Goal: Feedback & Contribution: Contribute content

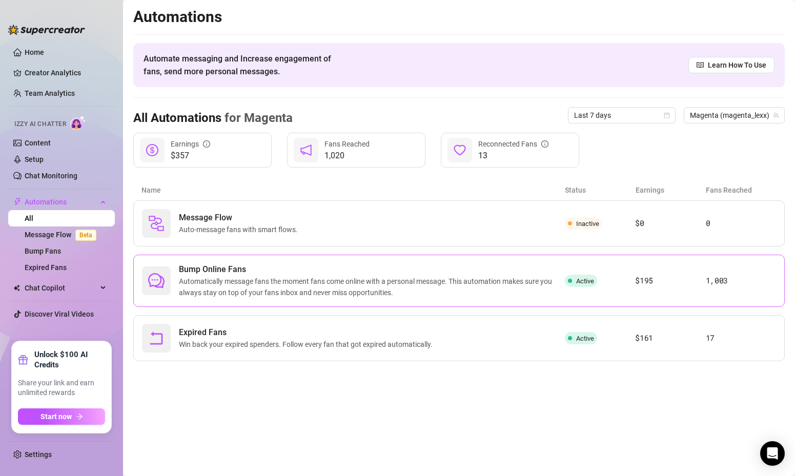
click at [230, 285] on span "Automatically message fans the moment fans come online with a personal message.…" at bounding box center [372, 287] width 386 height 23
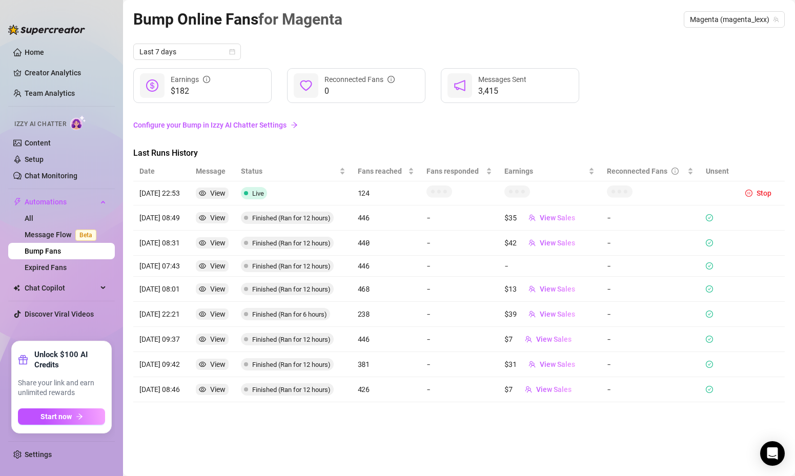
click at [289, 122] on link "Configure your Bump in Izzy AI Chatter Settings" at bounding box center [458, 124] width 651 height 11
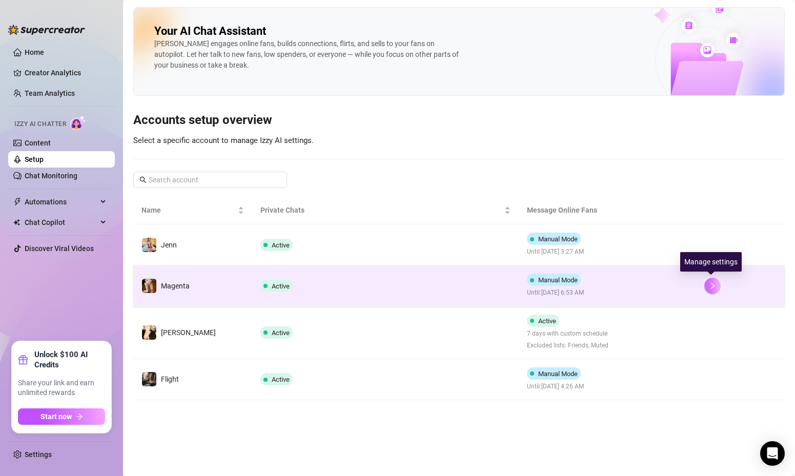
click at [711, 284] on icon "right" at bounding box center [713, 286] width 4 height 6
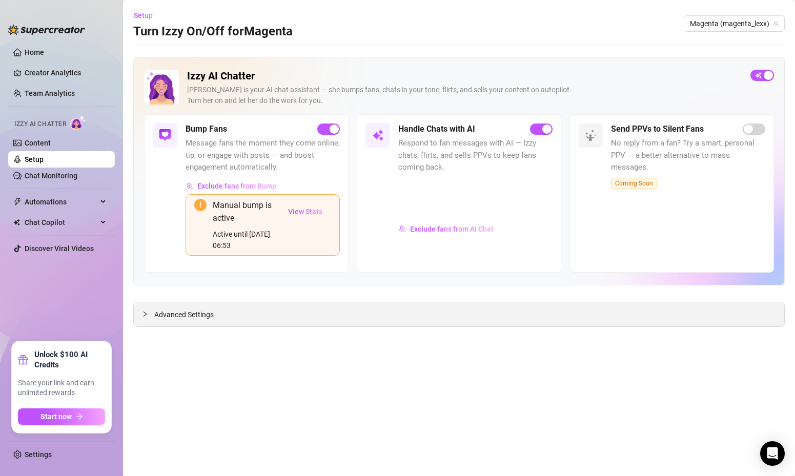
click at [144, 312] on icon "collapsed" at bounding box center [145, 314] width 3 height 5
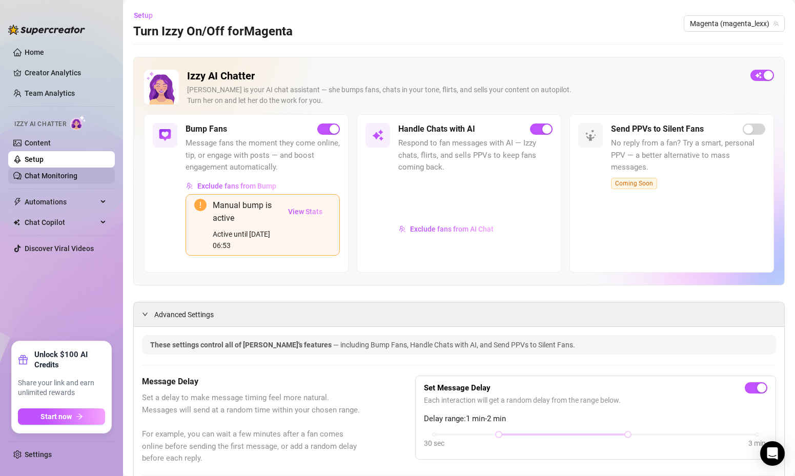
click at [66, 177] on link "Chat Monitoring" at bounding box center [51, 176] width 53 height 8
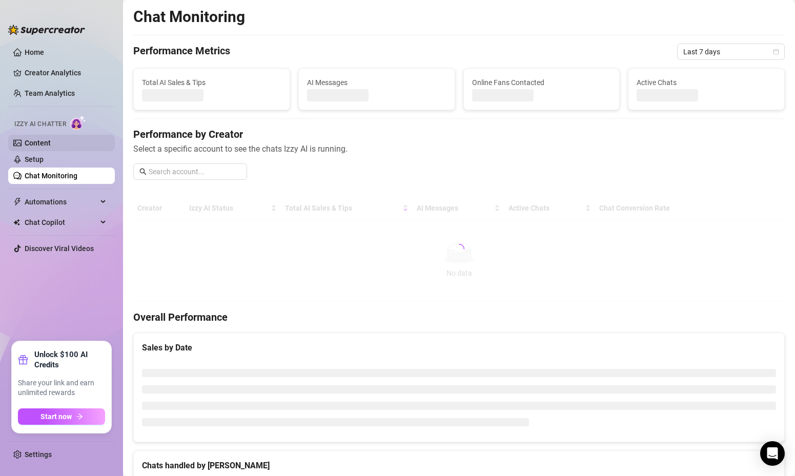
click at [51, 139] on link "Content" at bounding box center [38, 143] width 26 height 8
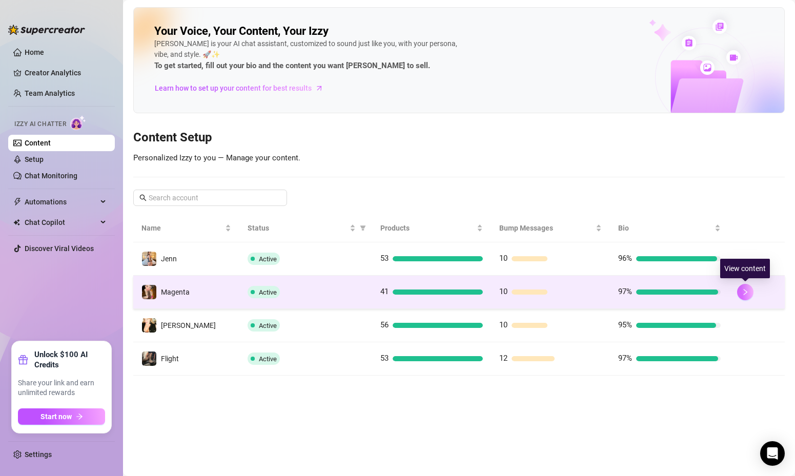
click at [742, 295] on icon "right" at bounding box center [745, 292] width 7 height 7
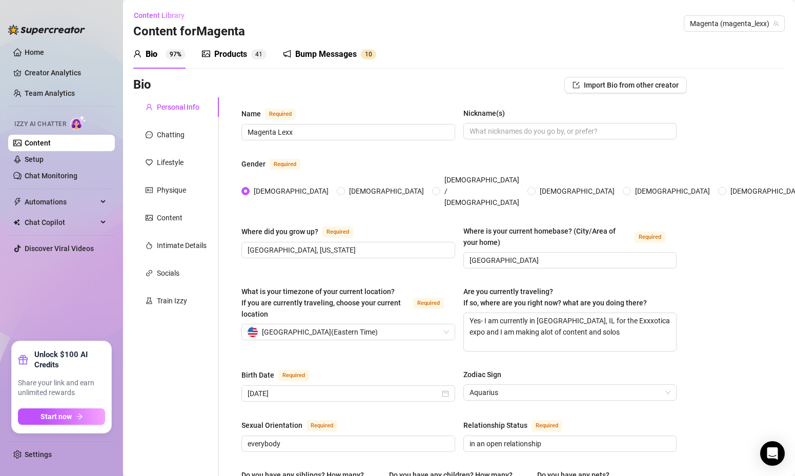
click at [226, 62] on div "Products 4 1" at bounding box center [234, 54] width 65 height 29
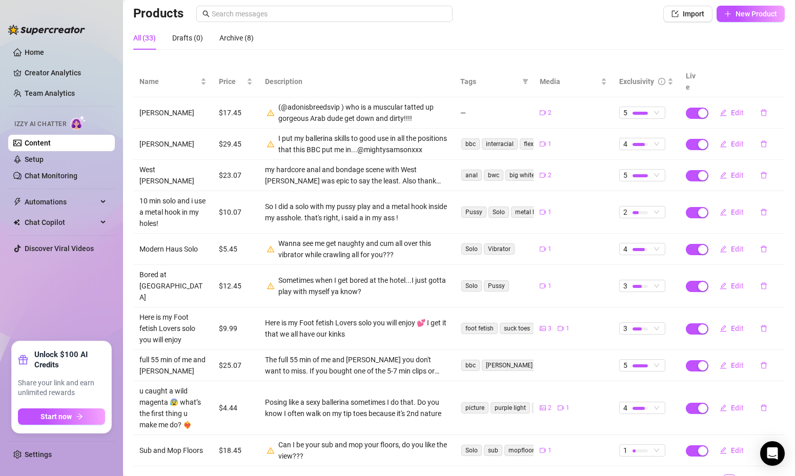
scroll to position [99, 0]
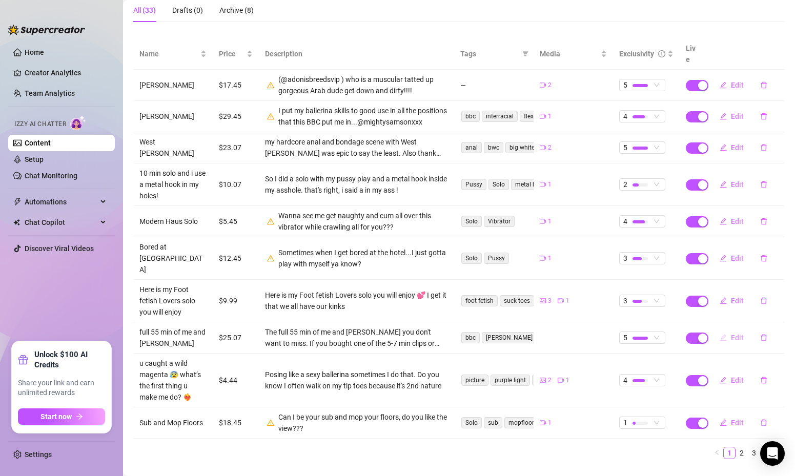
click at [731, 334] on span "Edit" at bounding box center [737, 338] width 13 height 8
type textarea "if you want the full 55 min of me and Jon Jon you can unlock it here !"
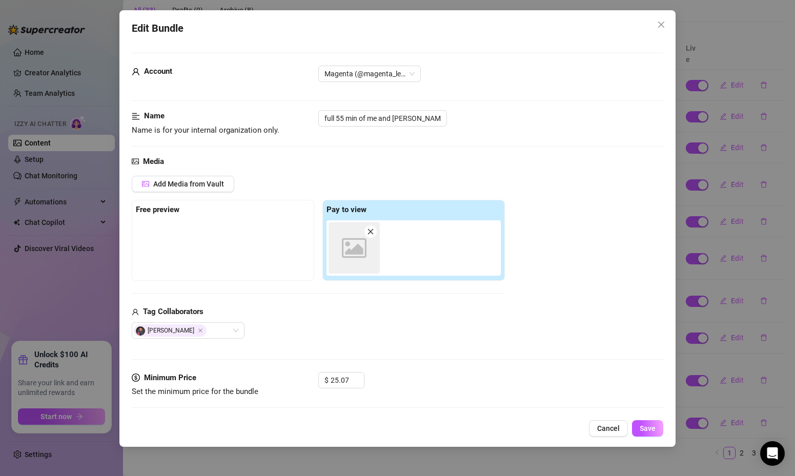
click at [410, 246] on div "Image placeholder" at bounding box center [415, 247] width 178 height 55
click at [371, 232] on icon "close" at bounding box center [370, 232] width 6 height 6
type input "0"
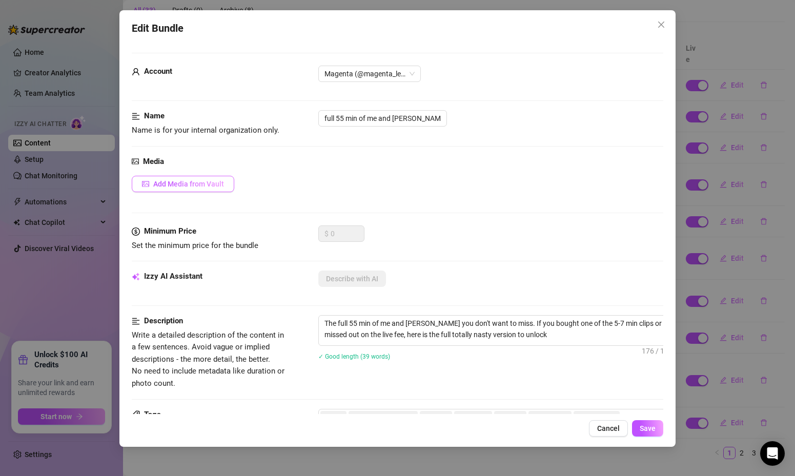
click at [195, 178] on button "Add Media from Vault" at bounding box center [183, 184] width 103 height 16
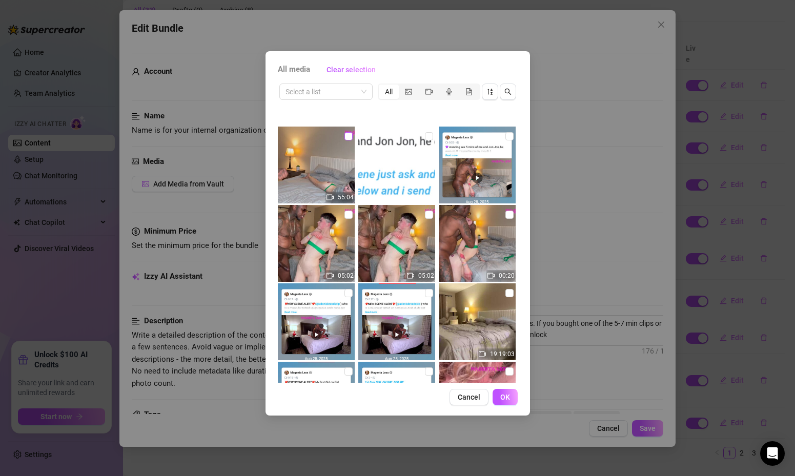
click at [350, 139] on input "checkbox" at bounding box center [348, 136] width 8 height 8
checkbox input "true"
click at [503, 395] on span "OK" at bounding box center [505, 397] width 10 height 8
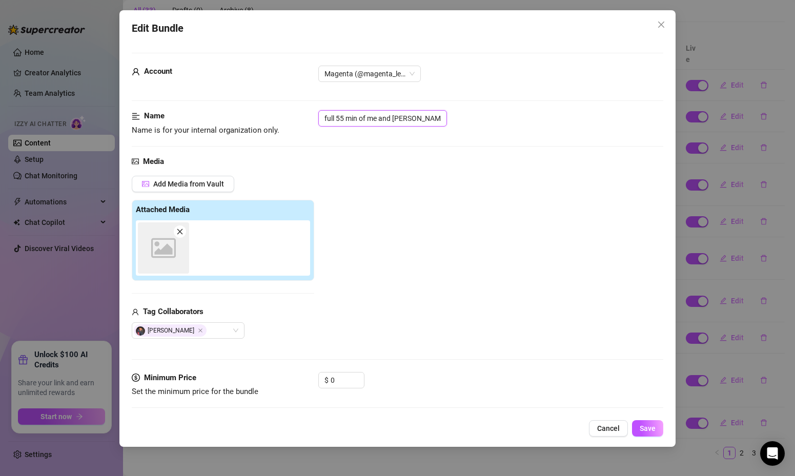
click at [325, 118] on input "full 55 min of me and Jon Jon" at bounding box center [382, 118] width 129 height 16
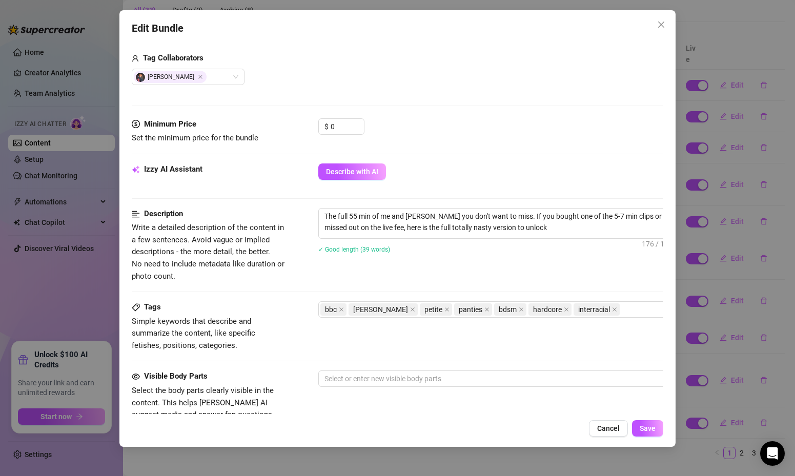
scroll to position [0, 0]
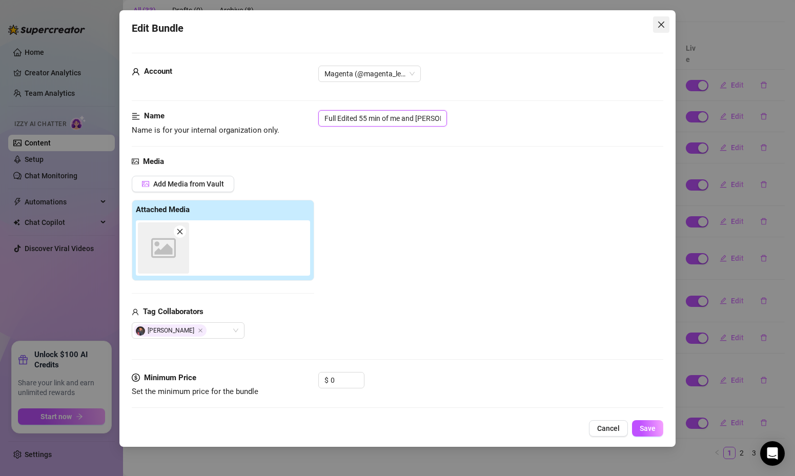
type input "Full Edited 55 min of me and Jon Jon"
click at [663, 27] on icon "close" at bounding box center [661, 25] width 8 height 8
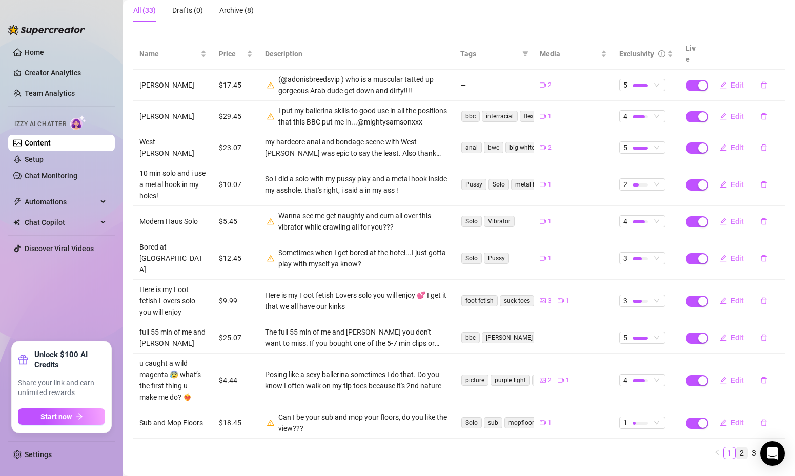
click at [742, 447] on link "2" at bounding box center [741, 452] width 11 height 11
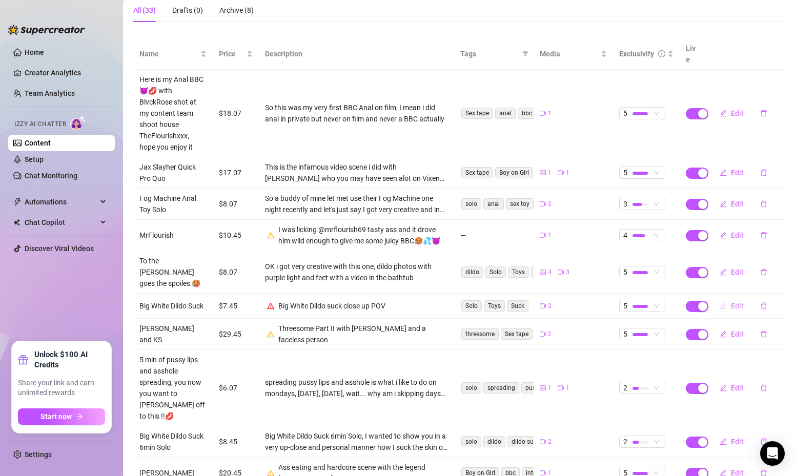
click at [735, 302] on span "Edit" at bounding box center [737, 306] width 13 height 8
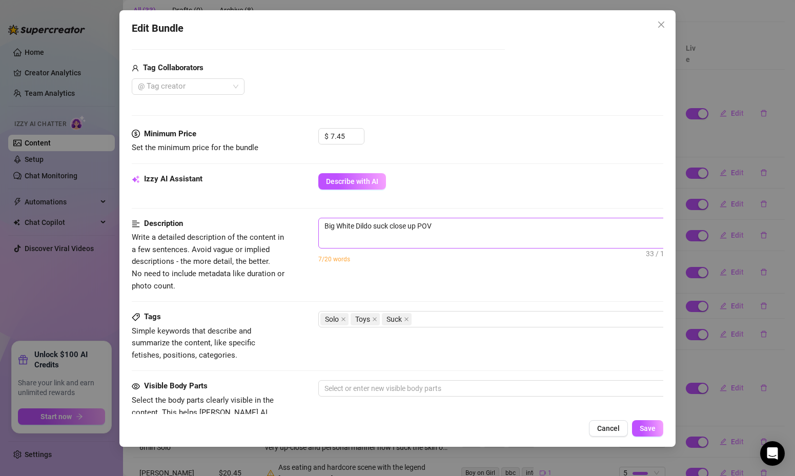
scroll to position [245, 0]
click at [475, 227] on textarea "Big White Dildo suck close up POV" at bounding box center [498, 224] width 358 height 15
type textarea "Big White Dildo suck close up POV"
type textarea "Big White Dildo suck close up POV s"
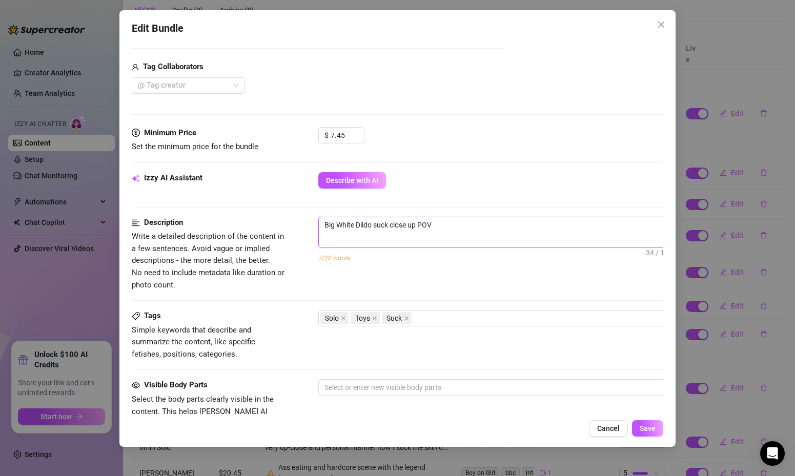
type textarea "Big White Dildo suck close up POV s"
type textarea "Big White Dildo suck close up POV si"
type textarea "Big White Dildo suck close up POV sin"
type textarea "Big White Dildo suck close up POV sinc"
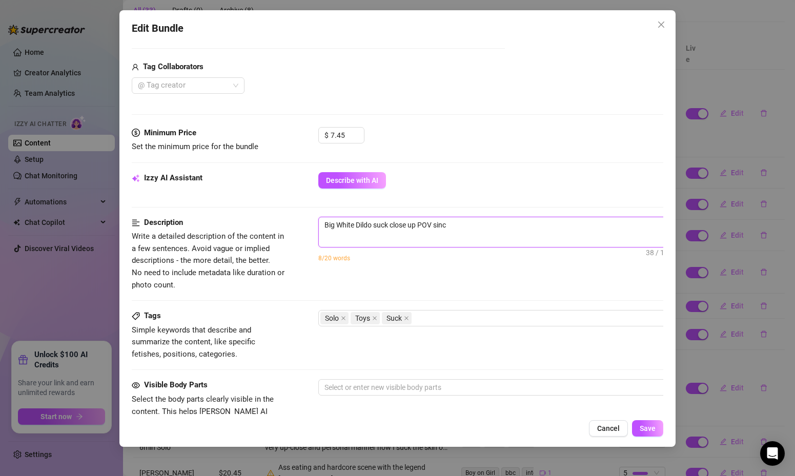
type textarea "Big White Dildo suck close up POV since"
type textarea "Big White Dildo suck close up POV since y"
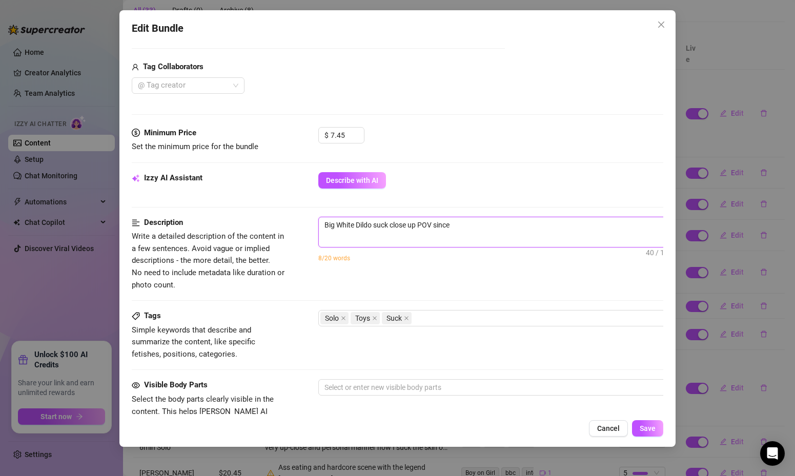
type textarea "Big White Dildo suck close up POV since y"
type textarea "Big White Dildo suck close up POV since yo"
type textarea "Big White Dildo suck close up POV since you"
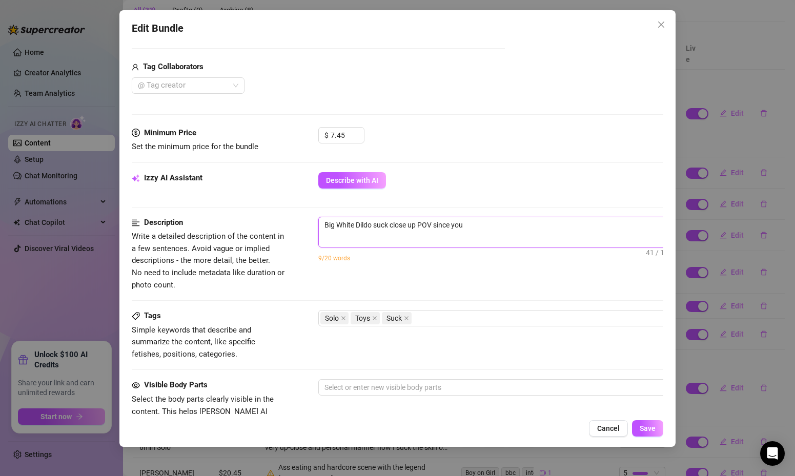
type textarea "Big White Dildo suck close up POV since you"
type textarea "Big White Dildo suck close up POV since you f"
type textarea "Big White Dildo suck close up POV since you fa"
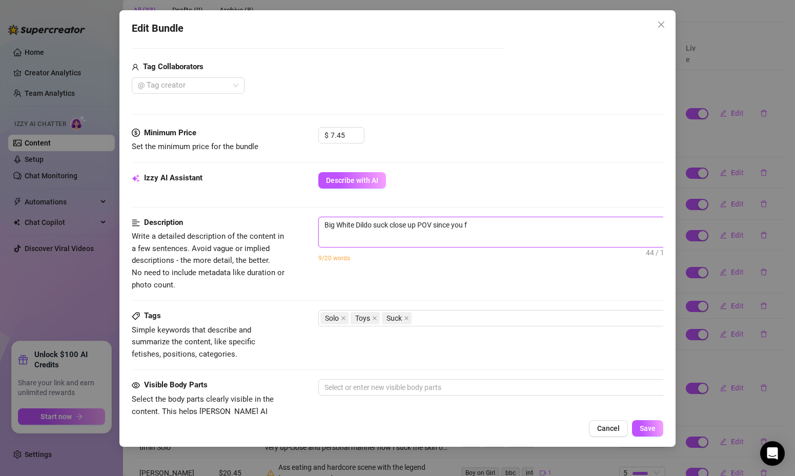
type textarea "Big White Dildo suck close up POV since you fa"
type textarea "Big White Dildo suck close up POV since you fan"
type textarea "Big White Dildo suck close up POV since you fans"
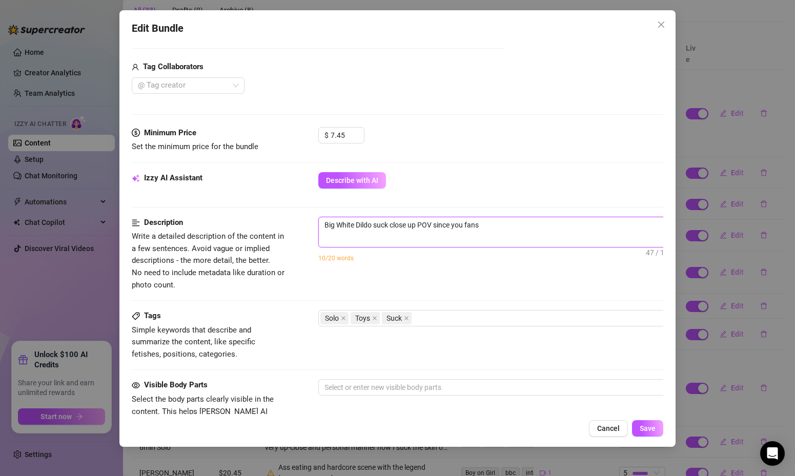
type textarea "Big White Dildo suck close up POV since you fans w"
type textarea "Big White Dildo suck close up POV since you fans wa"
type textarea "Big White Dildo suck close up POV since you fans wan"
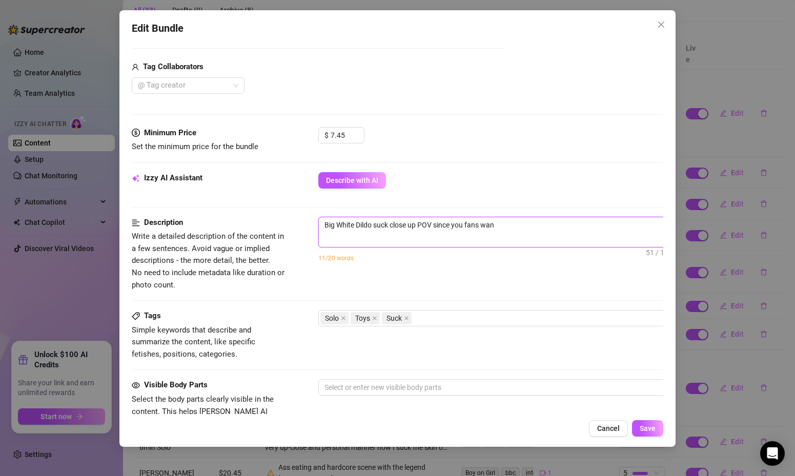
type textarea "Big White Dildo suck close up POV since you fans want"
type textarea "Big White Dildo suck close up POV since you fans wante"
type textarea "Big White Dildo suck close up POV since you fans wanted"
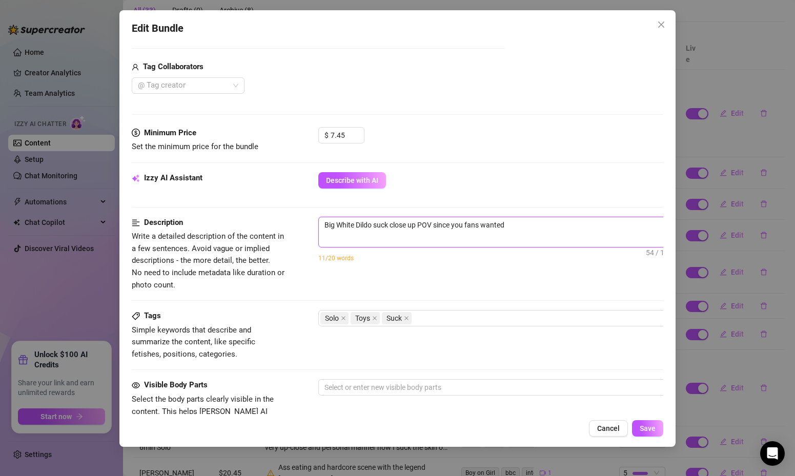
type textarea "Big White Dildo suck close up POV since you fans wanted"
type textarea "Big White Dildo suck close up POV since you fans wanted t"
type textarea "Big White Dildo suck close up POV since you fans wanted to"
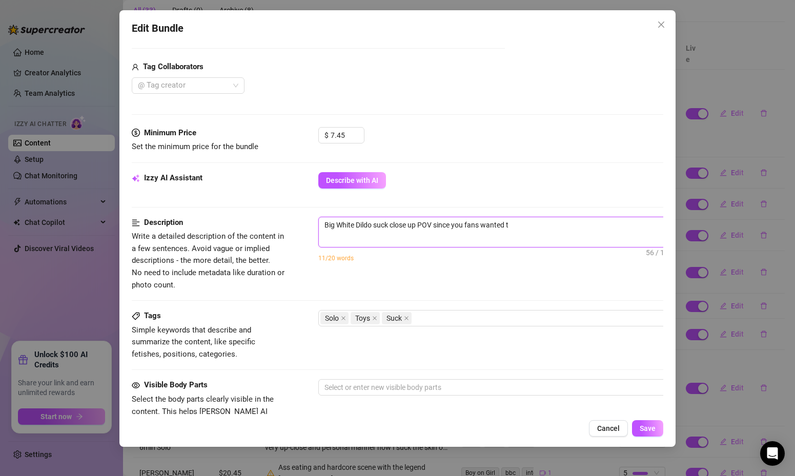
type textarea "Big White Dildo suck close up POV since you fans wanted to"
type textarea "Big White Dildo suck close up POV since you fans wanted to f"
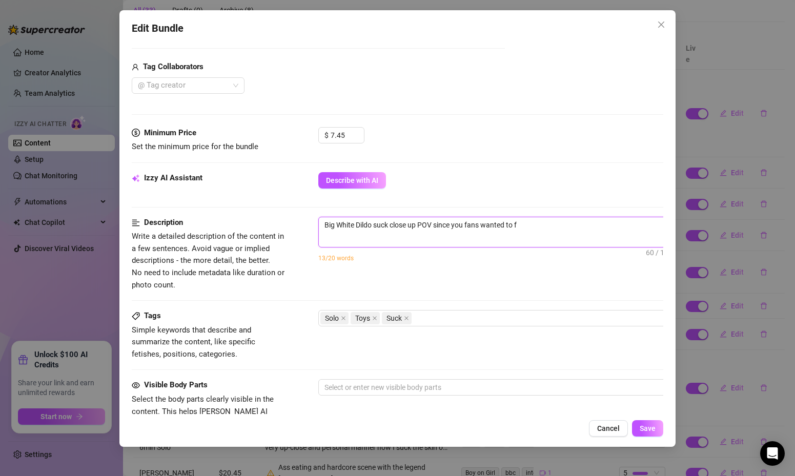
type textarea "Big White Dildo suck close up POV since you fans wanted to fe"
type textarea "Big White Dildo suck close up POV since you fans wanted to fee"
type textarea "Big White Dildo suck close up POV since you fans wanted to feel"
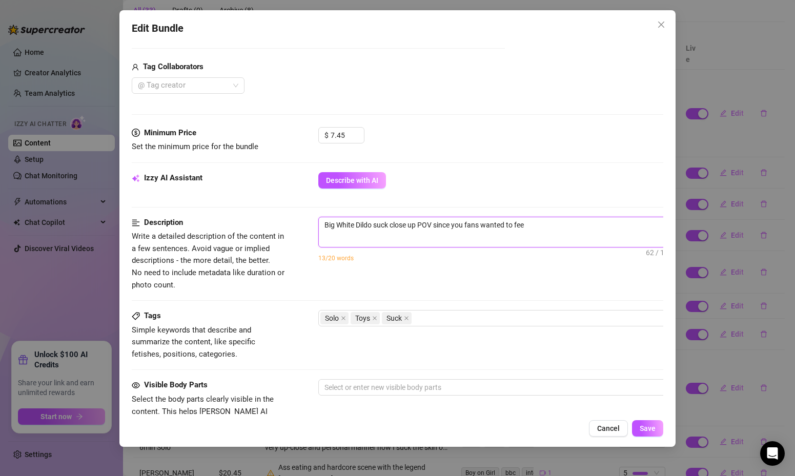
type textarea "Big White Dildo suck close up POV since you fans wanted to feel"
type textarea "Big White Dildo suck close up POV since you fans wanted to feel a"
type textarea "Big White Dildo suck close up POV since you fans wanted to feel and"
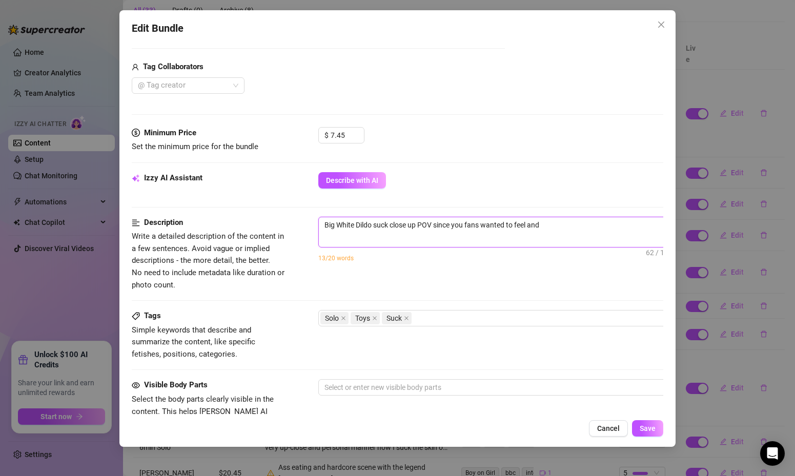
type textarea "Big White Dildo suck close up POV since you fans wanted to feel and"
type textarea "Big White Dildo suck close up POV since you fans wanted to feel and t"
type textarea "Big White Dildo suck close up POV since you fans wanted to feel and ta"
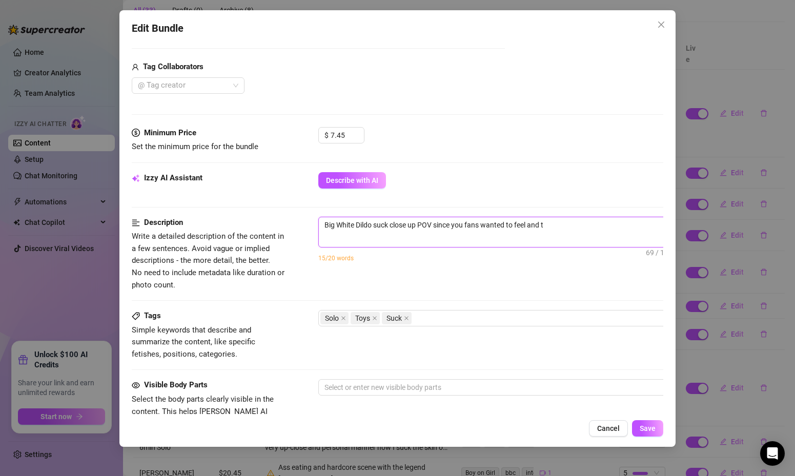
type textarea "Big White Dildo suck close up POV since you fans wanted to feel and ta"
type textarea "Big White Dildo suck close up POV since you fans wanted to feel and tas"
type textarea "Big White Dildo suck close up POV since you fans wanted to feel and tast"
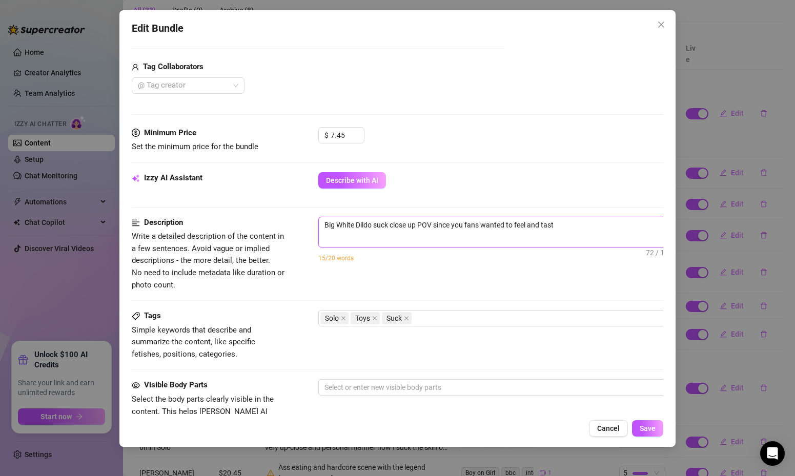
type textarea "Big White Dildo suck close up POV since you fans wanted to feel and taste"
type textarea "Big White Dildo suck close up POV since you fans wanted to feel and taste m"
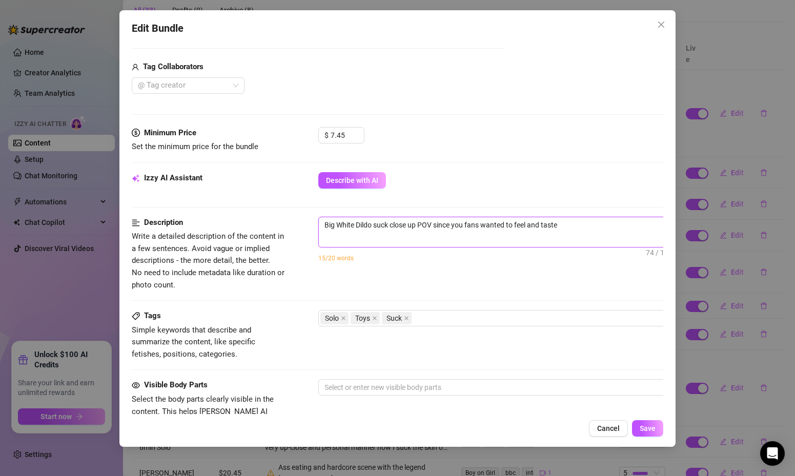
type textarea "Big White Dildo suck close up POV since you fans wanted to feel and taste m"
type textarea "Big White Dildo suck close up POV since you fans wanted to feel and taste my"
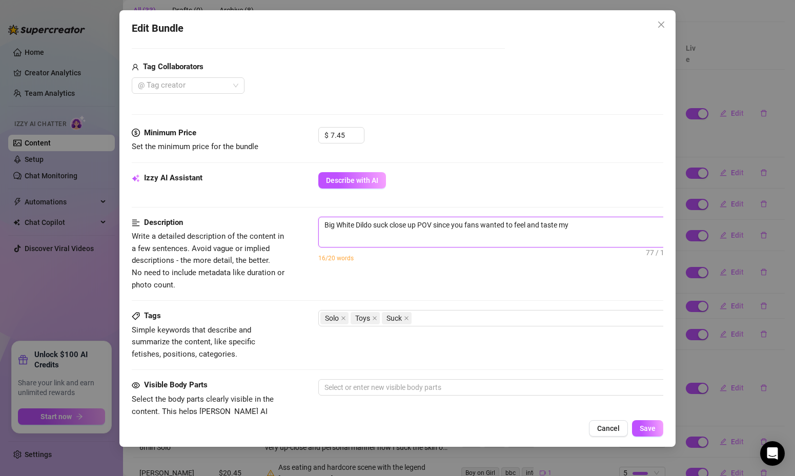
type textarea "Big White Dildo suck close up POV since you fans wanted to feel and taste my b"
type textarea "Big White Dildo suck close up POV since you fans wanted to feel and taste my bl"
type textarea "Big White Dildo suck close up POV since you fans wanted to feel and taste my blo"
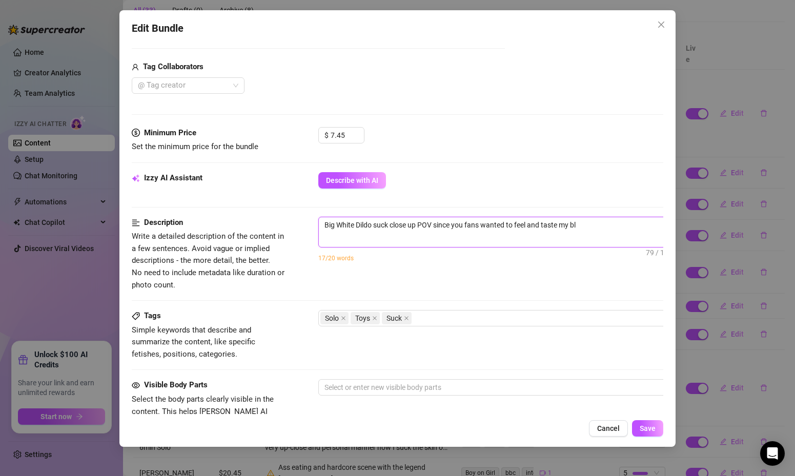
type textarea "Big White Dildo suck close up POV since you fans wanted to feel and taste my blo"
type textarea "Big White Dildo suck close up POV since you fans wanted to feel and taste my bl…"
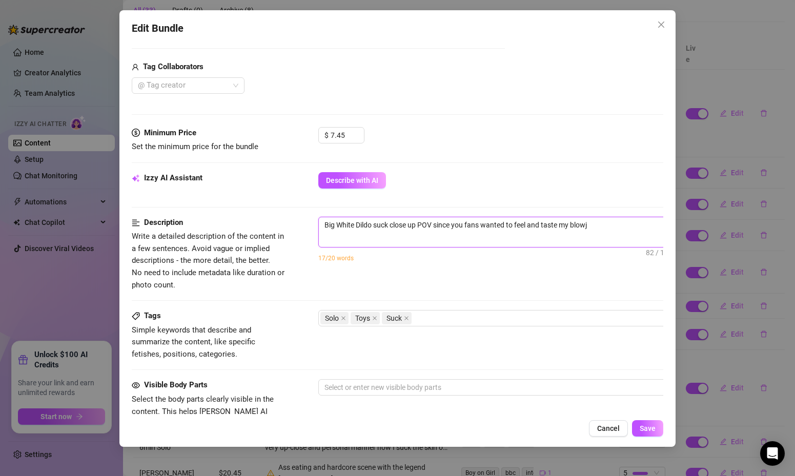
type textarea "Big White Dildo suck close up POV since you fans wanted to feel and taste my bl…"
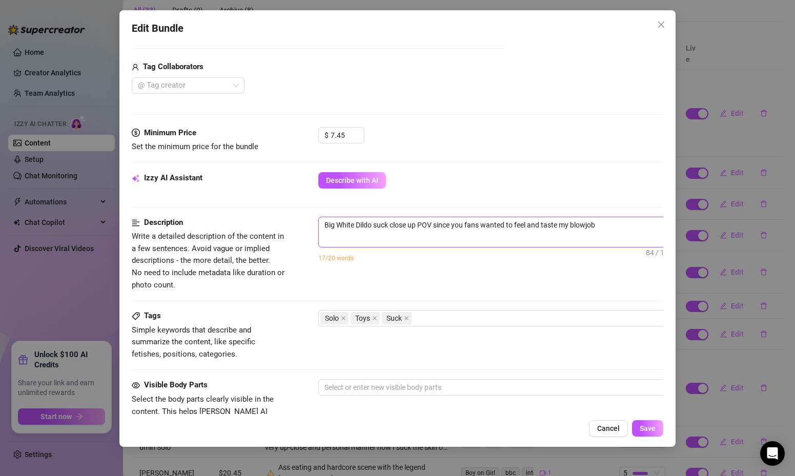
type textarea "Big White Dildo suck close up POV since you fans wanted to feel and taste my bl…"
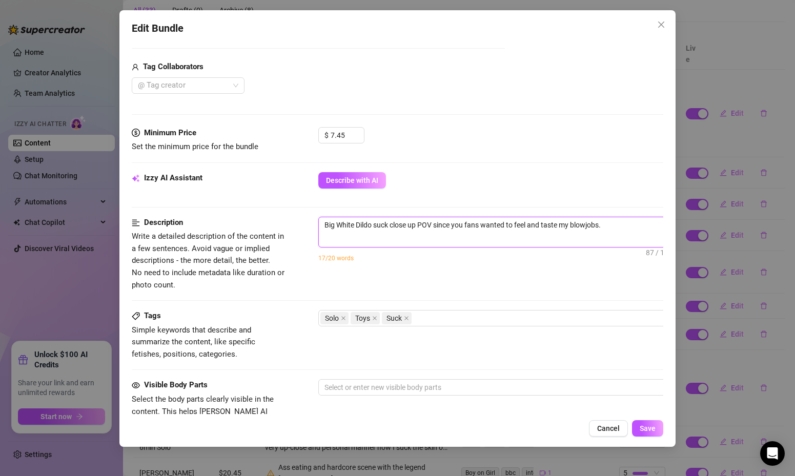
type textarea "Big White Dildo suck close up POV since you fans wanted to feel and taste my bl…"
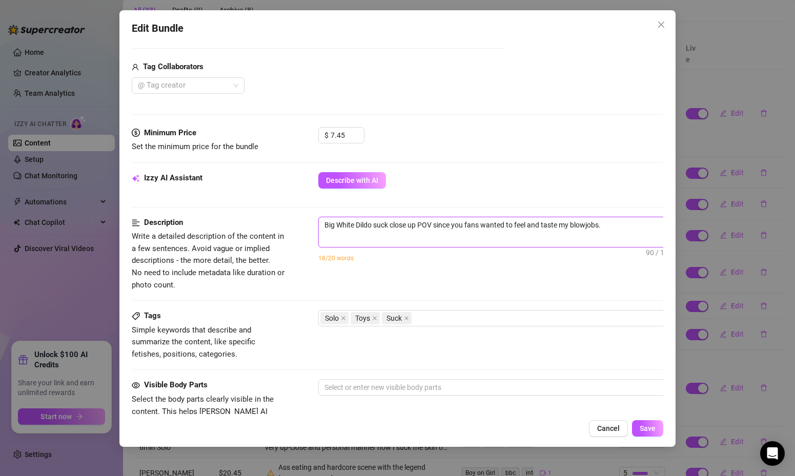
type textarea "Big White Dildo suck close up POV since you fans wanted to feel and taste my bl…"
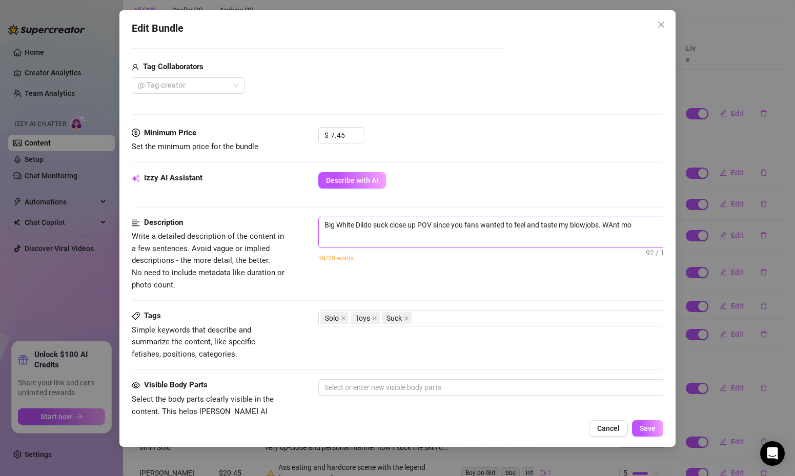
type textarea "Big White Dildo suck close up POV since you fans wanted to feel and taste my bl…"
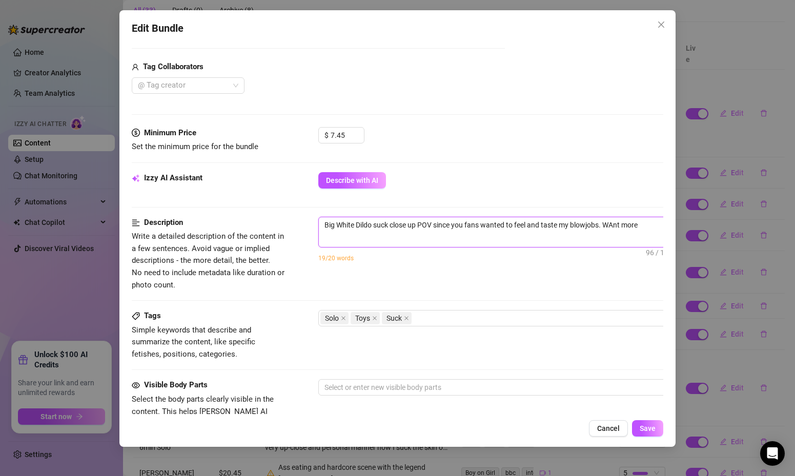
type textarea "Big White Dildo suck close up POV since you fans wanted to feel and taste my bl…"
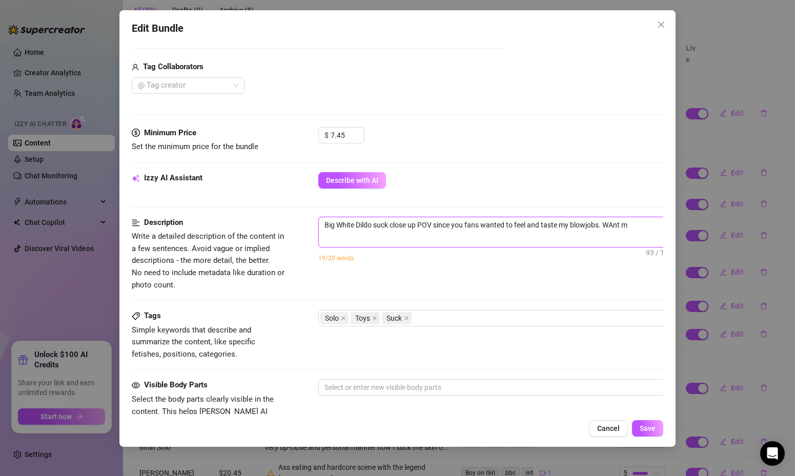
type textarea "Big White Dildo suck close up POV since you fans wanted to feel and taste my bl…"
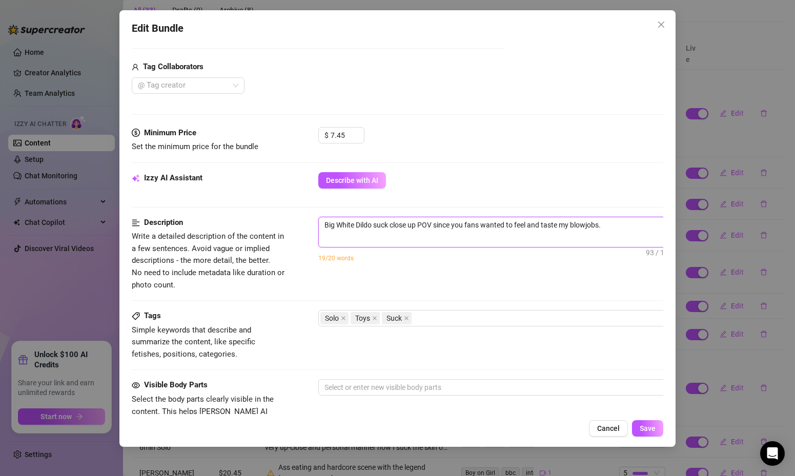
type textarea "Big White Dildo suck close up POV since you fans wanted to feel and taste my bl…"
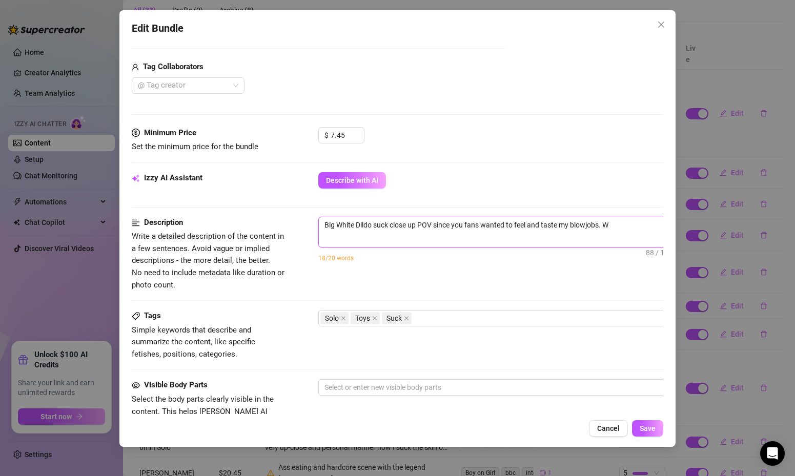
type textarea "Big White Dildo suck close up POV since you fans wanted to feel and taste my bl…"
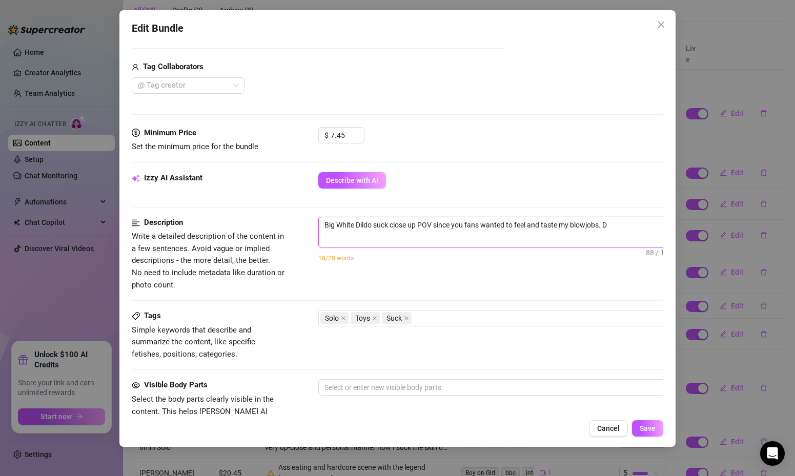
type textarea "Big White Dildo suck close up POV since you fans wanted to feel and taste my bl…"
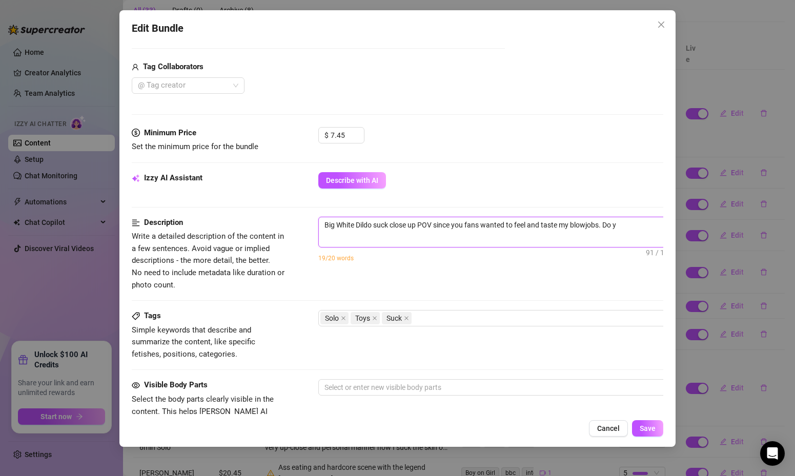
type textarea "Big White Dildo suck close up POV since you fans wanted to feel and taste my bl…"
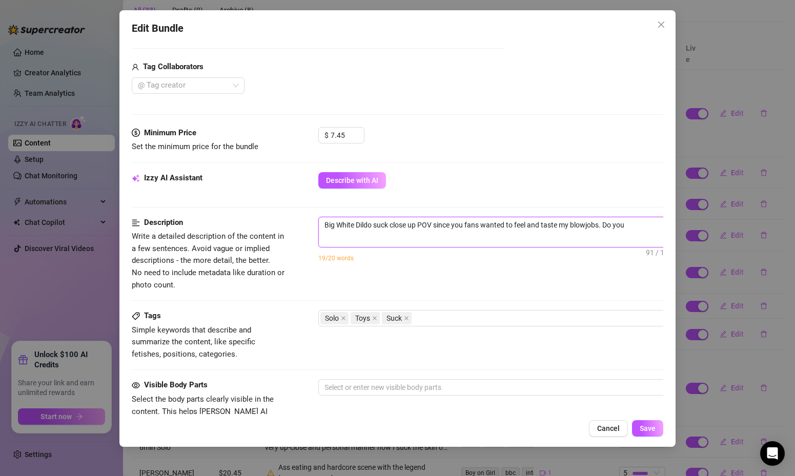
type textarea "Big White Dildo suck close up POV since you fans wanted to feel and taste my bl…"
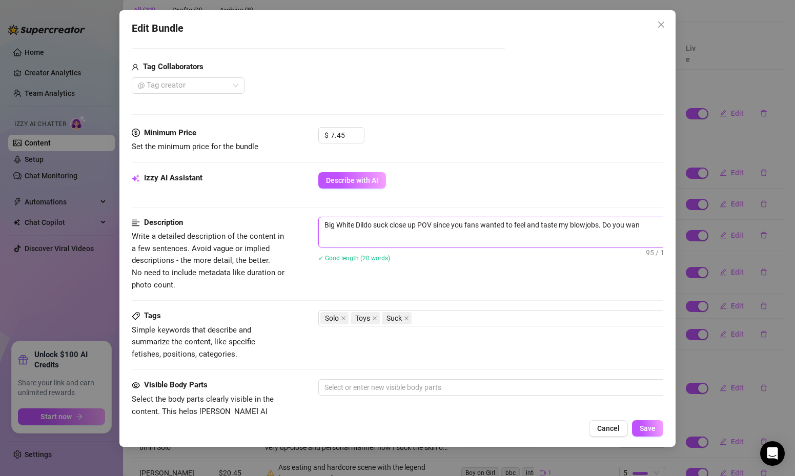
type textarea "Big White Dildo suck close up POV since you fans wanted to feel and taste my bl…"
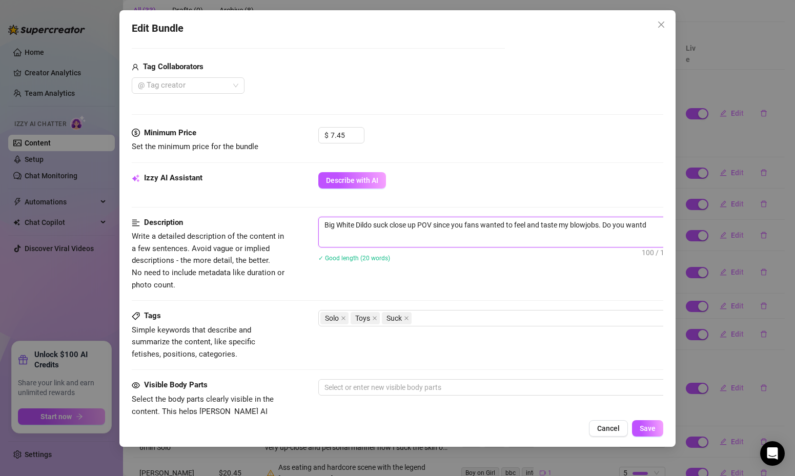
type textarea "Big White Dildo suck close up POV since you fans wanted to feel and taste my bl…"
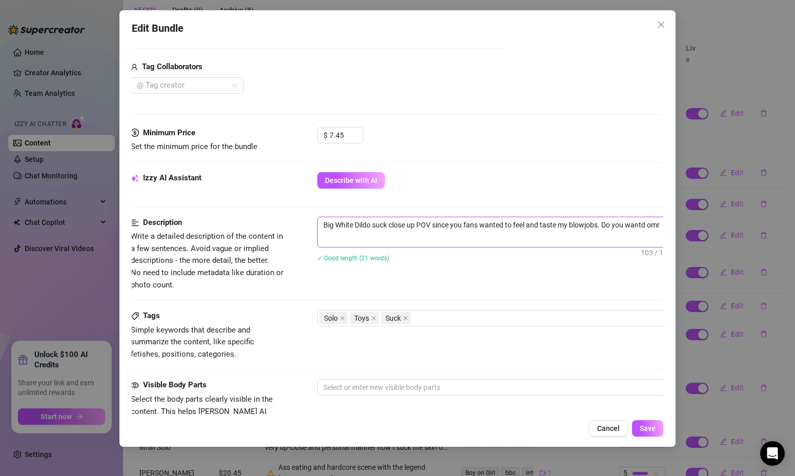
type textarea "Big White Dildo suck close up POV since you fans wanted to feel and taste my bl…"
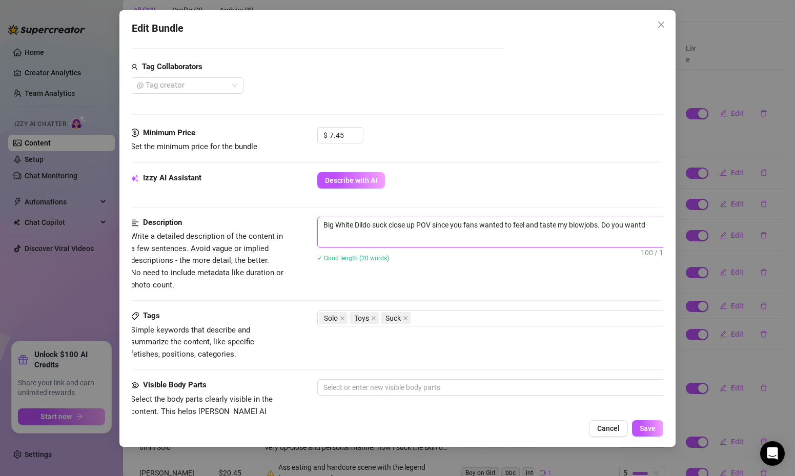
type textarea "Big White Dildo suck close up POV since you fans wanted to feel and taste my bl…"
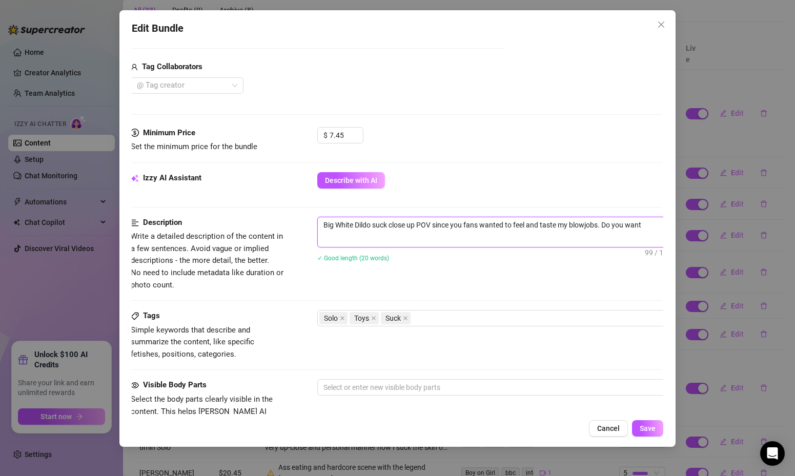
type textarea "Big White Dildo suck close up POV since you fans wanted to feel and taste my bl…"
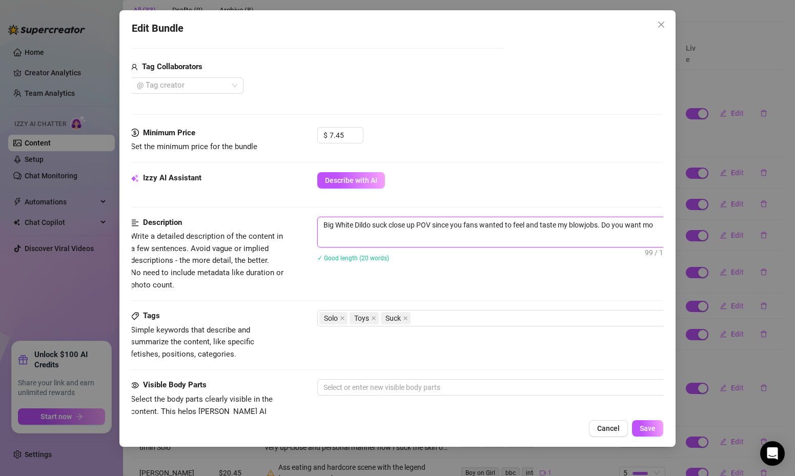
type textarea "Big White Dildo suck close up POV since you fans wanted to feel and taste my bl…"
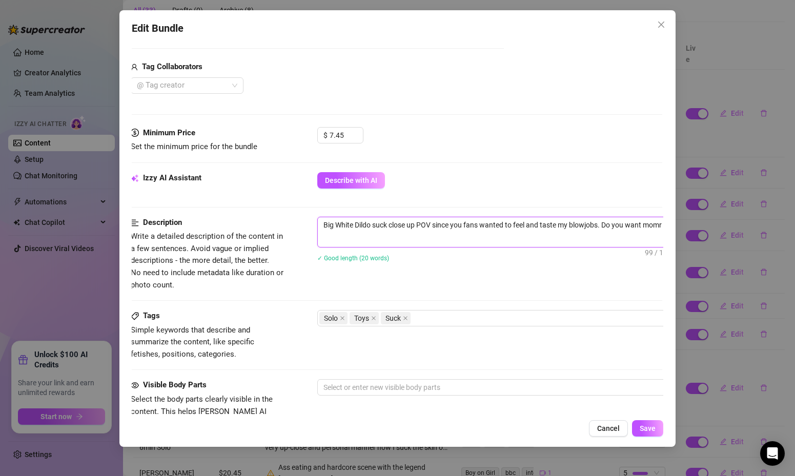
type textarea "Big White Dildo suck close up POV since you fans wanted to feel and taste my bl…"
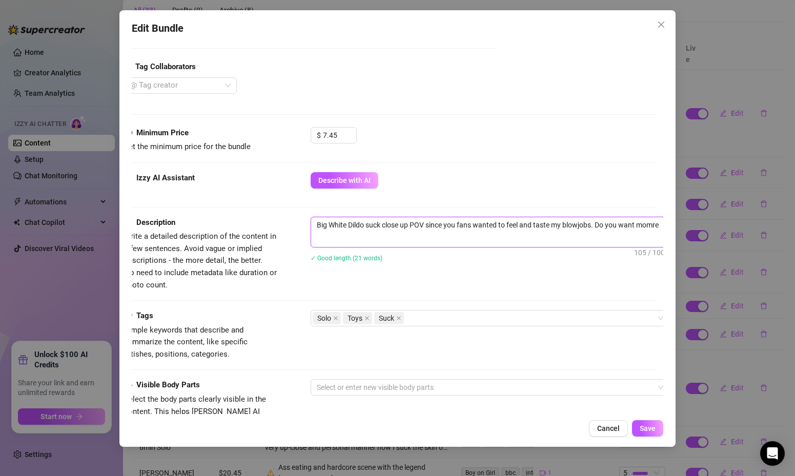
type textarea "Big White Dildo suck close up POV since you fans wanted to feel and taste my bl…"
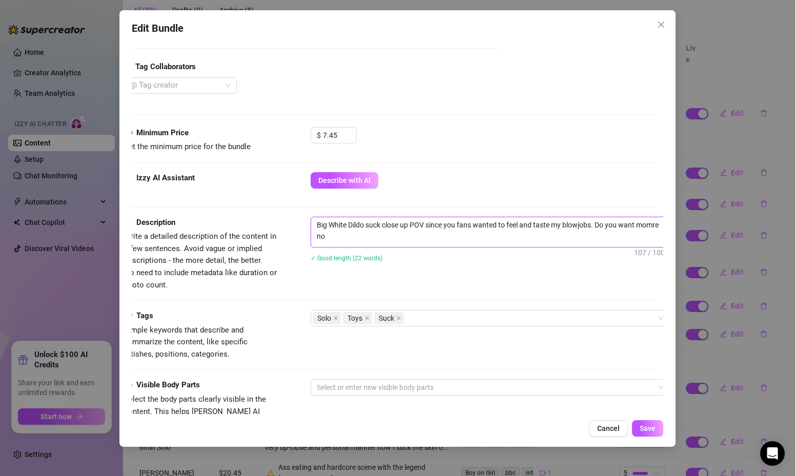
type textarea "Big White Dildo suck close up POV since you fans wanted to feel and taste my bl…"
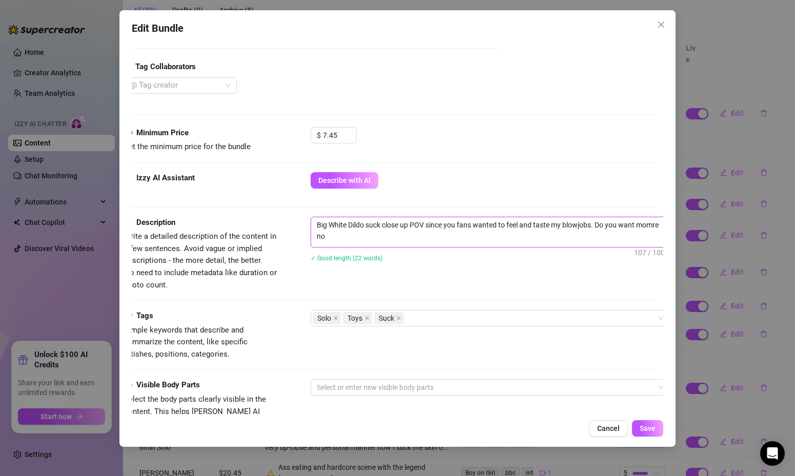
type textarea "Big White Dildo suck close up POV since you fans wanted to feel and taste my bl…"
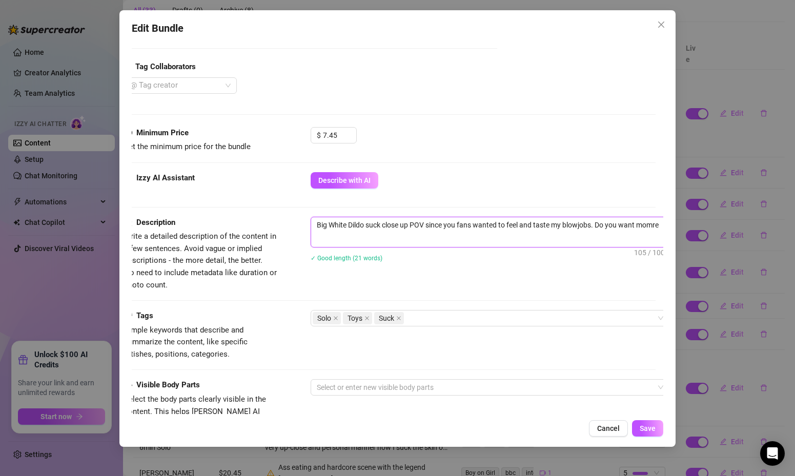
type textarea "Big White Dildo suck close up POV since you fans wanted to feel and taste my bl…"
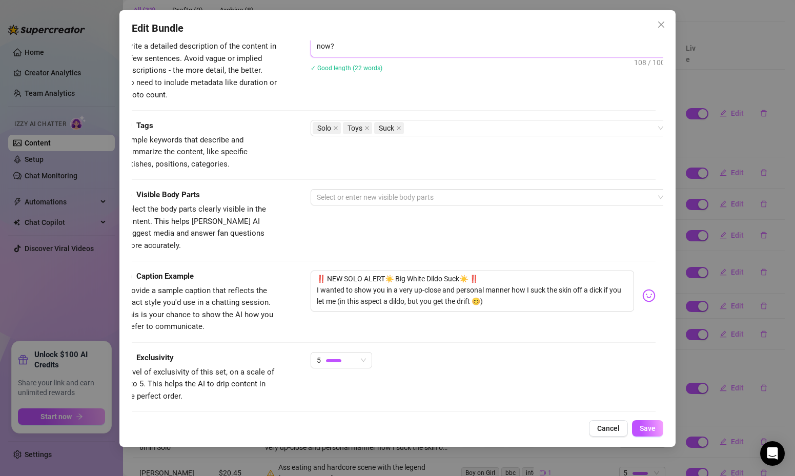
scroll to position [472, 8]
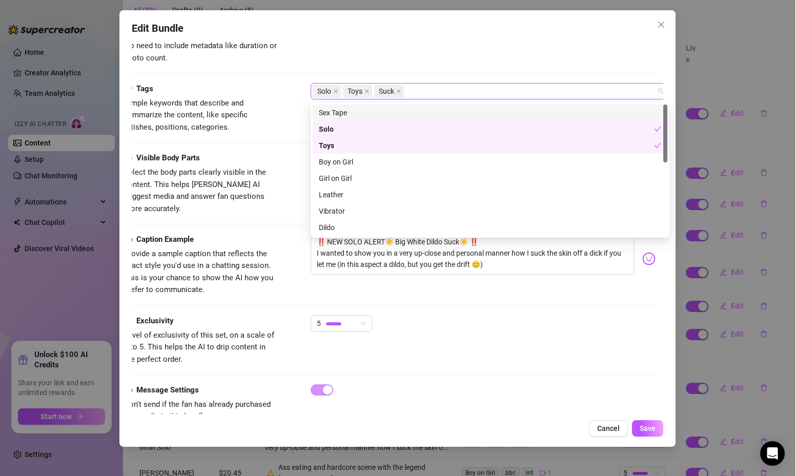
click at [483, 88] on div "Solo Toys Suck" at bounding box center [485, 91] width 344 height 14
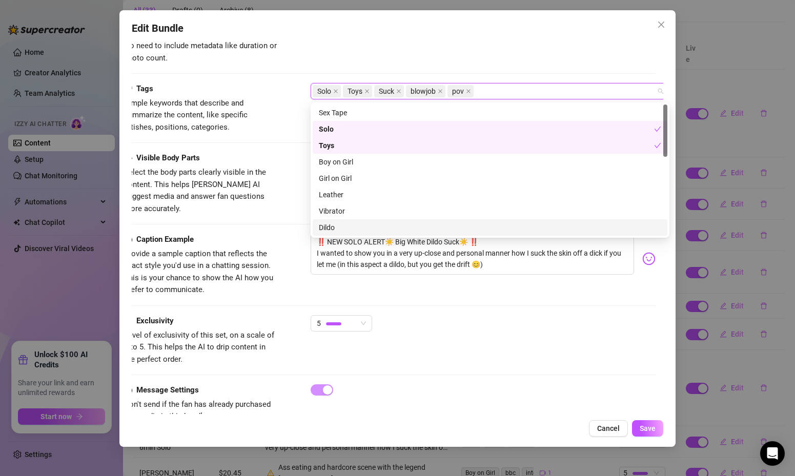
click at [474, 315] on div "5" at bounding box center [483, 328] width 345 height 26
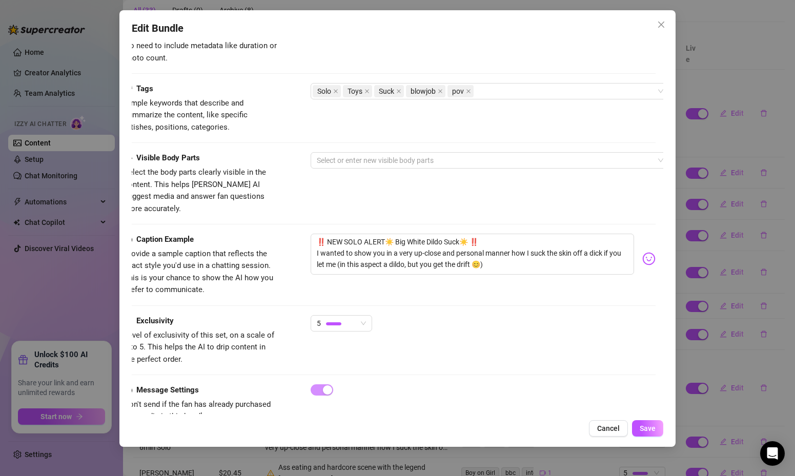
scroll to position [488, 8]
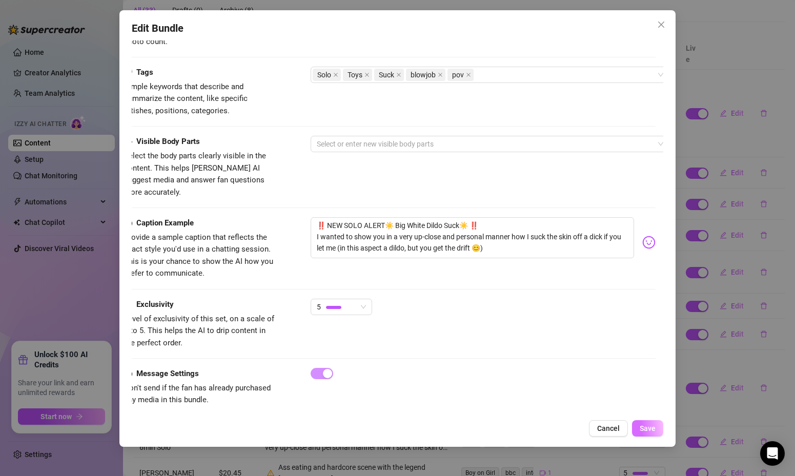
click at [639, 426] on button "Save" at bounding box center [647, 428] width 31 height 16
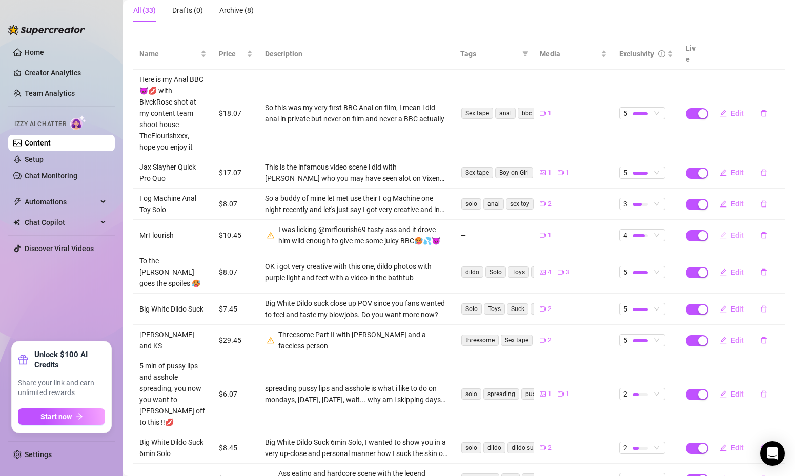
click at [739, 231] on span "Edit" at bounding box center [737, 235] width 13 height 8
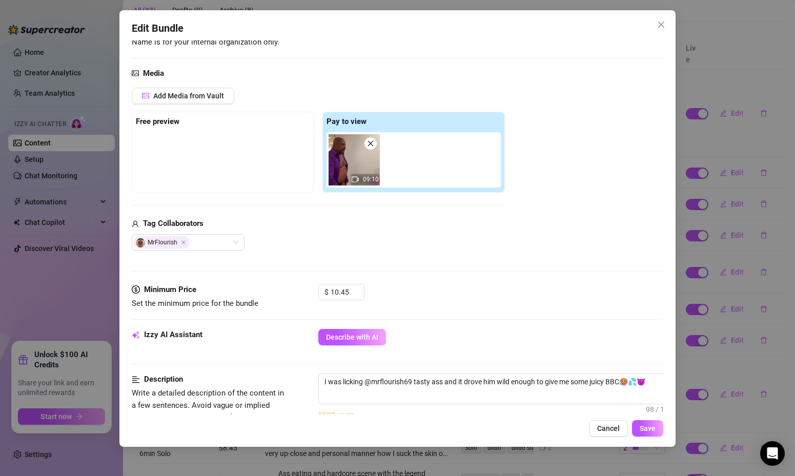
scroll to position [142, 0]
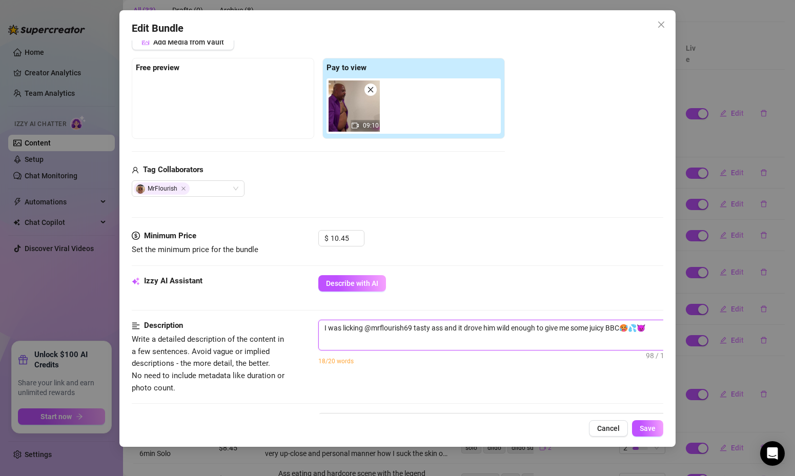
click at [413, 334] on textarea "I was licking @mrflourish69 tasty ass and it drove him wild enough to give me s…" at bounding box center [498, 327] width 358 height 15
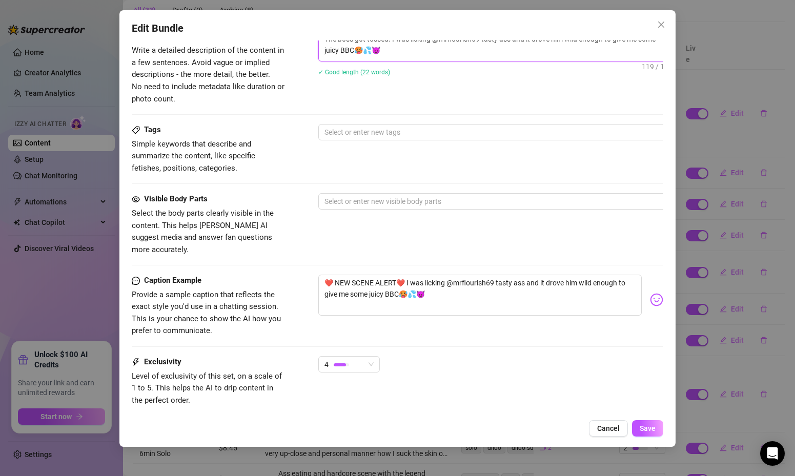
scroll to position [488, 0]
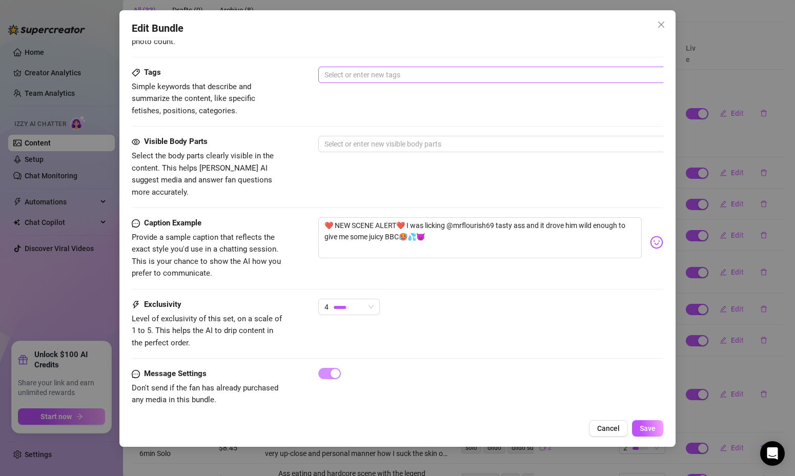
click at [397, 77] on div at bounding box center [492, 75] width 344 height 14
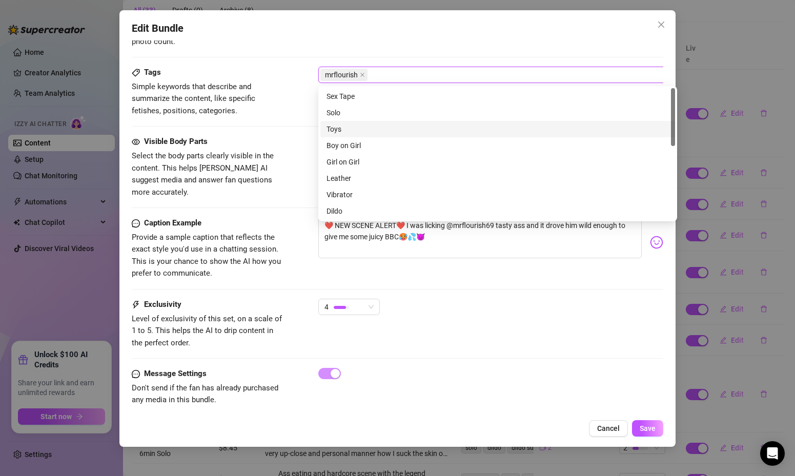
click at [277, 130] on div "Tags Simple keywords that describe and summarize the content, like specific fet…" at bounding box center [398, 101] width 532 height 69
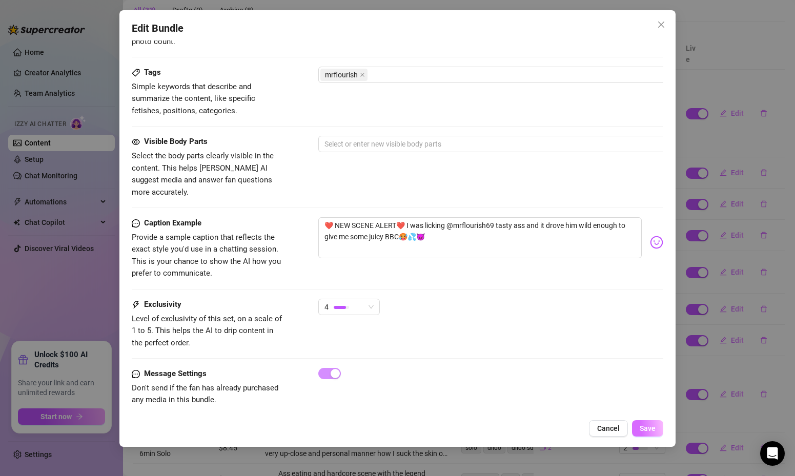
click at [643, 430] on span "Save" at bounding box center [648, 428] width 16 height 8
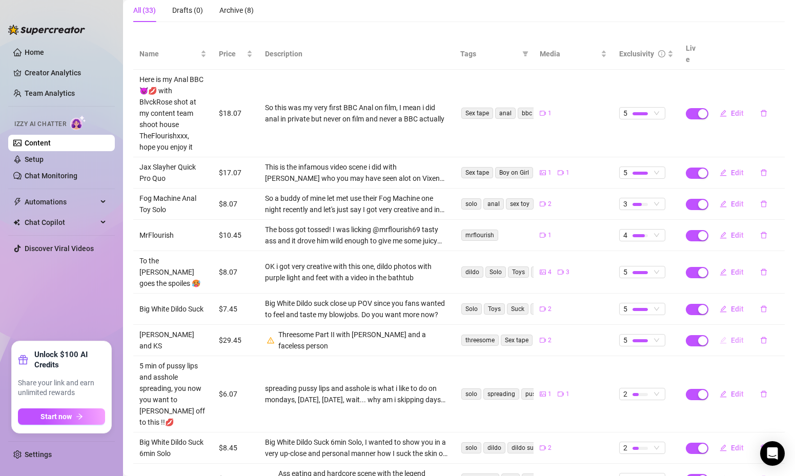
click at [733, 336] on span "Edit" at bounding box center [737, 340] width 13 height 8
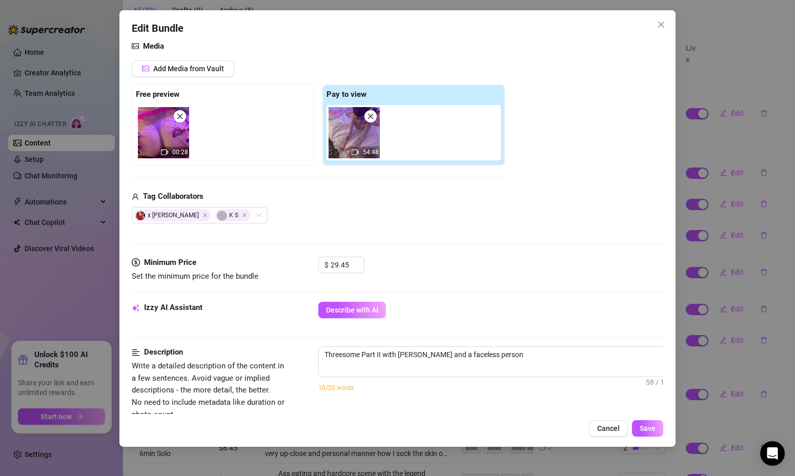
scroll to position [218, 0]
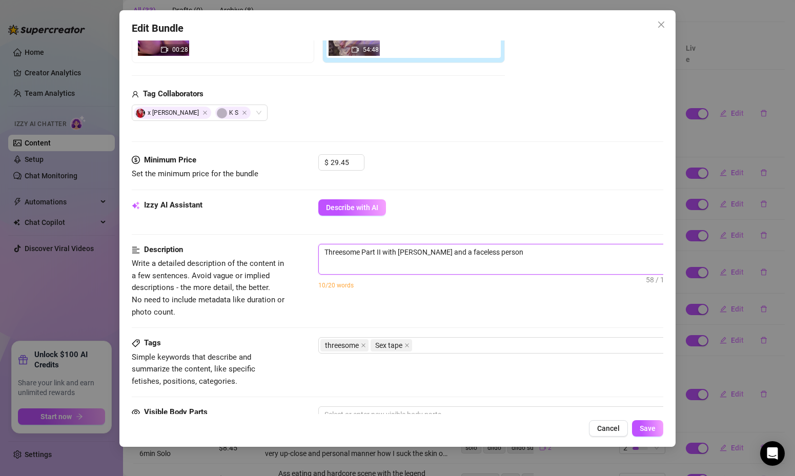
click at [527, 254] on textarea "Threesome Part II with Taylor Nicole and a faceless person" at bounding box center [498, 251] width 358 height 15
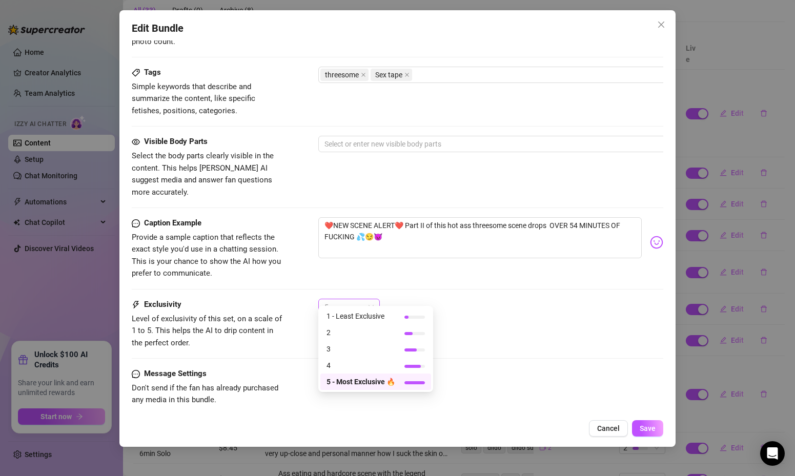
click at [359, 299] on div "5" at bounding box center [344, 306] width 40 height 15
click at [354, 361] on span "4" at bounding box center [360, 365] width 69 height 11
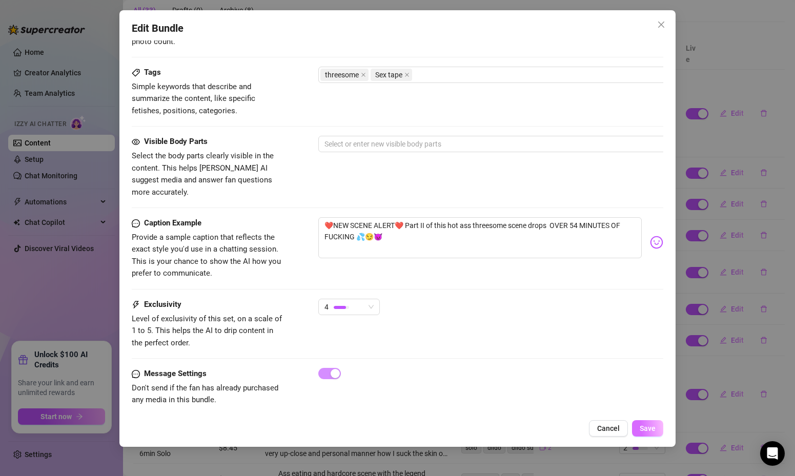
click at [636, 424] on button "Save" at bounding box center [647, 428] width 31 height 16
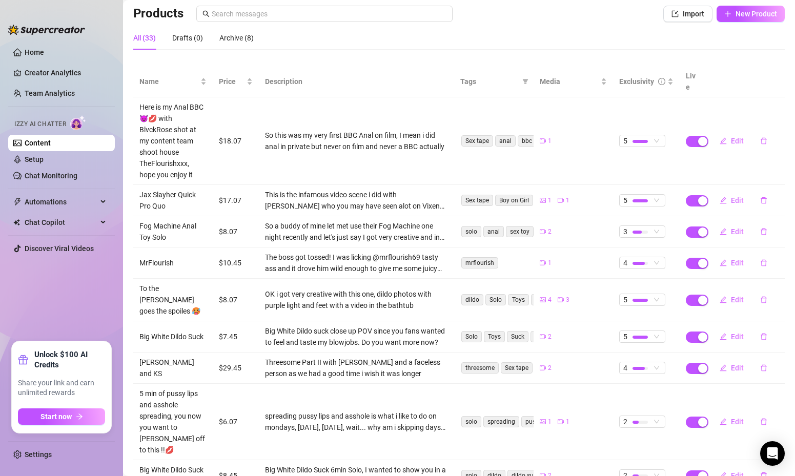
scroll to position [144, 0]
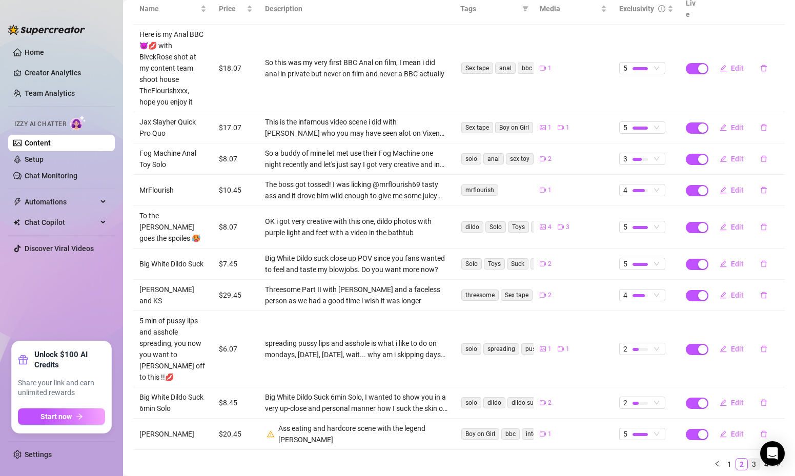
click at [756, 459] on link "3" at bounding box center [753, 464] width 11 height 11
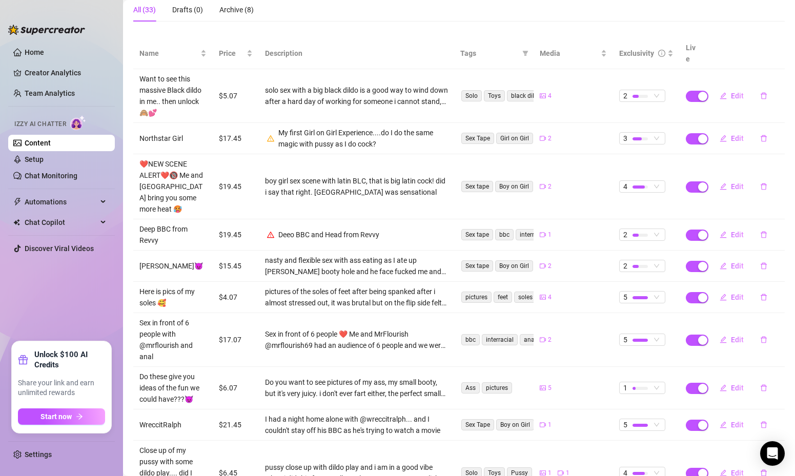
scroll to position [178, 0]
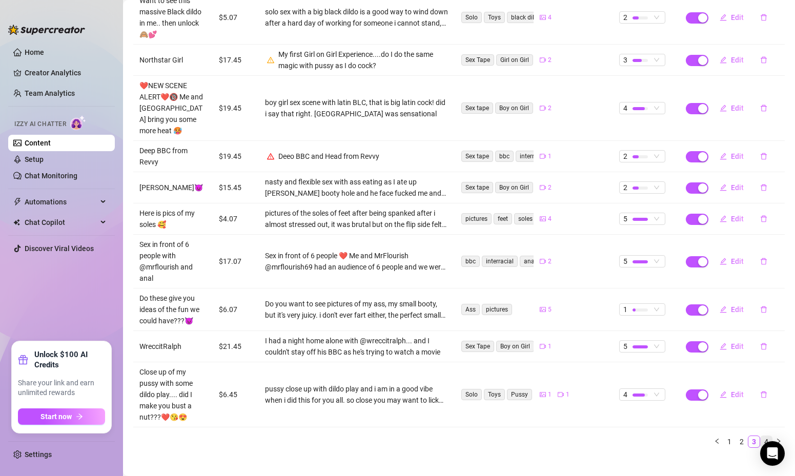
click at [769, 436] on link "4" at bounding box center [766, 441] width 11 height 11
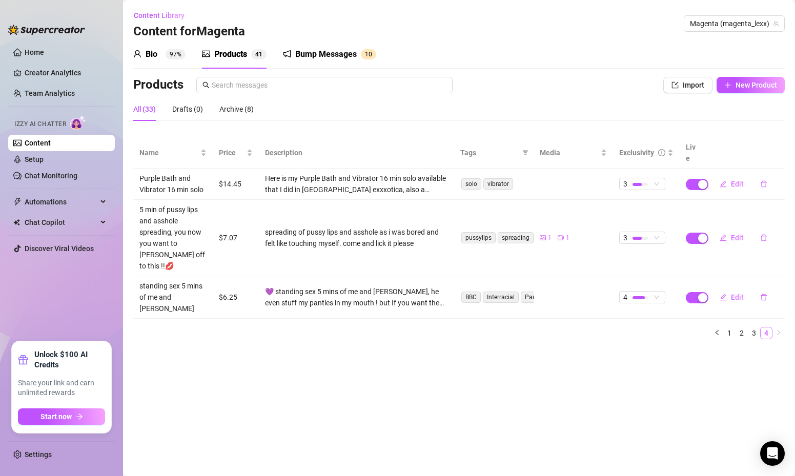
scroll to position [0, 0]
click at [658, 292] on span "4" at bounding box center [642, 297] width 38 height 11
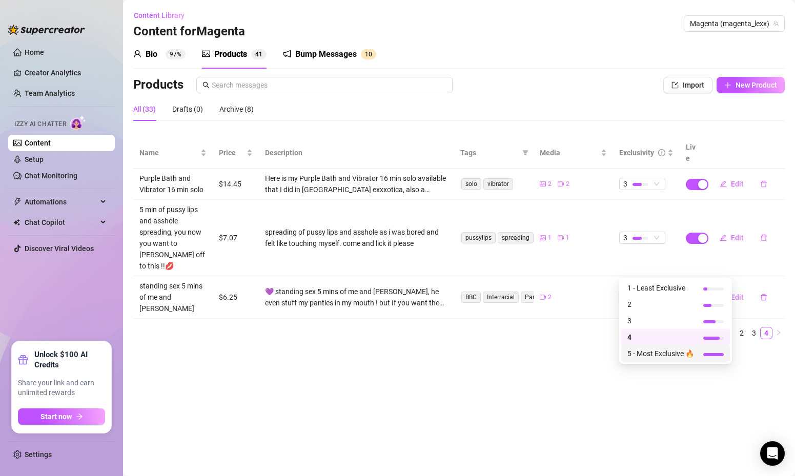
click at [643, 352] on span "5 - Most Exclusive 🔥" at bounding box center [660, 353] width 67 height 11
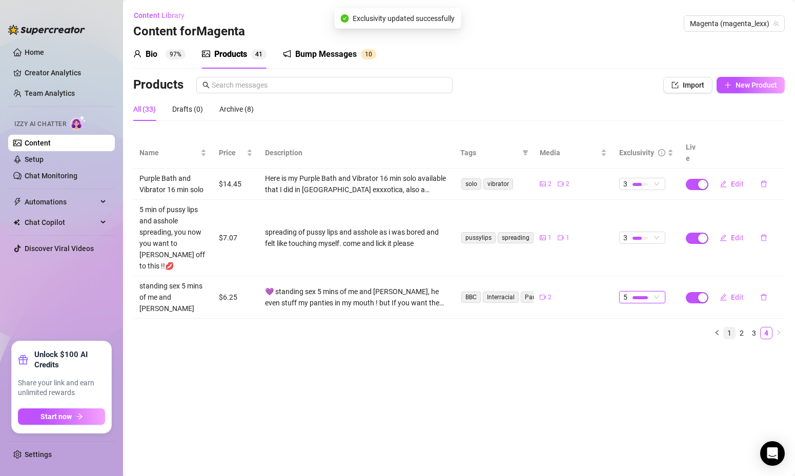
click at [725, 328] on link "1" at bounding box center [729, 333] width 11 height 11
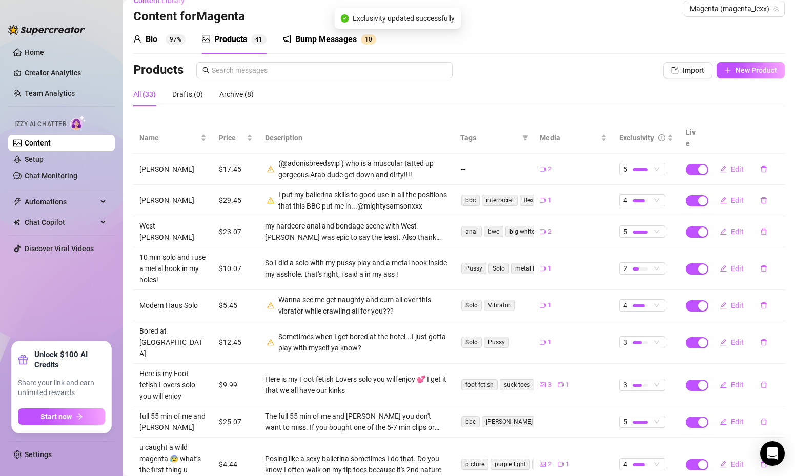
scroll to position [20, 0]
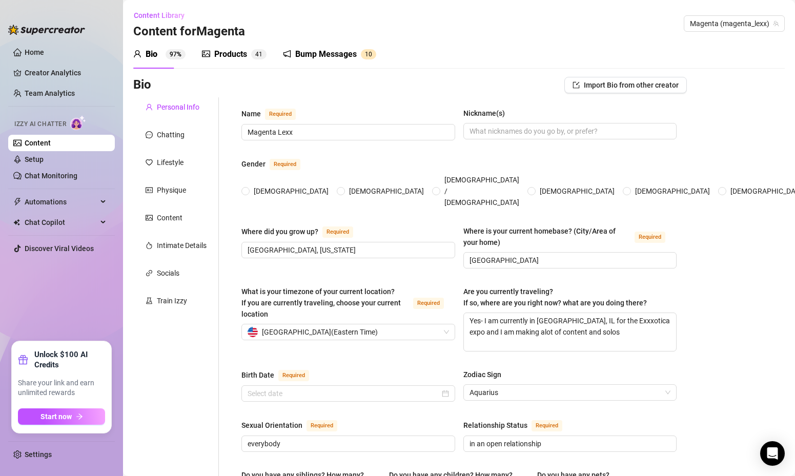
radio input "true"
type input "[DATE]"
click at [246, 60] on div "Products" at bounding box center [230, 54] width 33 height 12
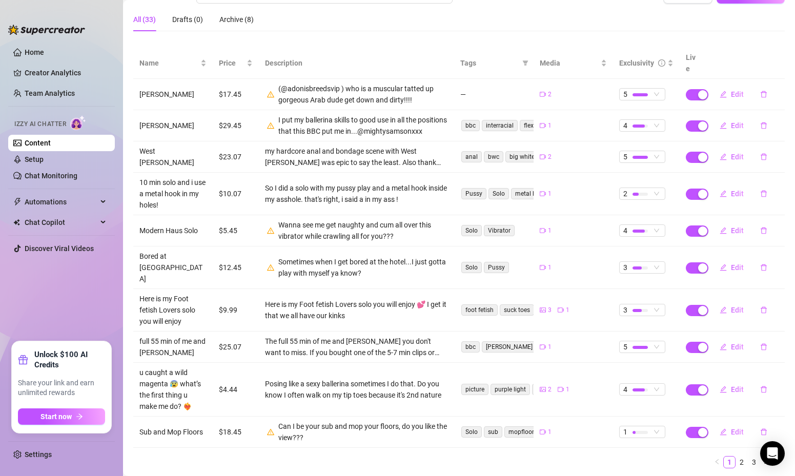
scroll to position [99, 0]
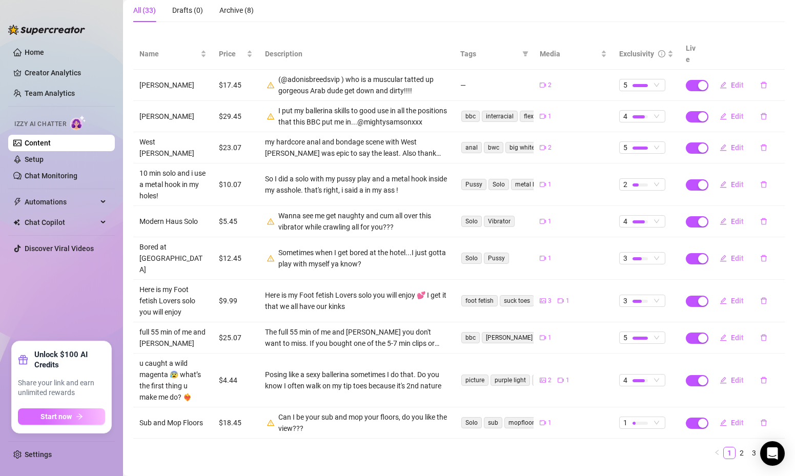
click at [84, 415] on button "Start now" at bounding box center [61, 416] width 87 height 16
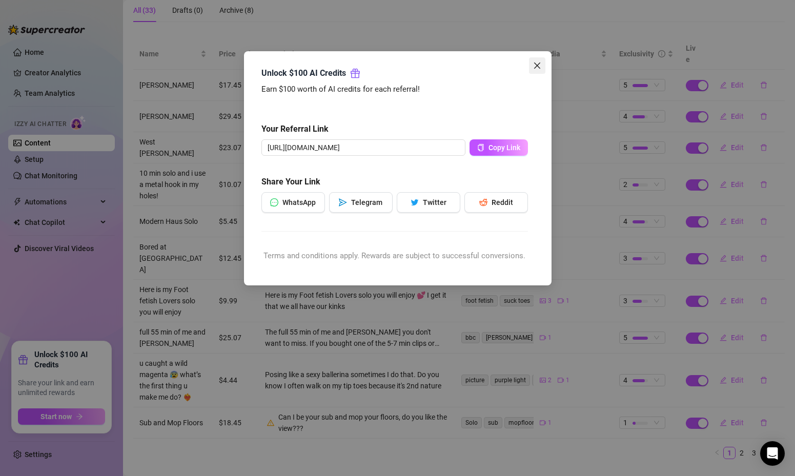
click at [543, 67] on span "Close" at bounding box center [537, 66] width 16 height 8
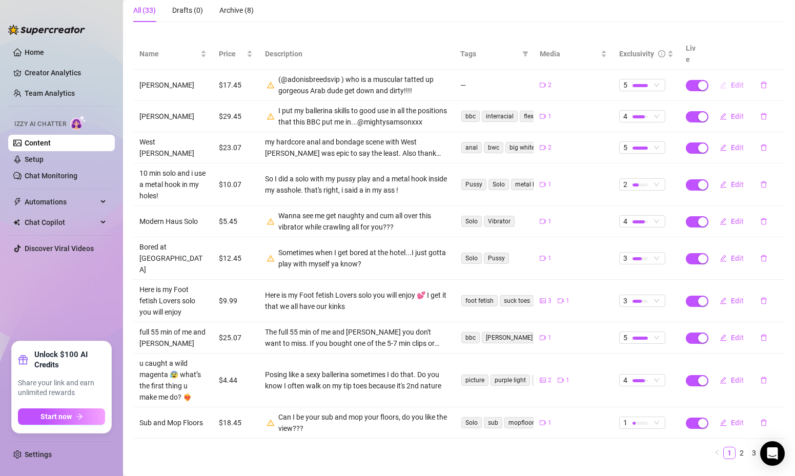
click at [734, 81] on span "Edit" at bounding box center [737, 85] width 13 height 8
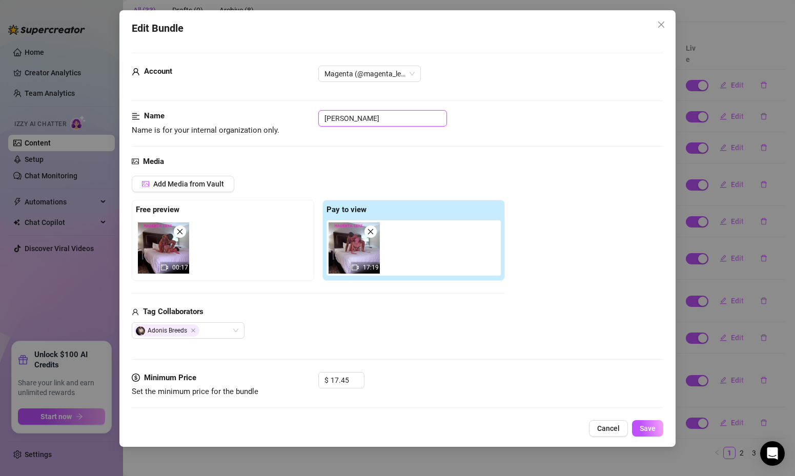
drag, startPoint x: 379, startPoint y: 116, endPoint x: 264, endPoint y: 112, distance: 114.9
click at [264, 112] on div "Name Name is for your internal organization only. Adonis Breed" at bounding box center [398, 123] width 532 height 26
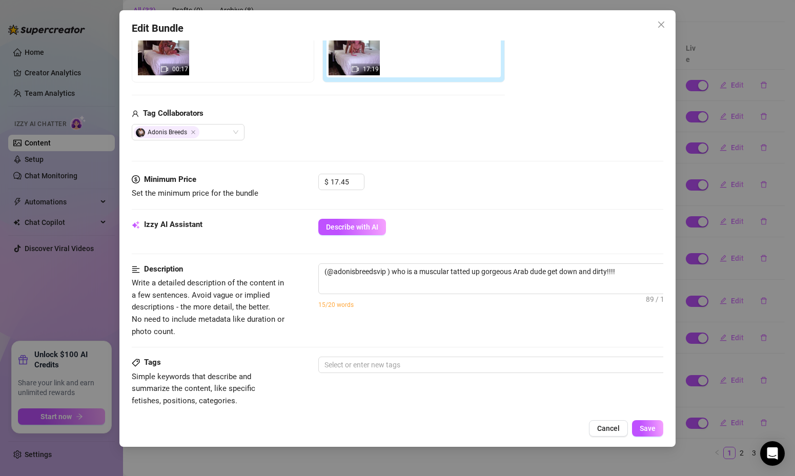
scroll to position [216, 0]
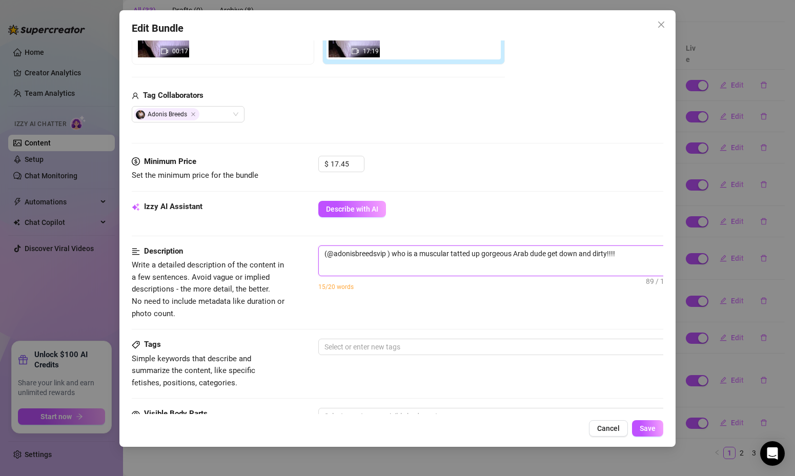
click at [635, 252] on textarea "(@adonisbreedsvip ) who is a muscular tatted up gorgeous Arab dude get down and…" at bounding box center [498, 253] width 358 height 15
type textarea "(@adonisbreedsvip ) who is a muscular tatted up gorgeous Arab dude get down and…"
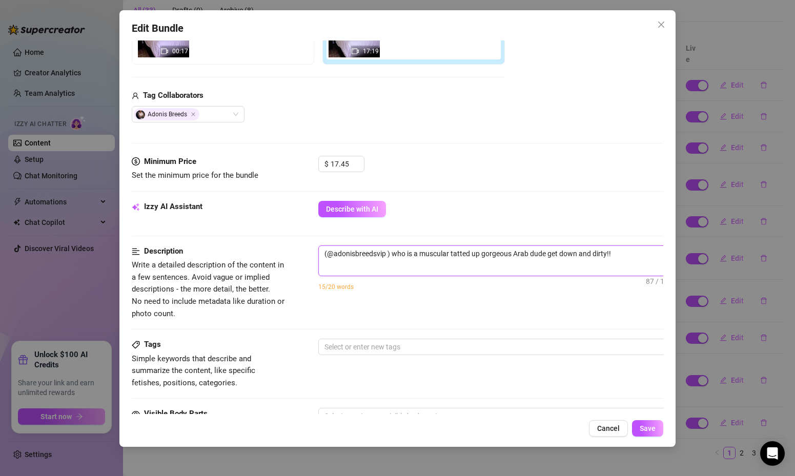
type textarea "(@adonisbreedsvip ) who is a muscular tatted up gorgeous Arab dude get down and…"
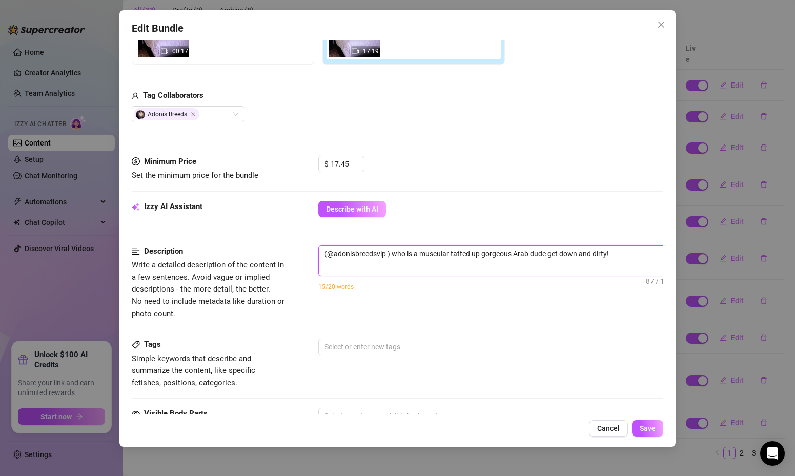
type textarea "(@adonisbreedsvip ) who is a muscular tatted up gorgeous Arab dude get down and…"
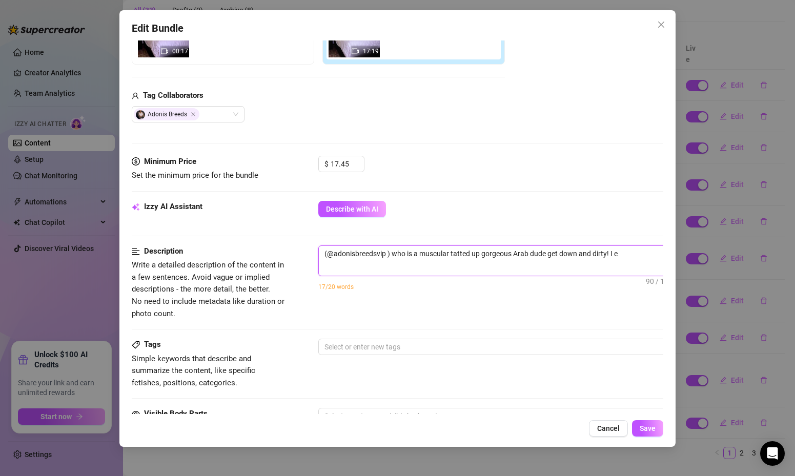
type textarea "(@adonisbreedsvip ) who is a muscular tatted up gorgeous Arab dude get down and…"
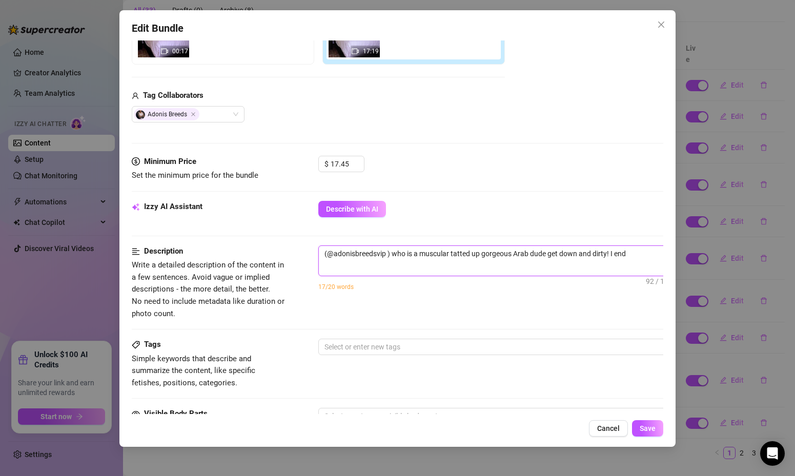
type textarea "(@adonisbreedsvip ) who is a muscular tatted up gorgeous Arab dude get down and…"
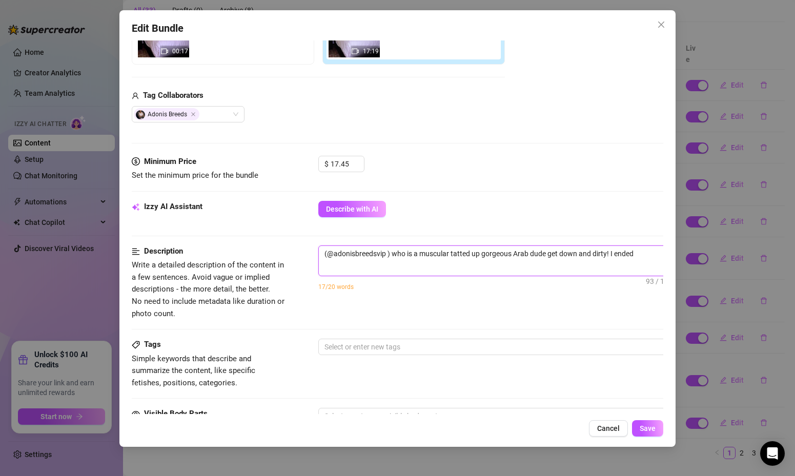
type textarea "(@adonisbreedsvip ) who is a muscular tatted up gorgeous Arab dude get down and…"
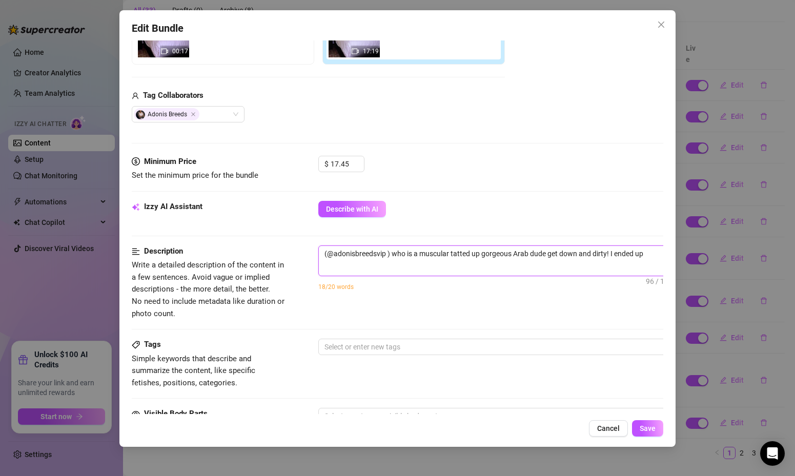
type textarea "(@adonisbreedsvip ) who is a muscular tatted up gorgeous Arab dude get down and…"
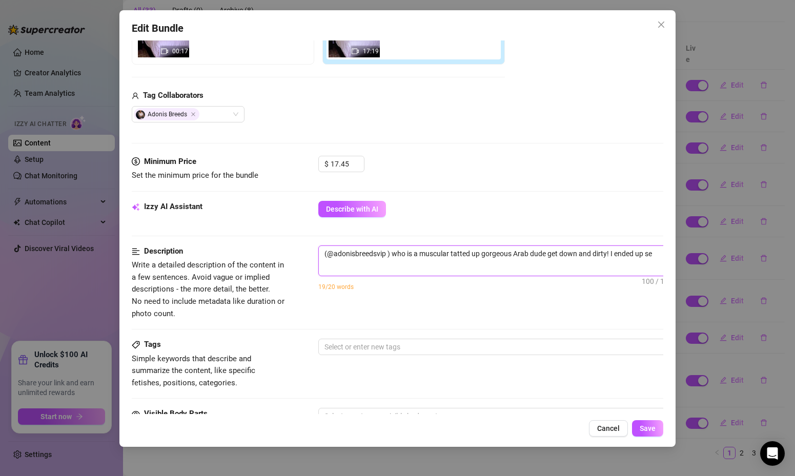
type textarea "(@adonisbreedsvip ) who is a muscular tatted up gorgeous Arab dude get down and…"
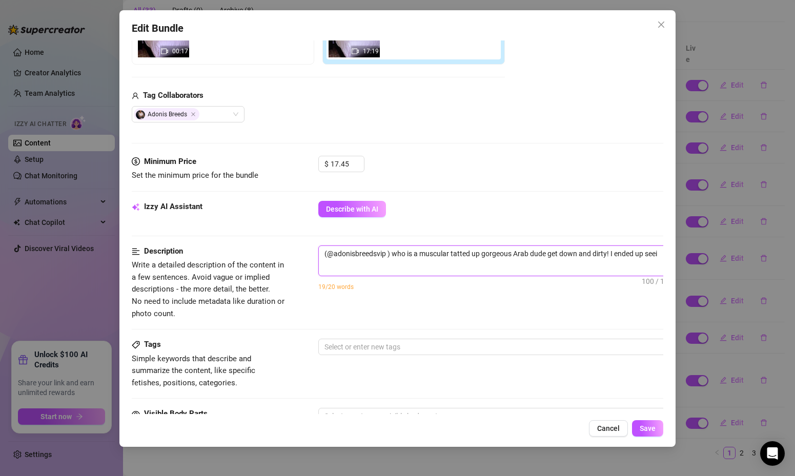
type textarea "(@adonisbreedsvip ) who is a muscular tatted up gorgeous Arab dude get down and…"
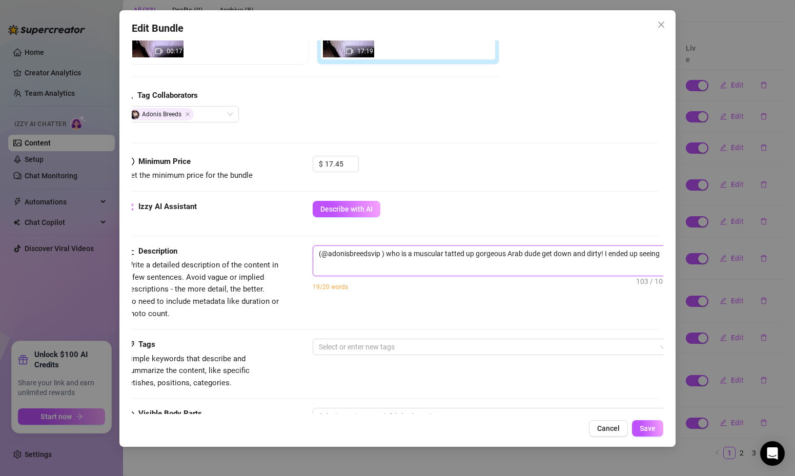
type textarea "(@adonisbreedsvip ) who is a muscular tatted up gorgeous Arab dude get down and…"
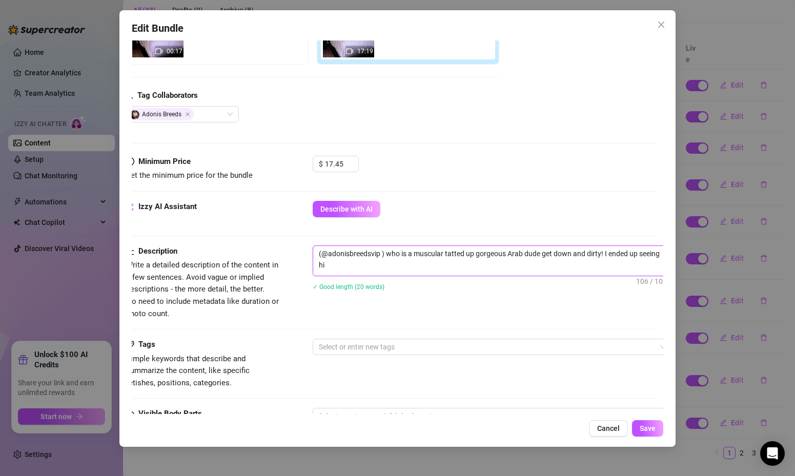
type textarea "(@adonisbreedsvip ) who is a muscular tatted up gorgeous Arab dude get down and…"
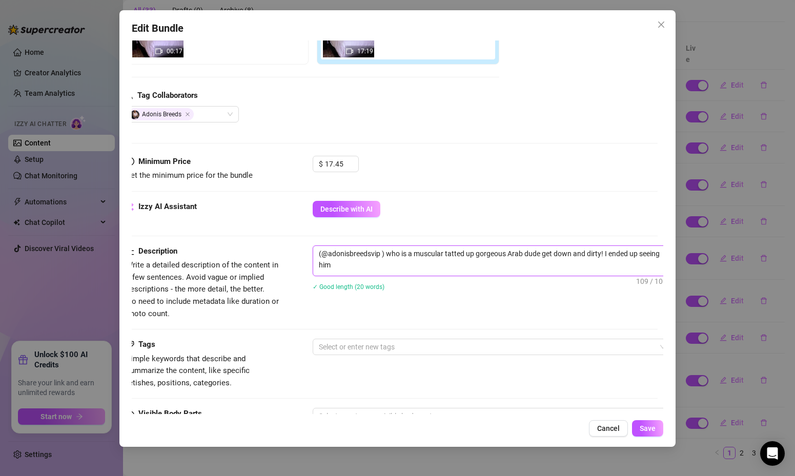
type textarea "(@adonisbreedsvip ) who is a muscular tatted up gorgeous Arab dude get down and…"
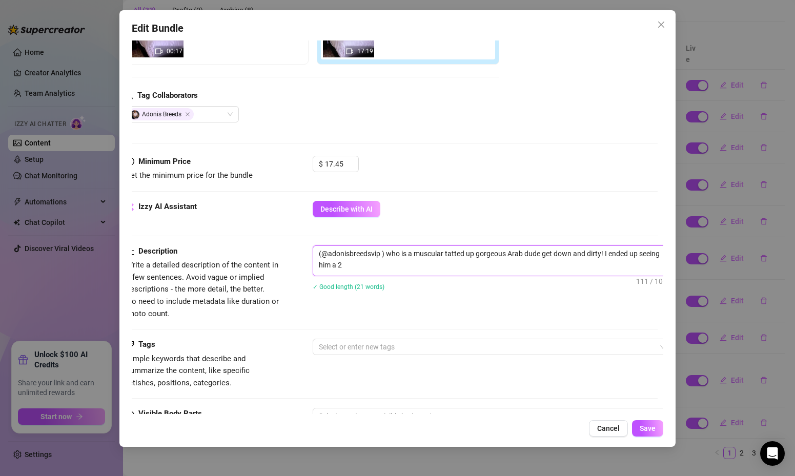
type textarea "(@adonisbreedsvip ) who is a muscular tatted up gorgeous Arab dude get down and…"
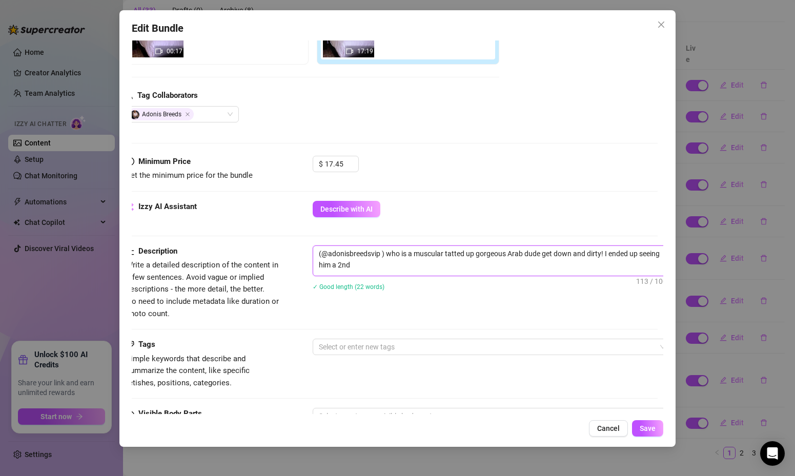
type textarea "(@adonisbreedsvip ) who is a muscular tatted up gorgeous Arab dude get down and…"
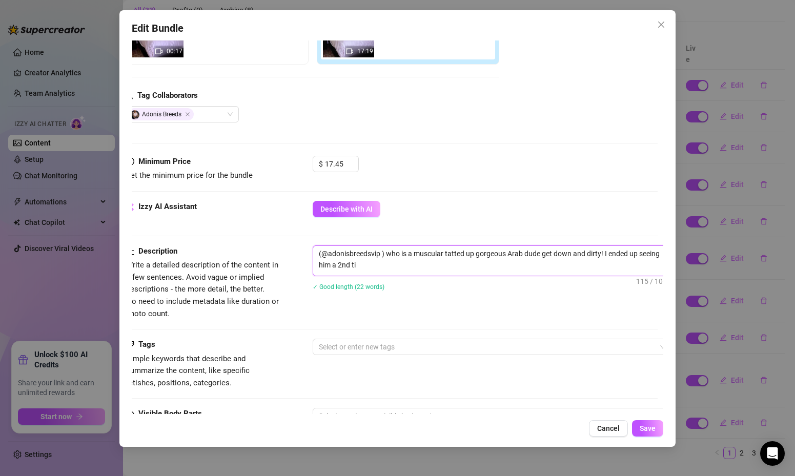
type textarea "(@adonisbreedsvip ) who is a muscular tatted up gorgeous Arab dude get down and…"
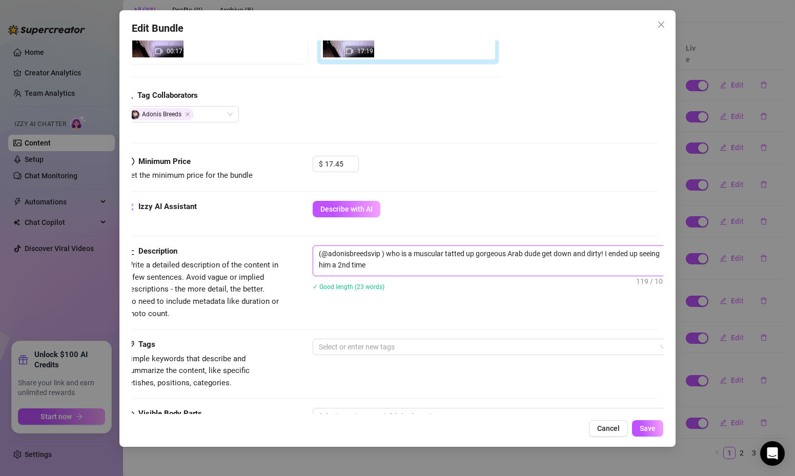
type textarea "(@adonisbreedsvip ) who is a muscular tatted up gorgeous Arab dude get down and…"
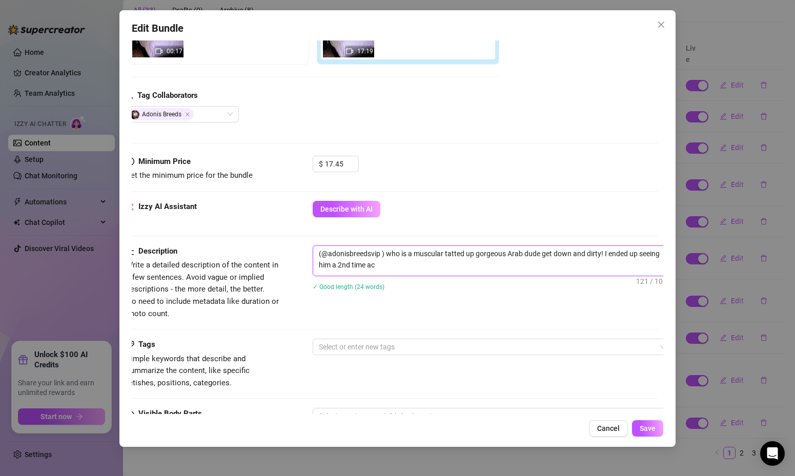
type textarea "(@adonisbreedsvip ) who is a muscular tatted up gorgeous Arab dude get down and…"
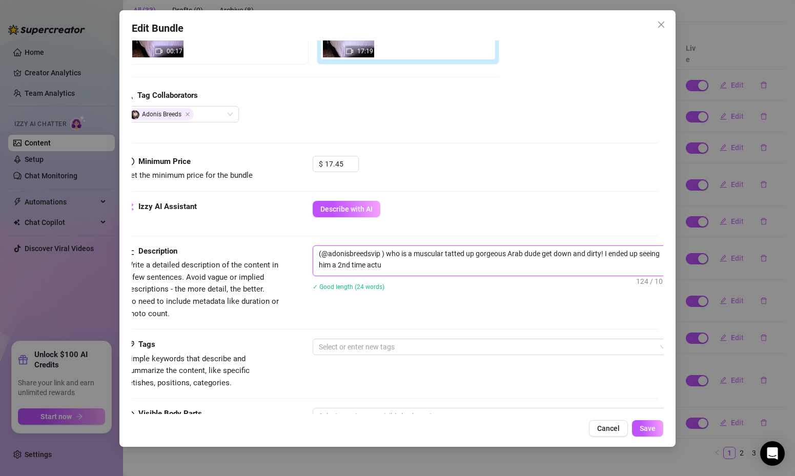
type textarea "(@adonisbreedsvip ) who is a muscular tatted up gorgeous Arab dude get down and…"
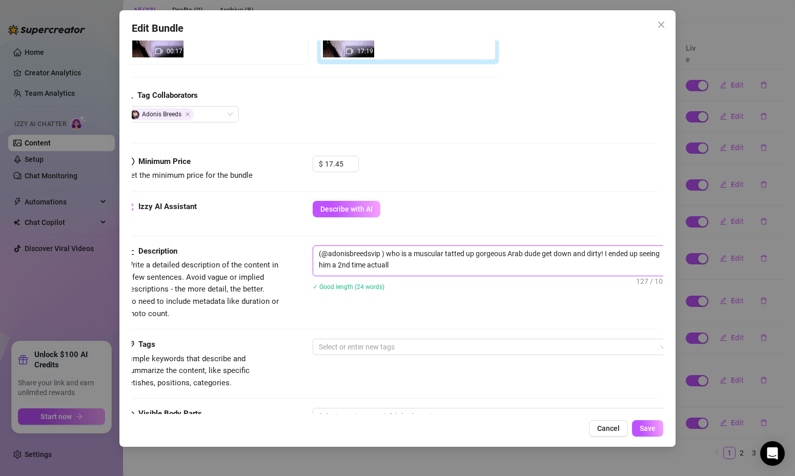
type textarea "(@adonisbreedsvip ) who is a muscular tatted up gorgeous Arab dude get down and…"
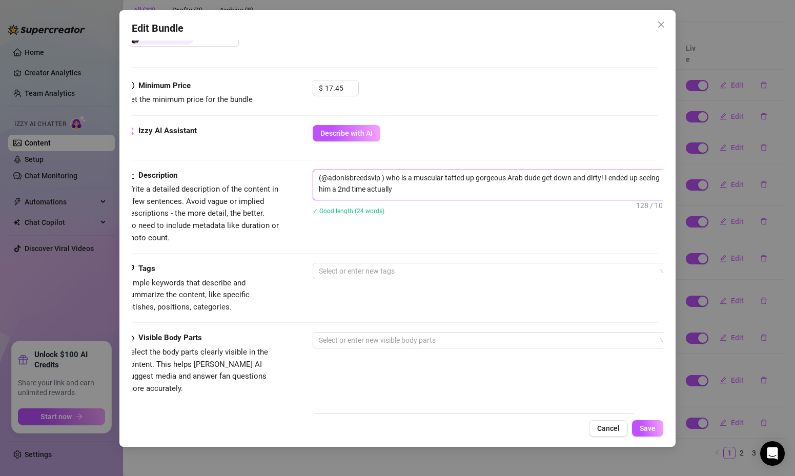
scroll to position [364, 6]
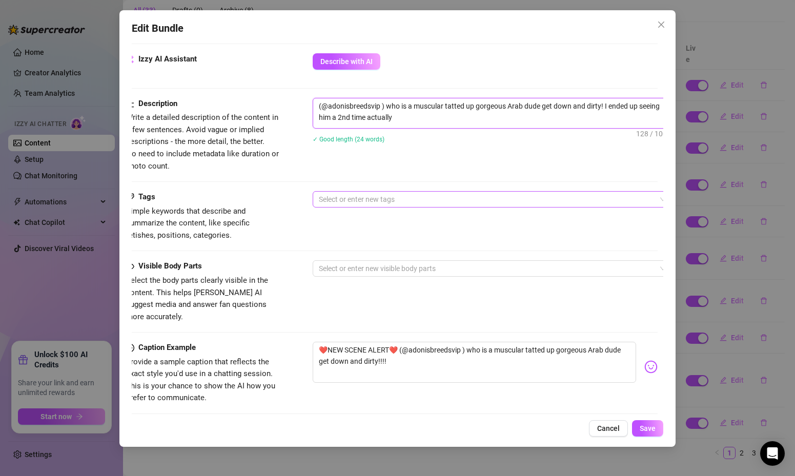
click at [455, 198] on div at bounding box center [487, 199] width 344 height 14
type textarea "(@adonisbreedsvip ) who is a muscular tatted up gorgeous Arab dude get down and…"
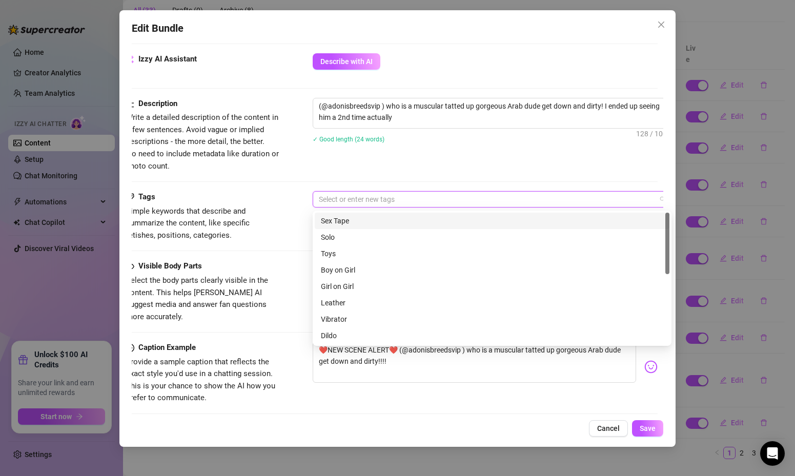
paste input "Adonis Breed"
type input "Adonis Breed"
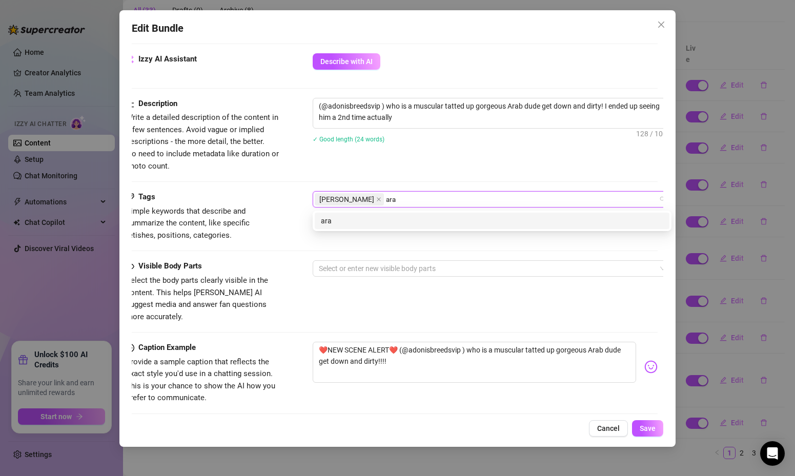
type input "arab"
type input "tattoos"
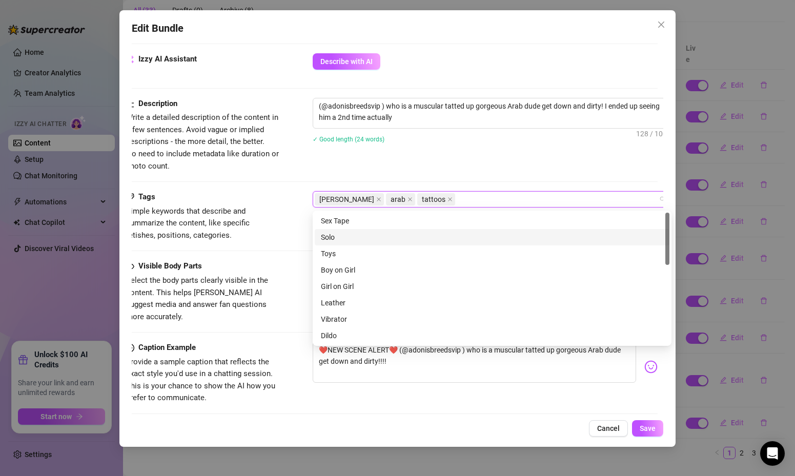
click at [295, 240] on div "Tags Simple keywords that describe and summarize the content, like specific fet…" at bounding box center [392, 216] width 532 height 50
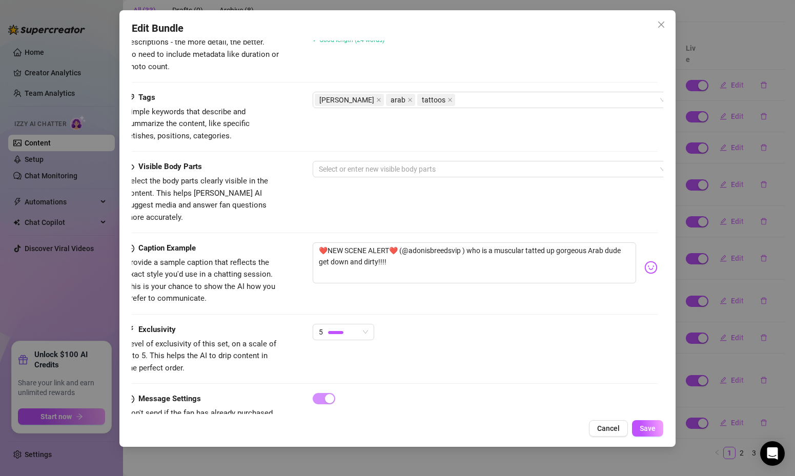
scroll to position [488, 6]
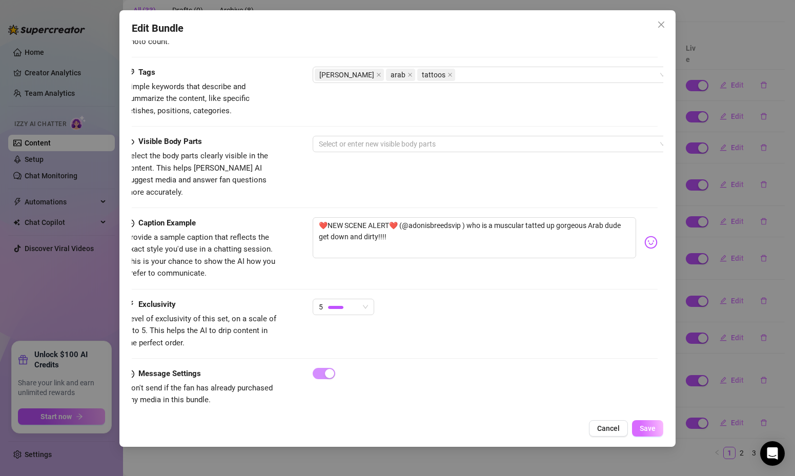
click at [640, 424] on span "Save" at bounding box center [648, 428] width 16 height 8
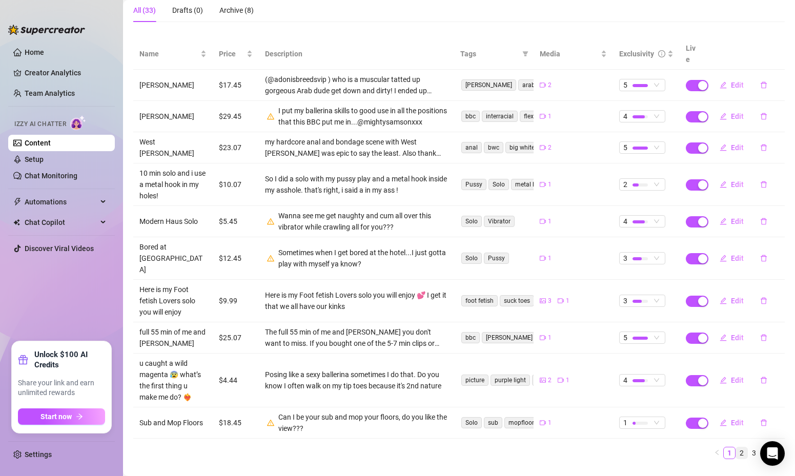
click at [743, 447] on link "2" at bounding box center [741, 452] width 11 height 11
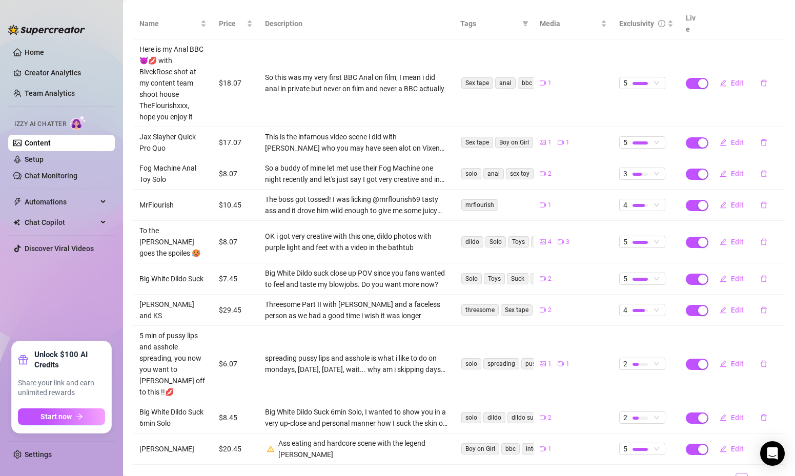
scroll to position [144, 0]
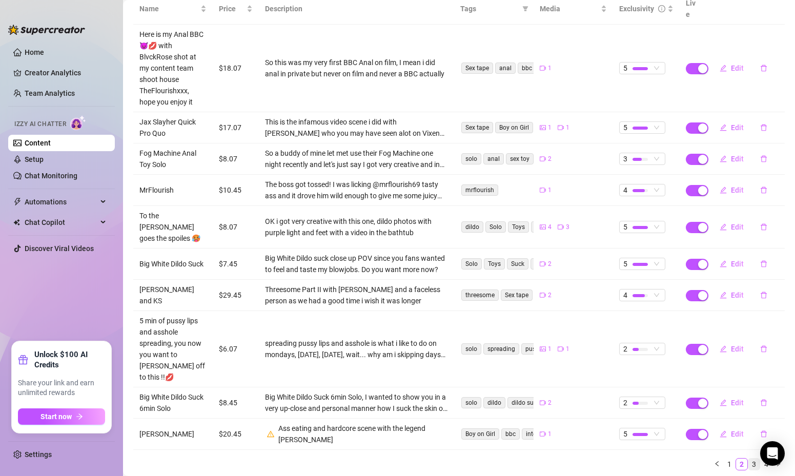
click at [750, 459] on link "3" at bounding box center [753, 464] width 11 height 11
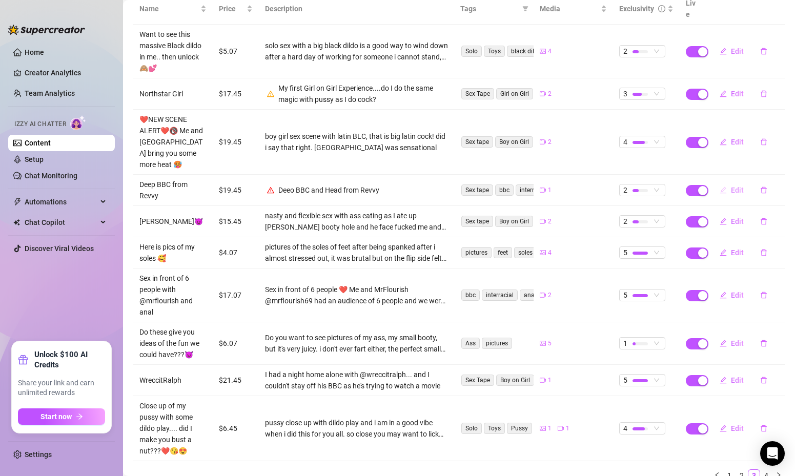
click at [745, 182] on button "Edit" at bounding box center [731, 190] width 40 height 16
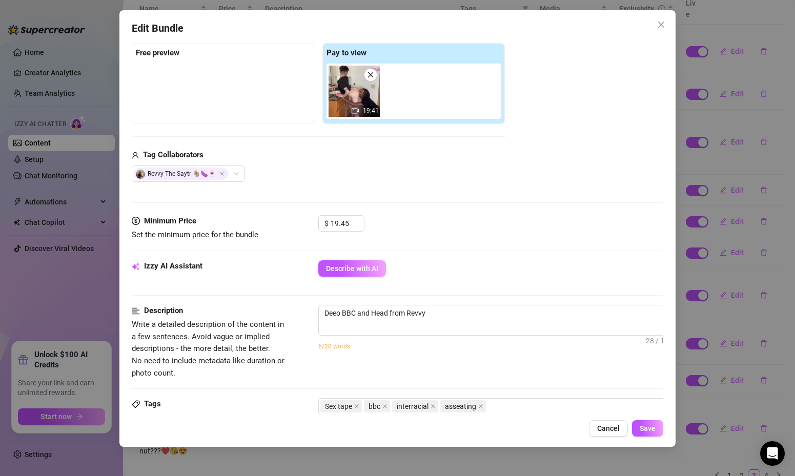
scroll to position [172, 0]
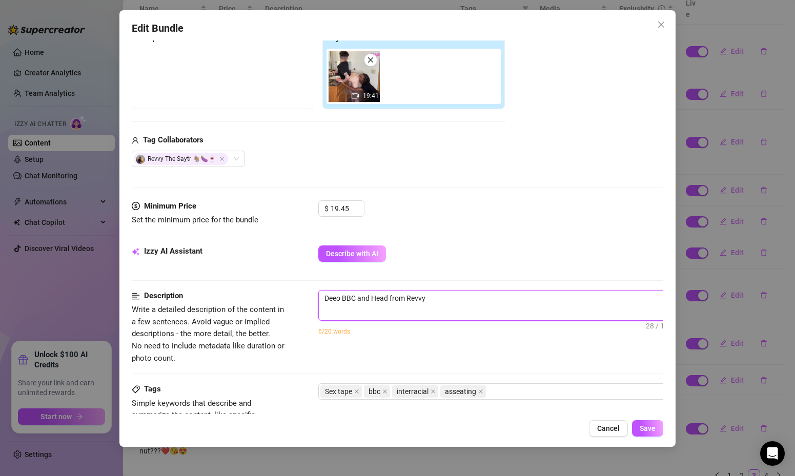
click at [338, 298] on textarea "Deeo BBC and Head from Revvy" at bounding box center [498, 298] width 358 height 15
type textarea "Deep BBC and Head from Revvy"
click at [455, 301] on textarea "Deep BBC and Head from Revvy" at bounding box center [498, 298] width 358 height 15
type textarea "Deep BBC and Head from Revvy"
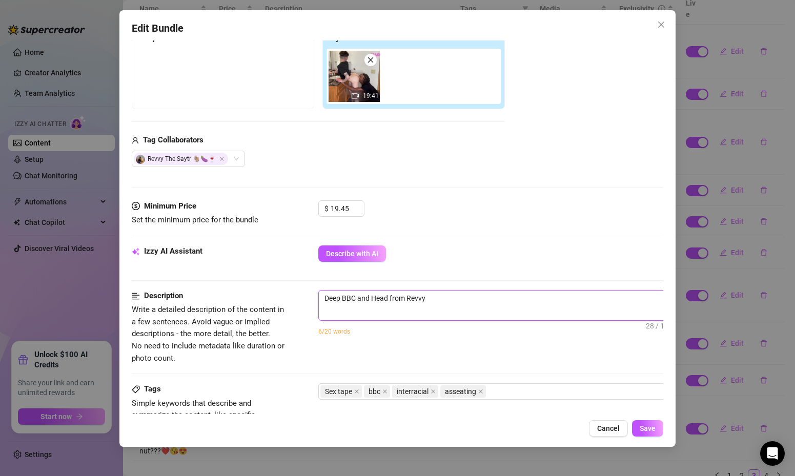
type textarea "Deep BBC and Head from Revvy"
type textarea "Deep BBC and Head from Revvy t"
type textarea "Deep BBC and Head from Revvy th"
type textarea "Deep BBC and Head from Revvy the"
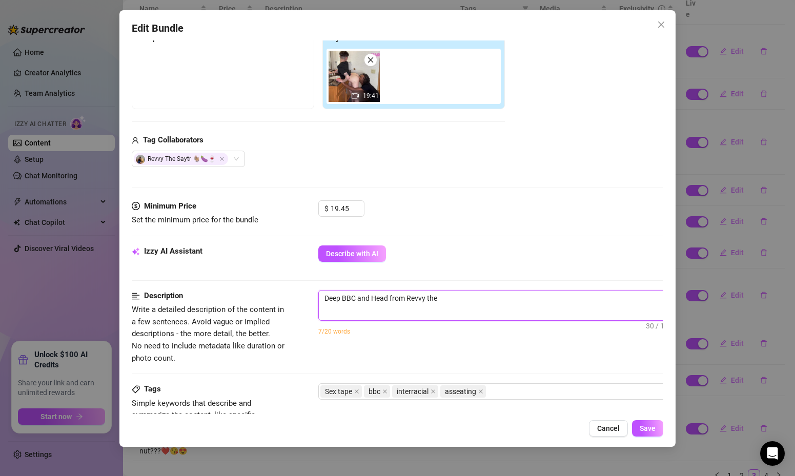
type textarea "Deep BBC and Head from Revvy the"
type textarea "Deep BBC and Head from Revvy the s"
type textarea "Deep BBC and Head from Revvy the sa"
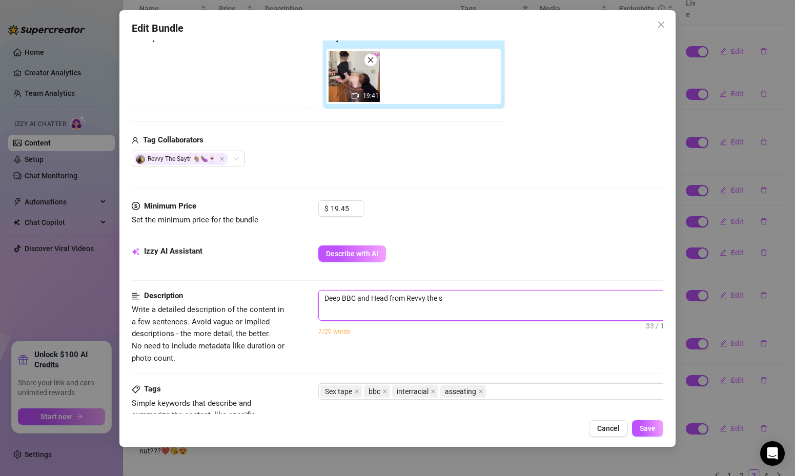
type textarea "Deep BBC and Head from Revvy the sa"
type textarea "Deep BBC and Head from Revvy the sat"
type textarea "Deep BBC and Head from Revvy the saty"
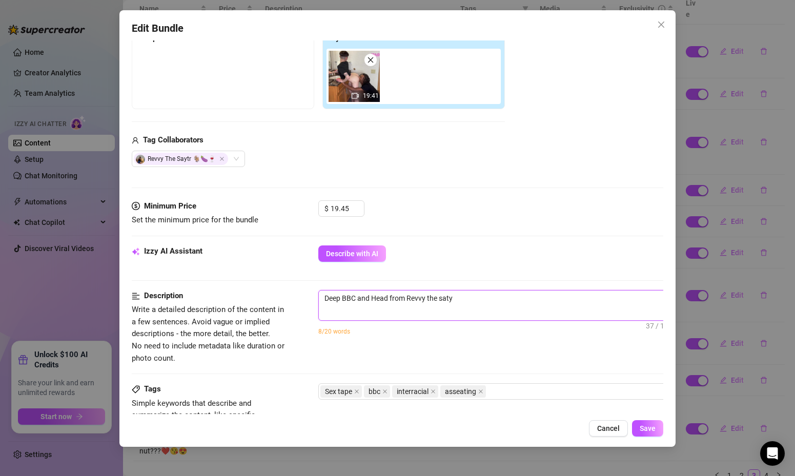
type textarea "Deep BBC and Head from Revvy the satyr"
type textarea "Deep BBC and Head from Revvy the satyr a"
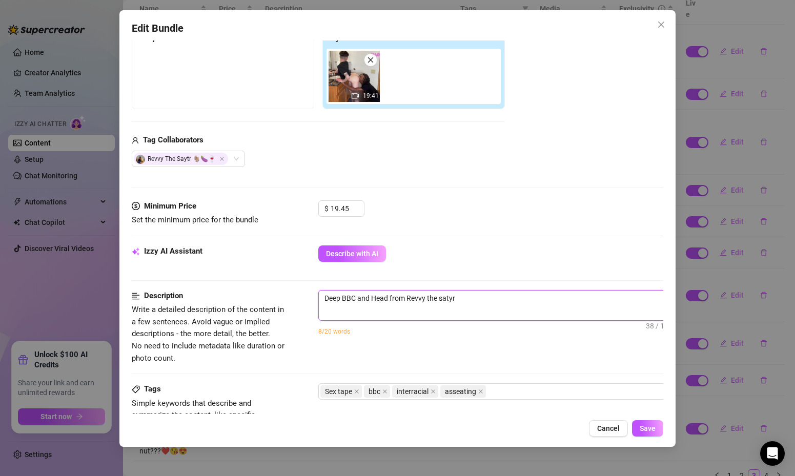
type textarea "Deep BBC and Head from Revvy the satyr a"
type textarea "Deep BBC and Head from Revvy the satyr as"
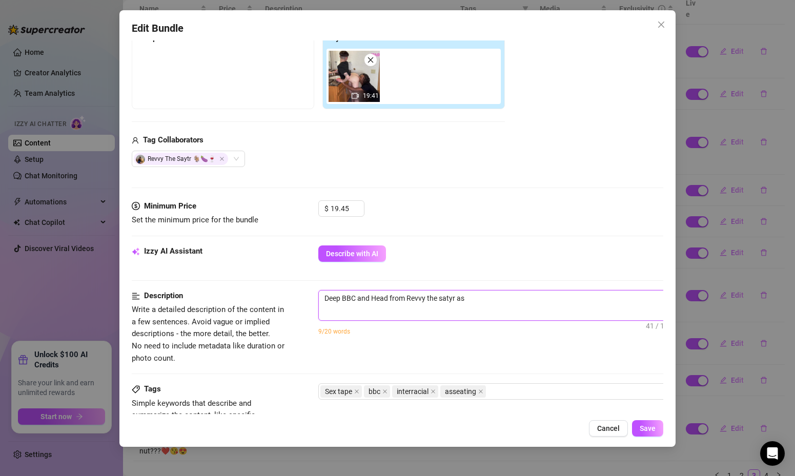
type textarea "Deep BBC and Head from Revvy the satyr as w"
type textarea "Deep BBC and Head from Revvy the satyr as we"
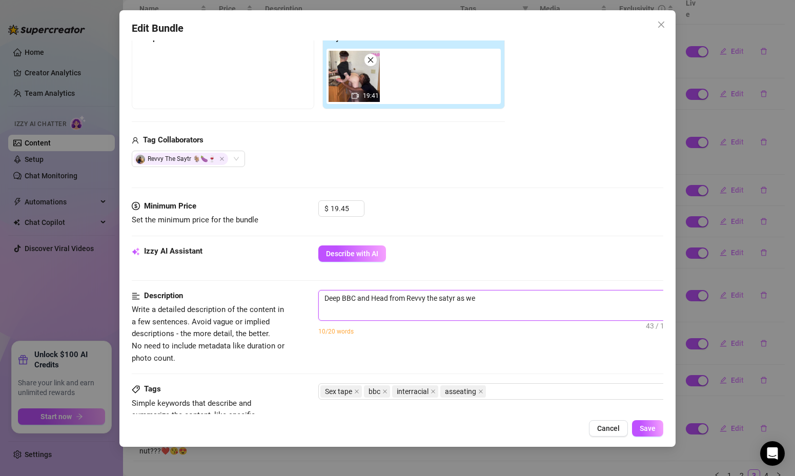
type textarea "Deep BBC and Head from Revvy the satyr as we"
type textarea "Deep BBC and Head from Revvy the satyr as we g"
type textarea "Deep BBC and Head from Revvy the satyr as we go"
type textarea "Deep BBC and Head from Revvy the satyr as we got"
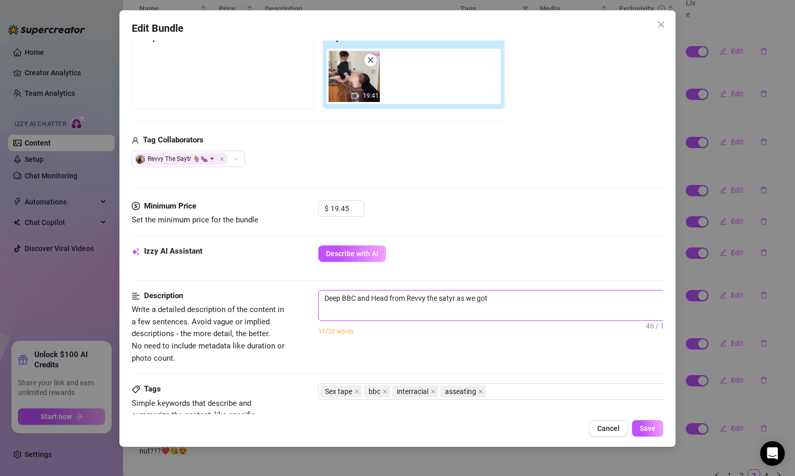
type textarea "Deep BBC and Head from Revvy the satyr as we got"
type textarea "Deep BBC and Head from Revvy the satyr as we got t"
type textarea "Deep BBC and Head from Revvy the satyr as we got to"
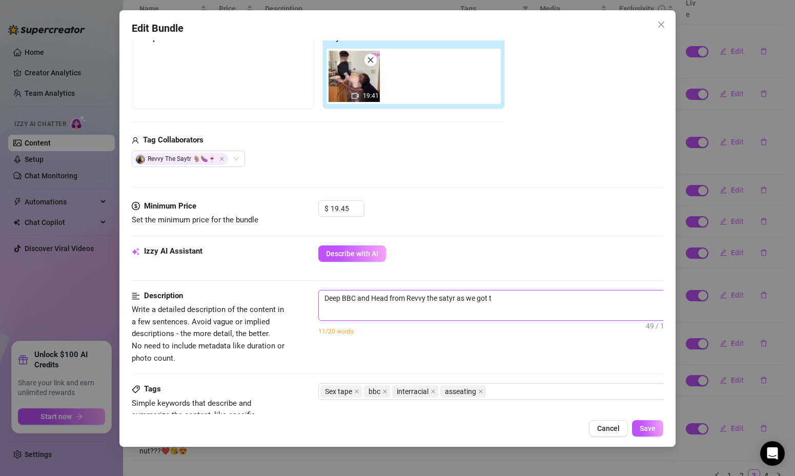
type textarea "Deep BBC and Head from Revvy the satyr as we got to"
type textarea "Deep BBC and Head from Revvy the satyr as we got tog"
type textarea "Deep BBC and Head from Revvy the satyr as we got togt"
type textarea "Deep BBC and Head from Revvy the satyr as we got togth"
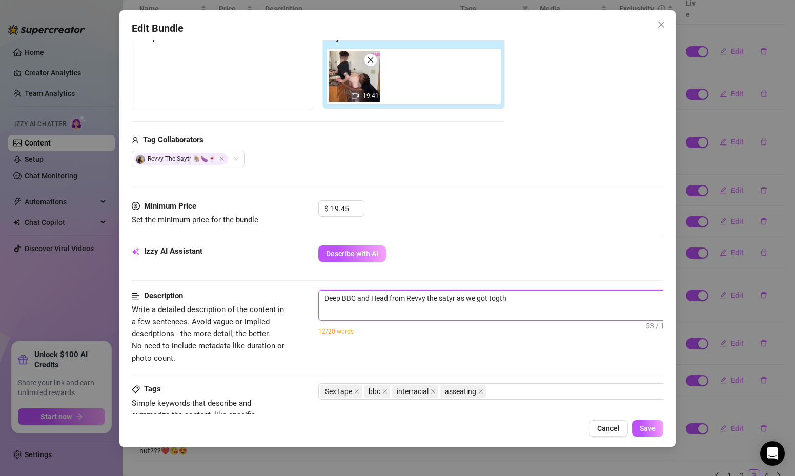
type textarea "Deep BBC and Head from Revvy the satyr as we got togthe"
type textarea "Deep BBC and Head from Revvy the satyr as we got togther"
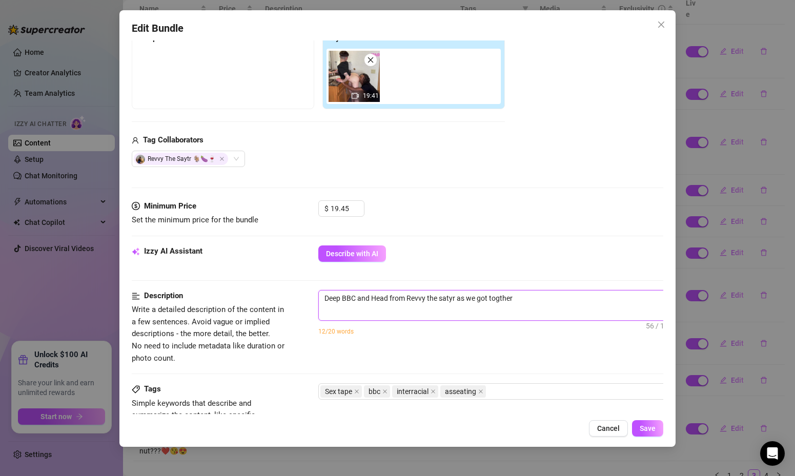
type textarea "Deep BBC and Head from Revvy the satyr as we got togther"
type textarea "Deep BBC and Head from Revvy the satyr as we got togther a"
type textarea "Deep BBC and Head from Revvy the satyr as we got togther at"
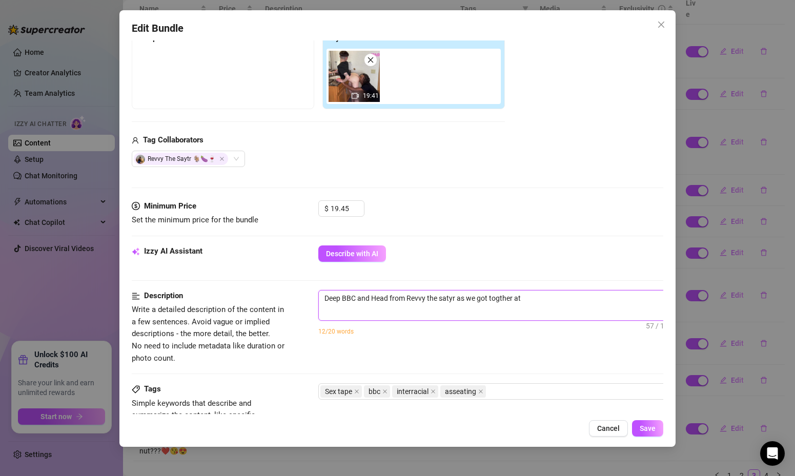
type textarea "Deep BBC and Head from Revvy the satyr as we got togther at"
type textarea "Deep BBC and Head from Revvy the satyr as we got togther a"
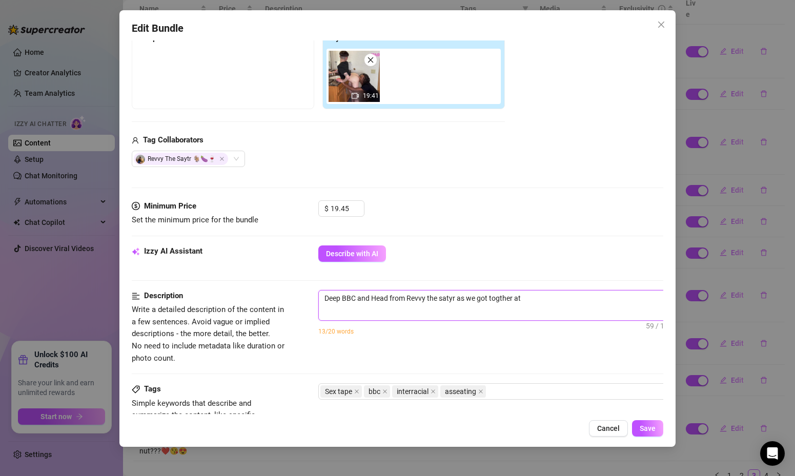
type textarea "Deep BBC and Head from Revvy the satyr as we got togther a"
type textarea "Deep BBC and Head from Revvy the satyr as we got togther"
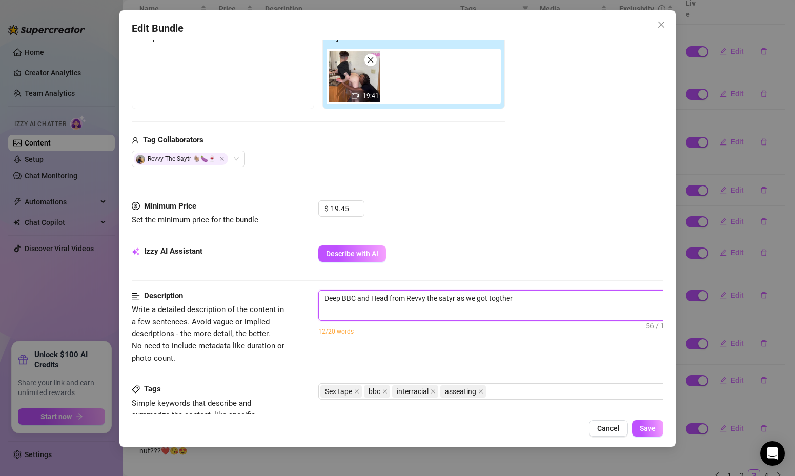
type textarea "Deep BBC and Head from Revvy the satyr as we got togthe"
type textarea "Deep BBC and Head from Revvy the satyr as we got togth"
type textarea "Deep BBC and Head from Revvy the satyr as we got togt"
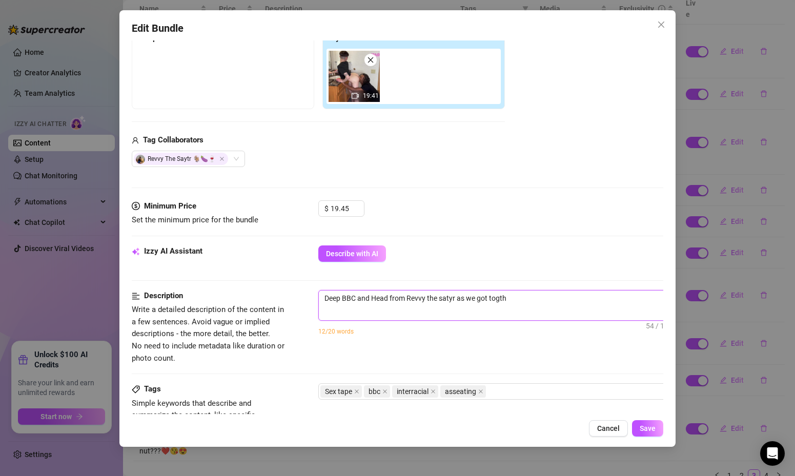
type textarea "Deep BBC and Head from Revvy the satyr as we got togt"
type textarea "Deep BBC and Head from Revvy the satyr as we got tog"
type textarea "Deep BBC and Head from Revvy the satyr as we got toge"
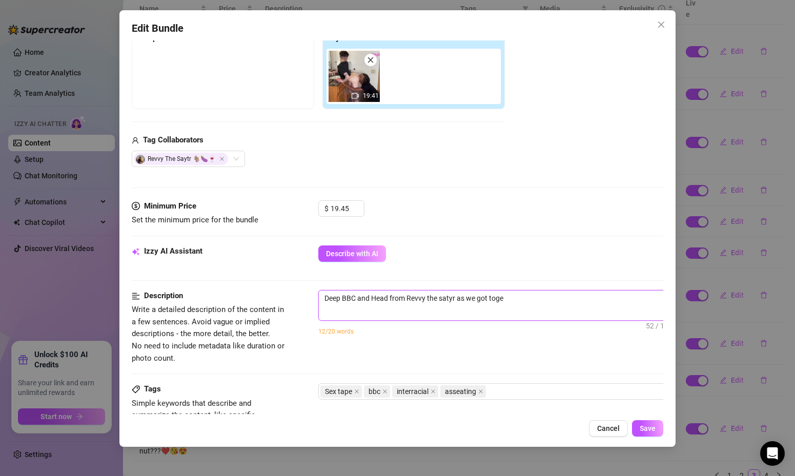
type textarea "Deep BBC and Head from Revvy the satyr as we got toget"
type textarea "Deep BBC and Head from Revvy the satyr as we got togeth"
type textarea "Deep BBC and Head from Revvy the satyr as we got togethe"
type textarea "Deep BBC and Head from Revvy the satyr as we got together"
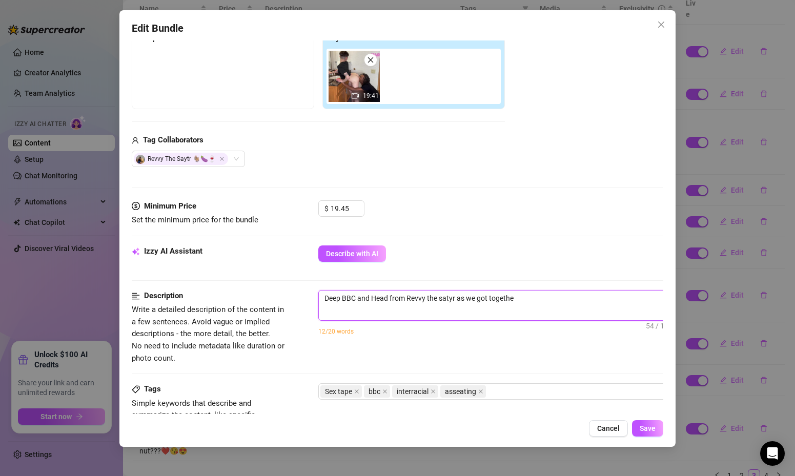
type textarea "Deep BBC and Head from Revvy the satyr as we got together"
type textarea "Deep BBC and Head from Revvy the satyr as we got together d"
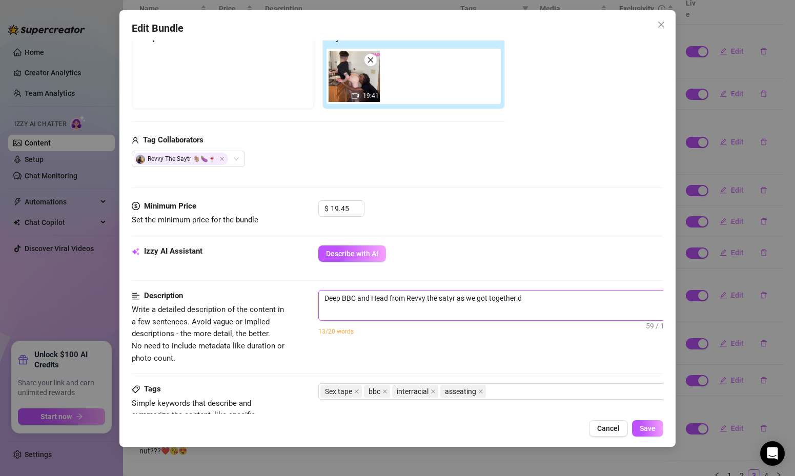
type textarea "Deep BBC and Head from Revvy the satyr as we got together du"
type textarea "Deep BBC and Head from Revvy the satyr as we got together dur"
type textarea "Deep BBC and Head from Revvy the satyr as we got together duri"
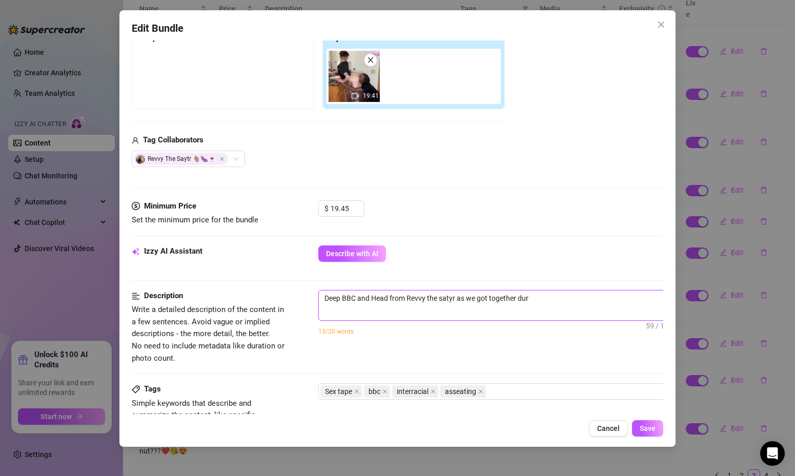
type textarea "Deep BBC and Head from Revvy the satyr as we got together duri"
type textarea "Deep BBC and Head from Revvy the satyr as we got together durin"
type textarea "Deep BBC and Head from Revvy the satyr as we got together during"
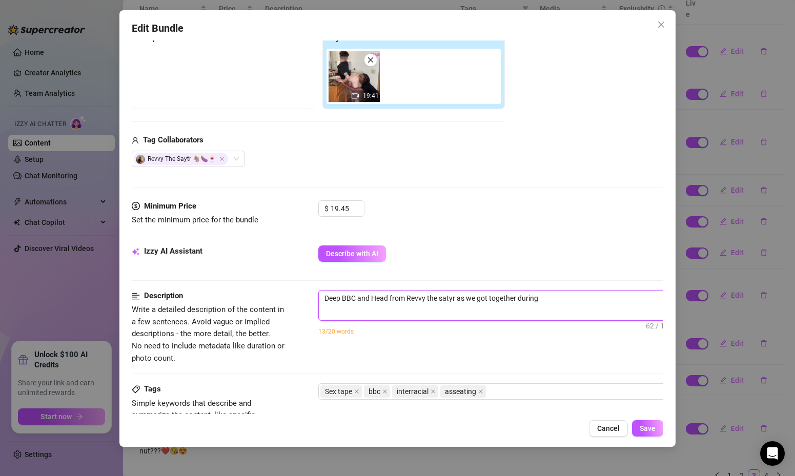
type textarea "Deep BBC and Head from Revvy the satyr as we got together during"
type textarea "Deep BBC and Head from Revvy the satyr as we got together during c"
type textarea "Deep BBC and Head from Revvy the satyr as we got together during ch"
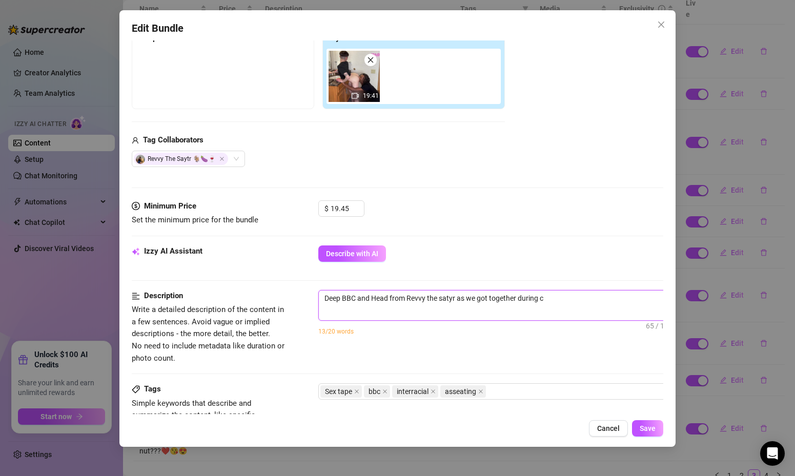
type textarea "Deep BBC and Head from Revvy the satyr as we got together during ch"
type textarea "Deep BBC and Head from Revvy the satyr as we got together during chi"
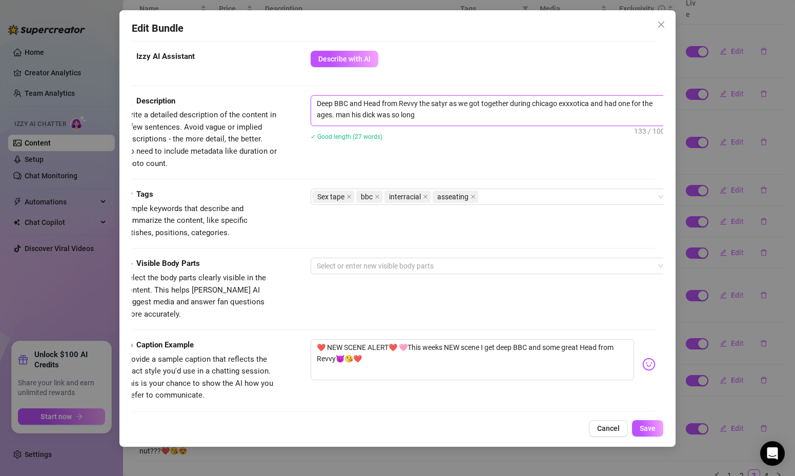
scroll to position [488, 8]
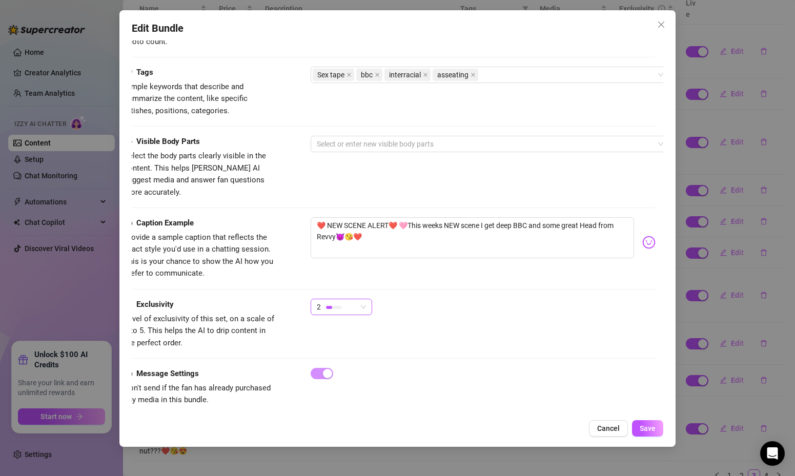
click at [360, 299] on span "2" at bounding box center [341, 306] width 49 height 15
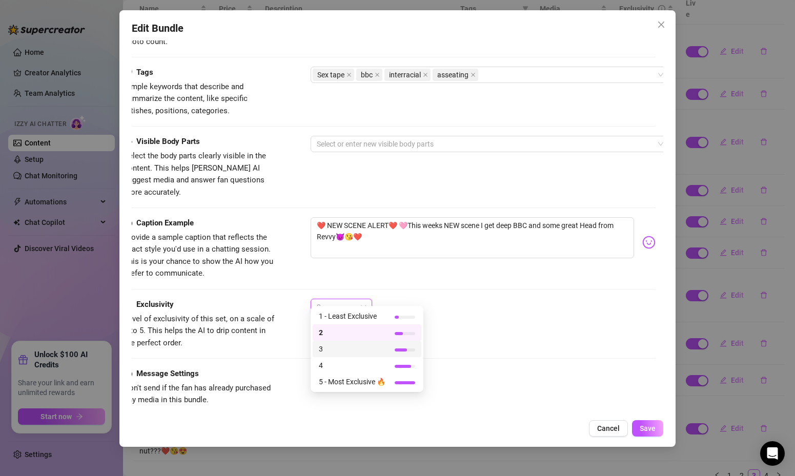
click at [327, 343] on span "3" at bounding box center [352, 348] width 67 height 11
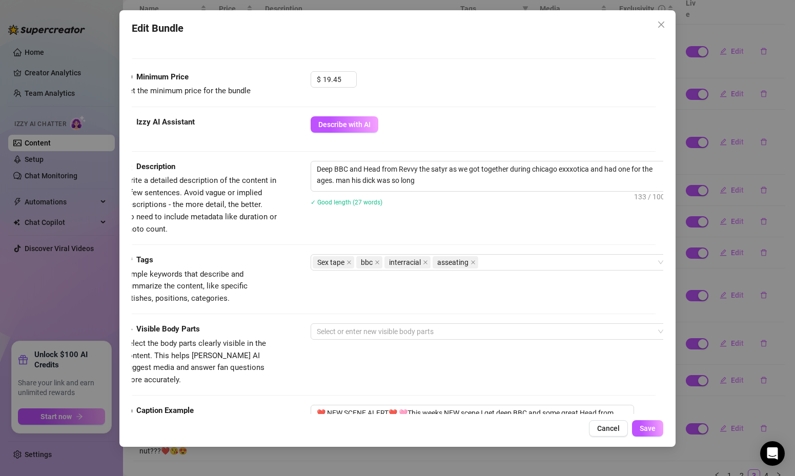
scroll to position [113, 8]
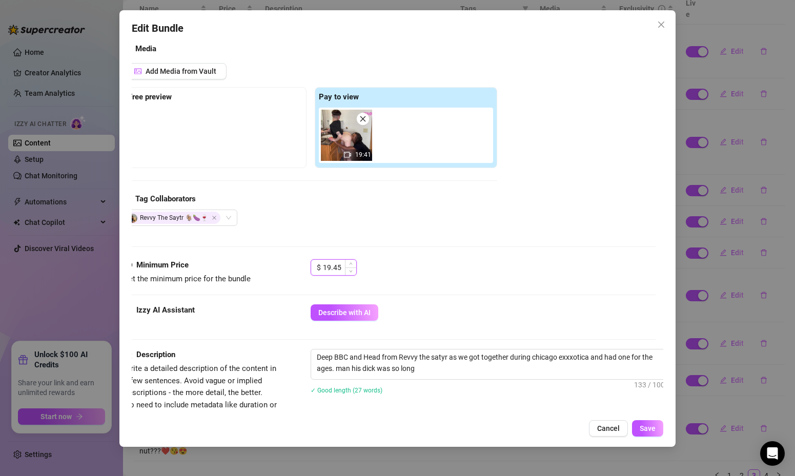
click at [331, 270] on input "19.45" at bounding box center [339, 267] width 33 height 15
drag, startPoint x: 333, startPoint y: 268, endPoint x: 363, endPoint y: 268, distance: 30.8
click at [363, 268] on div "$ 16.45" at bounding box center [483, 272] width 345 height 26
click at [650, 430] on span "Save" at bounding box center [648, 428] width 16 height 8
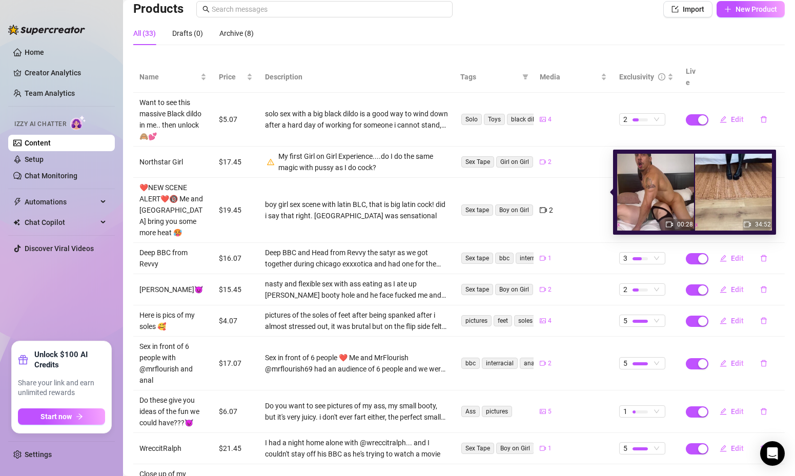
scroll to position [178, 0]
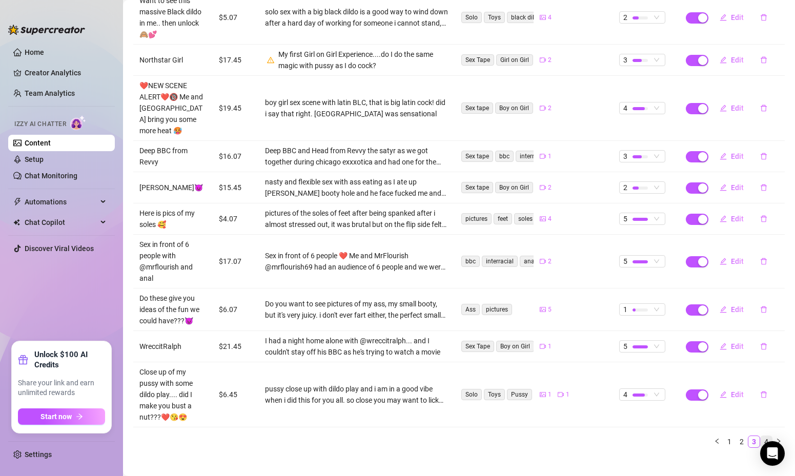
click at [769, 436] on link "4" at bounding box center [766, 441] width 11 height 11
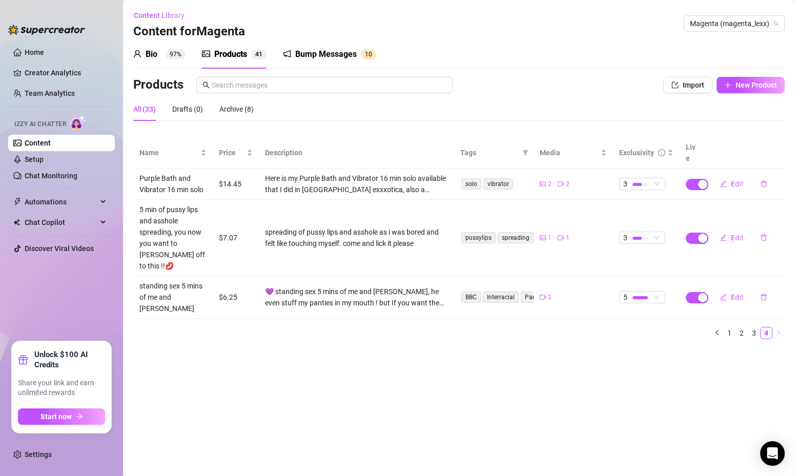
click at [167, 58] on sup "97%" at bounding box center [176, 54] width 20 height 10
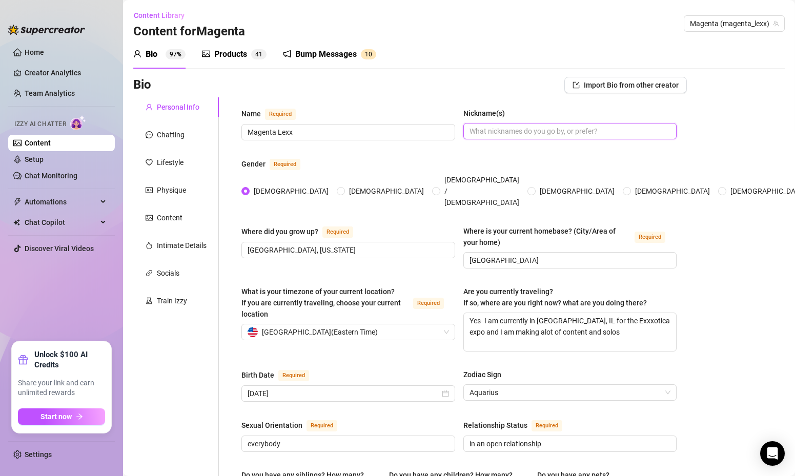
click at [523, 130] on input "Nickname(s)" at bounding box center [568, 131] width 199 height 11
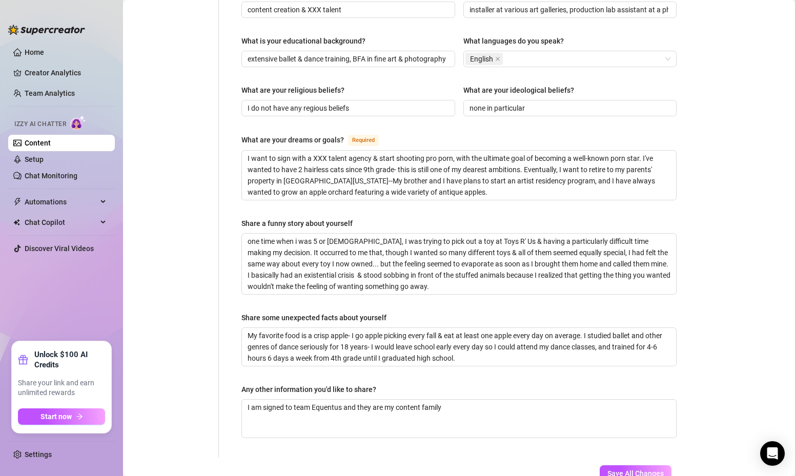
scroll to position [587, 0]
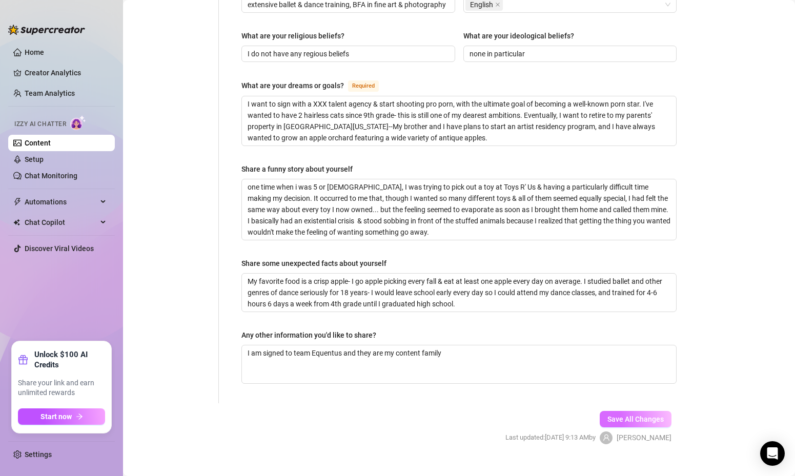
click at [622, 411] on button "Save All Changes" at bounding box center [636, 419] width 72 height 16
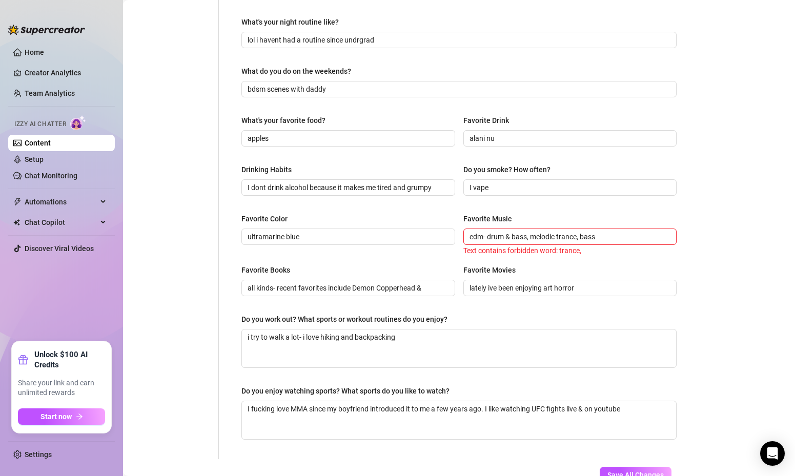
scroll to position [330, 0]
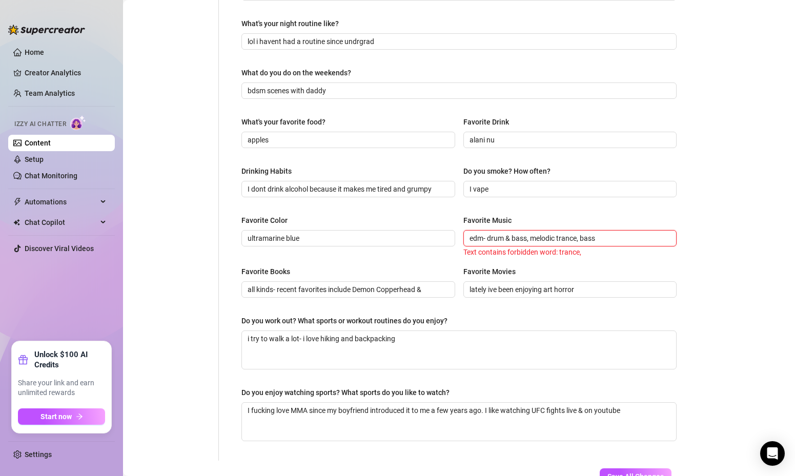
click at [567, 241] on input "edm- drum & bass, melodic trance, bass" at bounding box center [568, 238] width 199 height 11
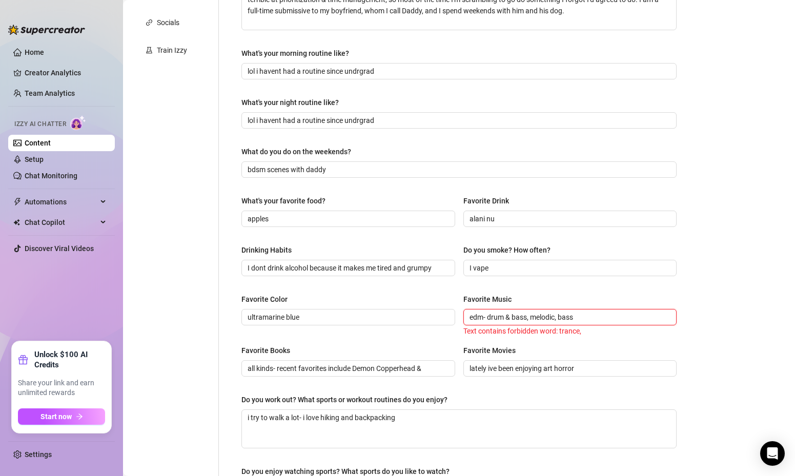
scroll to position [404, 0]
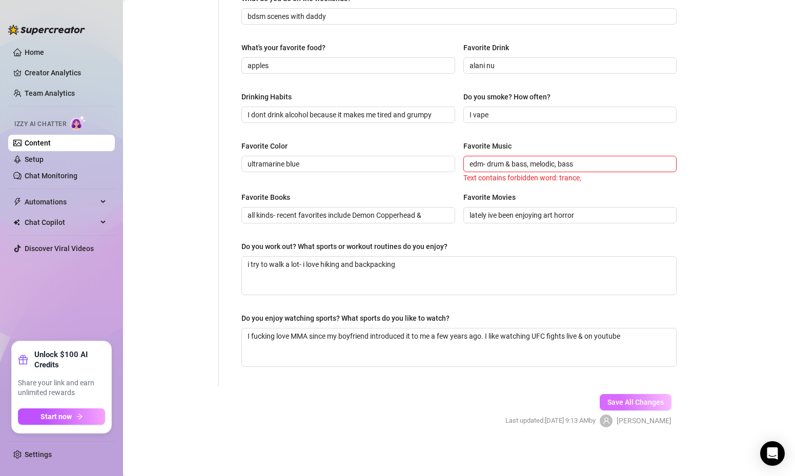
click at [629, 404] on span "Save All Changes" at bounding box center [635, 402] width 56 height 8
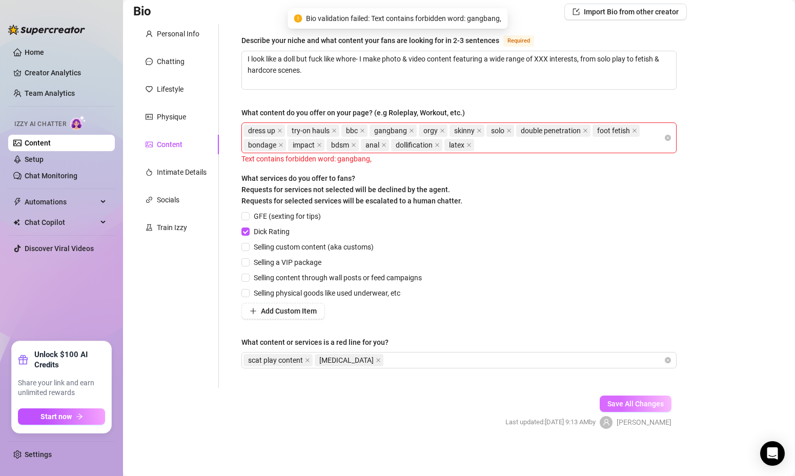
scroll to position [75, 0]
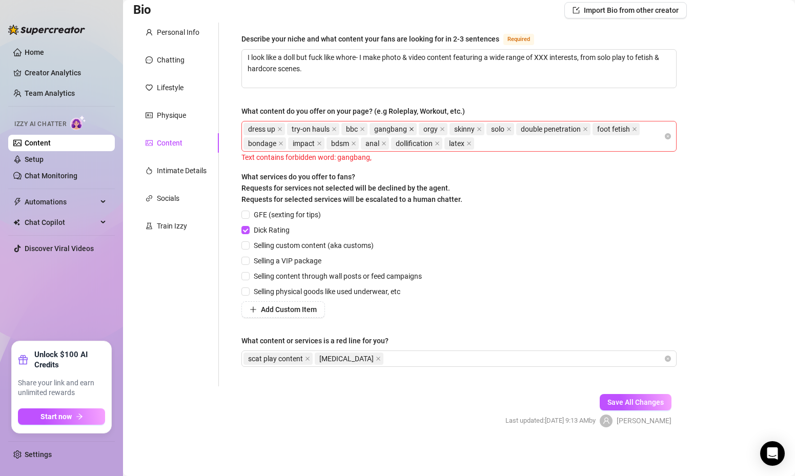
click at [414, 130] on icon "close" at bounding box center [412, 129] width 4 height 4
click at [453, 145] on div "dress up try-on hauls bbc orgy skinny solo double penetration foot fetish bonda…" at bounding box center [453, 136] width 420 height 29
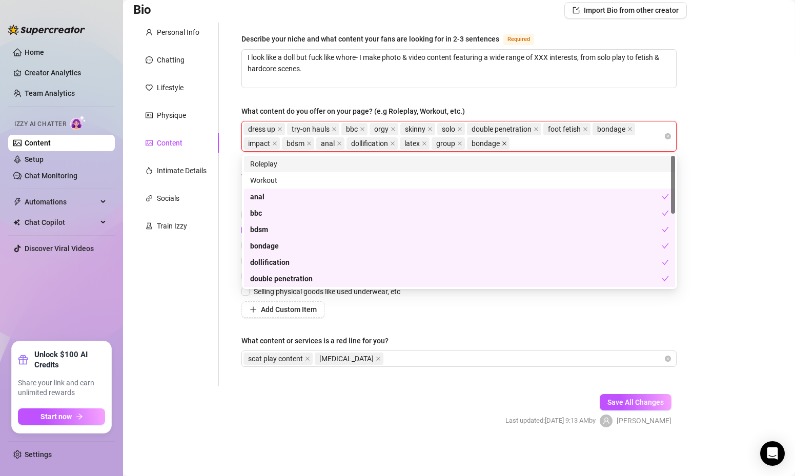
click at [506, 143] on icon "close" at bounding box center [504, 143] width 4 height 4
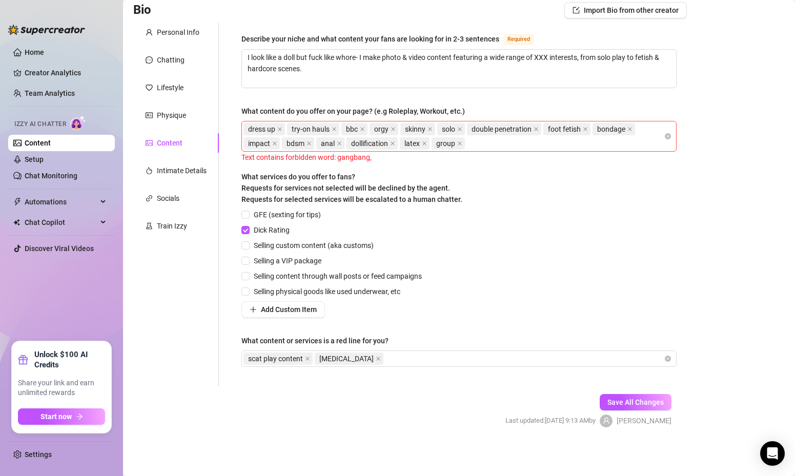
click at [609, 332] on div "Describe your niche and what content your fans are looking for in 2-3 sentences…" at bounding box center [458, 204] width 435 height 343
click at [250, 229] on span "Dick Rating" at bounding box center [272, 229] width 44 height 11
click at [249, 229] on input "Dick Rating" at bounding box center [244, 229] width 7 height 7
click at [666, 403] on button "Save All Changes" at bounding box center [636, 402] width 72 height 16
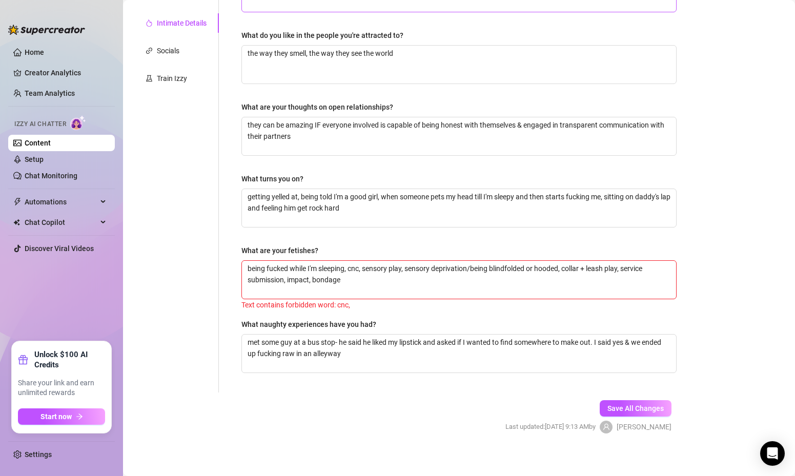
scroll to position [229, 0]
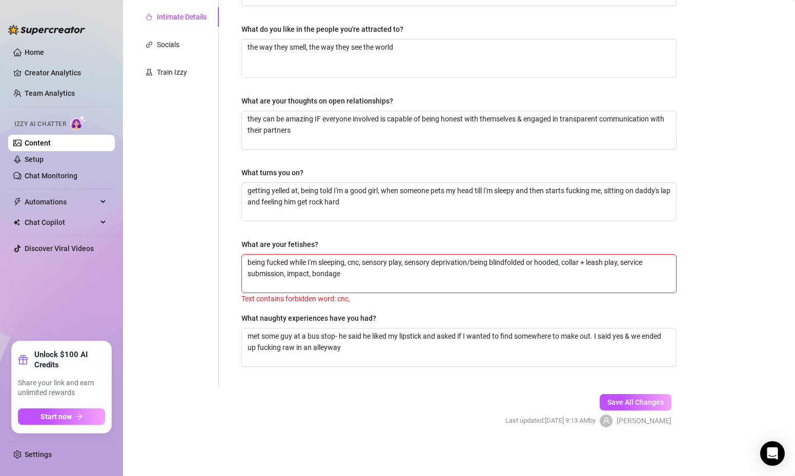
click at [356, 259] on textarea "being fucked while I'm sleeping, cnc, sensory play, sensory deprivation/being b…" at bounding box center [459, 274] width 434 height 38
click at [633, 398] on span "Save All Changes" at bounding box center [635, 402] width 56 height 8
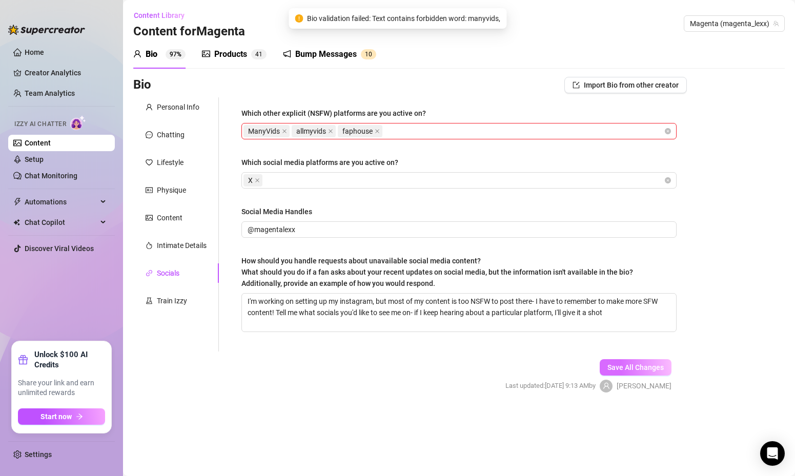
scroll to position [0, 0]
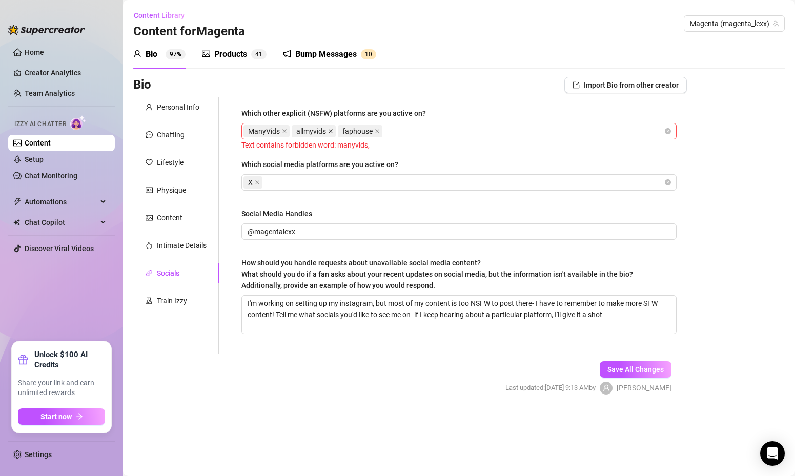
click at [332, 132] on icon "close" at bounding box center [330, 131] width 5 height 5
click at [287, 131] on icon "close" at bounding box center [284, 131] width 5 height 5
click at [308, 130] on div "faphouse" at bounding box center [453, 131] width 420 height 14
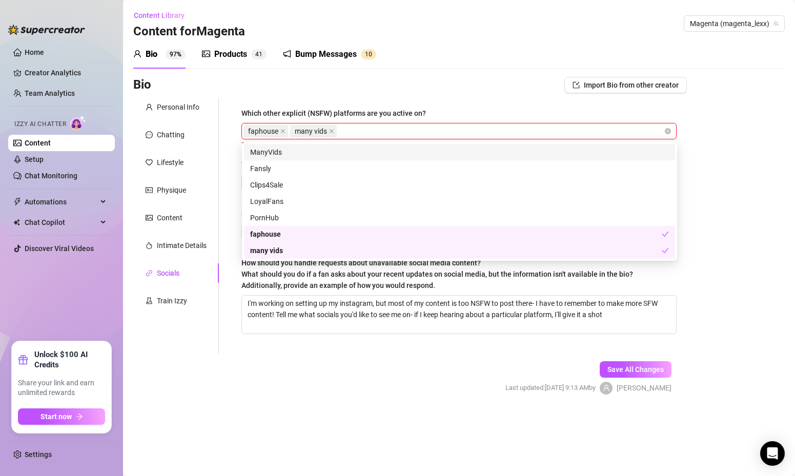
click at [446, 77] on div "Bio Import Bio from other creator" at bounding box center [410, 85] width 554 height 16
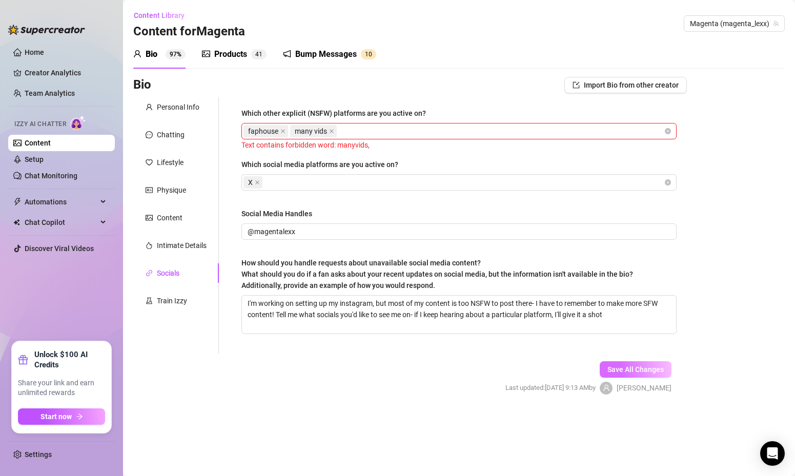
click at [638, 362] on button "Save All Changes" at bounding box center [636, 369] width 72 height 16
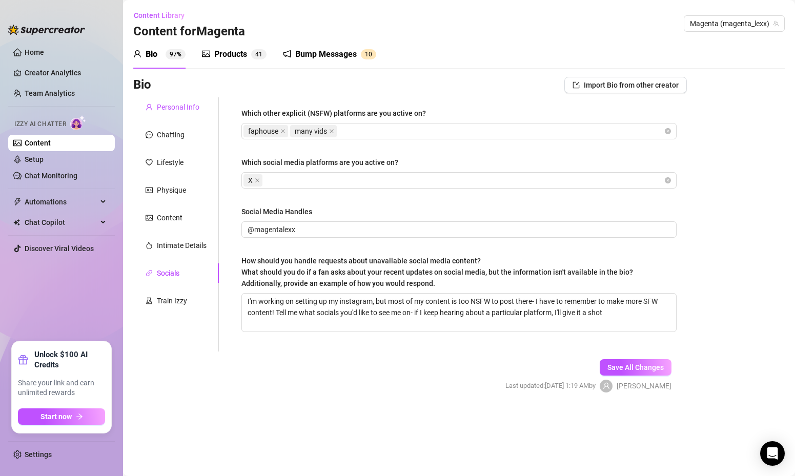
click at [180, 112] on div "Personal Info" at bounding box center [178, 106] width 43 height 11
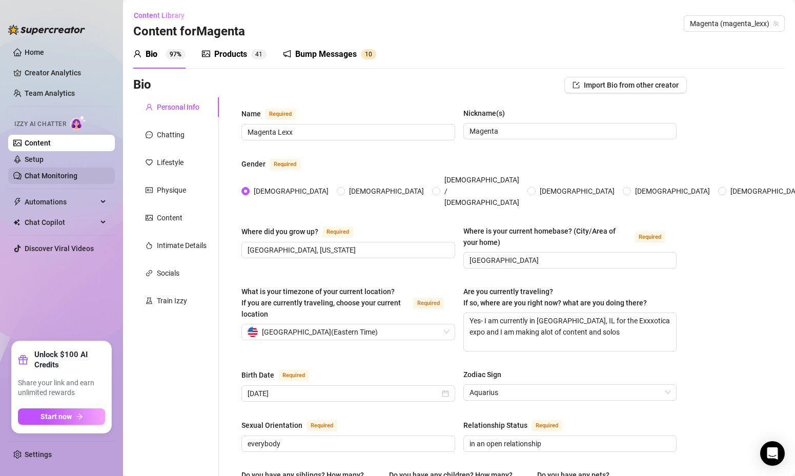
click at [65, 175] on link "Chat Monitoring" at bounding box center [51, 176] width 53 height 8
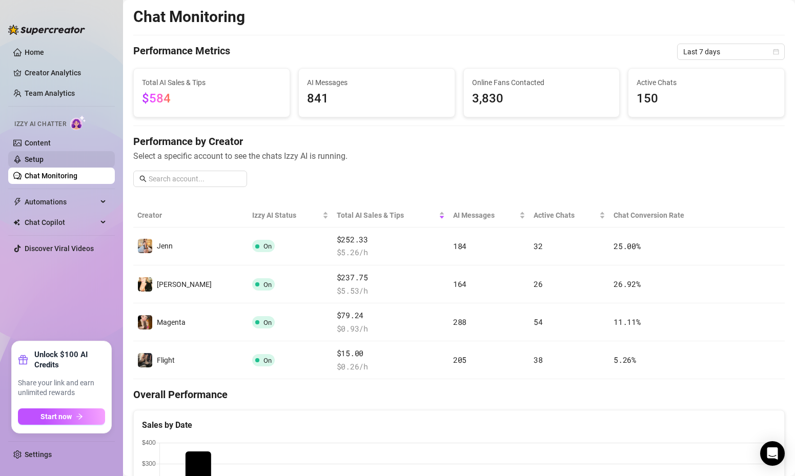
click at [44, 158] on link "Setup" at bounding box center [34, 159] width 19 height 8
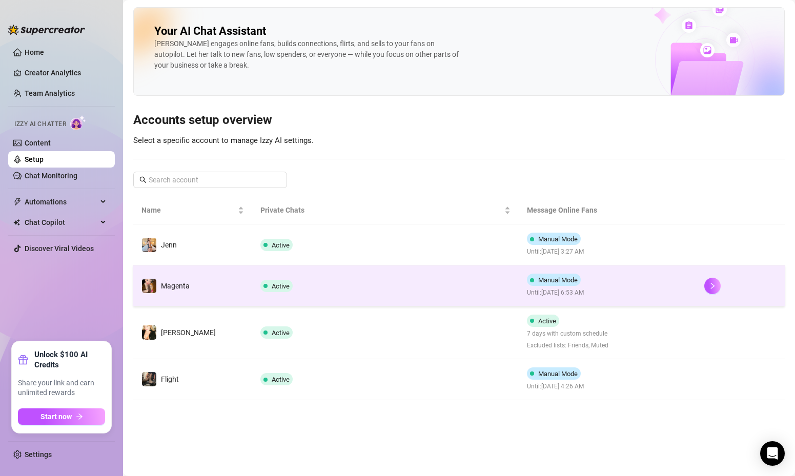
click at [260, 284] on span "Active" at bounding box center [276, 286] width 32 height 12
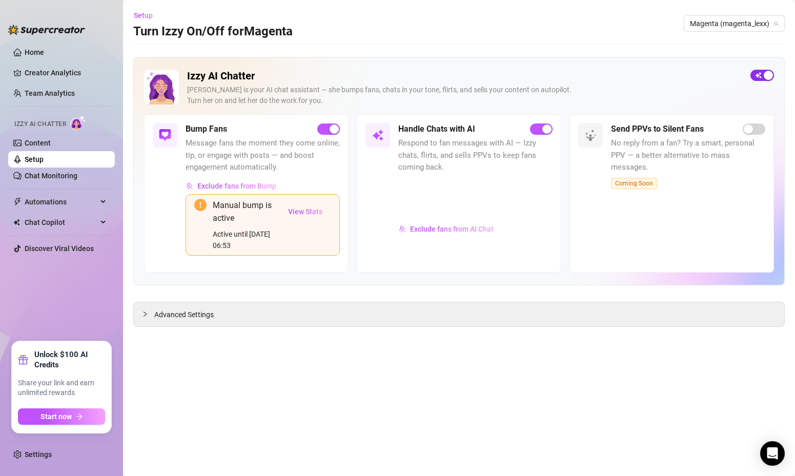
click at [765, 74] on div "button" at bounding box center [768, 75] width 9 height 9
click at [752, 77] on div "button" at bounding box center [755, 75] width 9 height 9
click at [202, 307] on div "Advanced Settings" at bounding box center [459, 314] width 650 height 24
click at [201, 322] on div "Advanced Settings" at bounding box center [459, 314] width 650 height 24
click at [208, 314] on span "Advanced Settings" at bounding box center [183, 314] width 59 height 11
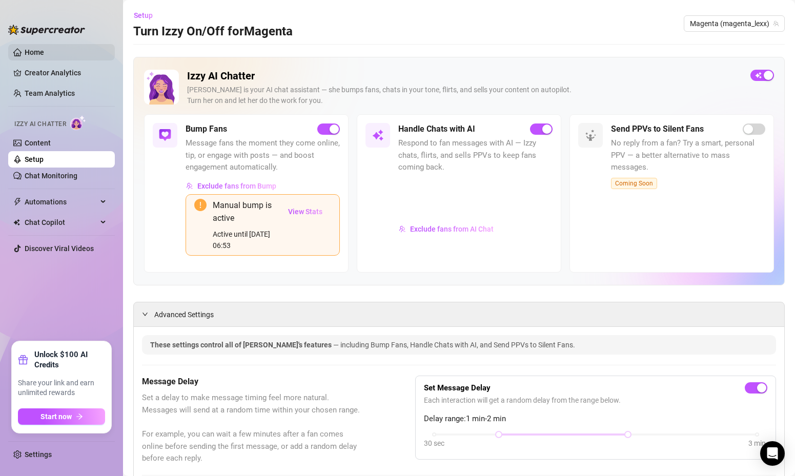
click at [25, 48] on link "Home" at bounding box center [34, 52] width 19 height 8
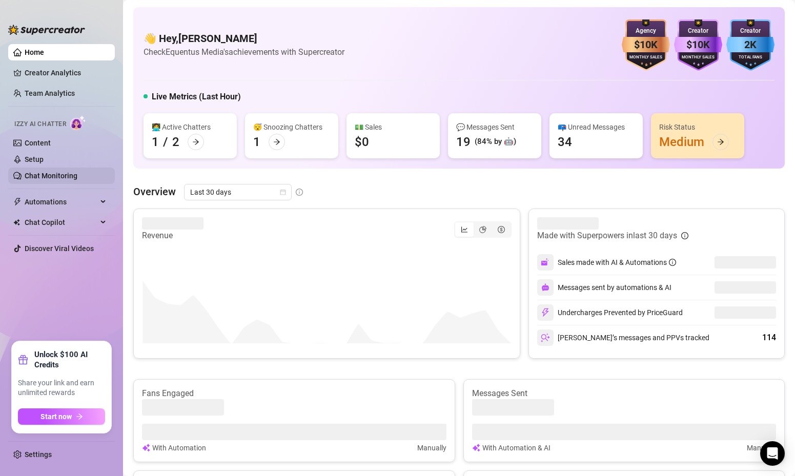
click at [44, 177] on link "Chat Monitoring" at bounding box center [51, 176] width 53 height 8
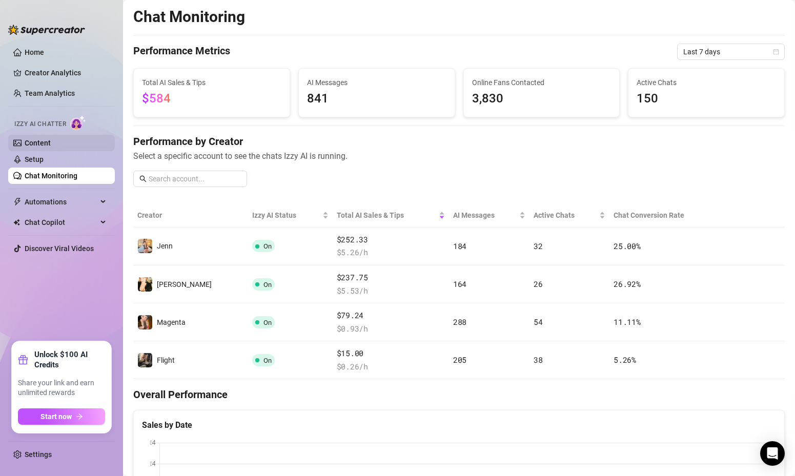
click at [41, 144] on link "Content" at bounding box center [38, 143] width 26 height 8
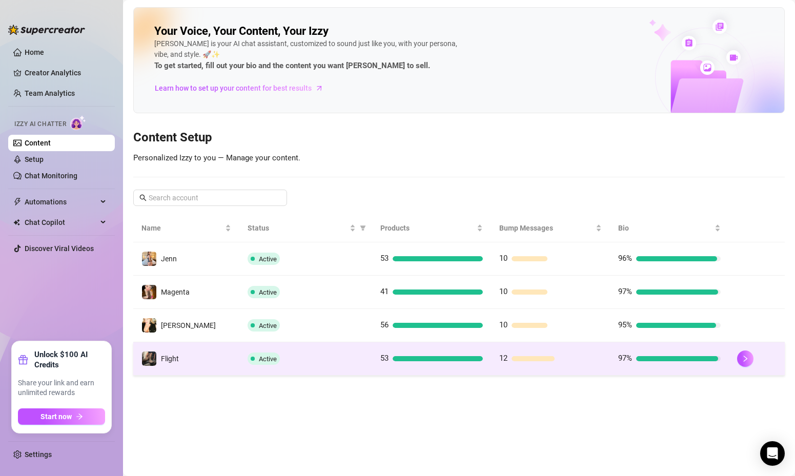
click at [168, 358] on span "Flight" at bounding box center [170, 359] width 18 height 8
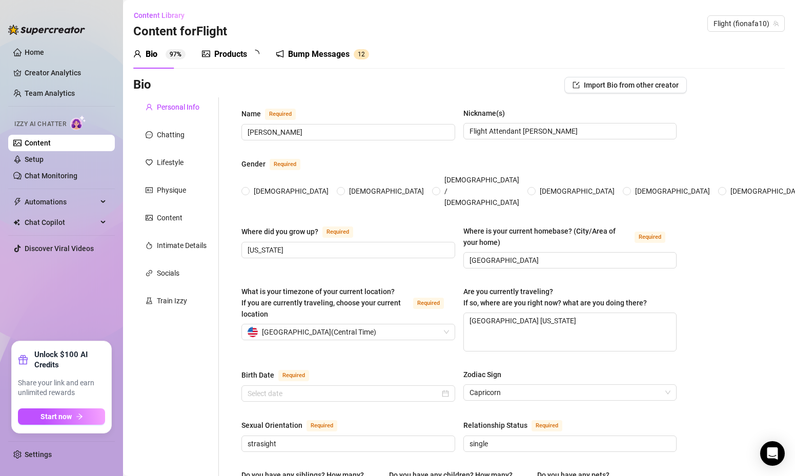
radio input "true"
type input "[DATE]"
click at [243, 63] on div "Products 5 3" at bounding box center [234, 54] width 65 height 29
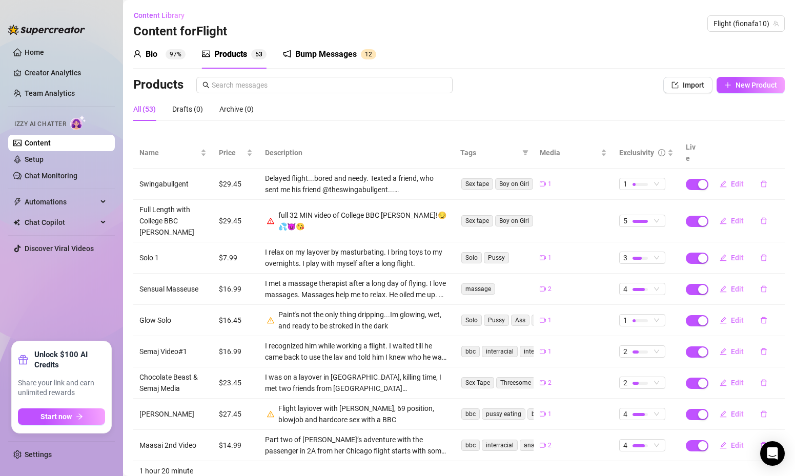
click at [382, 210] on div "full 32 MIN video of College BBC [PERSON_NAME]!😏💦😈😘" at bounding box center [363, 221] width 170 height 23
click at [728, 213] on button "Edit" at bounding box center [731, 221] width 40 height 16
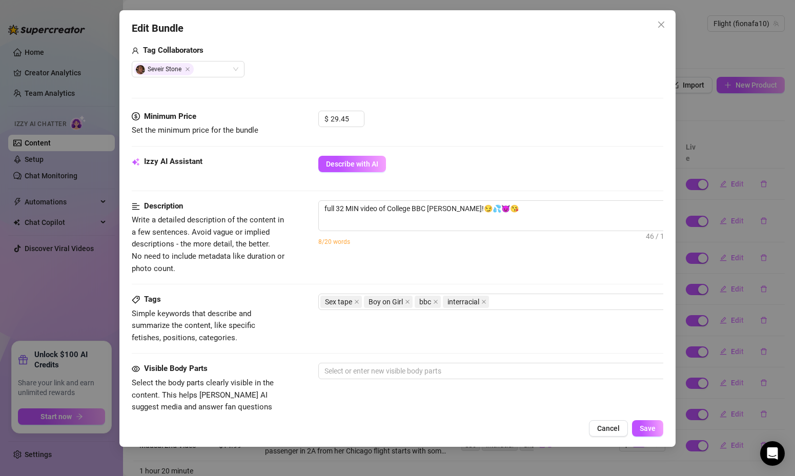
scroll to position [267, 0]
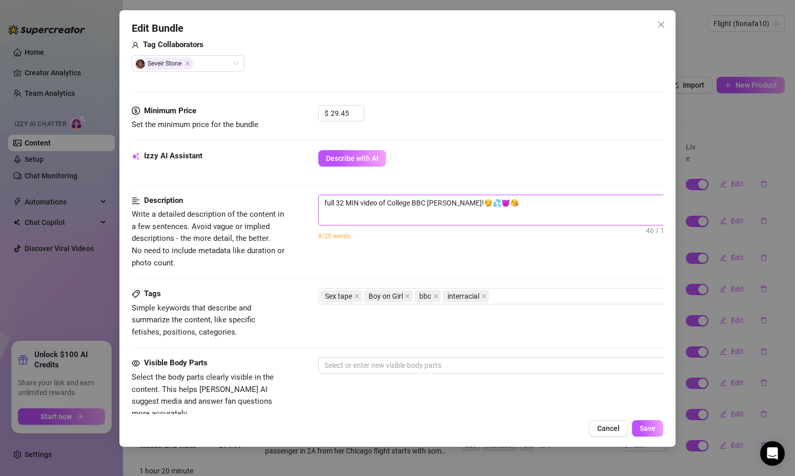
drag, startPoint x: 493, startPoint y: 201, endPoint x: 267, endPoint y: 185, distance: 226.7
click at [267, 185] on form "Account Flight (@fionafa10) Name Name is for your internal organization only. F…" at bounding box center [398, 216] width 532 height 861
click at [382, 219] on span "full 32 MIN video of College BBC [PERSON_NAME]!😏💦😈😘 46 / 1000" at bounding box center [497, 210] width 359 height 31
click at [510, 200] on textarea "full 32 MIN video of College BBC [PERSON_NAME]!😏💦😈😘" at bounding box center [498, 202] width 358 height 15
type textarea "full 32 MIN video of College BBC [PERSON_NAME]!😏💦😈😘"
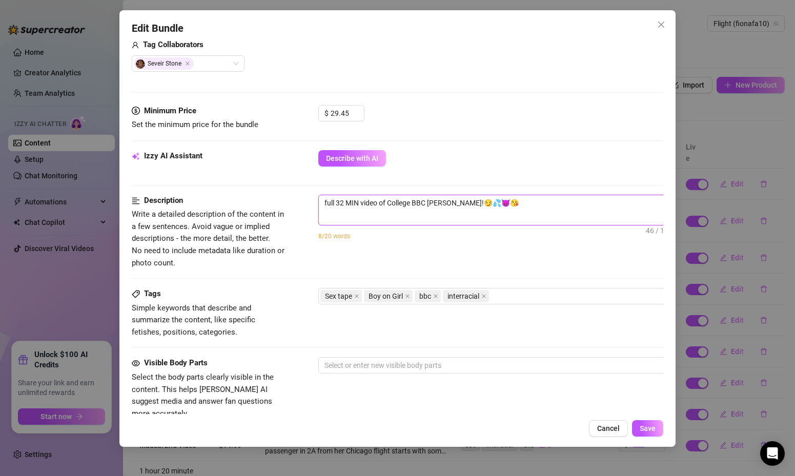
type textarea "full 32 MIN video of College BBC [PERSON_NAME]!😏💦😈😘"
type textarea "full 32 MIN video of College BBC [PERSON_NAME]!😏💦😈😘 h"
type textarea "full 32 MIN video of College BBC [PERSON_NAME]!😏💦😈😘 he"
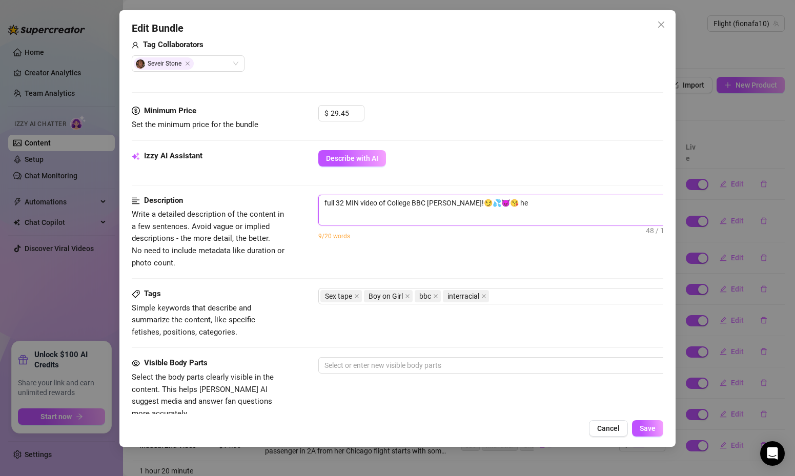
type textarea "full 32 MIN video of College BBC [PERSON_NAME]!😏💦😈😘 he"
type textarea "full 32 MIN video of College BBC [PERSON_NAME]!😏💦😈😘 he i"
type textarea "full 32 MIN video of College BBC [PERSON_NAME]!😏💦😈😘 he is"
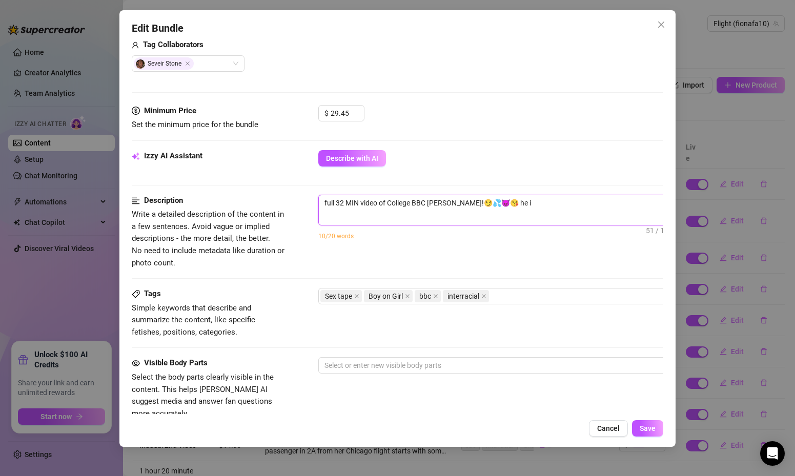
type textarea "full 32 MIN video of College BBC [PERSON_NAME]!😏💦😈😘 he is"
type textarea "full 32 MIN video of College BBC [PERSON_NAME]!😏💦😈😘 he is s"
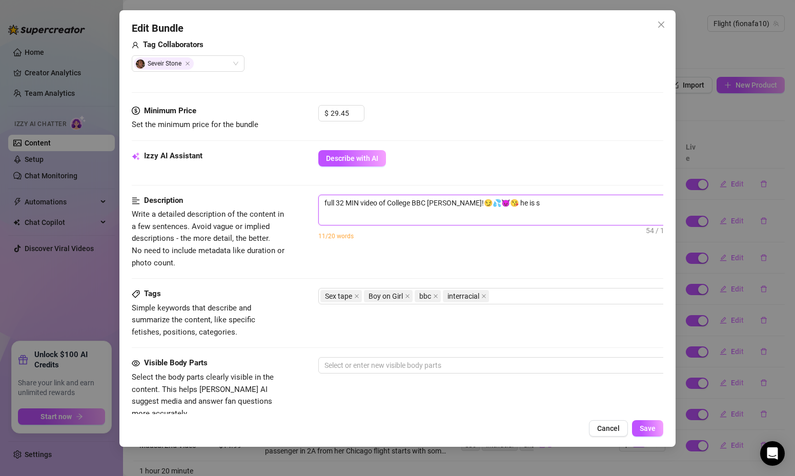
type textarea "full 32 MIN video of College BBC [PERSON_NAME]!😏💦😈😘 he is su"
type textarea "full 32 MIN video of College BBC [PERSON_NAME]!😏💦😈😘 he is suc"
type textarea "full 32 MIN video of College BBC [PERSON_NAME]!😏💦😈😘 he is such"
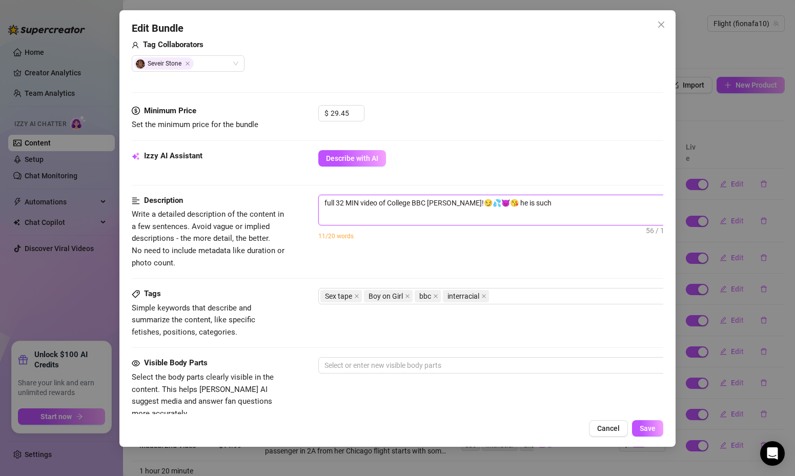
type textarea "full 32 MIN video of College BBC [PERSON_NAME]!😏💦😈😘 he is such"
type textarea "full 32 MIN video of College BBC [PERSON_NAME]!😏💦😈😘 he is such a"
type textarea "full 32 MIN video of College BBC [PERSON_NAME]!😏💦😈😘 he is such a s"
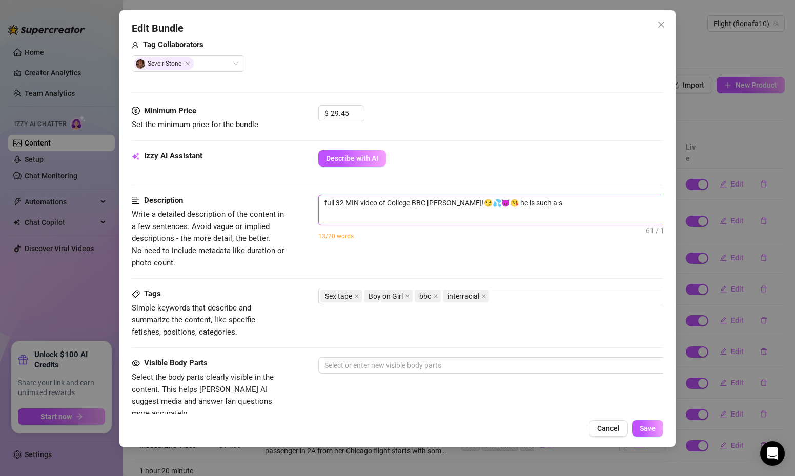
type textarea "full 32 MIN video of College BBC [PERSON_NAME]!😏💦😈😘 he is such a sw"
type textarea "full 32 MIN video of College BBC [PERSON_NAME]!😏💦😈😘 he is such a swe"
type textarea "full 32 MIN video of College BBC [PERSON_NAME]!😏💦😈😘 he is such a swee"
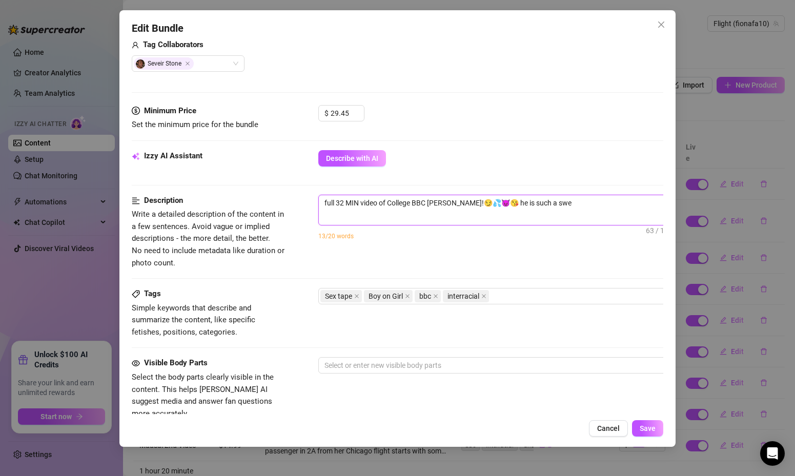
type textarea "full 32 MIN video of College BBC [PERSON_NAME]!😏💦😈😘 he is such a swee"
type textarea "full 32 MIN video of College BBC [PERSON_NAME]!😏💦😈😘 he is such a sweet"
type textarea "full 32 MIN video of College BBC [PERSON_NAME]!😏💦😈😘 he is such a sweeth"
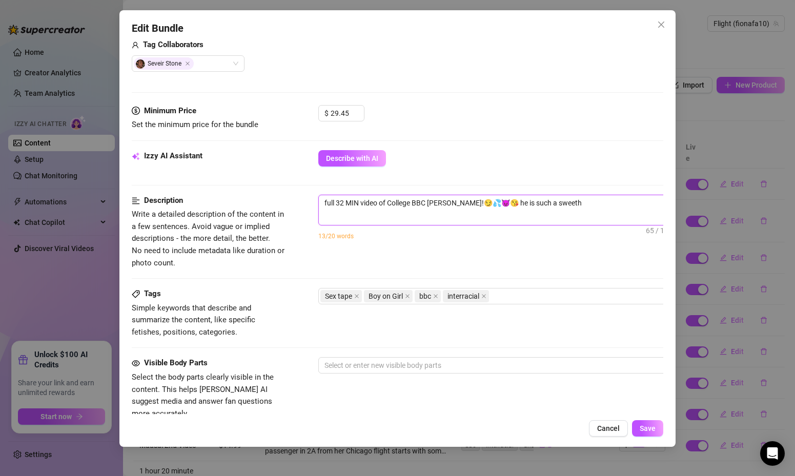
type textarea "full 32 MIN video of College BBC [PERSON_NAME]!😏💦😈😘 he is such a sweethe"
type textarea "full 32 MIN video of College BBC [PERSON_NAME]!😏💦😈😘 he is such a sweethea"
type textarea "full 32 MIN video of College BBC [PERSON_NAME]!😏💦😈😘 he is such a sweethear"
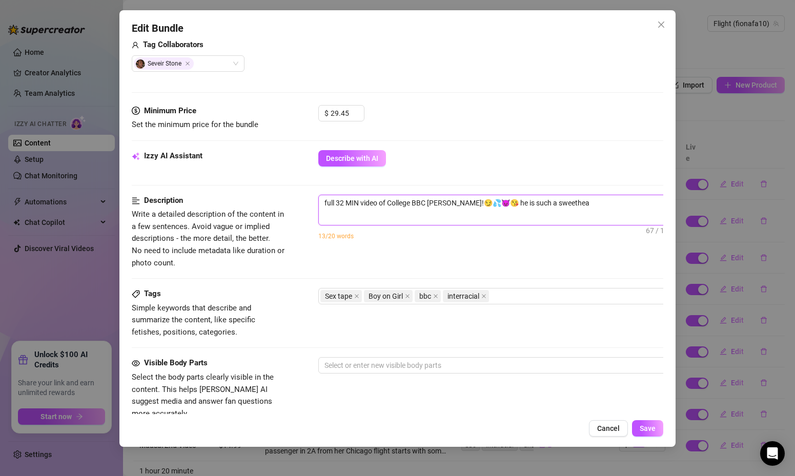
type textarea "full 32 MIN video of College BBC [PERSON_NAME]!😏💦😈😘 he is such a sweethear"
type textarea "full 32 MIN video of College BBC [PERSON_NAME]!😏💦😈😘 he is such a sweetheart"
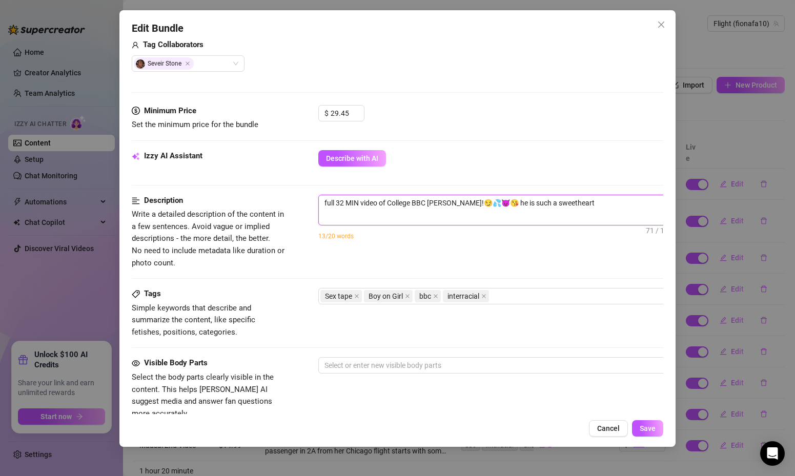
type textarea "full 32 MIN video of College BBC [PERSON_NAME]!😏💦😈😘 he is such a sweetheart a"
type textarea "full 32 MIN video of College BBC [PERSON_NAME]!😏💦😈😘 he is such a sweetheart an"
type textarea "full 32 MIN video of College BBC [PERSON_NAME]!😏💦😈😘 he is such a sweetheart and"
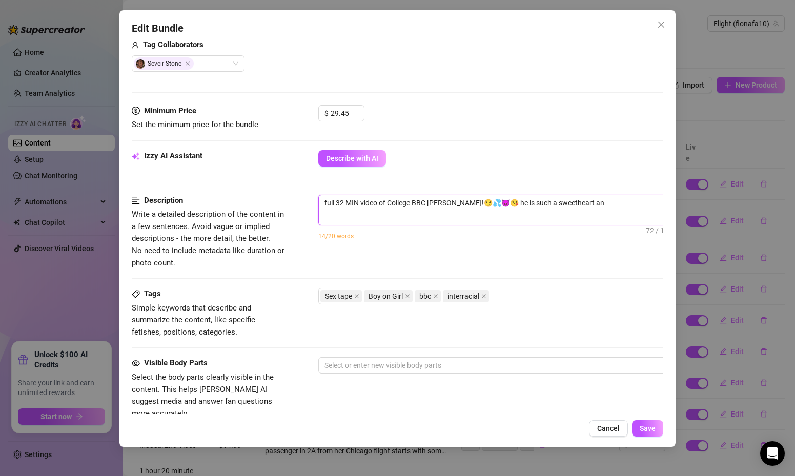
type textarea "full 32 MIN video of College BBC [PERSON_NAME]!😏💦😈😘 he is such a sweetheart and"
type textarea "full 32 MIN video of College BBC [PERSON_NAME]!😏💦😈😘 he is such a sweetheart and…"
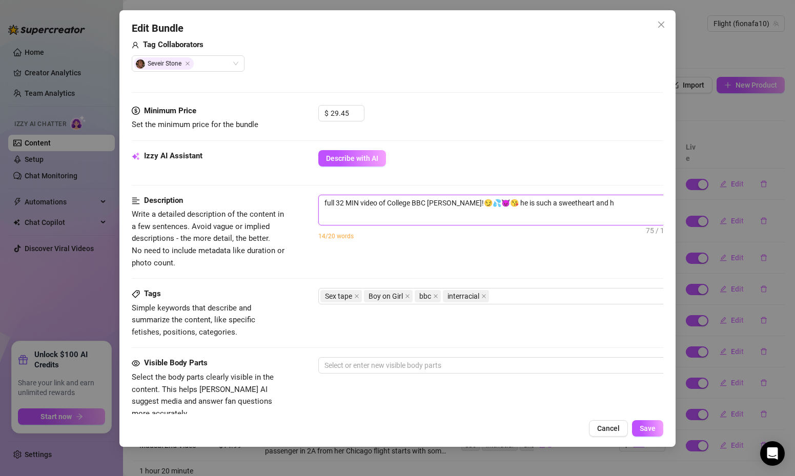
type textarea "full 32 MIN video of College BBC [PERSON_NAME]!😏💦😈😘 he is such a sweetheart and…"
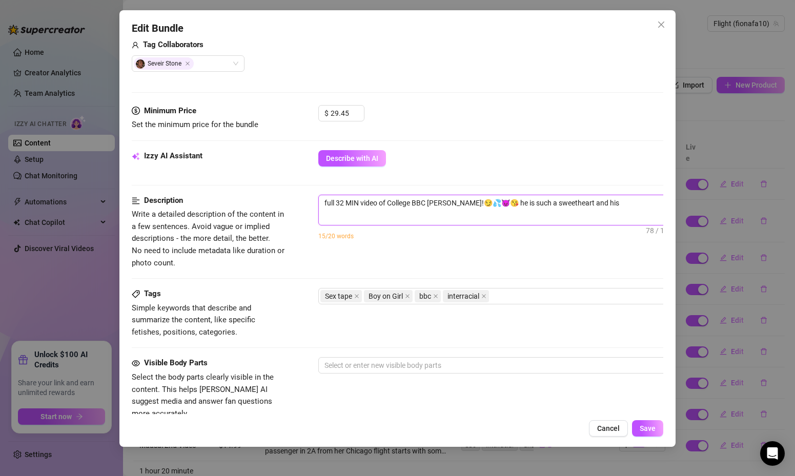
type textarea "full 32 MIN video of College BBC [PERSON_NAME]!😏💦😈😘 he is such a sweetheart and…"
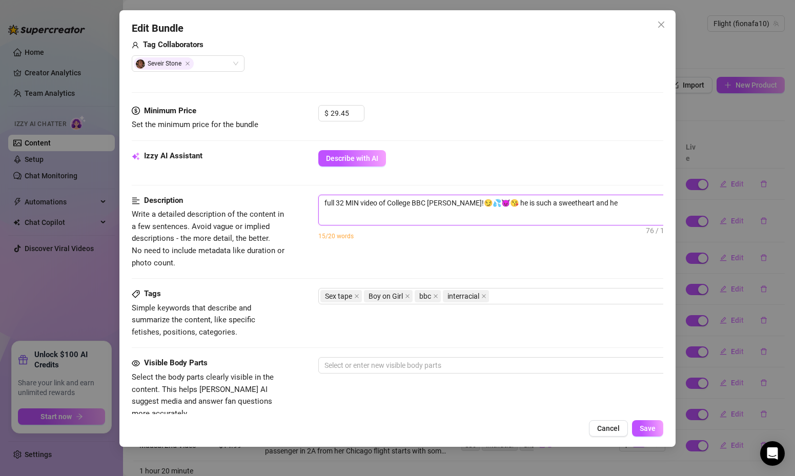
type textarea "full 32 MIN video of College BBC [PERSON_NAME]!😏💦😈😘 he is such a sweetheart and…"
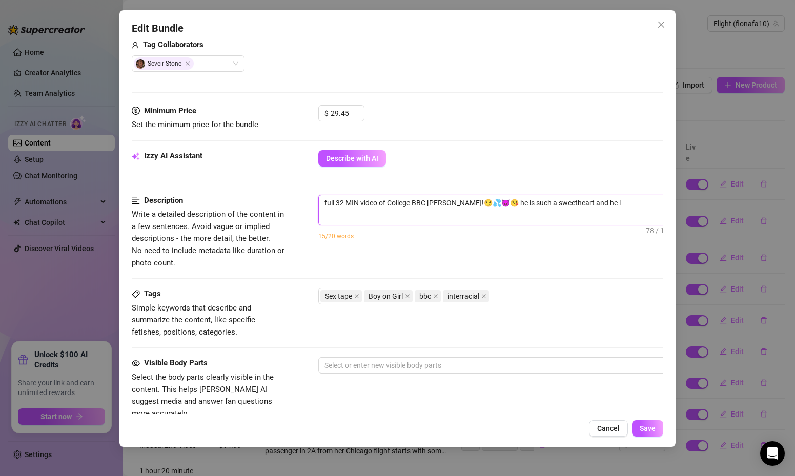
type textarea "full 32 MIN video of College BBC [PERSON_NAME]!😏💦😈😘 he is such a sweetheart and…"
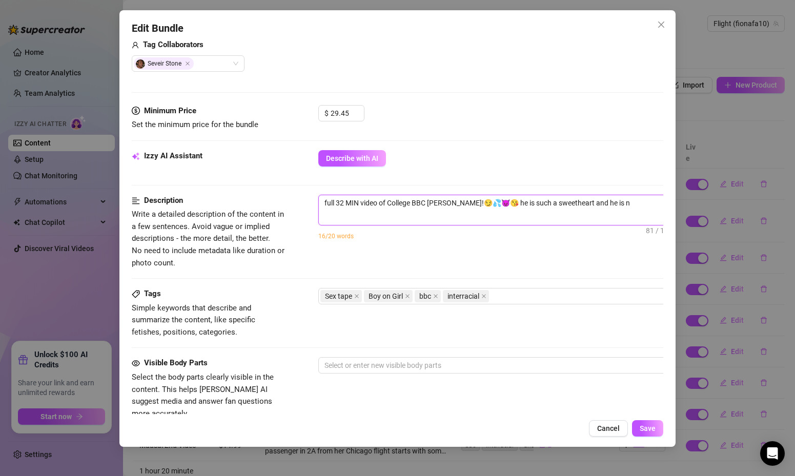
type textarea "full 32 MIN video of College BBC [PERSON_NAME]!😏💦😈😘 he is such a sweetheart and…"
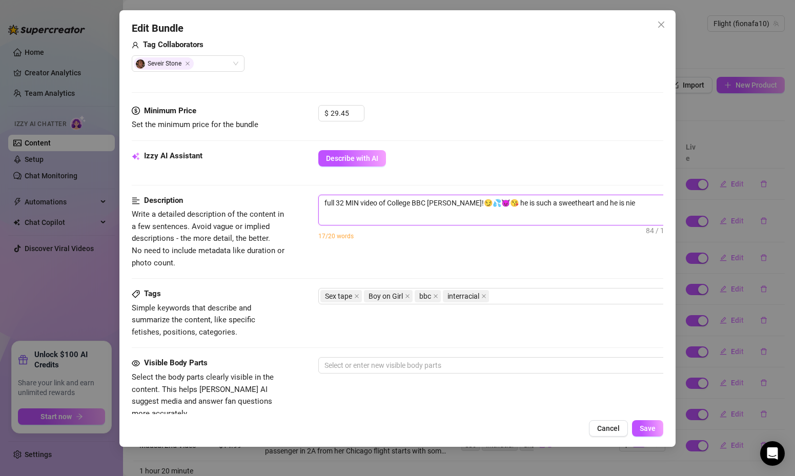
type textarea "full 32 MIN video of College BBC [PERSON_NAME]!😏💦😈😘 he is such a sweetheart and…"
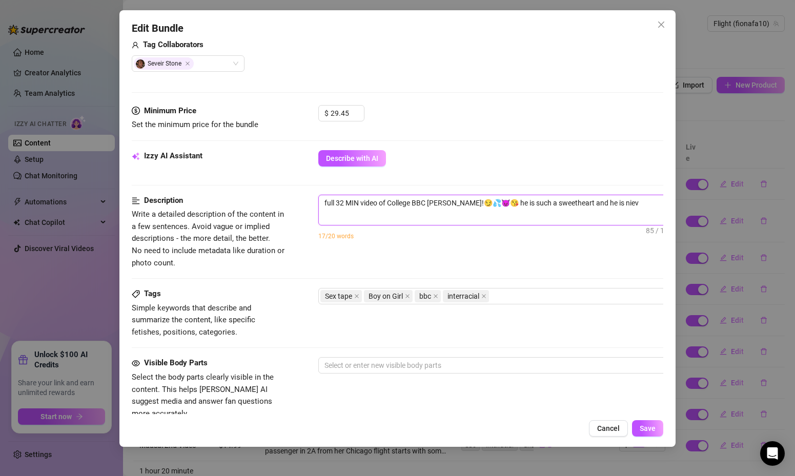
type textarea "full 32 MIN video of College BBC [PERSON_NAME]!😏💦😈😘 he is such a sweetheart and…"
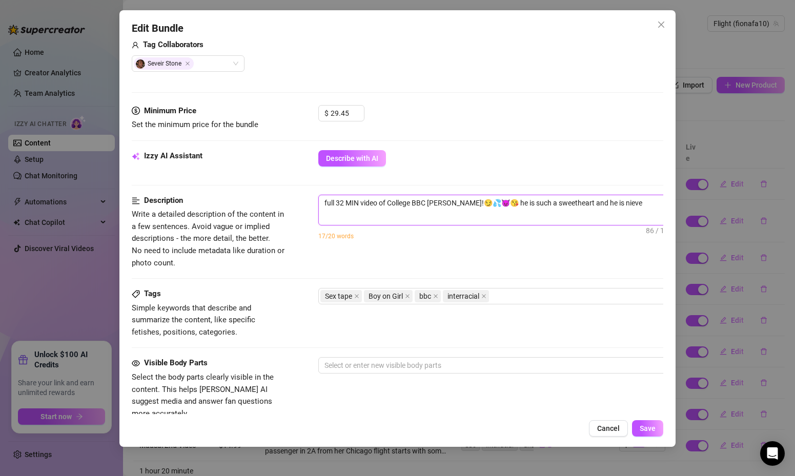
type textarea "full 32 MIN video of College BBC [PERSON_NAME]!😏💦😈😘 he is such a sweetheart and…"
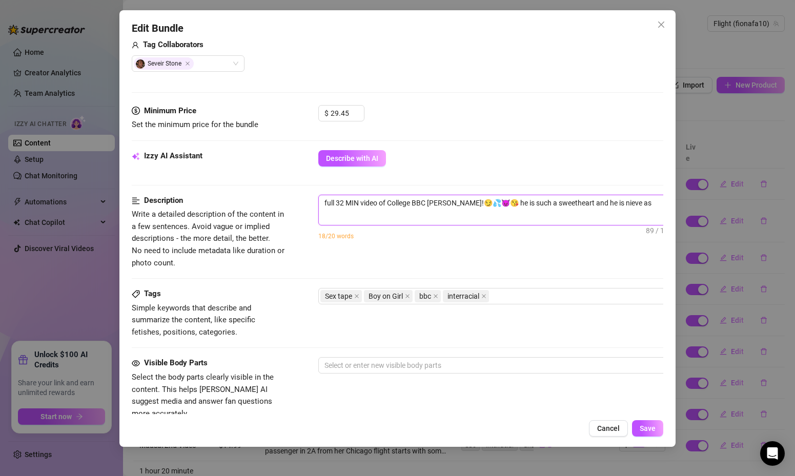
type textarea "full 32 MIN video of College BBC [PERSON_NAME]!😏💦😈😘 he is such a sweetheart and…"
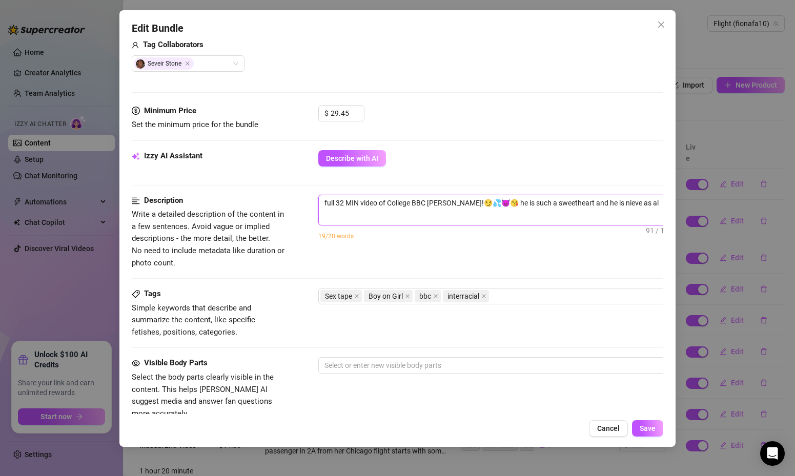
type textarea "full 32 MIN video of College BBC [PERSON_NAME]!😏💦😈😘 he is such a sweetheart and…"
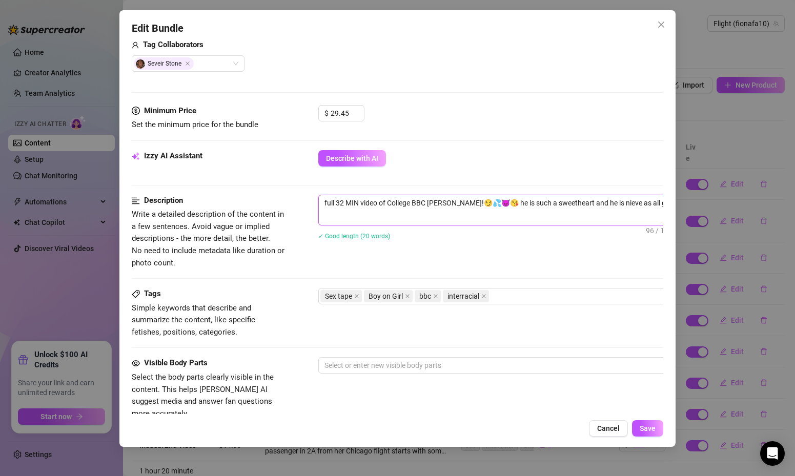
type textarea "full 32 MIN video of College BBC [PERSON_NAME]!😏💦😈😘 he is such a sweetheart and…"
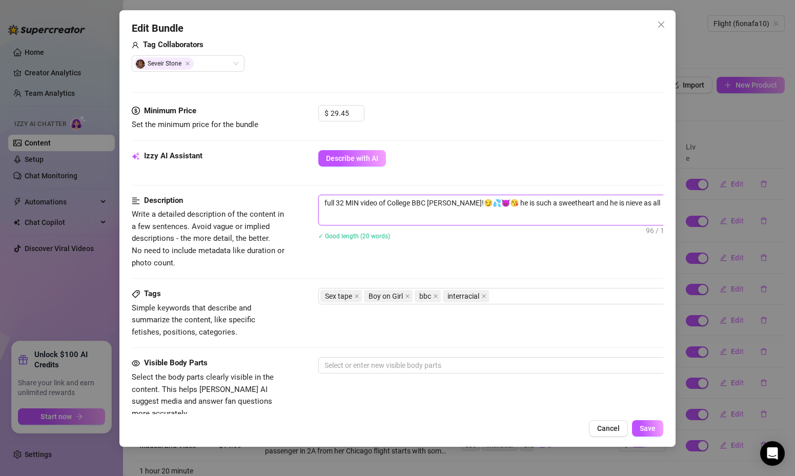
type textarea "full 32 MIN video of College BBC [PERSON_NAME]!😏💦😈😘 he is such a sweetheart and…"
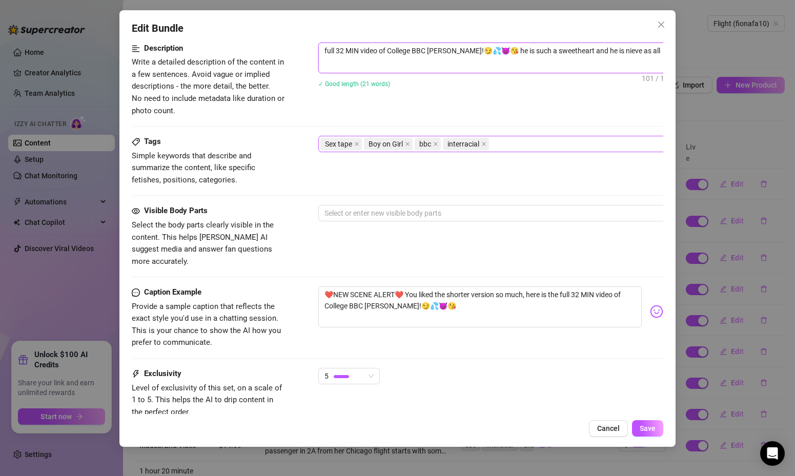
scroll to position [488, 0]
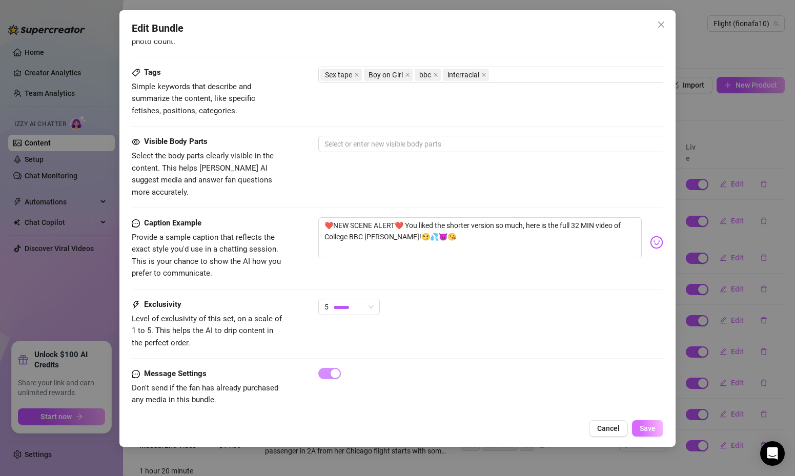
type textarea "full 32 MIN video of College BBC [PERSON_NAME]!😏💦😈😘 he is such a sweetheart and…"
click at [641, 427] on span "Save" at bounding box center [648, 428] width 16 height 8
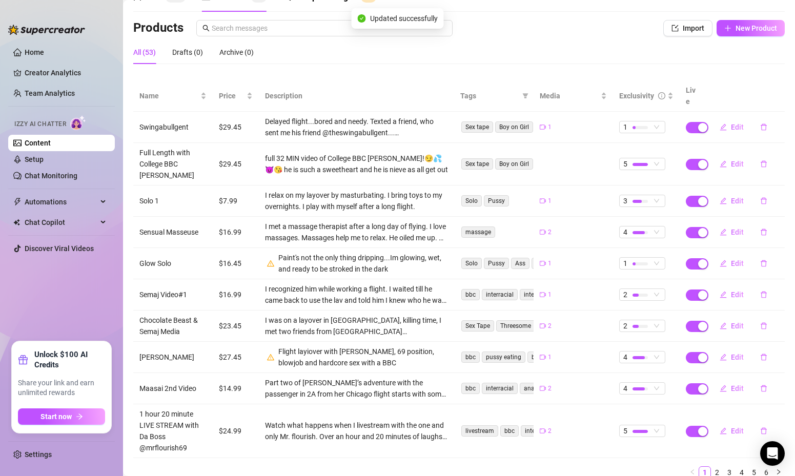
scroll to position [76, 0]
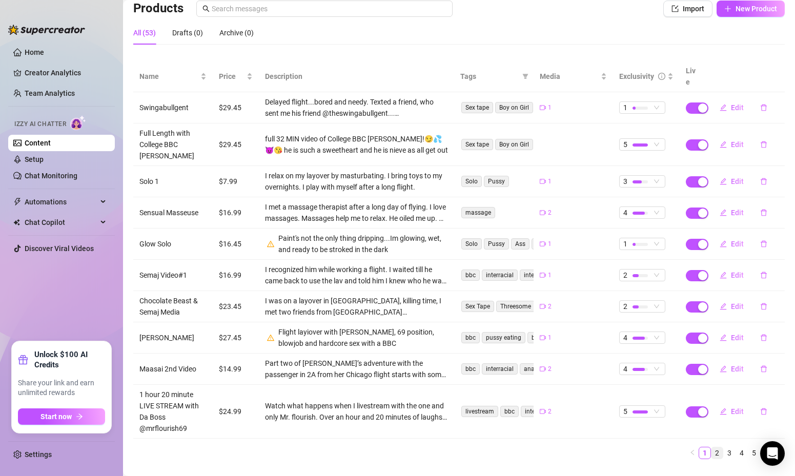
click at [716, 447] on link "2" at bounding box center [716, 452] width 11 height 11
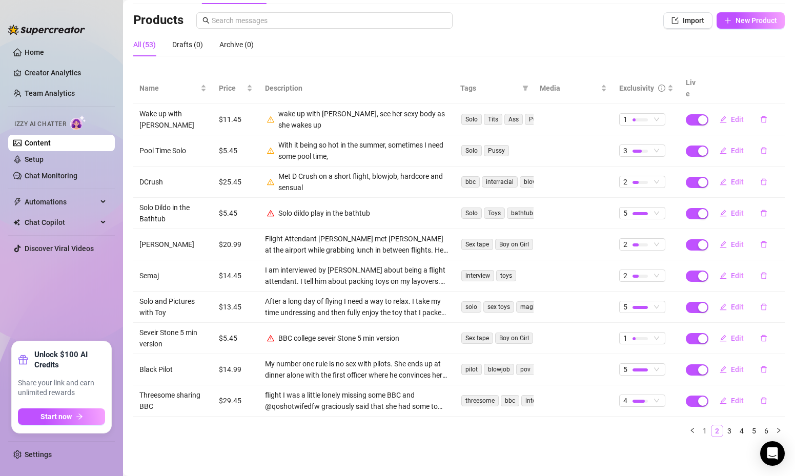
scroll to position [54, 0]
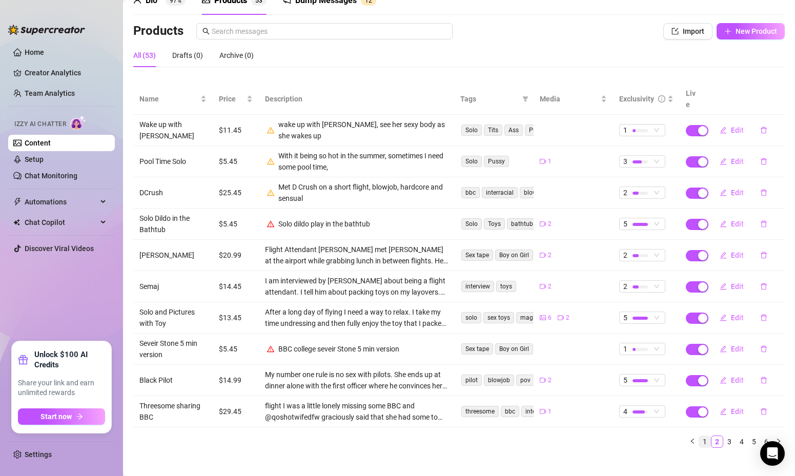
click at [704, 436] on link "1" at bounding box center [704, 441] width 11 height 11
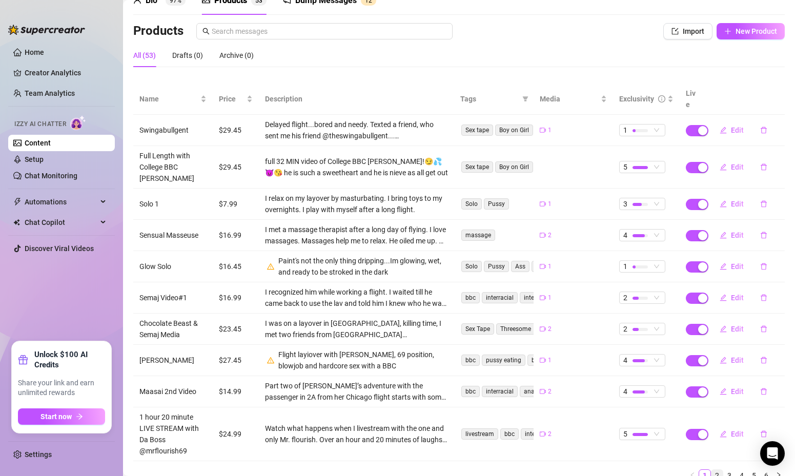
click at [720, 470] on link "2" at bounding box center [716, 475] width 11 height 11
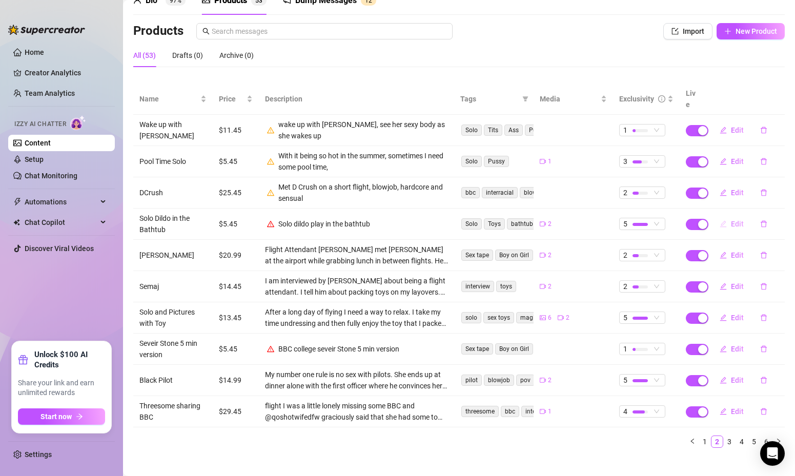
click at [737, 220] on span "Edit" at bounding box center [737, 224] width 13 height 8
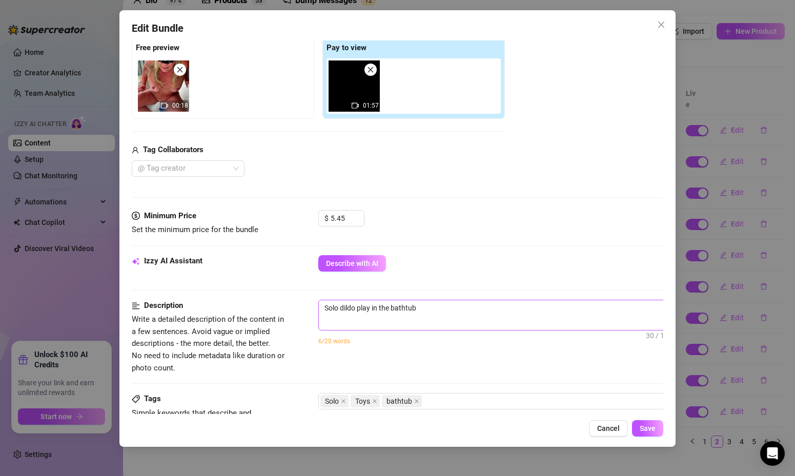
scroll to position [164, 0]
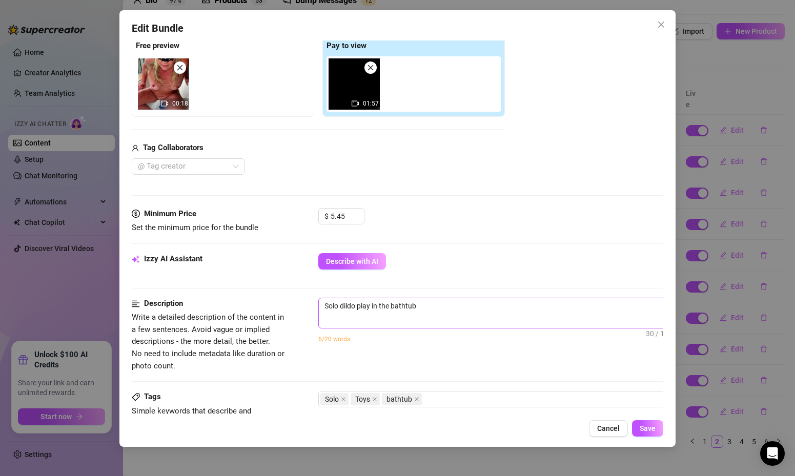
click at [428, 316] on span "Solo dildo play in the bathtub 30 / 1000" at bounding box center [497, 313] width 359 height 31
click at [422, 308] on textarea "Solo dildo play in the bathtub" at bounding box center [498, 305] width 358 height 15
type textarea "Solo dildo play in the bathtub,"
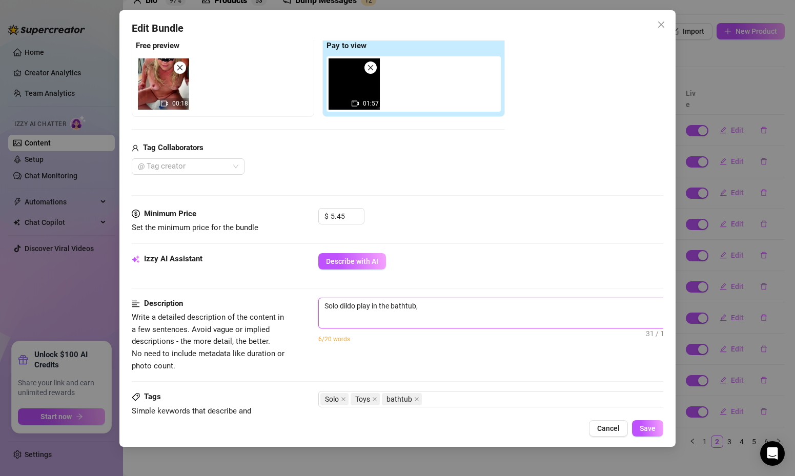
type textarea "Solo dildo play in the bathtub,"
type textarea "Solo dildo play in the bathtub, r"
type textarea "Solo dildo play in the bathtub, ru"
type textarea "Solo dildo play in the bathtub, rub"
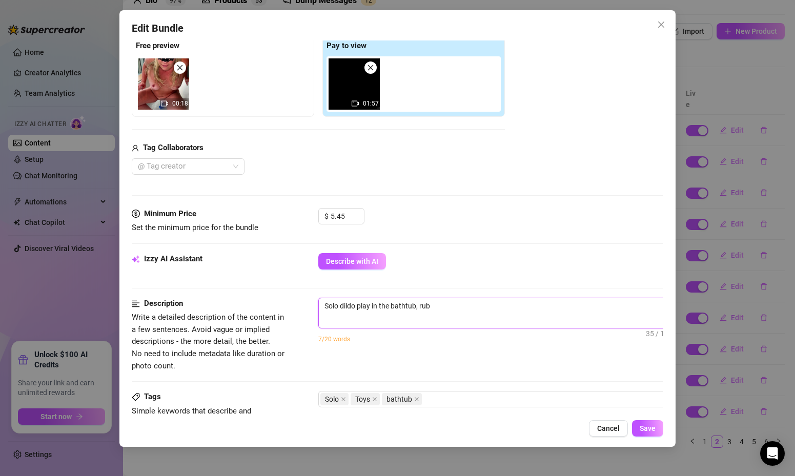
type textarea "Solo dildo play in the bathtub, rub"
type textarea "Solo dildo play in the bathtub, rub a"
type textarea "Solo dildo play in the bathtub, rub a d"
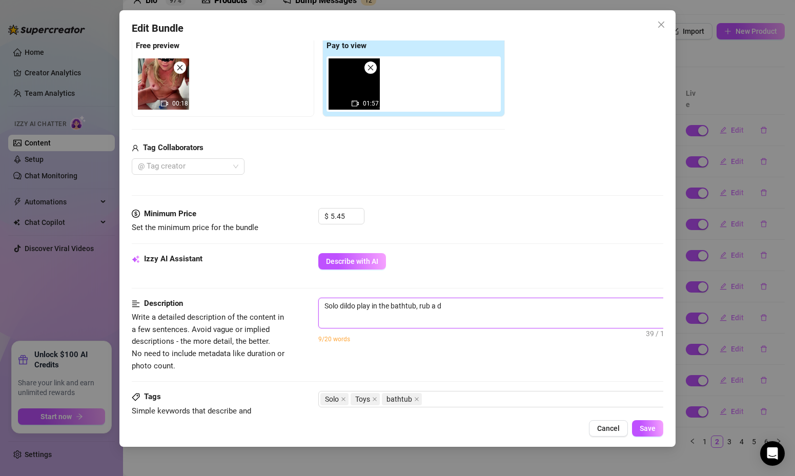
type textarea "Solo dildo play in the bathtub, rub a du"
type textarea "Solo dildo play in the bathtub, rub a dub"
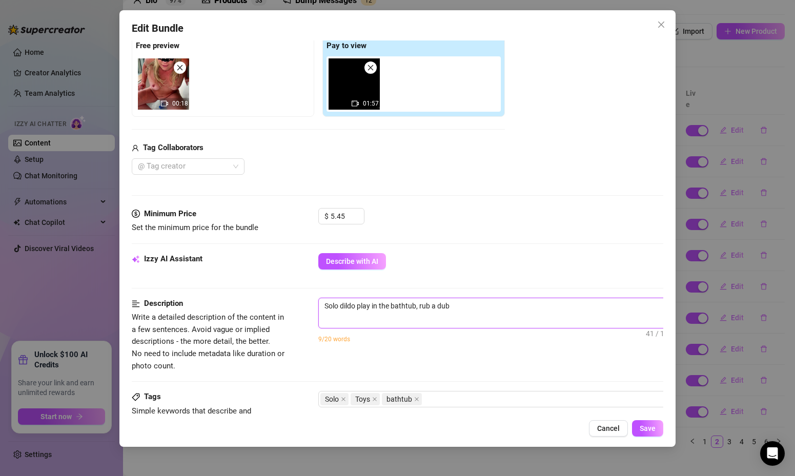
type textarea "Solo dildo play in the bathtub, rub a dub"
type textarea "Solo dildo play in the bathtub, rub a dub d"
type textarea "Solo dildo play in the bathtub, rub a dub du"
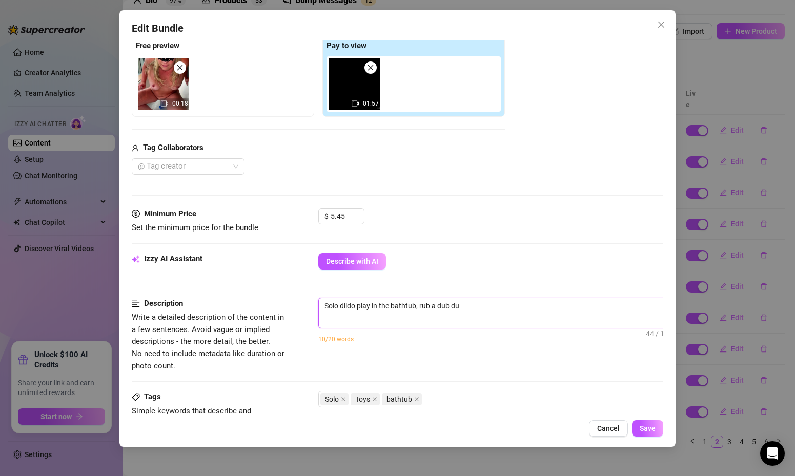
type textarea "Solo dildo play in the bathtub, rub a dub dub"
type textarea "Solo dildo play in the bathtub, rub a dub dub."
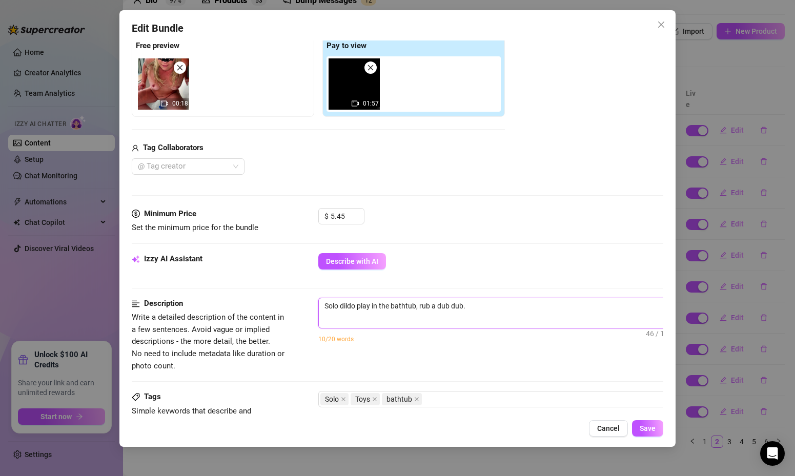
type textarea "Solo dildo play in the bathtub, rub a dub dub."
type textarea "Solo dildo play in the bathtub, rub a dub dub. I"
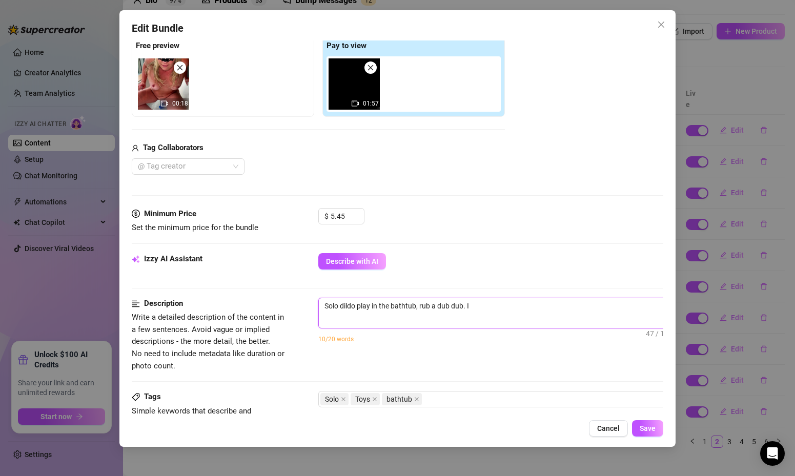
type textarea "Solo dildo play in the bathtub, rub a dub dub. I h"
type textarea "Solo dildo play in the bathtub, rub a dub dub. I ha"
type textarea "Solo dildo play in the bathtub, rub a dub dub. I had"
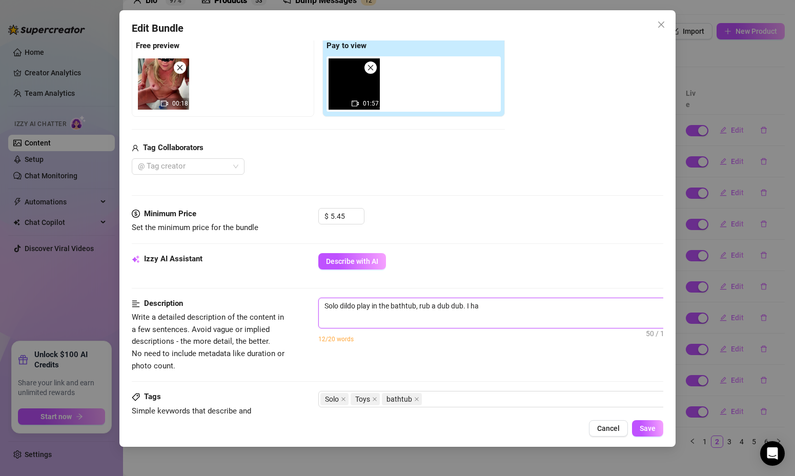
type textarea "Solo dildo play in the bathtub, rub a dub dub. I had"
type textarea "Solo dildo play in the bathtub, rub a dub dub. I had t"
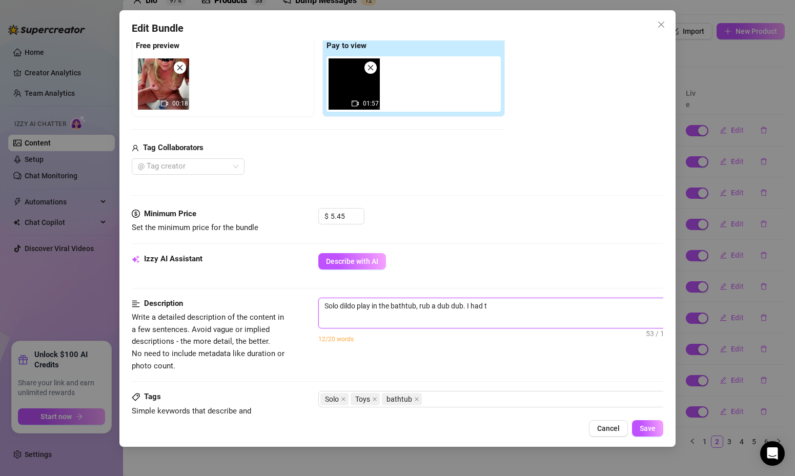
type textarea "Solo dildo play in the bathtub, rub a dub dub. I had to"
type textarea "Solo dildo play in the bathtub, rub a dub dub. I had to f"
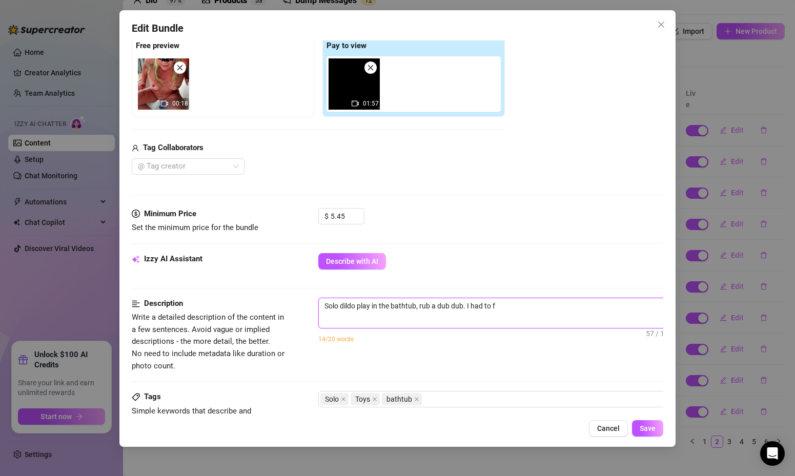
type textarea "Solo dildo play in the bathtub, rub a dub dub. I had to fu"
type textarea "Solo dildo play in the bathtub, rub a dub dub. I had to fuc"
type textarea "Solo dildo play in the bathtub, rub a dub dub. I had to fuck"
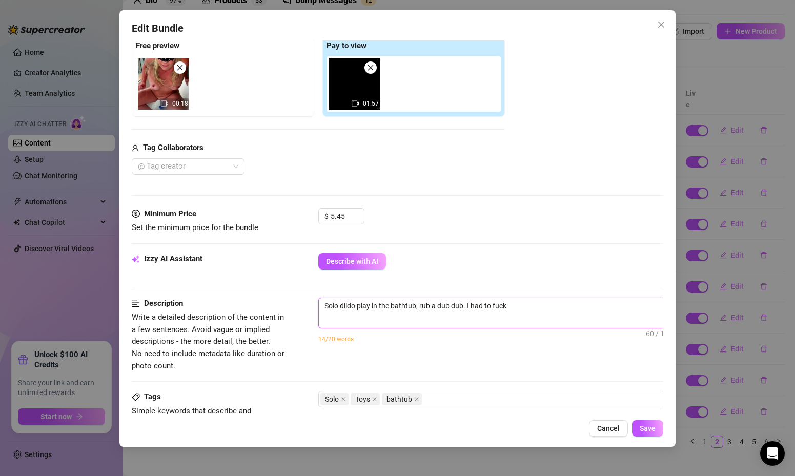
type textarea "Solo dildo play in the bathtub, rub a dub dub. I had to fuck m"
type textarea "Solo dildo play in the bathtub, rub a dub dub. I had to fuck my"
type textarea "Solo dildo play in the bathtub, rub a dub dub. I had to fuck mys"
type textarea "Solo dildo play in the bathtub, rub a dub dub. I had to fuck myse"
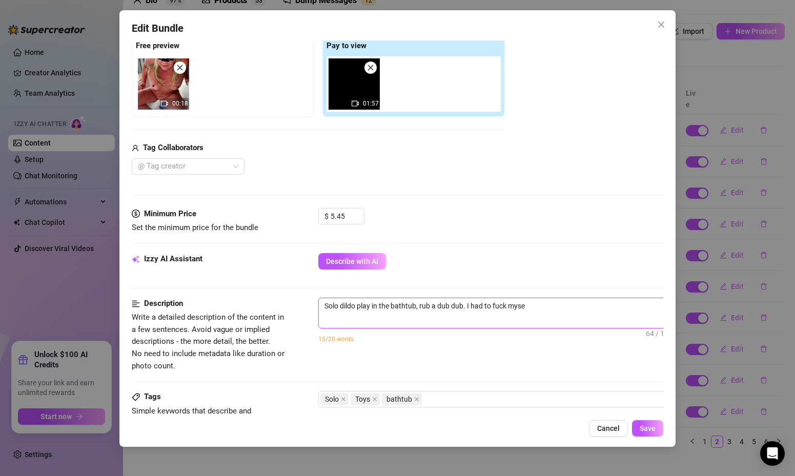
type textarea "Solo dildo play in the bathtub, rub a dub dub. I had to fuck mysel"
type textarea "Solo dildo play in the bathtub, rub a dub dub. I had to fuck myself"
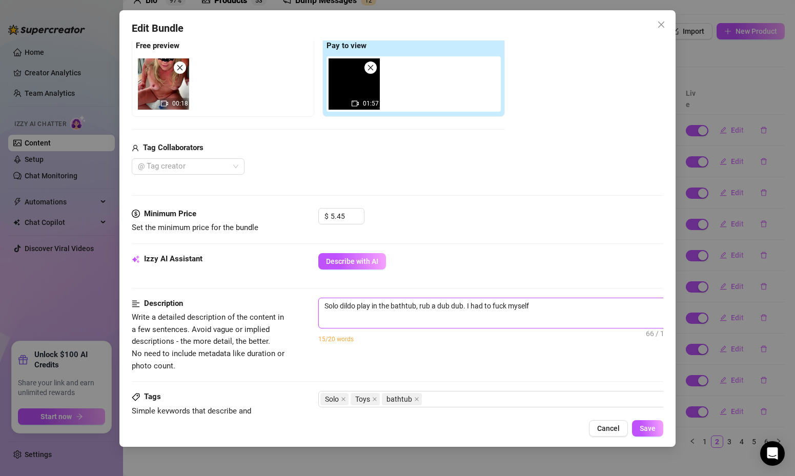
type textarea "Solo dildo play in the bathtub, rub a dub dub. I had to fuck myself w"
type textarea "Solo dildo play in the bathtub, rub a dub dub. I had to fuck myself wi"
type textarea "Solo dildo play in the bathtub, rub a dub dub. I had to fuck myself wit"
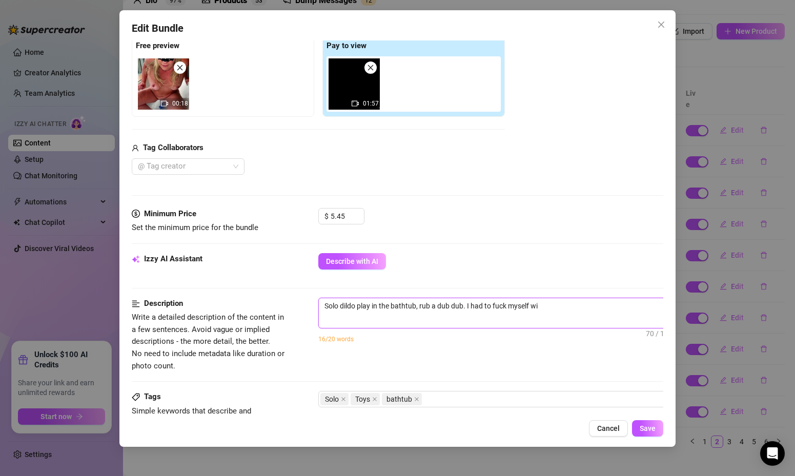
type textarea "Solo dildo play in the bathtub, rub a dub dub. I had to fuck myself wit"
type textarea "Solo dildo play in the bathtub, rub a dub dub. I had to fuck myself with"
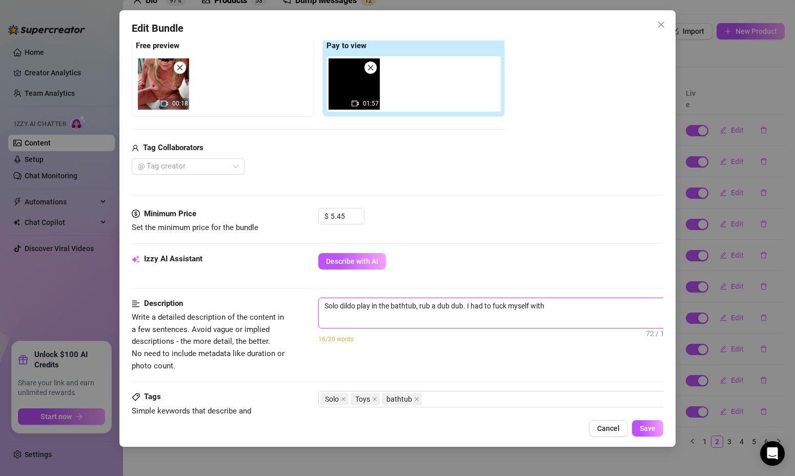
type textarea "Solo dildo play in the bathtub, rub a dub dub. I had to fuck myself with t"
type textarea "Solo dildo play in the bathtub, rub a dub dub. I had to fuck myself with th"
type textarea "Solo dildo play in the bathtub, rub a dub dub. I had to fuck myself with thi"
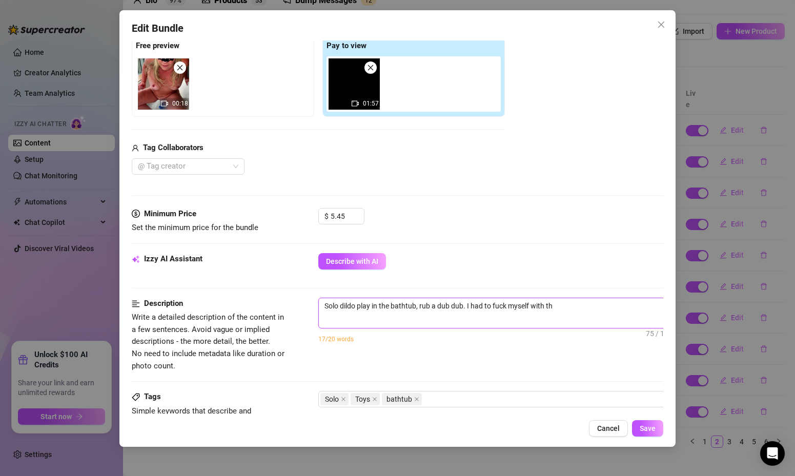
type textarea "Solo dildo play in the bathtub, rub a dub dub. I had to fuck myself with thi"
type textarea "Solo dildo play in the bathtub, rub a dub dub. I had to fuck myself with this"
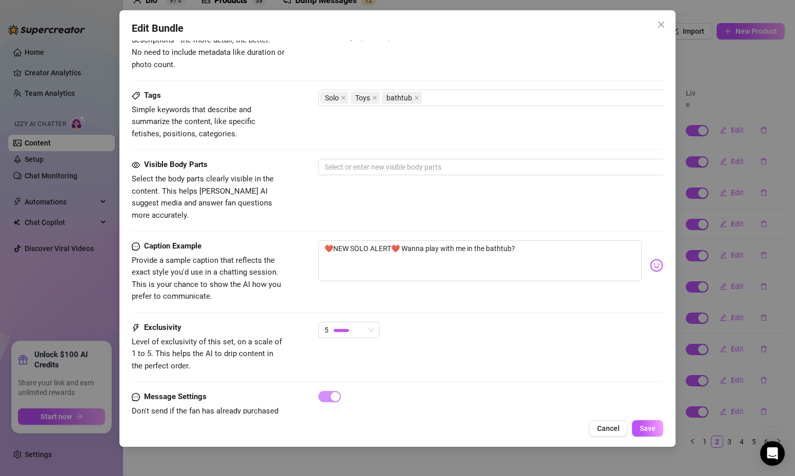
scroll to position [488, 0]
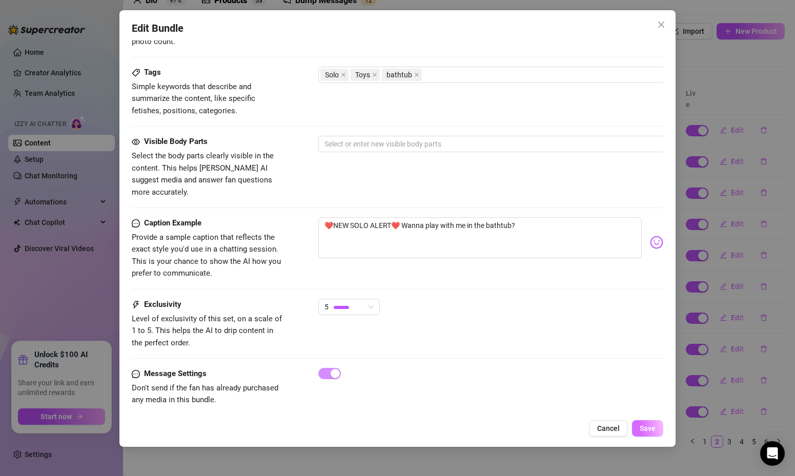
click at [642, 427] on span "Save" at bounding box center [648, 428] width 16 height 8
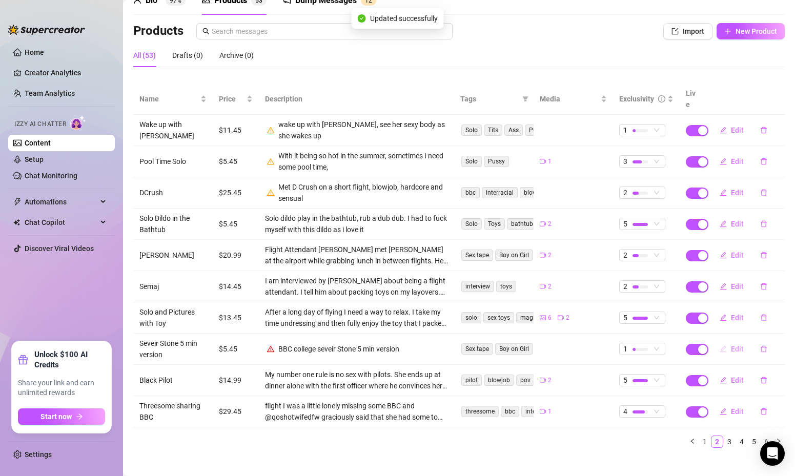
click at [739, 345] on span "Edit" at bounding box center [737, 349] width 13 height 8
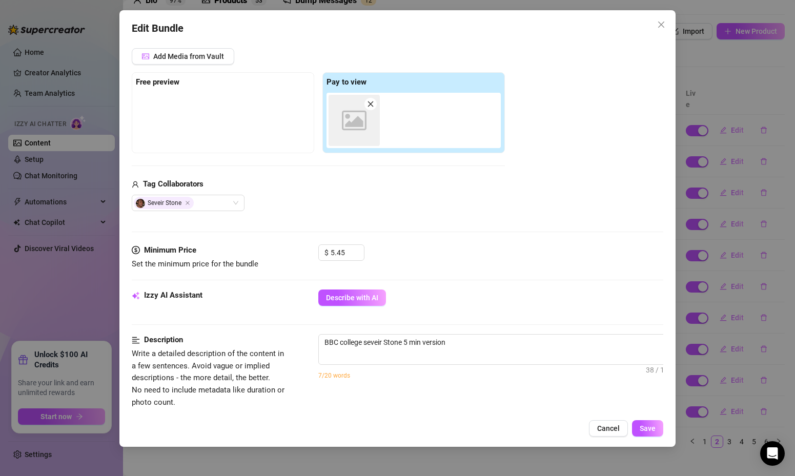
scroll to position [265, 0]
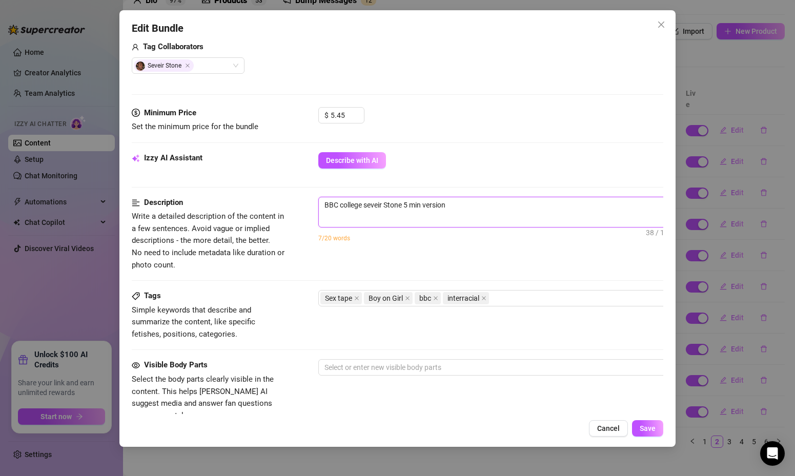
click at [369, 206] on textarea "BBC college seveir Stone 5 min version" at bounding box center [498, 204] width 358 height 15
click at [475, 218] on span "BBC college Seveir Stone 5 min version 38 / 1000" at bounding box center [497, 212] width 359 height 31
click at [479, 211] on textarea "BBC college Seveir Stone 5 min version" at bounding box center [498, 204] width 358 height 15
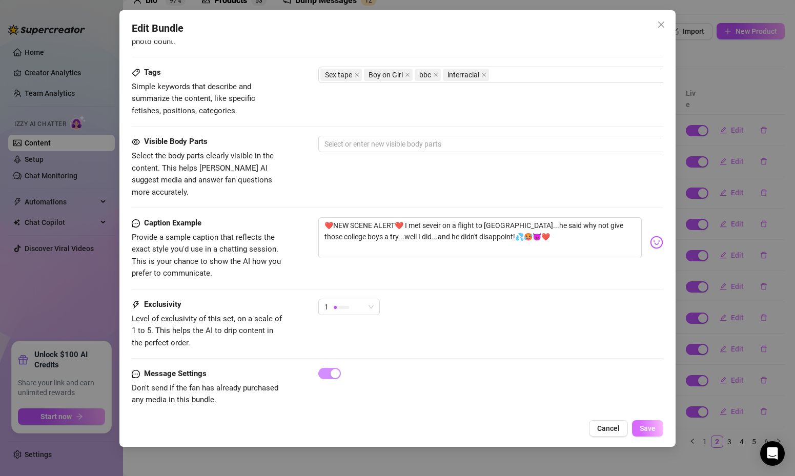
click at [649, 430] on span "Save" at bounding box center [648, 428] width 16 height 8
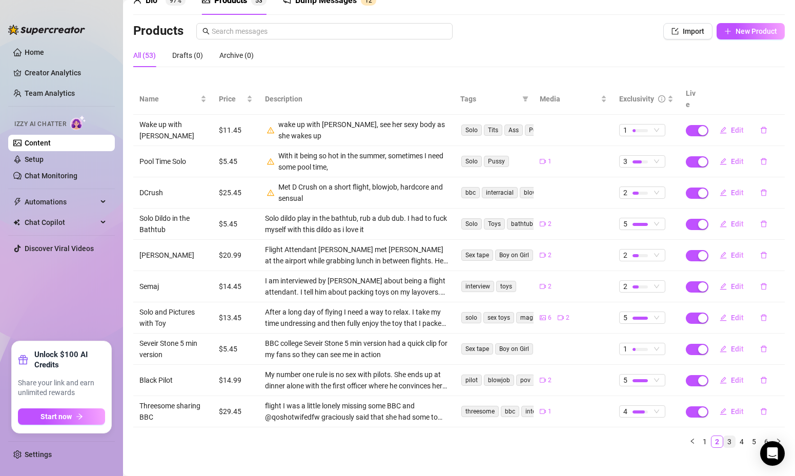
click at [727, 436] on link "3" at bounding box center [729, 441] width 11 height 11
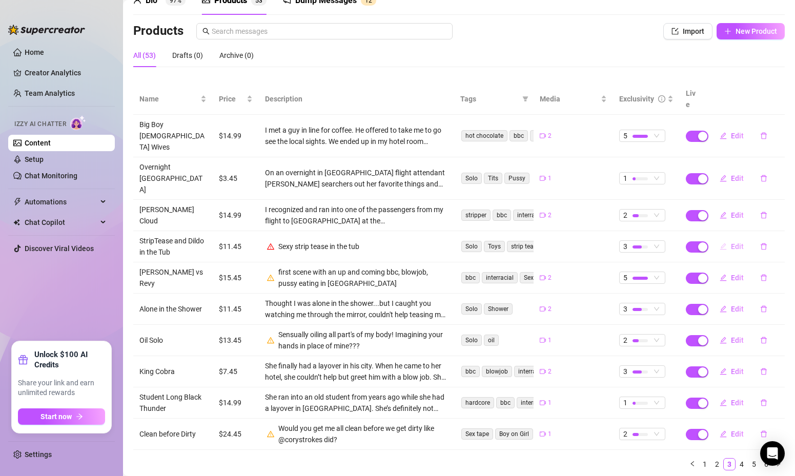
click at [733, 242] on span "Edit" at bounding box center [737, 246] width 13 height 8
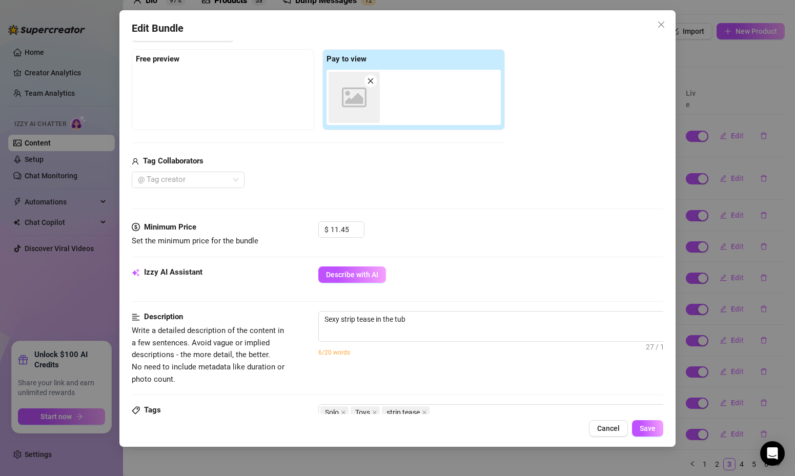
scroll to position [192, 0]
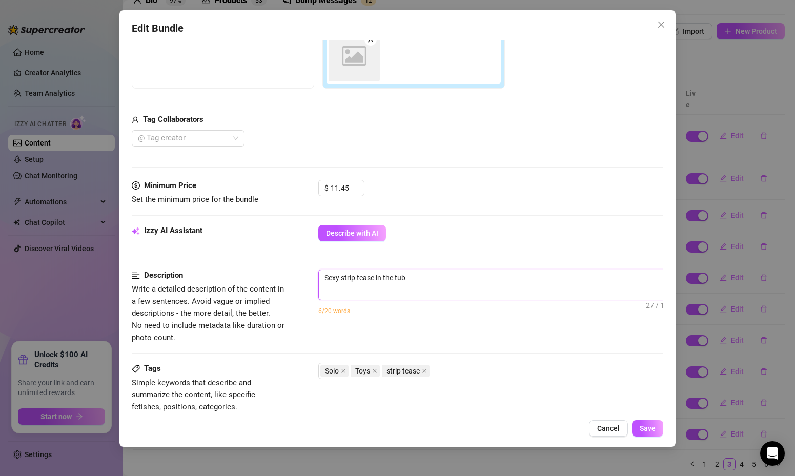
click at [430, 283] on textarea "Sexy strip tease in the tub" at bounding box center [498, 277] width 358 height 15
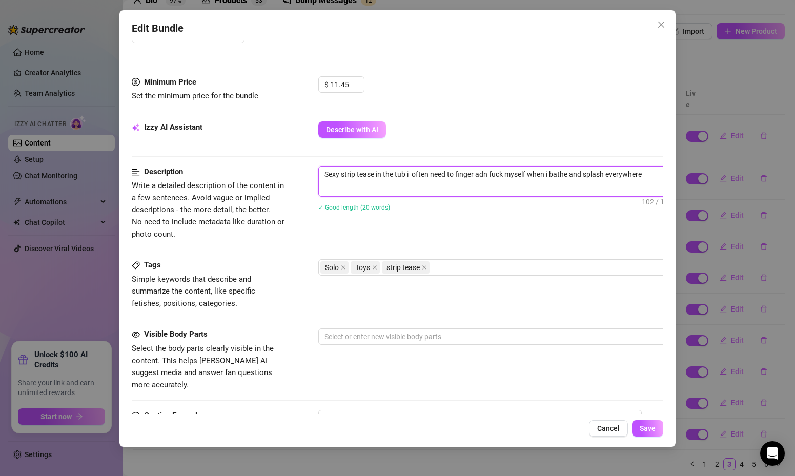
scroll to position [488, 0]
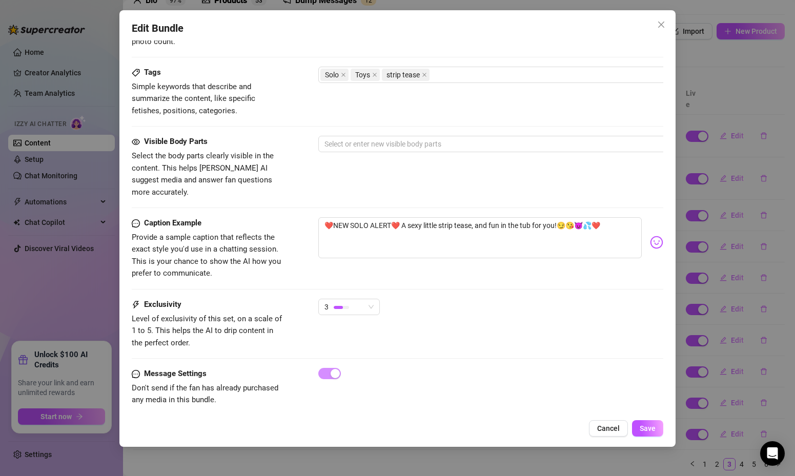
click at [657, 437] on div "Cancel Save" at bounding box center [398, 428] width 532 height 16
click at [654, 429] on span "Save" at bounding box center [648, 428] width 16 height 8
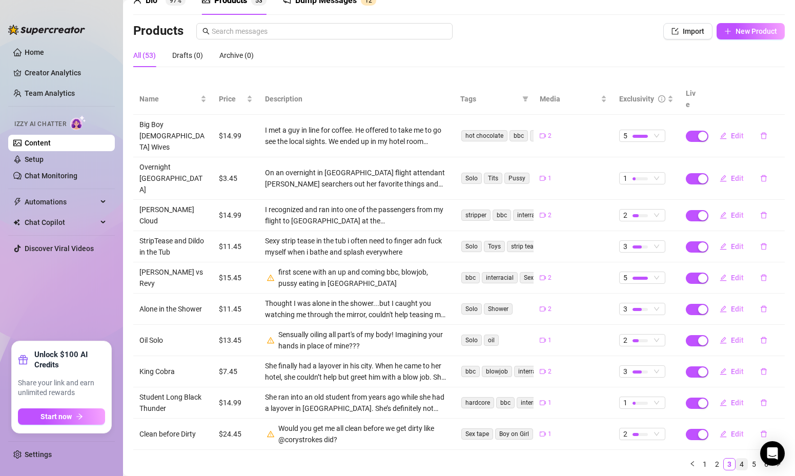
click at [739, 459] on link "4" at bounding box center [741, 464] width 11 height 11
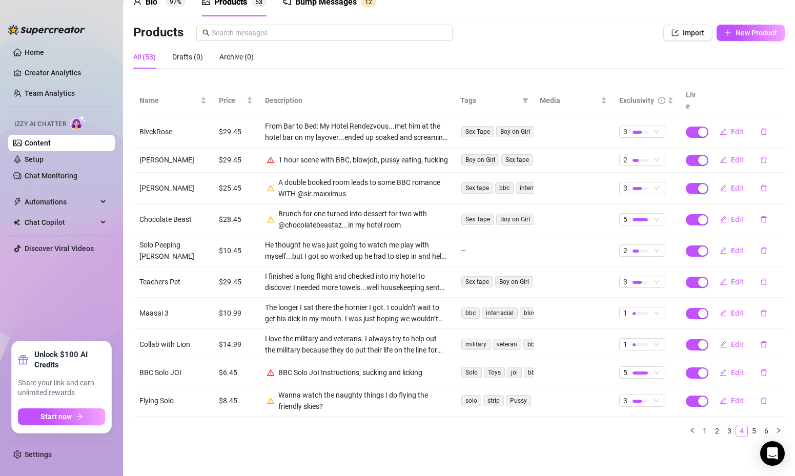
scroll to position [48, 0]
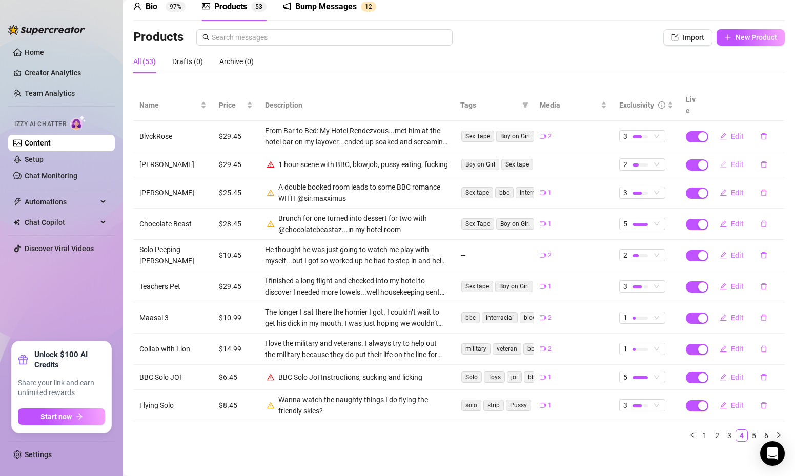
click at [734, 160] on span "Edit" at bounding box center [737, 164] width 13 height 8
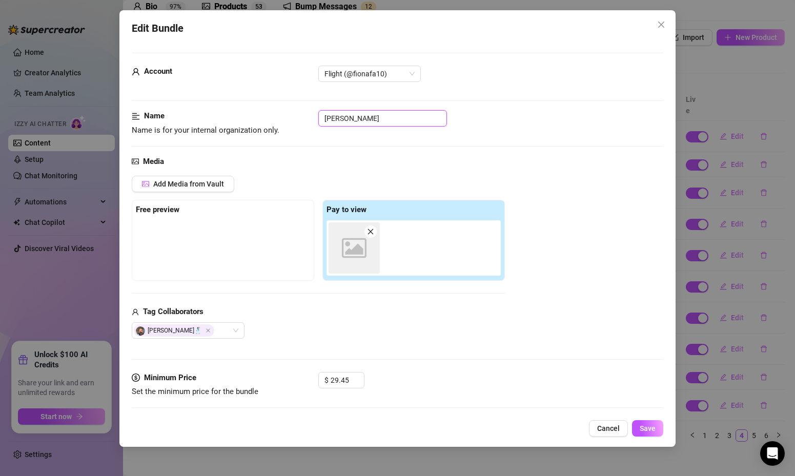
drag, startPoint x: 409, startPoint y: 121, endPoint x: 327, endPoint y: 95, distance: 85.9
click at [327, 95] on form "Account Flight (@fionafa10) Name Name is for your internal organization only. […" at bounding box center [398, 483] width 532 height 861
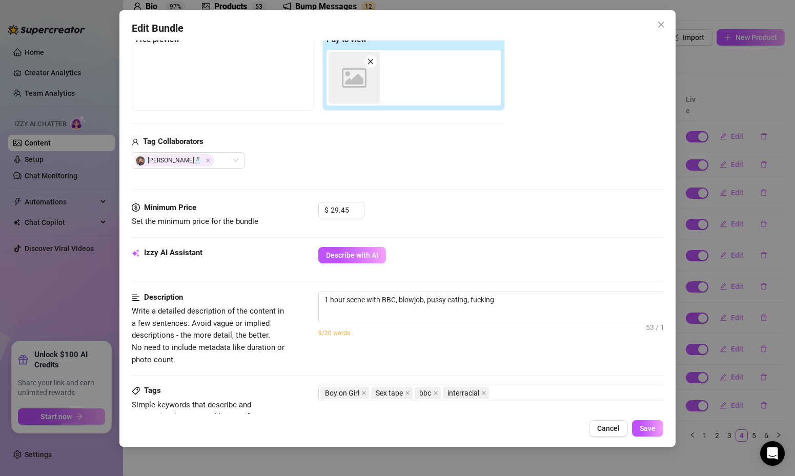
scroll to position [201, 0]
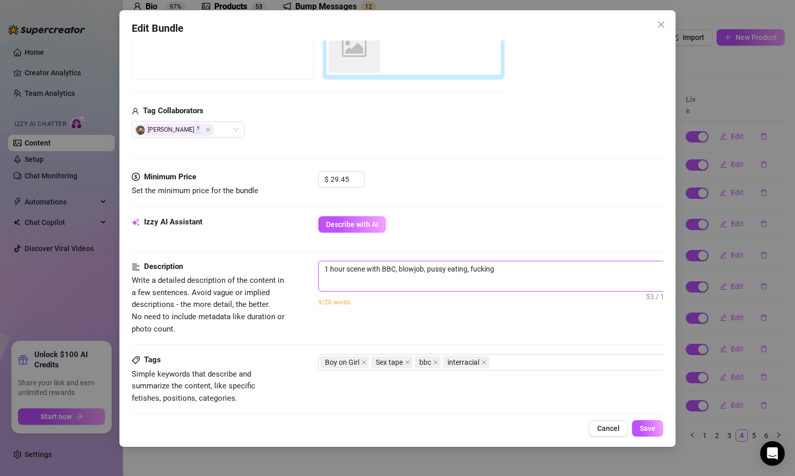
click at [532, 273] on textarea "1 hour scene with BBC, blowjob, pussy eating, fucking" at bounding box center [498, 268] width 358 height 15
paste textarea "[PERSON_NAME]"
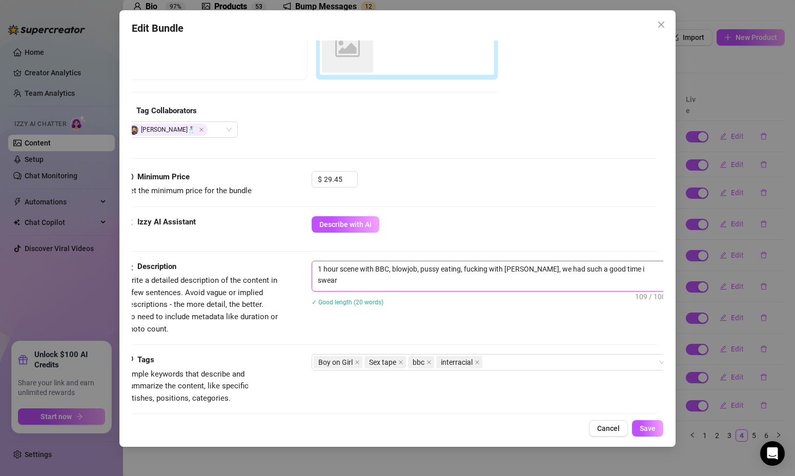
scroll to position [488, 7]
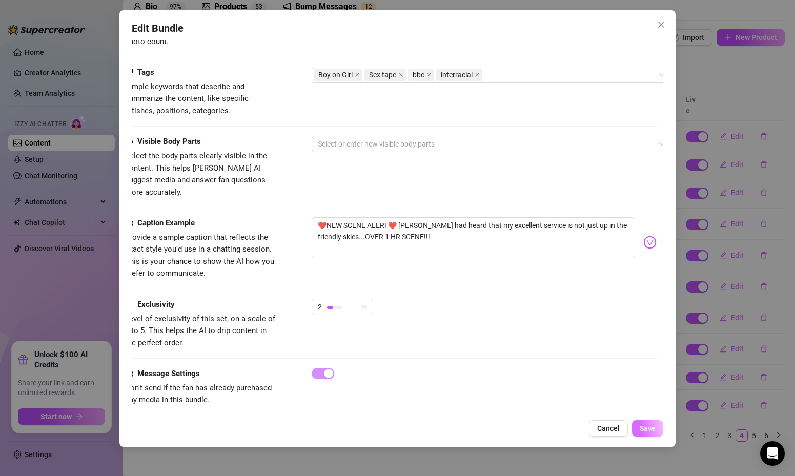
click at [649, 428] on span "Save" at bounding box center [648, 428] width 16 height 8
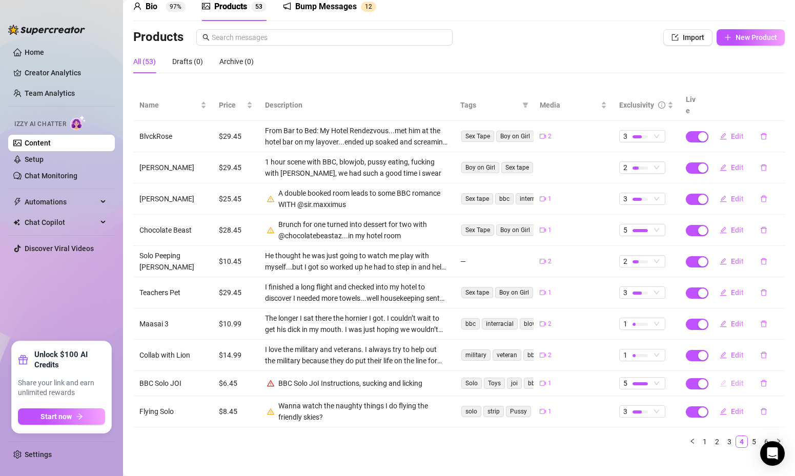
click at [741, 379] on span "Edit" at bounding box center [737, 383] width 13 height 8
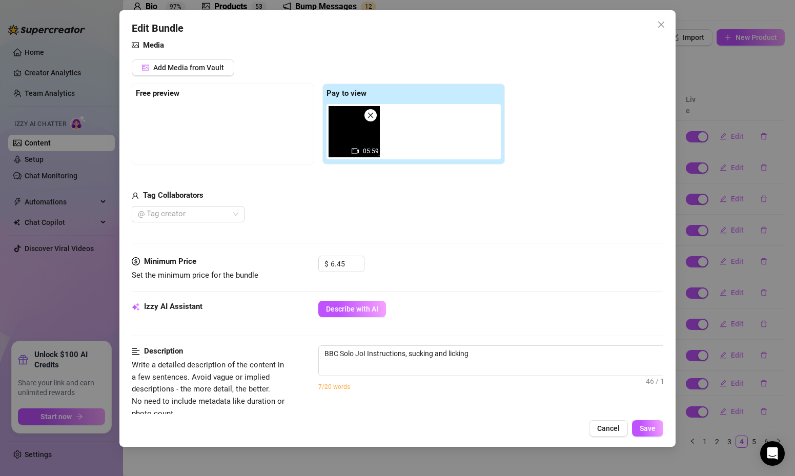
scroll to position [188, 0]
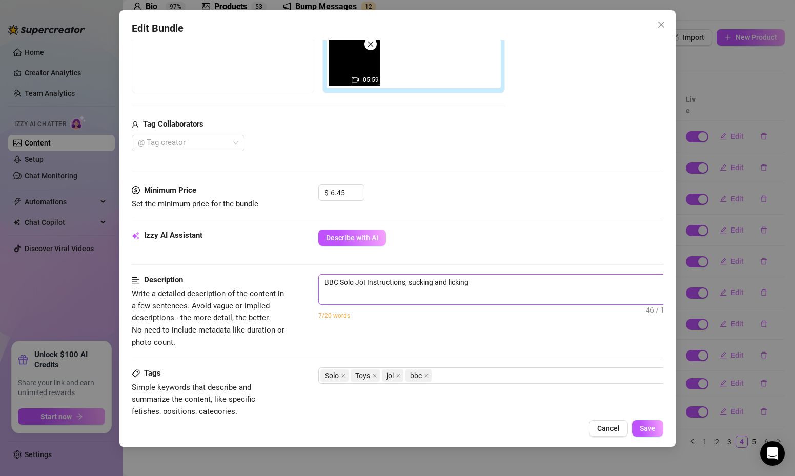
click at [505, 293] on span "BBC Solo JoI Instructions, sucking and licking 46 / 1000" at bounding box center [497, 289] width 359 height 31
click at [514, 286] on textarea "BBC Solo JoI Instructions, sucking and licking" at bounding box center [498, 282] width 358 height 15
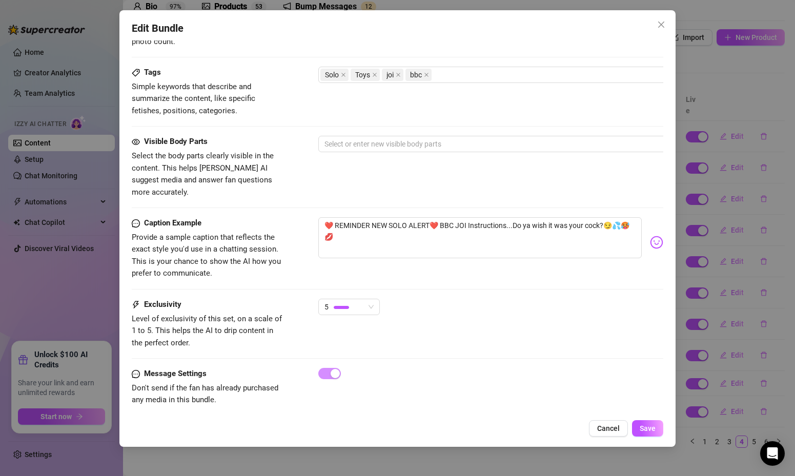
click at [641, 419] on div "Edit Bundle Account Flight (@fionafa10) Name Name is for your internal organiza…" at bounding box center [397, 228] width 557 height 437
click at [641, 426] on span "Save" at bounding box center [648, 428] width 16 height 8
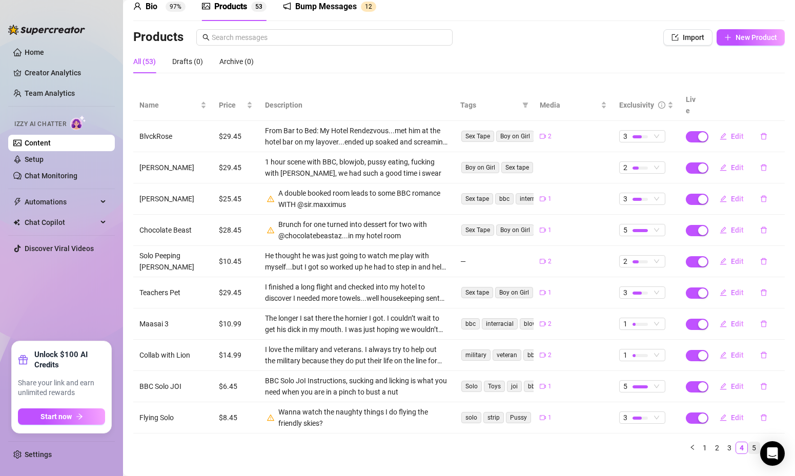
click at [754, 442] on link "5" at bounding box center [753, 447] width 11 height 11
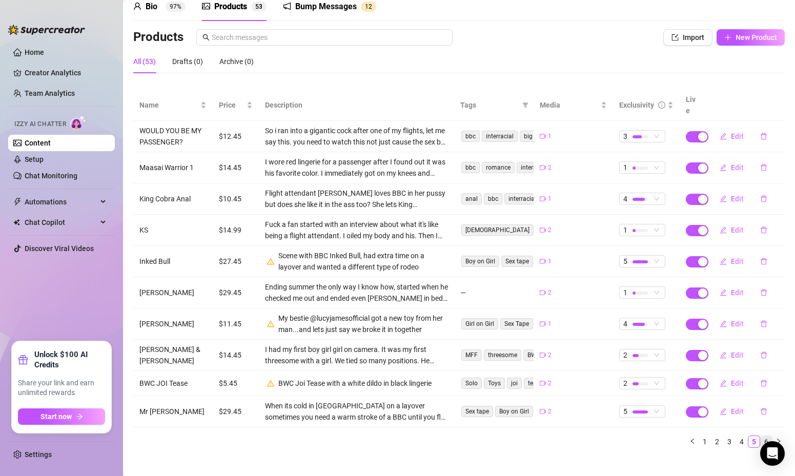
click at [767, 436] on link "6" at bounding box center [766, 441] width 11 height 11
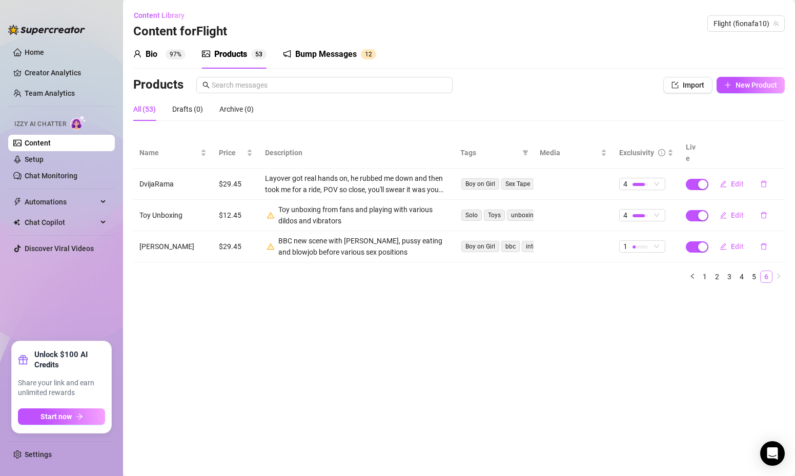
scroll to position [0, 0]
click at [703, 271] on link "1" at bounding box center [704, 276] width 11 height 11
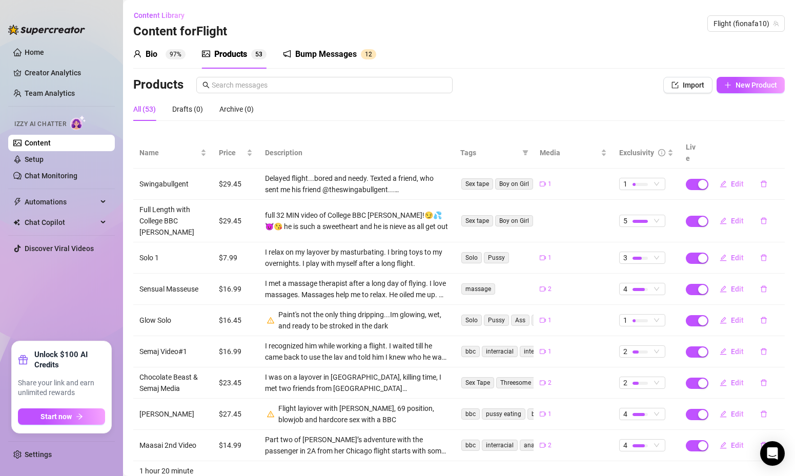
click at [322, 59] on div "Bump Messages" at bounding box center [326, 54] width 62 height 12
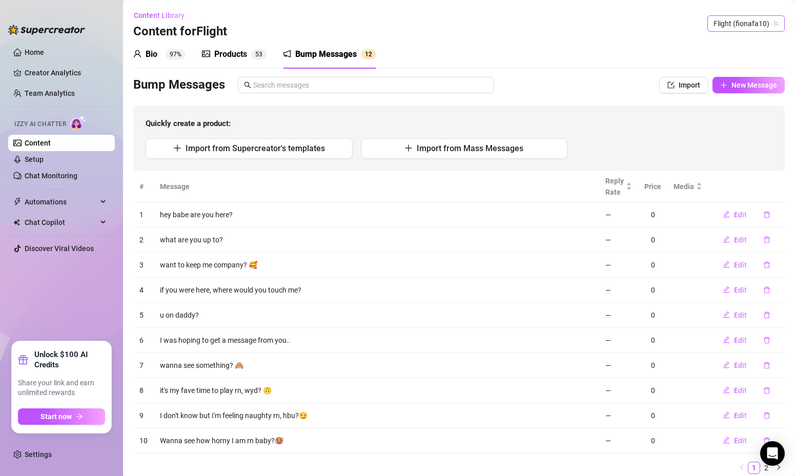
click at [723, 26] on span "Flight (fionafa10)" at bounding box center [745, 23] width 65 height 15
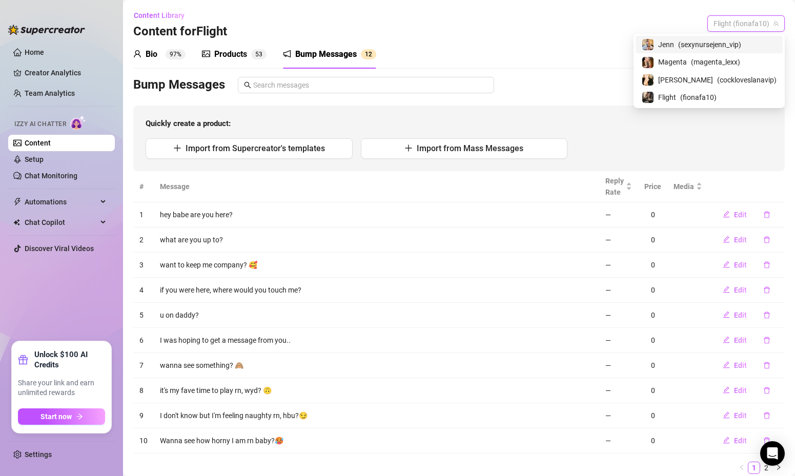
click at [709, 47] on div "[PERSON_NAME] ( sexynursejenn_vip )" at bounding box center [709, 44] width 135 height 12
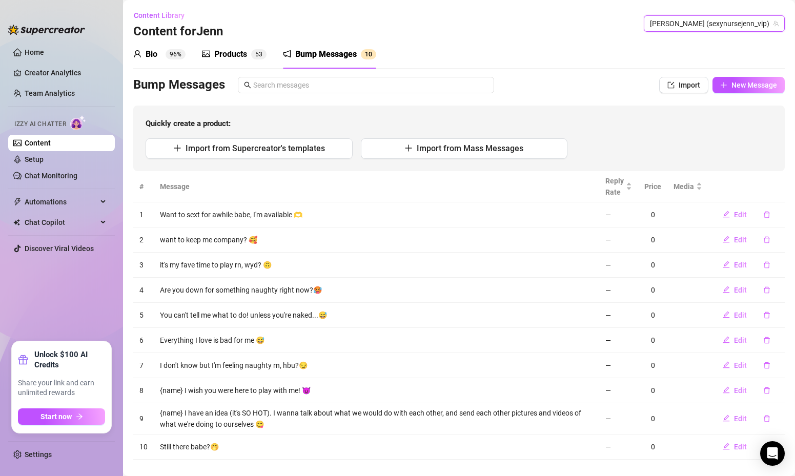
scroll to position [15, 0]
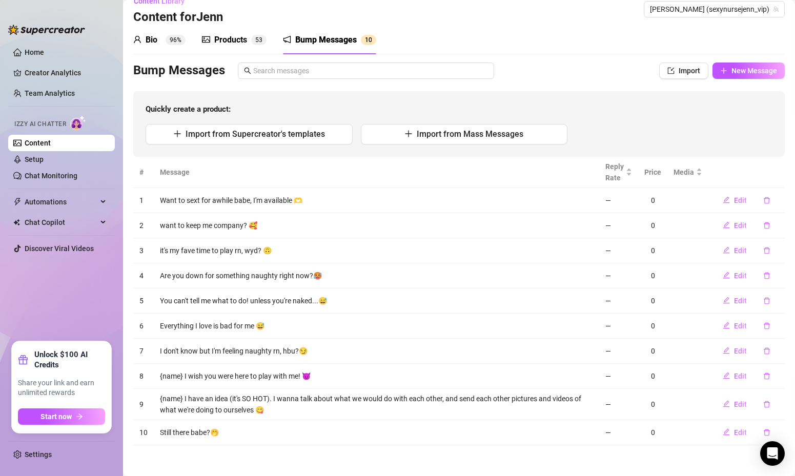
click at [255, 37] on sup "5 3" at bounding box center [258, 40] width 15 height 10
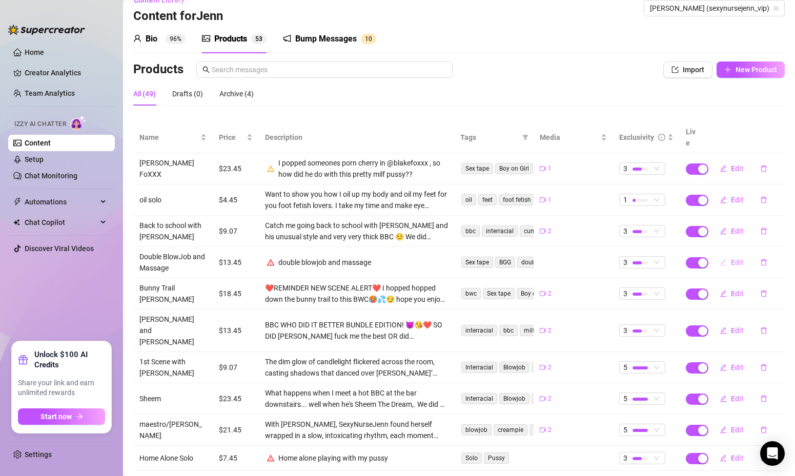
click at [736, 258] on span "Edit" at bounding box center [737, 262] width 13 height 8
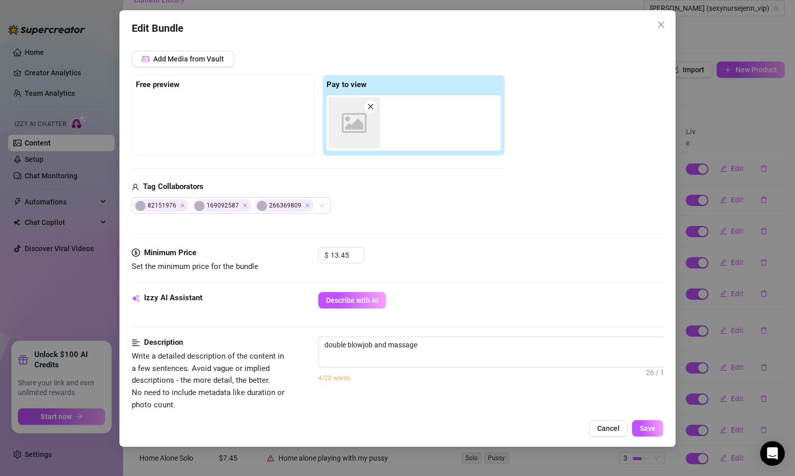
scroll to position [195, 0]
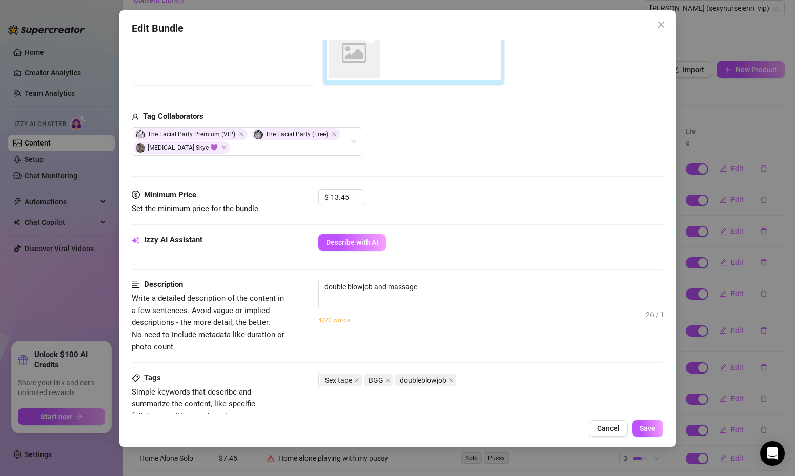
click at [459, 278] on div "Izzy AI Assistant Describe with AI" at bounding box center [398, 256] width 532 height 45
click at [450, 287] on textarea "double blowjob and massage" at bounding box center [498, 286] width 358 height 15
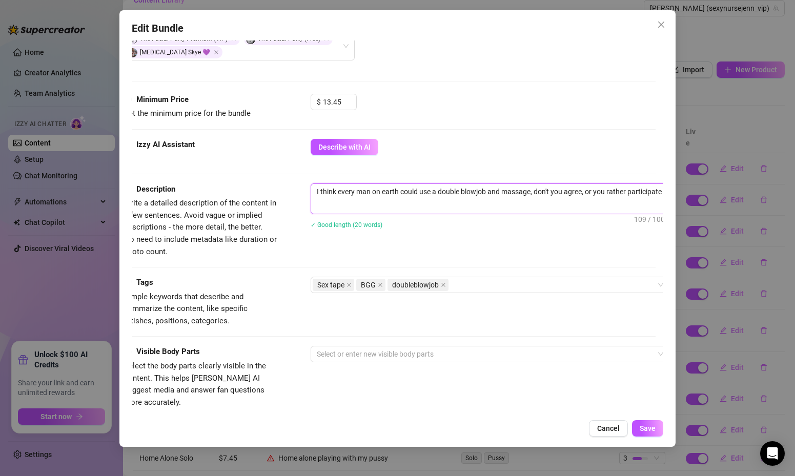
scroll to position [482, 8]
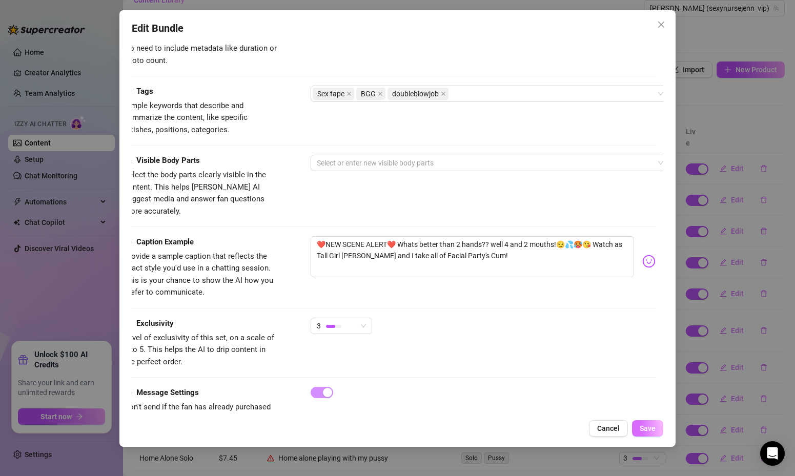
click at [656, 428] on button "Save" at bounding box center [647, 428] width 31 height 16
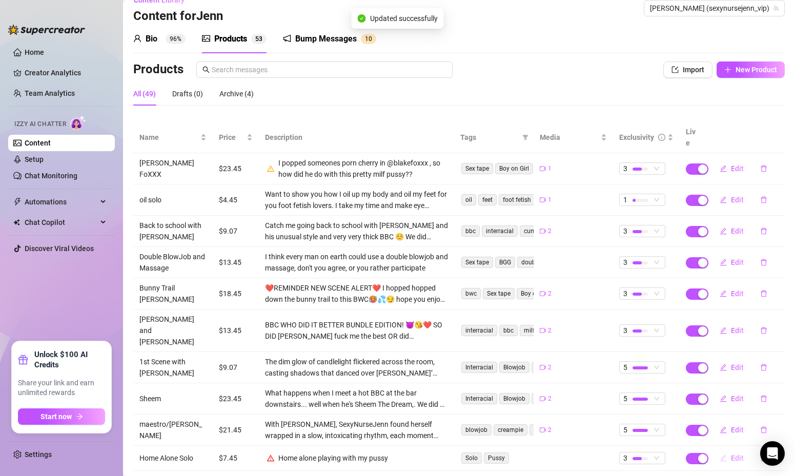
click at [734, 454] on span "Edit" at bounding box center [737, 458] width 13 height 8
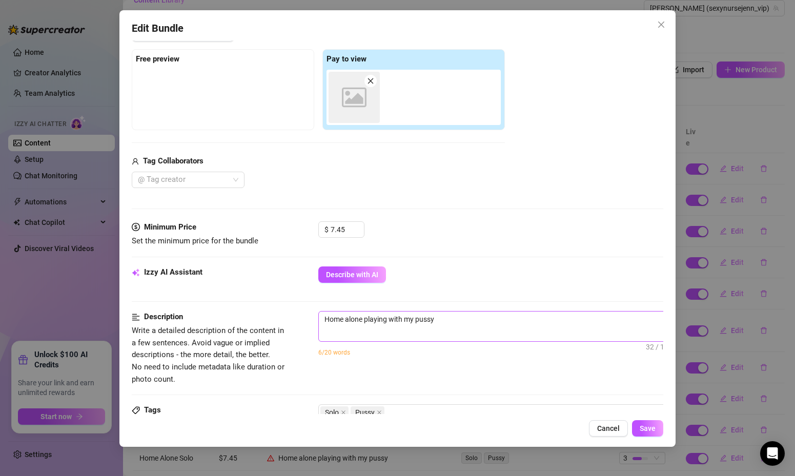
scroll to position [165, 0]
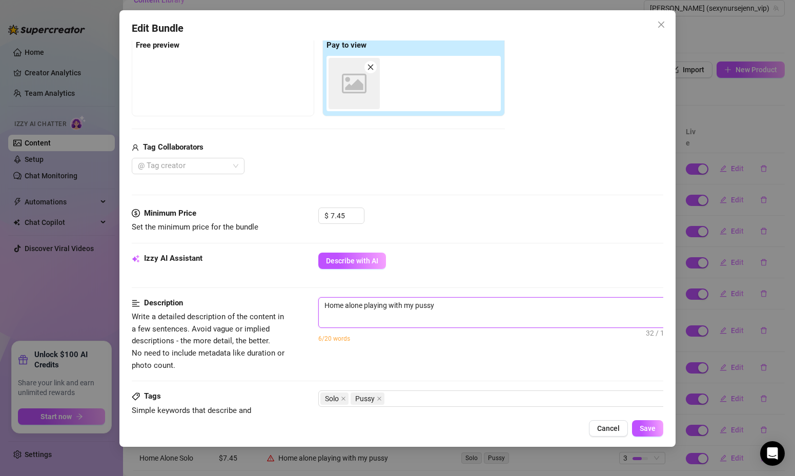
click at [450, 311] on textarea "Home alone playing with my pussy" at bounding box center [498, 305] width 358 height 15
click at [580, 306] on textarea "Home alone playing with my pussy is what I do after i either have a cup of coff…" at bounding box center [498, 305] width 358 height 15
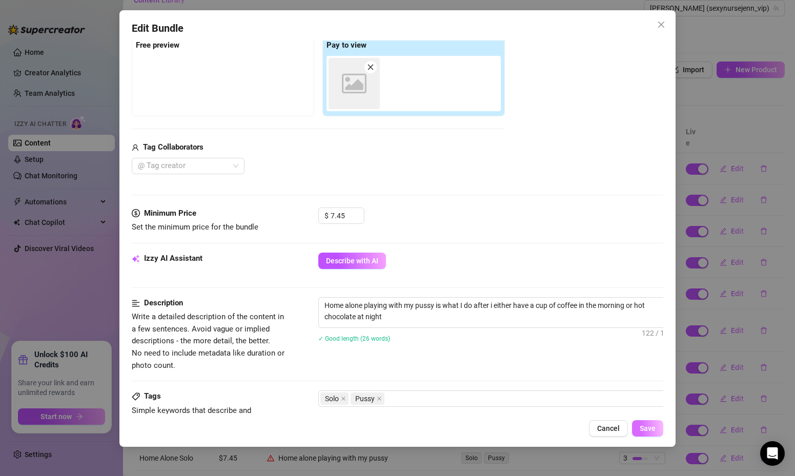
click at [651, 427] on span "Save" at bounding box center [648, 428] width 16 height 8
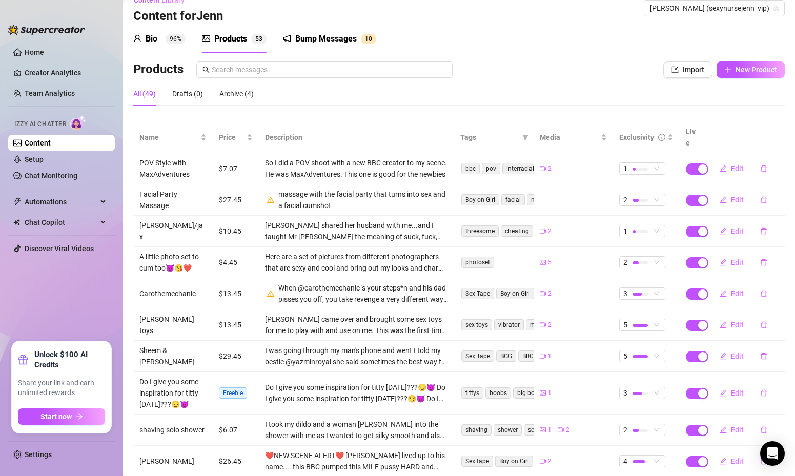
scroll to position [65, 0]
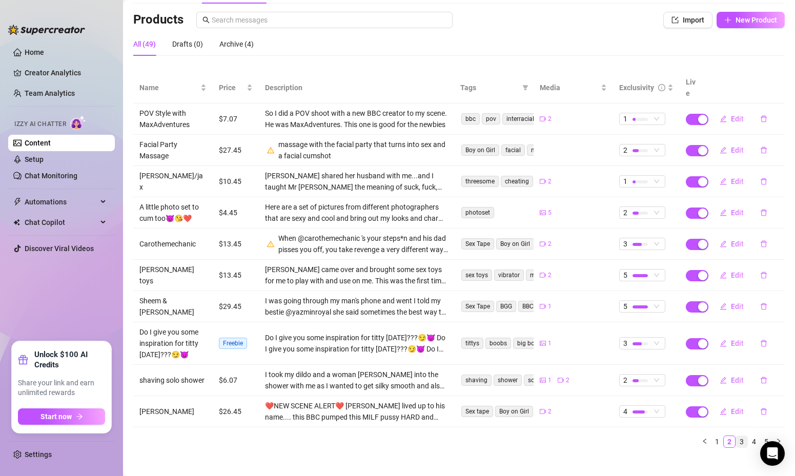
click at [740, 436] on link "3" at bounding box center [741, 441] width 11 height 11
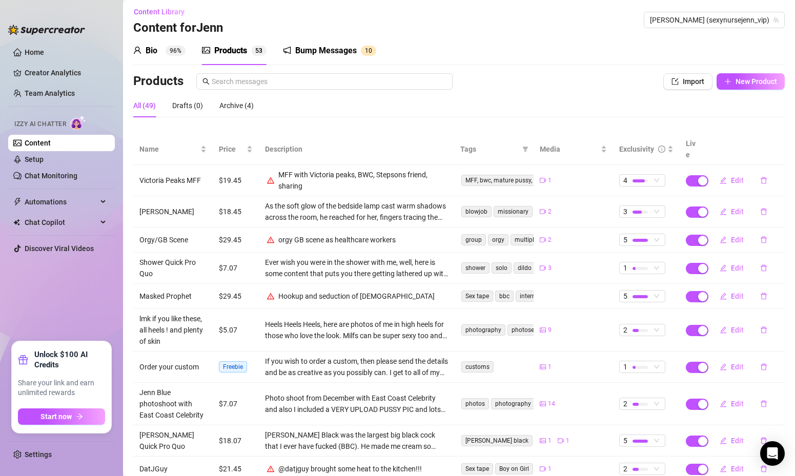
scroll to position [5, 0]
click at [738, 175] on span "Edit" at bounding box center [737, 179] width 13 height 8
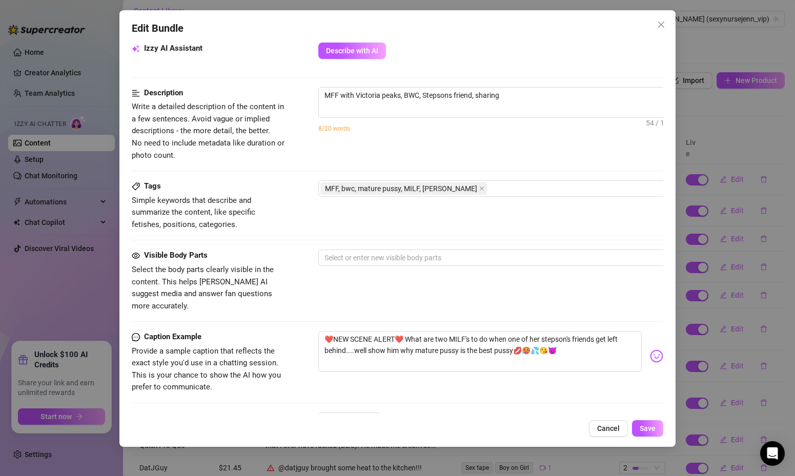
scroll to position [377, 0]
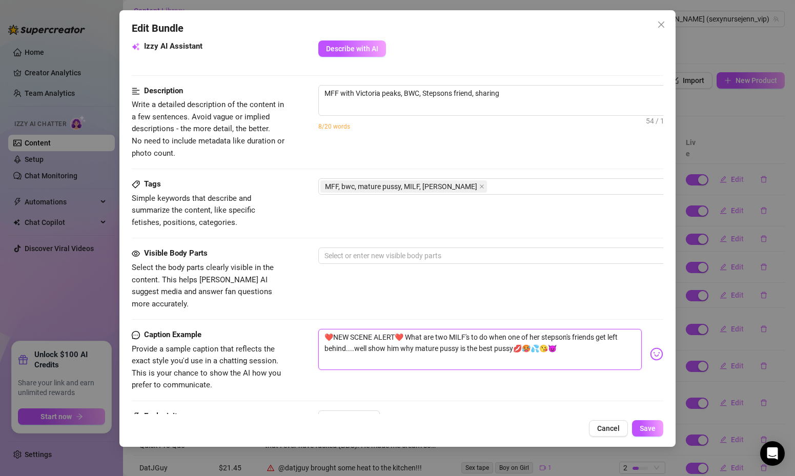
drag, startPoint x: 408, startPoint y: 326, endPoint x: 513, endPoint y: 340, distance: 105.5
click at [513, 340] on textarea "❤️NEW SCENE ALERT❤️ What are two MILF's to do when one of her stepson's friends…" at bounding box center [480, 349] width 324 height 41
click at [575, 109] on span "MFF with Victoria peaks, BWC, Stepsons friend, sharing 54 / 1000" at bounding box center [497, 100] width 359 height 31
click at [530, 95] on textarea "MFF with Victoria peaks, BWC, Stepsons friend, sharing" at bounding box center [498, 93] width 358 height 15
paste textarea "What are two MILF's to do when one of her stepson's friends get left behind....…"
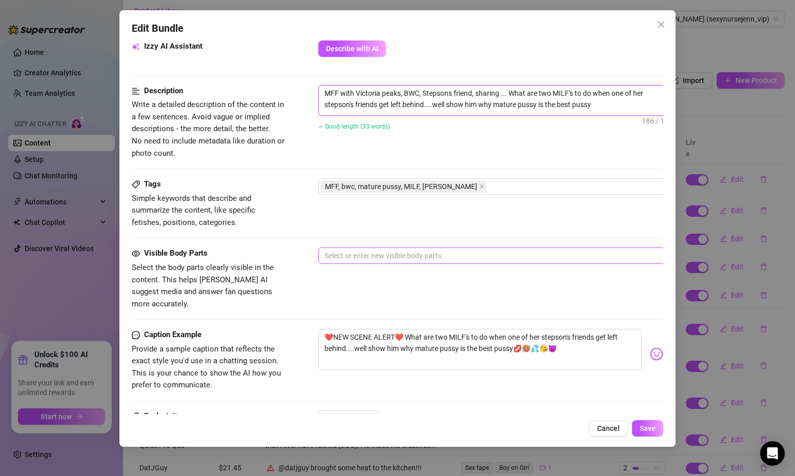
scroll to position [488, 0]
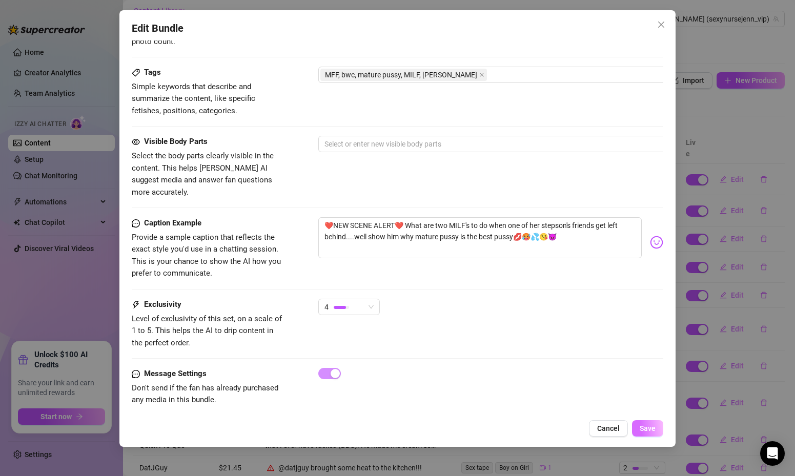
click at [642, 436] on button "Save" at bounding box center [647, 428] width 31 height 16
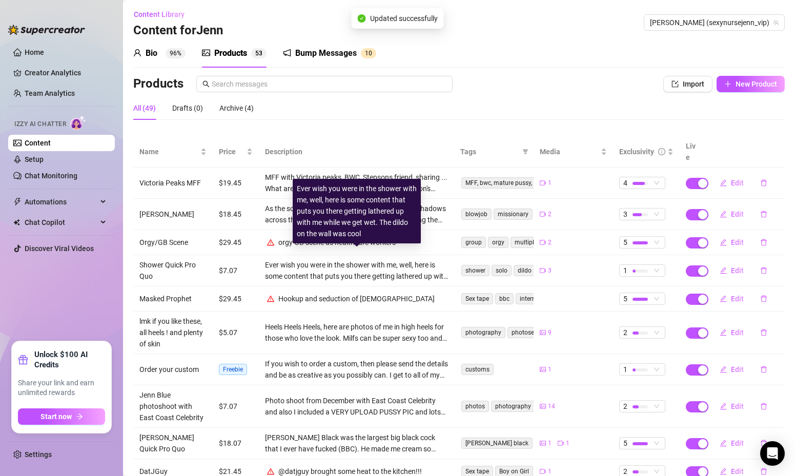
scroll to position [0, 0]
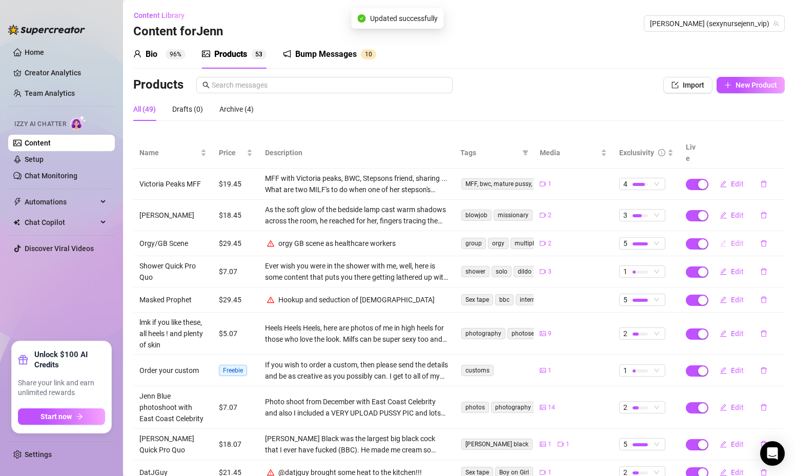
click at [735, 239] on span "Edit" at bounding box center [737, 243] width 13 height 8
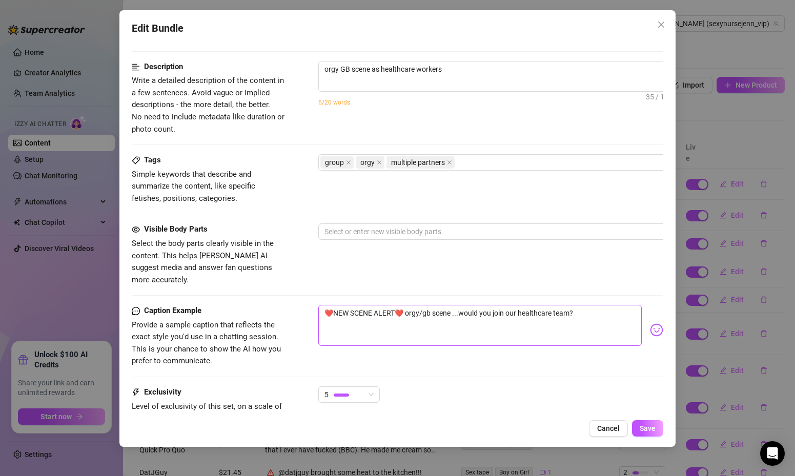
scroll to position [427, 0]
drag, startPoint x: 460, startPoint y: 300, endPoint x: 603, endPoint y: 311, distance: 143.4
click at [603, 311] on textarea "❤️NEW SCENE ALERT❤️ orgy/gb scene ...would you join our healthcare team?" at bounding box center [480, 323] width 324 height 41
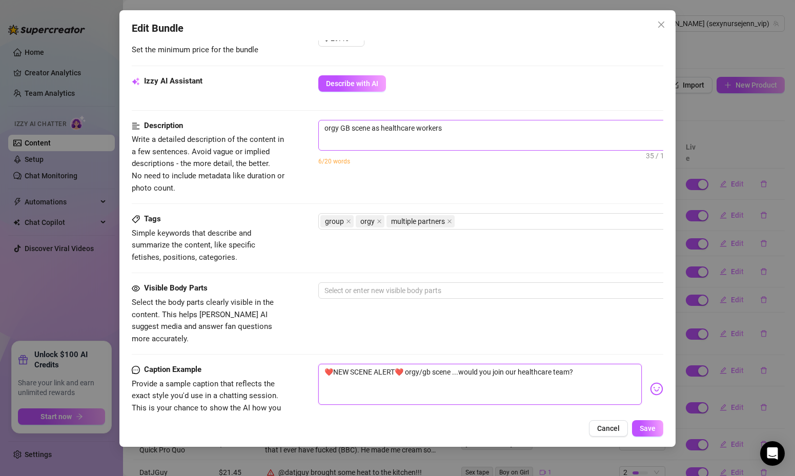
scroll to position [361, 0]
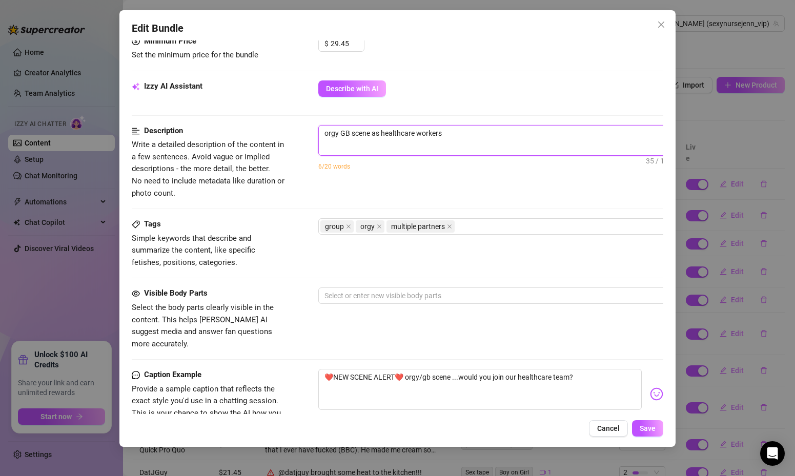
click at [471, 137] on textarea "orgy GB scene as healthcare workers" at bounding box center [498, 133] width 358 height 15
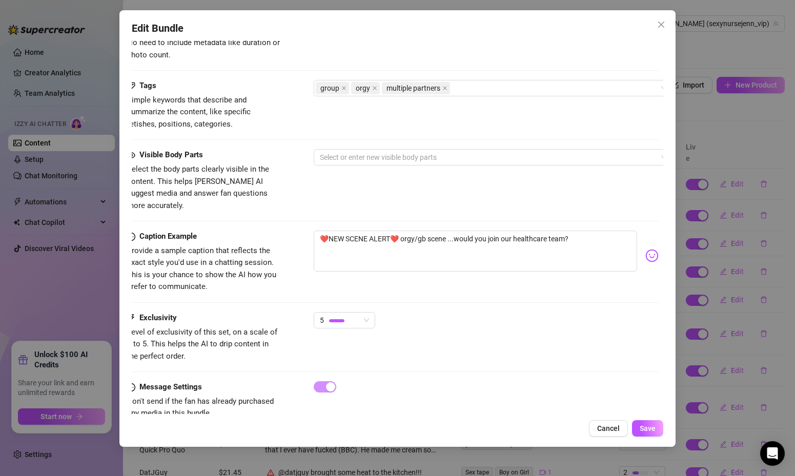
scroll to position [513, 5]
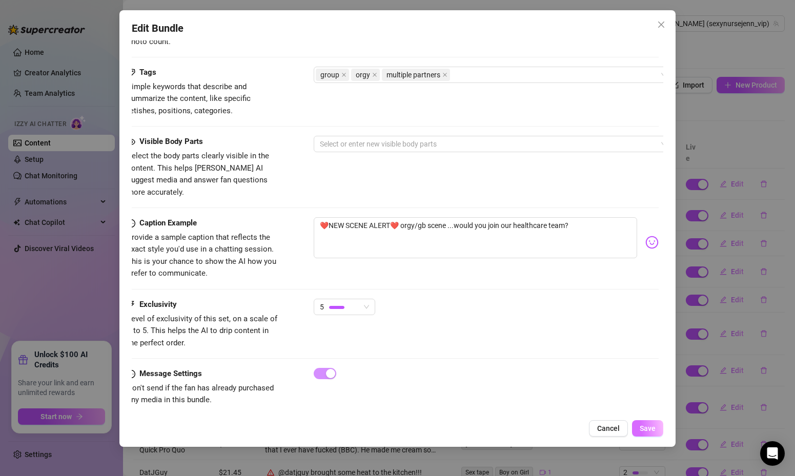
click at [656, 427] on button "Save" at bounding box center [647, 428] width 31 height 16
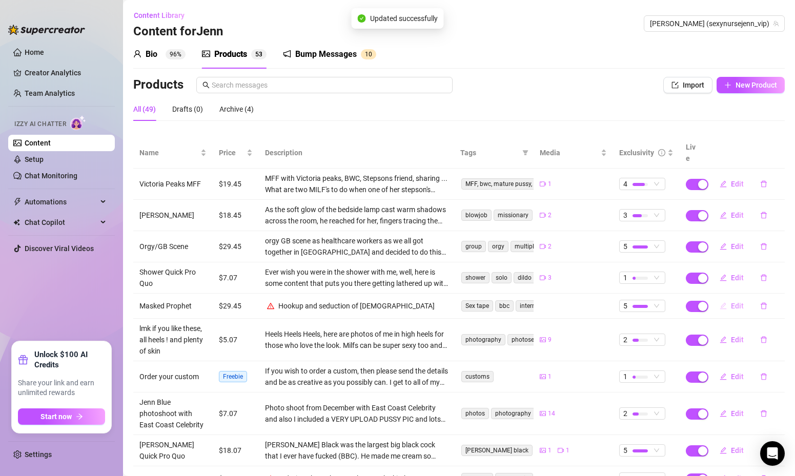
click at [740, 302] on span "Edit" at bounding box center [737, 306] width 13 height 8
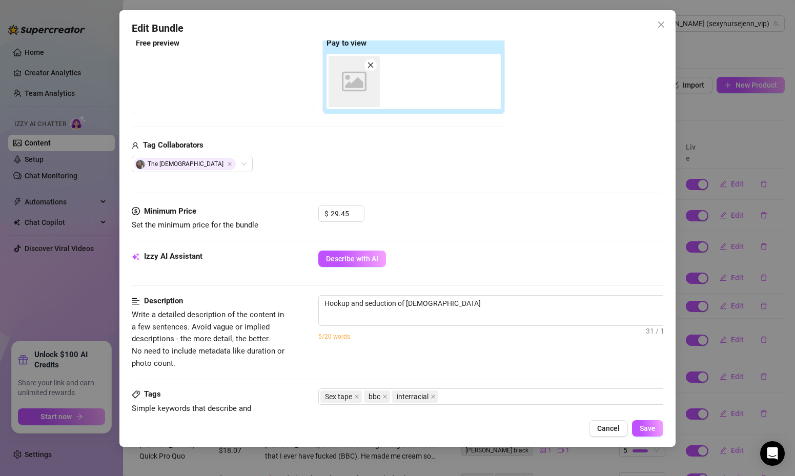
scroll to position [189, 0]
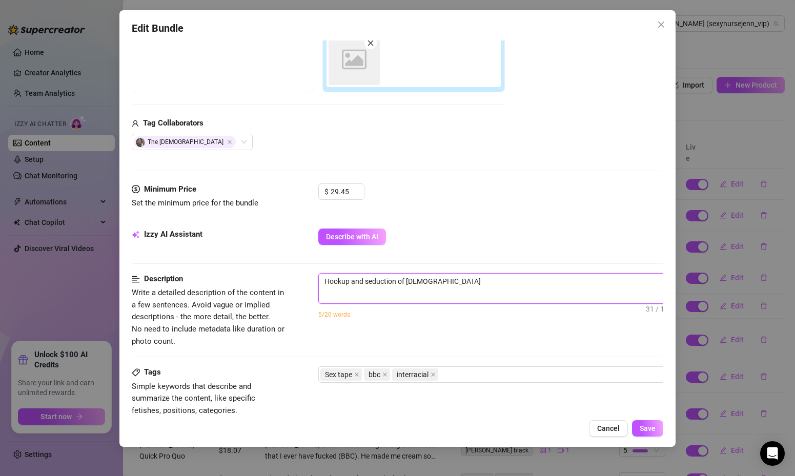
click at [456, 285] on textarea "Hookup and seduction of [DEMOGRAPHIC_DATA]" at bounding box center [498, 281] width 358 height 15
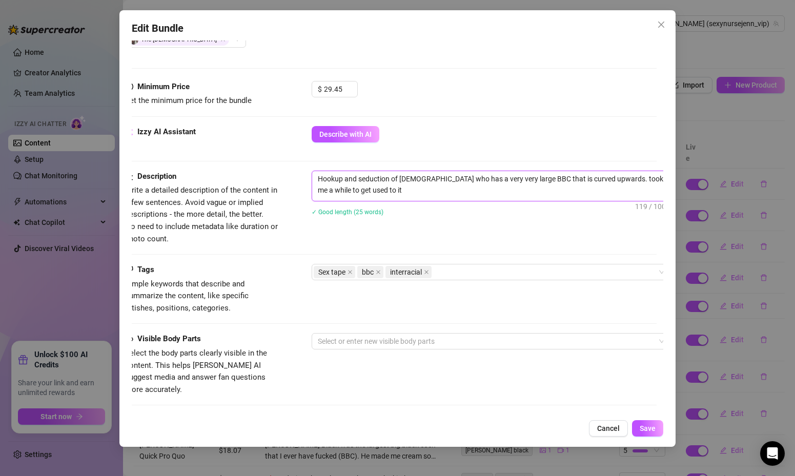
scroll to position [488, 7]
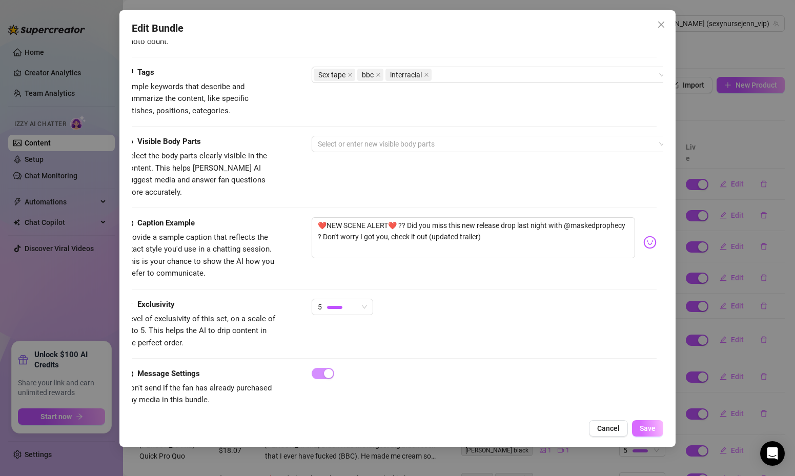
click at [651, 428] on span "Save" at bounding box center [648, 428] width 16 height 8
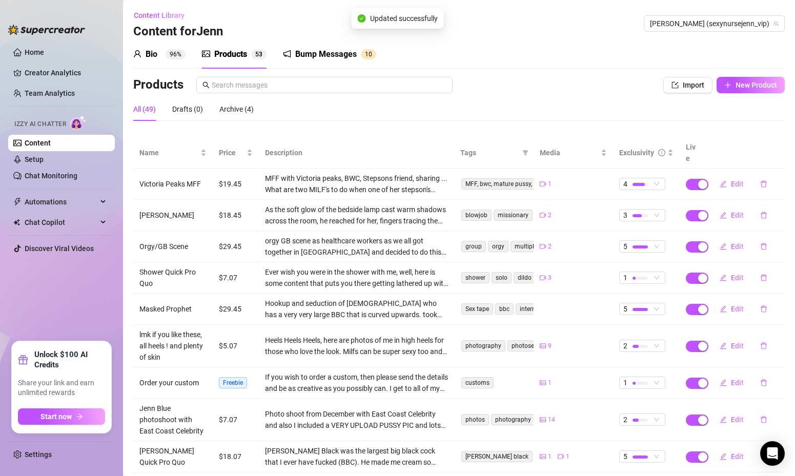
scroll to position [70, 0]
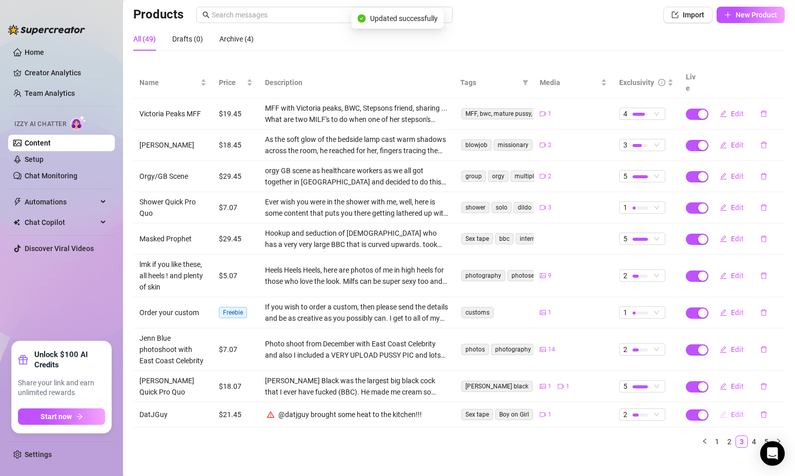
click at [739, 411] on span "Edit" at bounding box center [737, 415] width 13 height 8
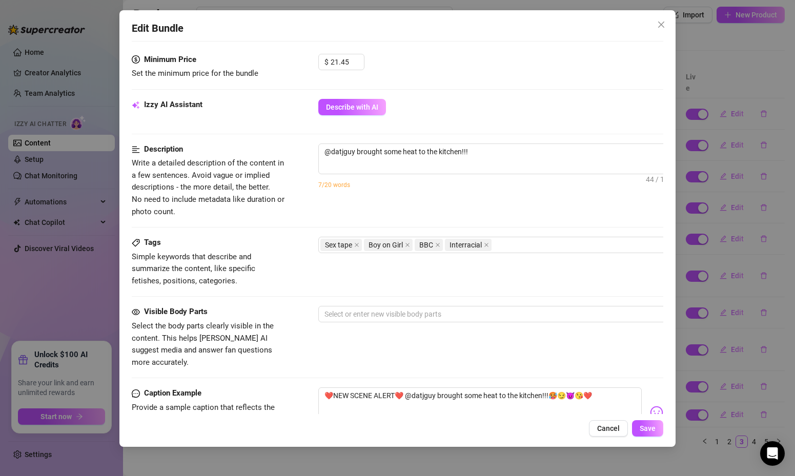
scroll to position [355, 0]
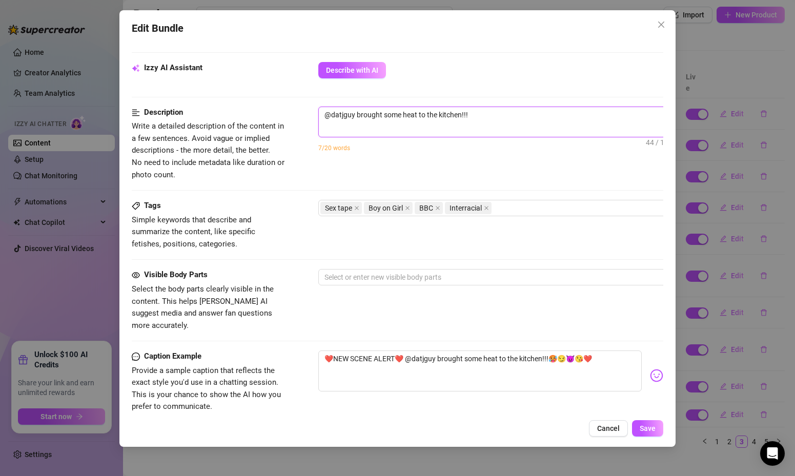
click at [485, 116] on textarea "@datjguy brought some heat to the kitchen!!!" at bounding box center [498, 114] width 358 height 15
click at [333, 115] on textarea "I thik @datjguy brought some heat to the kitchen!!!" at bounding box center [498, 114] width 358 height 15
click at [428, 116] on textarea "I think it's safe to say that datjguy brought some heat to the kitchen!!!" at bounding box center [498, 114] width 358 height 15
click at [564, 114] on textarea "I think it's safe to say that datjguyxxx brought some heat to the kitchen!!!" at bounding box center [498, 114] width 358 height 15
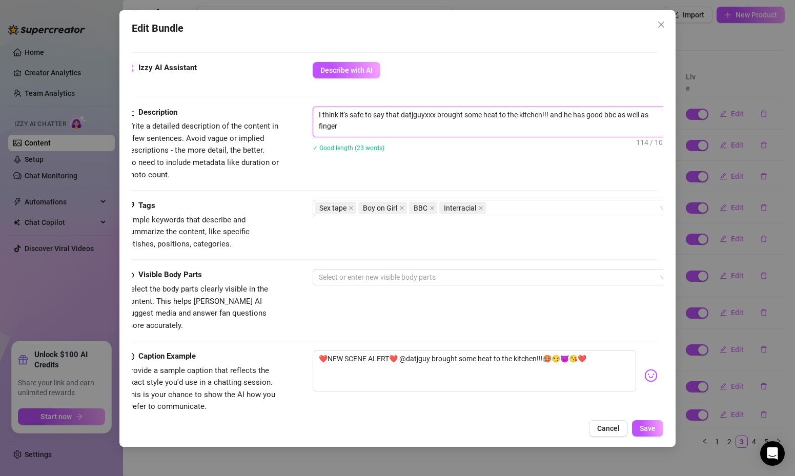
scroll to position [0, 0]
click at [541, 220] on div "Tags Simple keywords that describe and summarize the content, like specific fet…" at bounding box center [392, 225] width 532 height 50
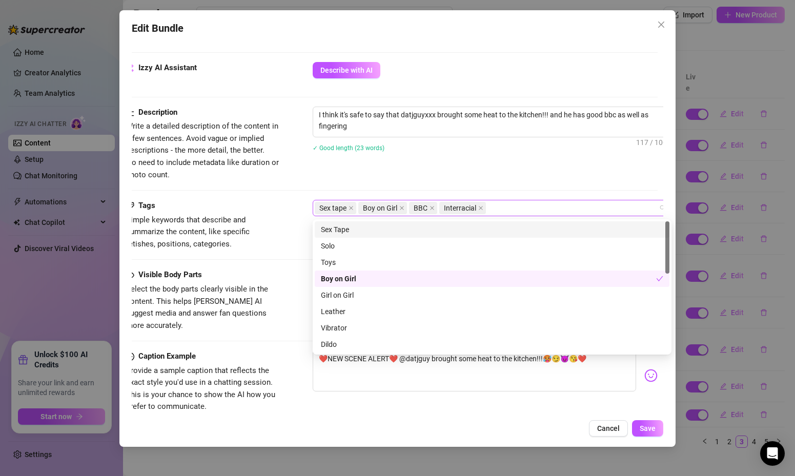
click at [547, 215] on div "Sex tape Boy on Girl BBC Interracial" at bounding box center [487, 208] width 344 height 14
click at [543, 182] on div "Description Write a detailed description of the content in a few sentences. Avo…" at bounding box center [392, 153] width 532 height 93
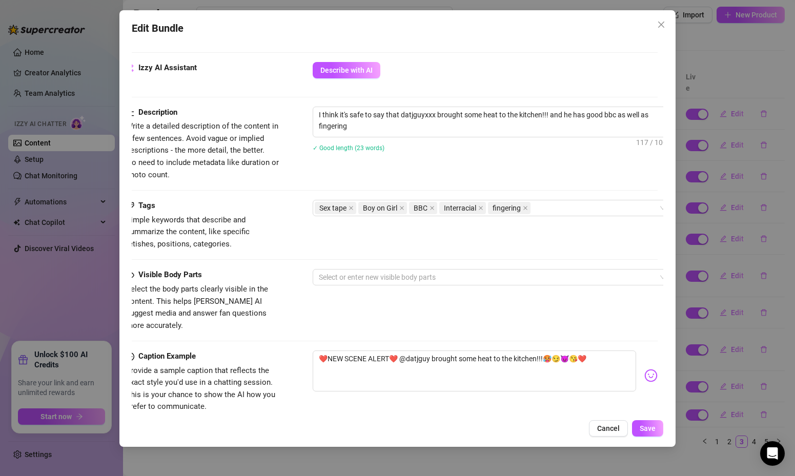
scroll to position [488, 6]
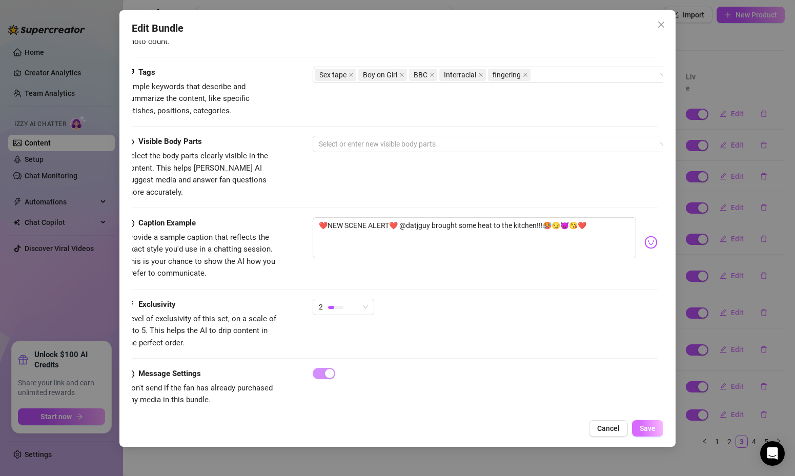
click at [644, 428] on span "Save" at bounding box center [648, 428] width 16 height 8
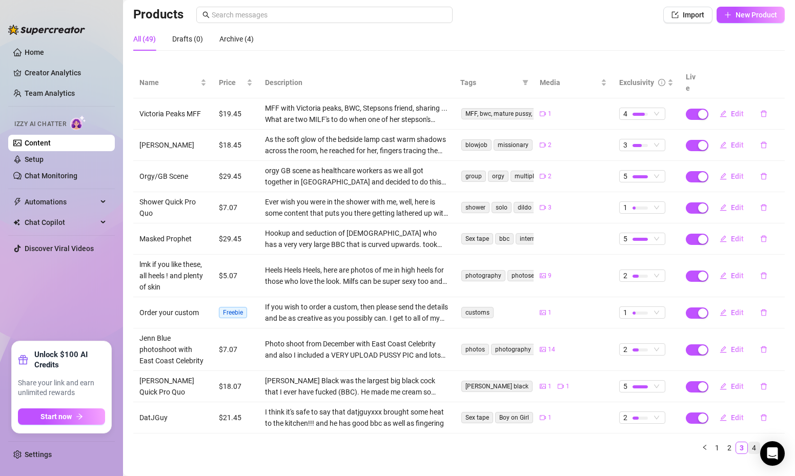
click at [755, 442] on link "4" at bounding box center [753, 447] width 11 height 11
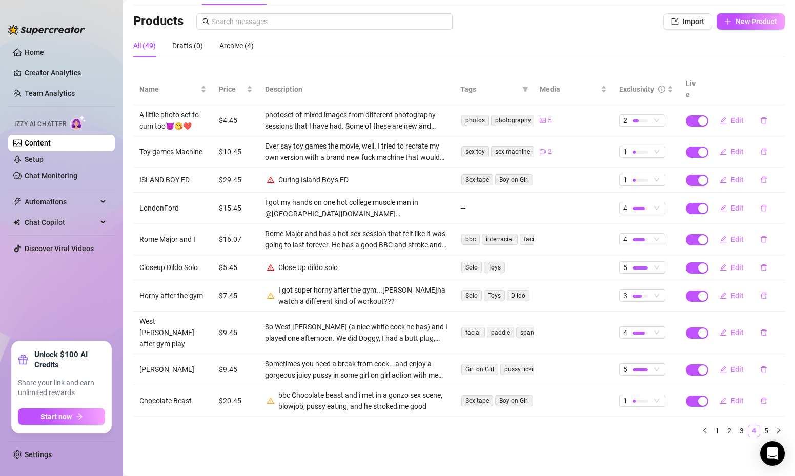
scroll to position [42, 0]
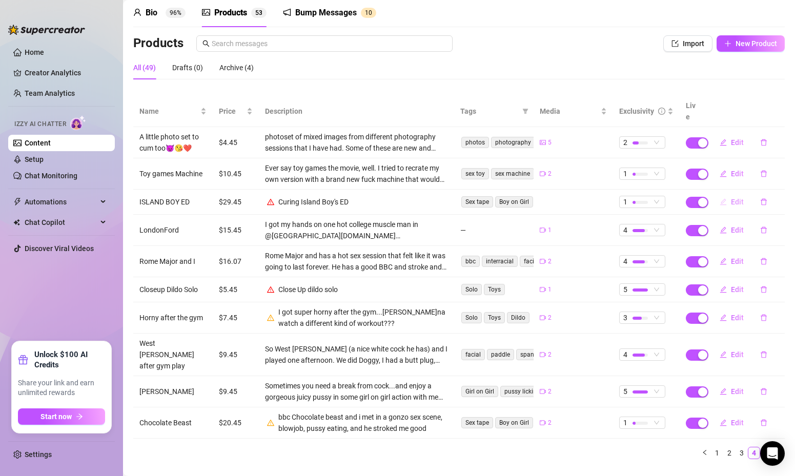
click at [742, 198] on span "Edit" at bounding box center [737, 202] width 13 height 8
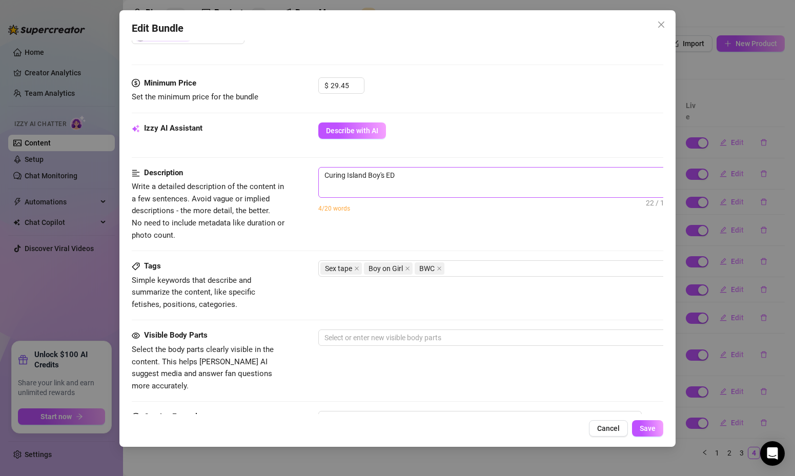
scroll to position [308, 0]
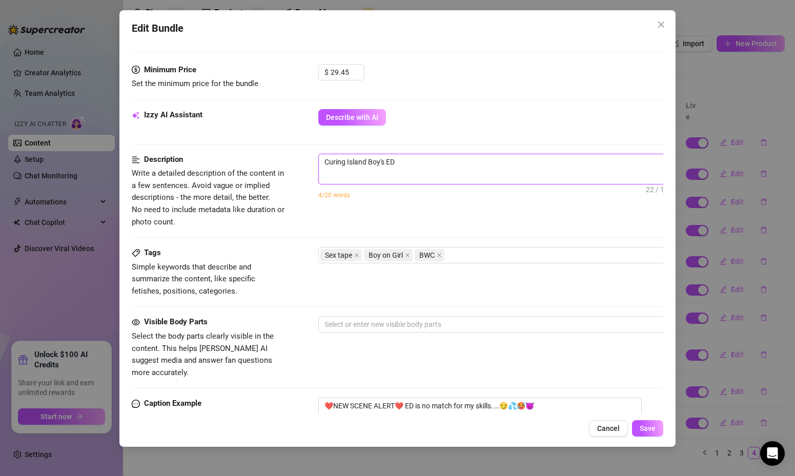
click at [412, 162] on textarea "Curing Island Boy's ED" at bounding box center [498, 161] width 358 height 15
click at [390, 163] on textarea "Curing Island Boy's ED" at bounding box center [498, 161] width 358 height 15
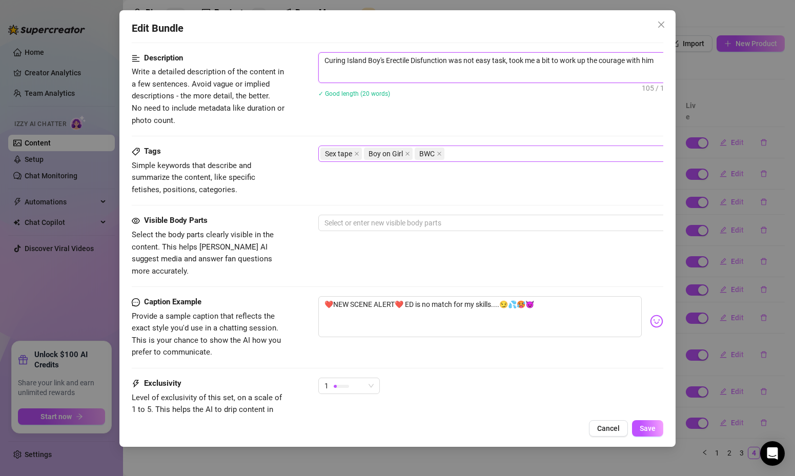
scroll to position [488, 0]
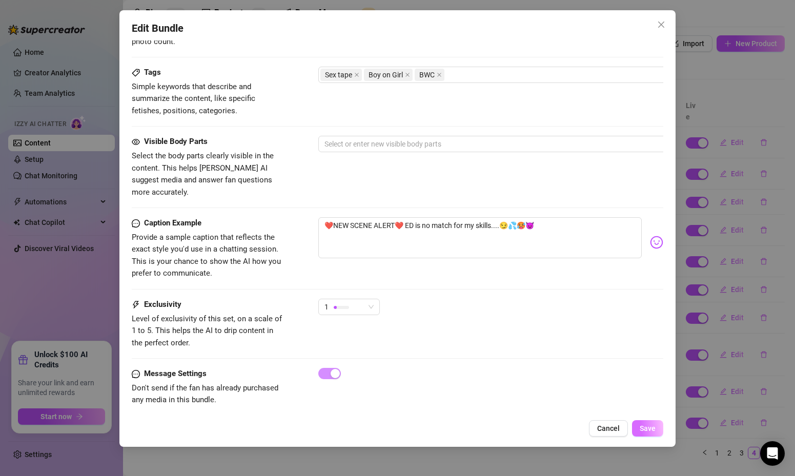
click at [650, 433] on button "Save" at bounding box center [647, 428] width 31 height 16
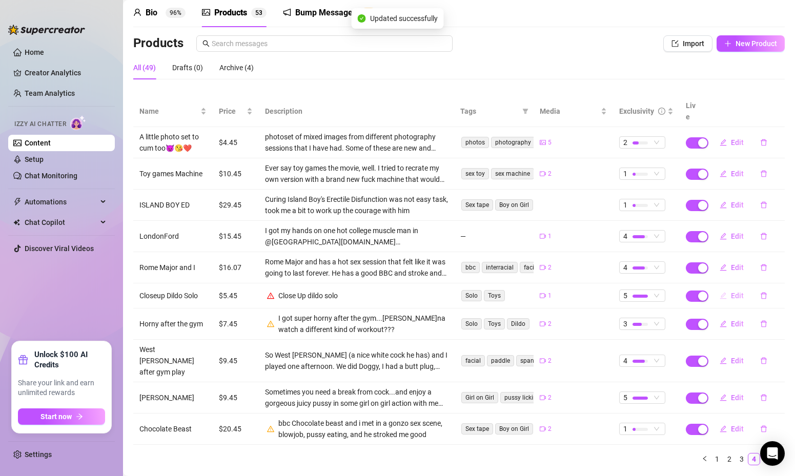
click at [734, 292] on span "Edit" at bounding box center [737, 296] width 13 height 8
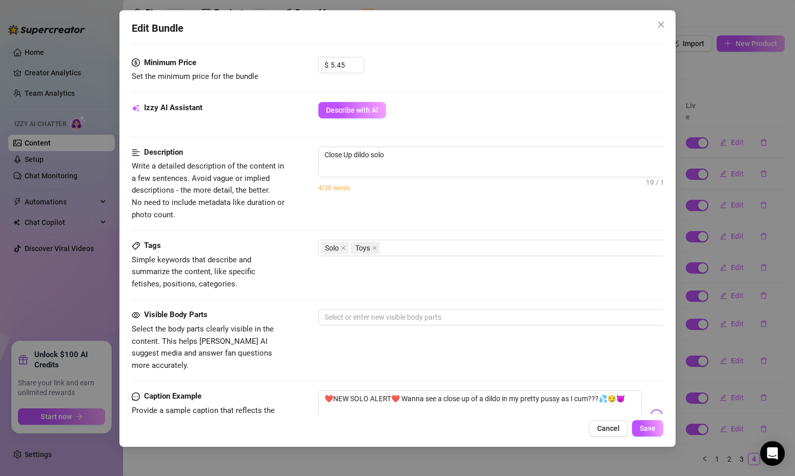
scroll to position [321, 0]
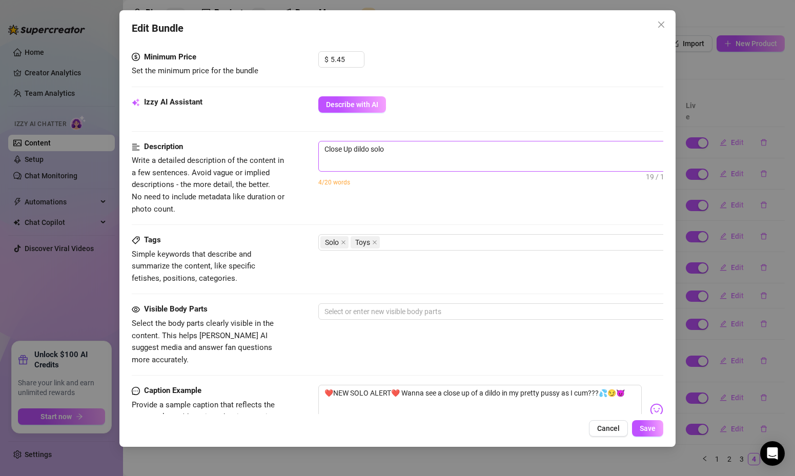
click at [414, 169] on span "Close Up dildo solo 19 / 1000" at bounding box center [497, 156] width 359 height 31
click at [409, 156] on textarea "Close Up dildo solo" at bounding box center [498, 148] width 358 height 15
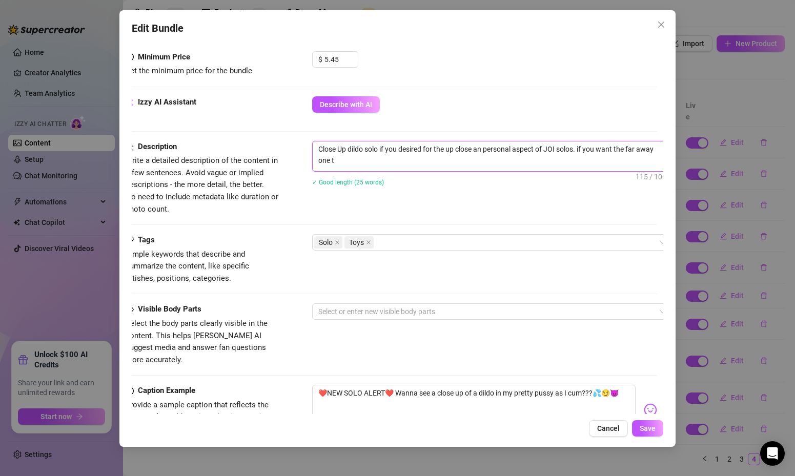
scroll to position [0, 0]
click at [644, 426] on span "Save" at bounding box center [648, 428] width 16 height 8
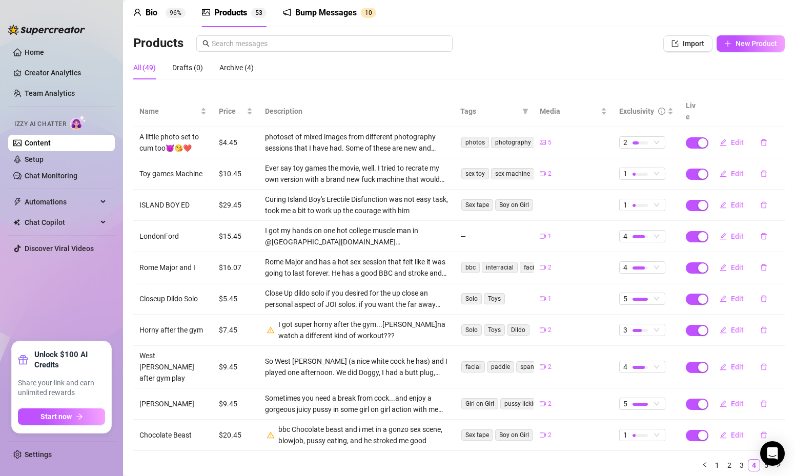
scroll to position [54, 0]
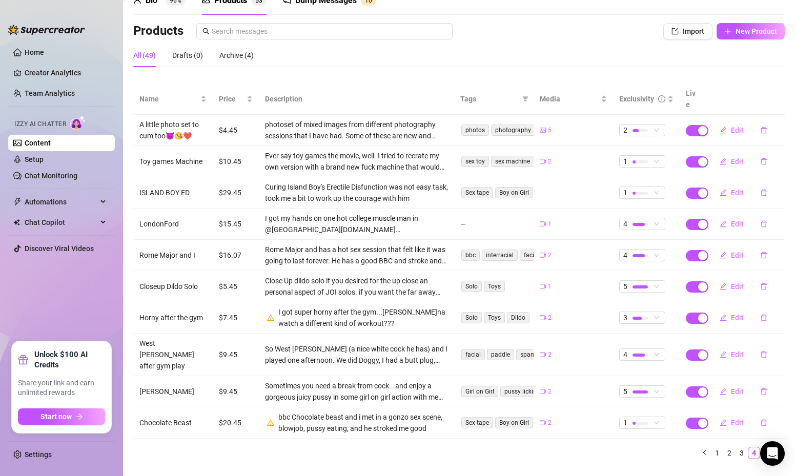
click at [767, 447] on link "5" at bounding box center [766, 452] width 11 height 11
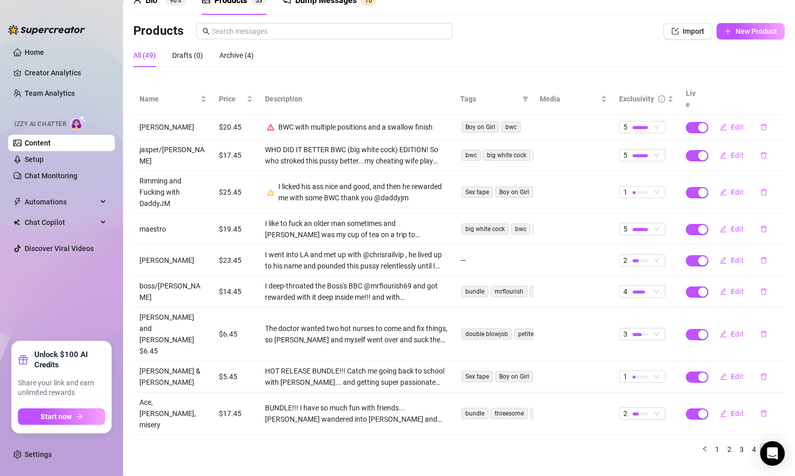
scroll to position [28, 0]
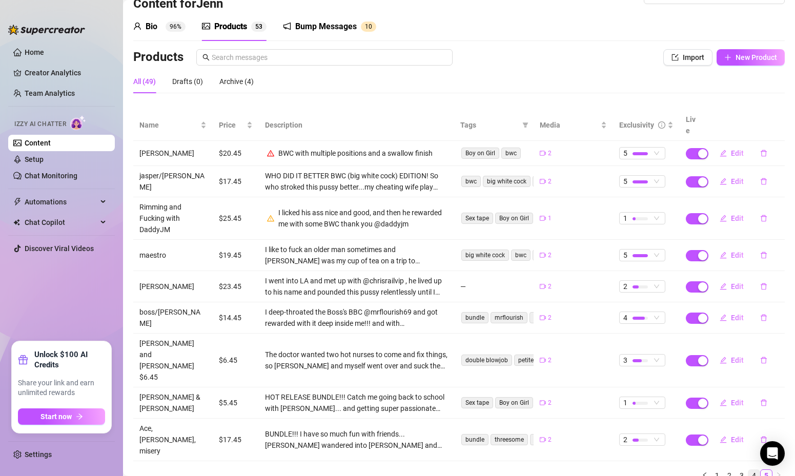
click at [759, 470] on link "4" at bounding box center [753, 475] width 11 height 11
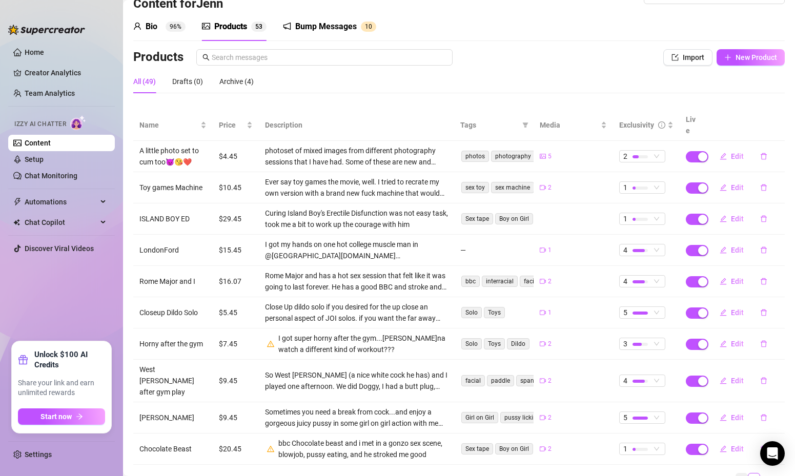
click at [742, 474] on link "3" at bounding box center [741, 479] width 11 height 11
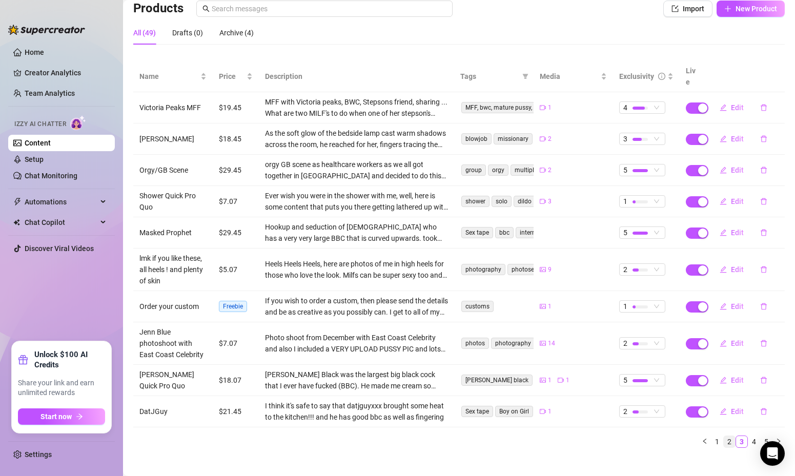
click at [724, 436] on link "2" at bounding box center [729, 441] width 11 height 11
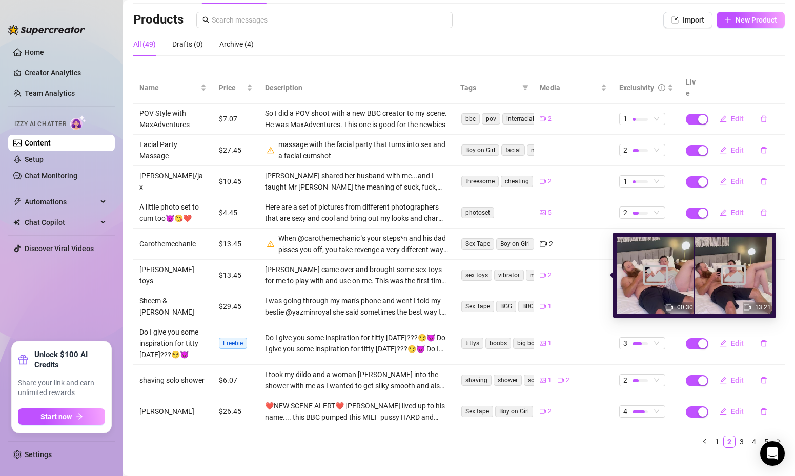
scroll to position [0, 0]
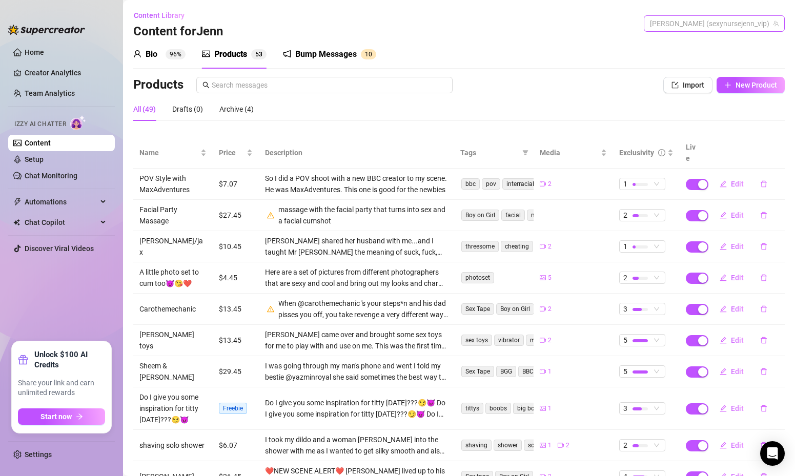
click at [715, 20] on span "[PERSON_NAME] (sexynursejenn_vip)" at bounding box center [714, 23] width 129 height 15
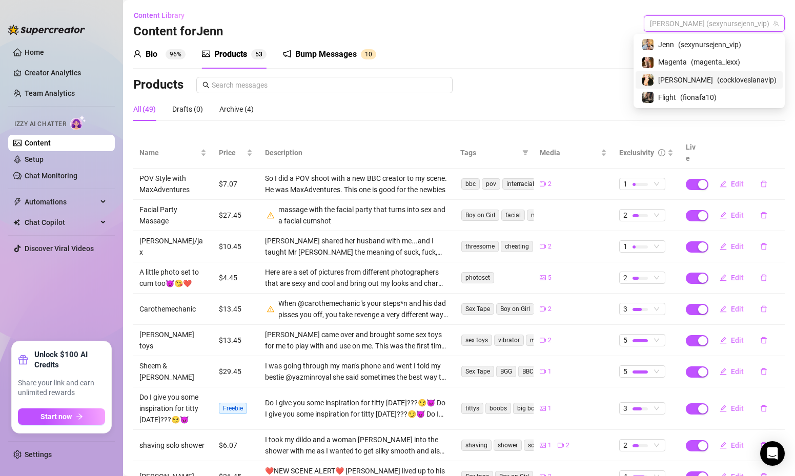
click at [712, 76] on div "[PERSON_NAME] ( cockloveslanavip )" at bounding box center [709, 80] width 135 height 12
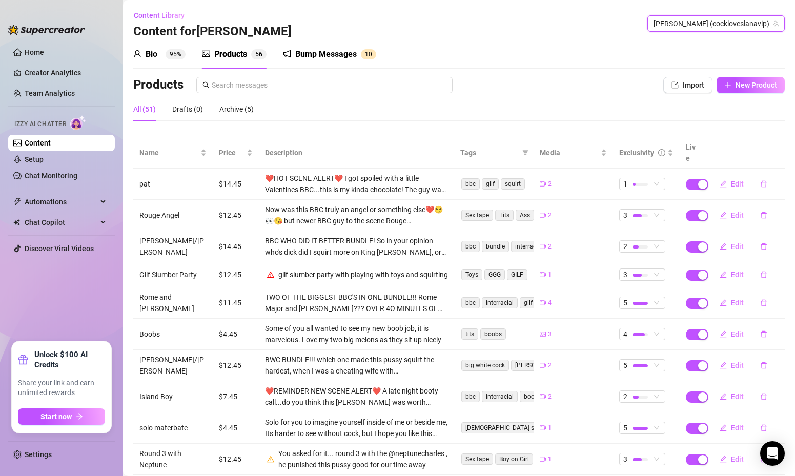
scroll to position [48, 0]
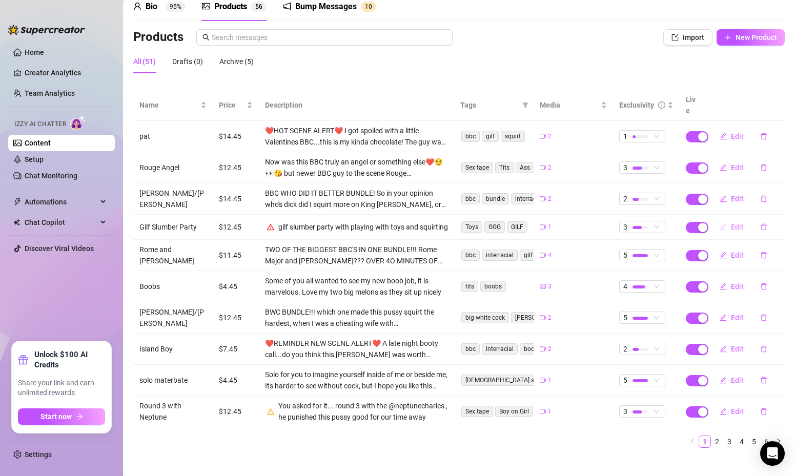
click at [735, 223] on span "Edit" at bounding box center [737, 227] width 13 height 8
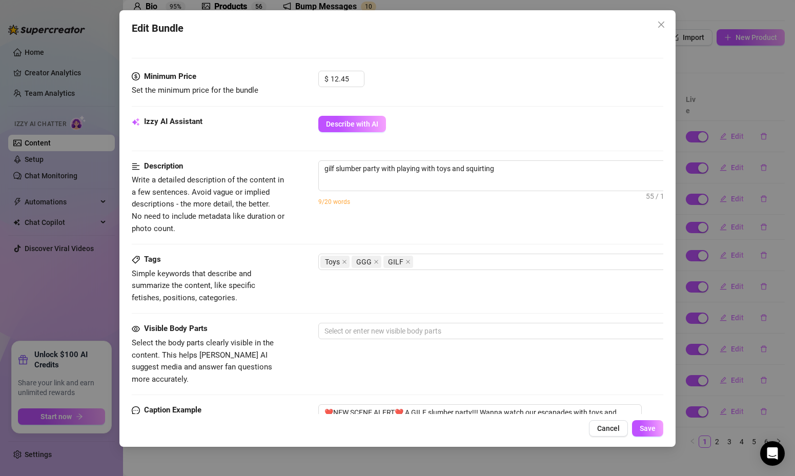
scroll to position [369, 0]
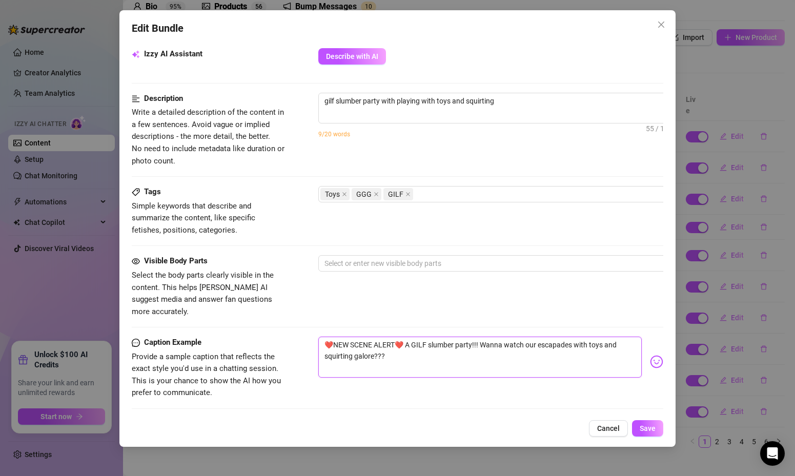
drag, startPoint x: 408, startPoint y: 332, endPoint x: 409, endPoint y: 349, distance: 16.9
click at [409, 349] on textarea "❤️NEW SCENE ALERT❤️ A GILF slumber party!!! Wanna watch our escapades with toys…" at bounding box center [480, 357] width 324 height 41
click at [481, 108] on textarea "gilf slumber party with playing with toys and squirting" at bounding box center [498, 100] width 358 height 15
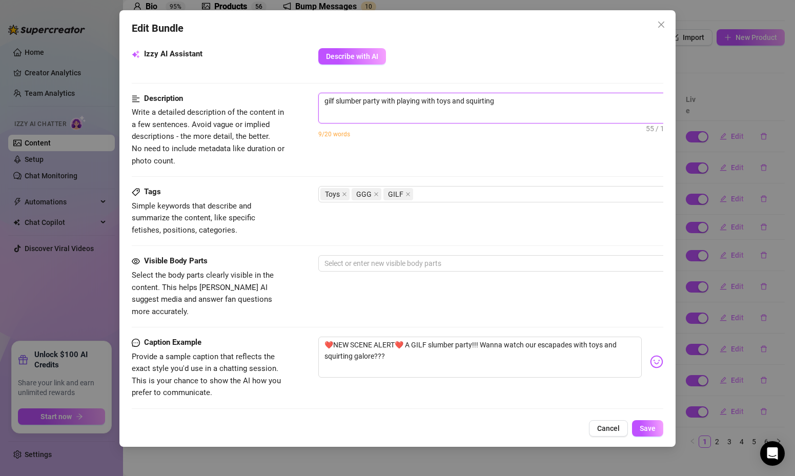
paste textarea "A GILF slumber party!!! Wanna watch our escapades with toys and squirting galor…"
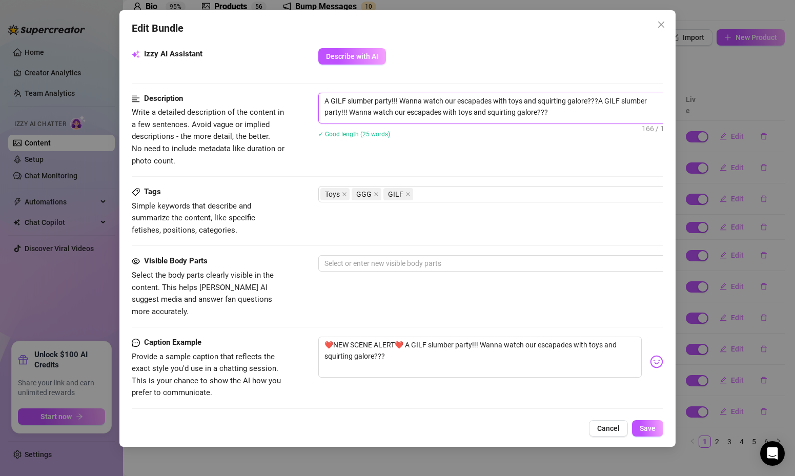
scroll to position [0, 0]
click at [645, 427] on span "Save" at bounding box center [648, 428] width 16 height 8
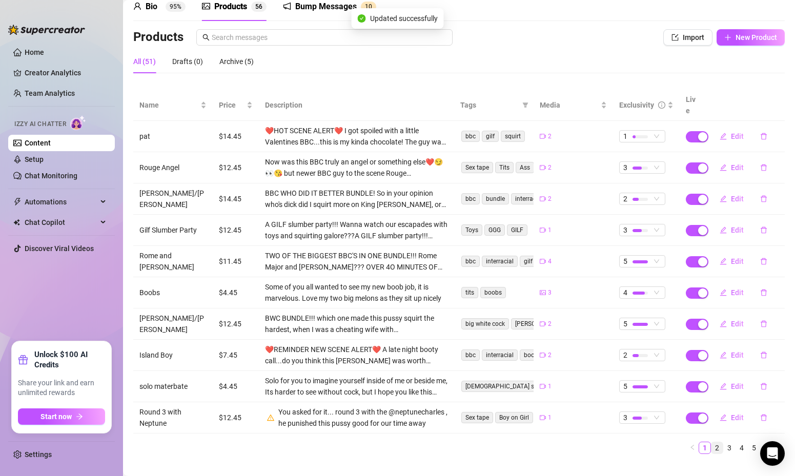
click at [717, 442] on link "2" at bounding box center [716, 447] width 11 height 11
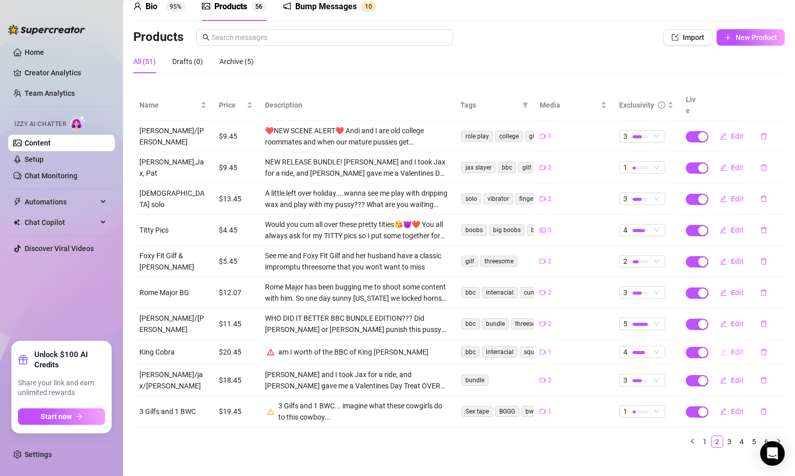
click at [737, 348] on span "Edit" at bounding box center [737, 352] width 13 height 8
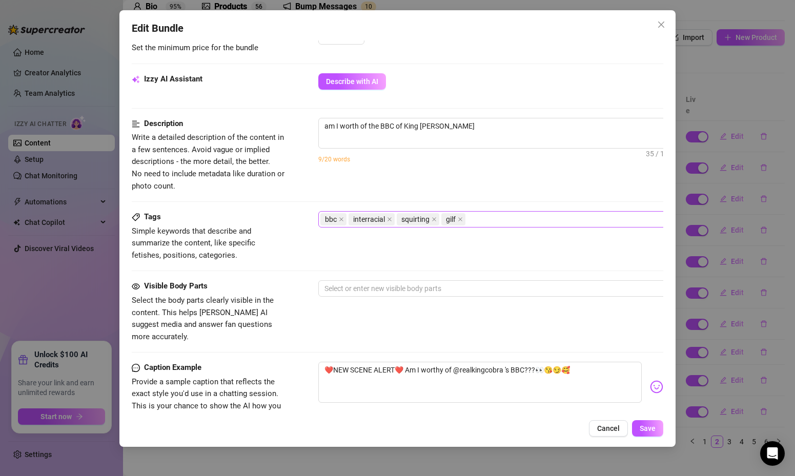
scroll to position [359, 0]
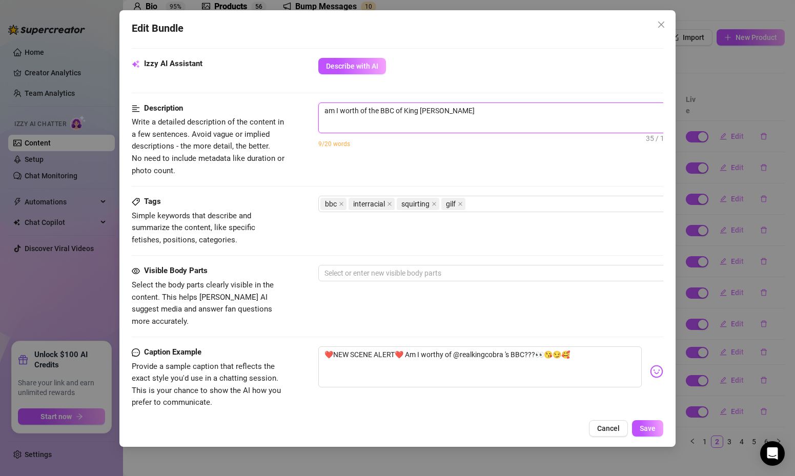
click at [533, 116] on textarea "am I worth of the BBC of King [PERSON_NAME]" at bounding box center [498, 110] width 358 height 15
click at [533, 116] on textarea "am I worth of the BBC of King [PERSON_NAME] i do think so and his BBC is sliter…" at bounding box center [498, 110] width 358 height 15
drag, startPoint x: 545, startPoint y: 111, endPoint x: 553, endPoint y: 110, distance: 7.8
click at [553, 110] on textarea "am I worth of the BBC of King [PERSON_NAME] i do think so and his BBC is sliter…" at bounding box center [498, 110] width 358 height 15
click at [479, 110] on textarea "am I worth of the BBC of King [PERSON_NAME] i do think so and his BBC is sliter…" at bounding box center [498, 110] width 358 height 15
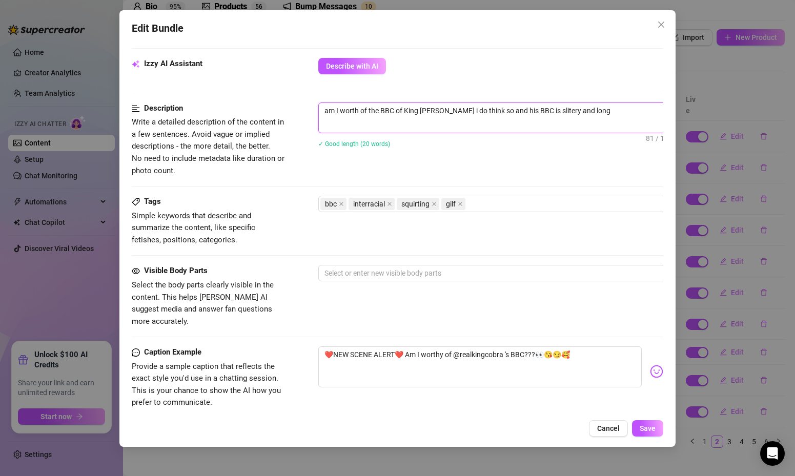
click at [533, 111] on textarea "am I worth of the BBC of King [PERSON_NAME] i do think so and his BBC is sliter…" at bounding box center [498, 110] width 358 height 15
click at [639, 431] on button "Save" at bounding box center [647, 428] width 31 height 16
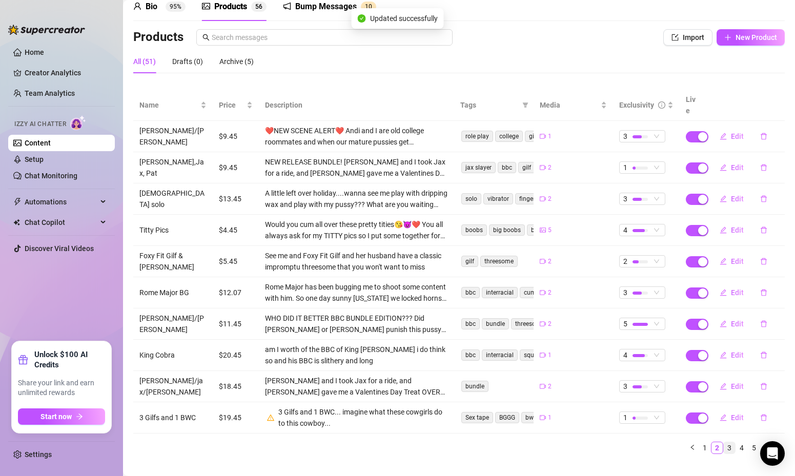
click at [729, 442] on link "3" at bounding box center [729, 447] width 11 height 11
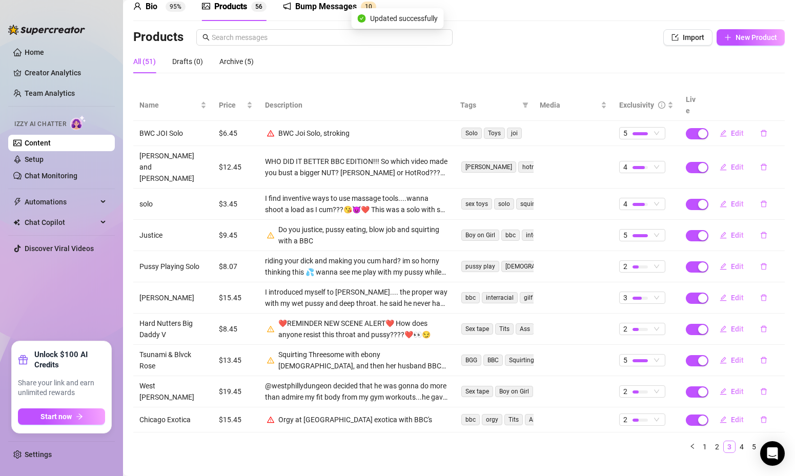
scroll to position [42, 0]
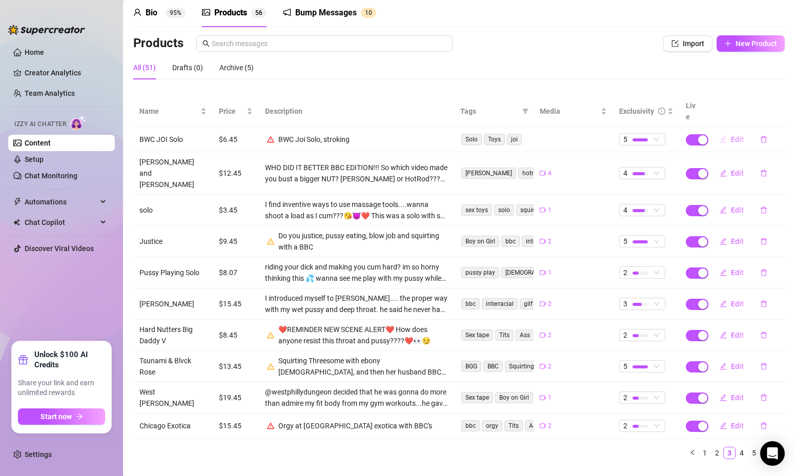
click at [741, 135] on span "Edit" at bounding box center [737, 139] width 13 height 8
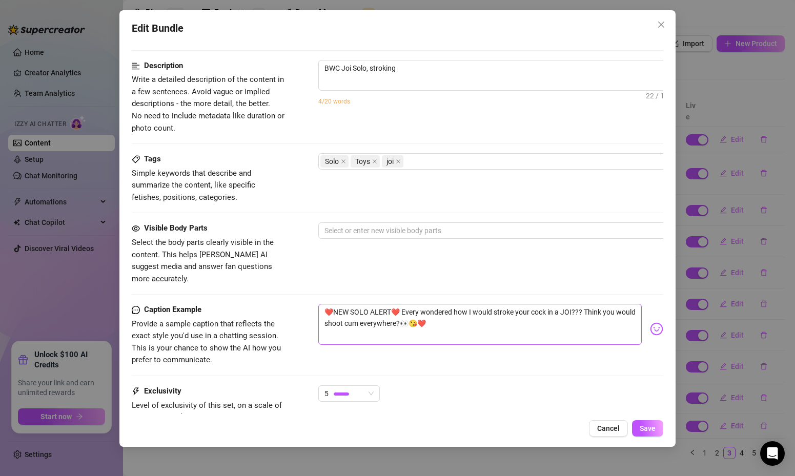
scroll to position [402, 0]
drag, startPoint x: 404, startPoint y: 302, endPoint x: 420, endPoint y: 310, distance: 17.7
click at [420, 310] on textarea "❤️NEW SOLO ALERT❤️ Every wondered how I would stroke your cock in a JOI??? Thin…" at bounding box center [480, 323] width 324 height 41
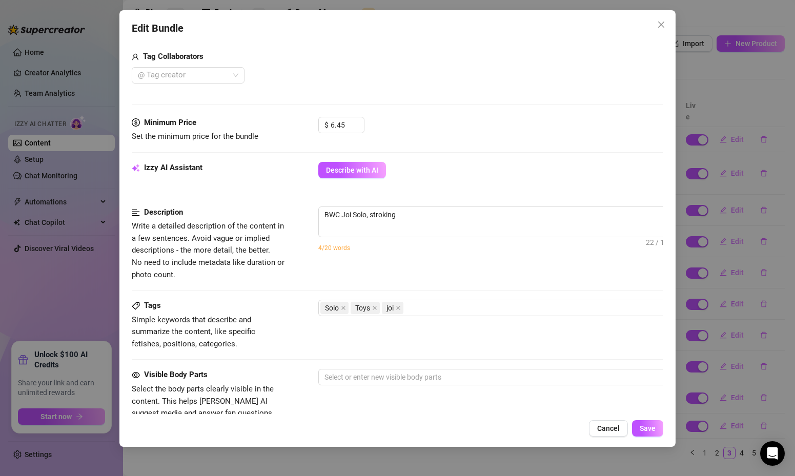
scroll to position [247, 0]
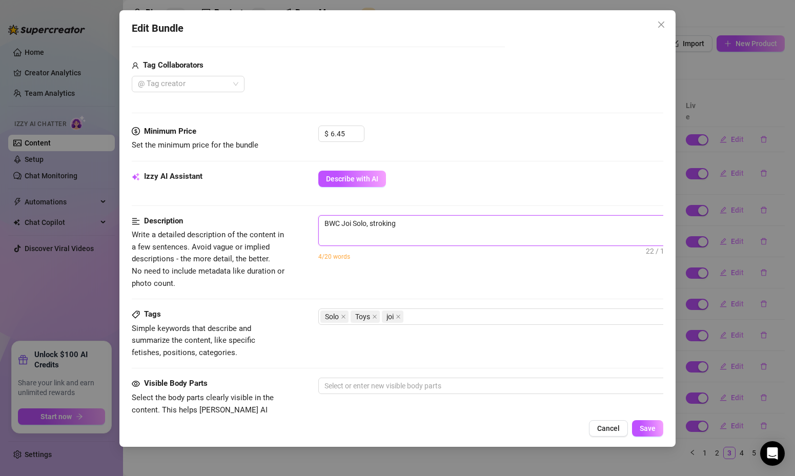
click at [411, 227] on textarea "BWC Joi Solo, stroking" at bounding box center [498, 223] width 358 height 15
paste textarea "Every wondered how I would stroke your cock in a JOI??? Think you would shoot c…"
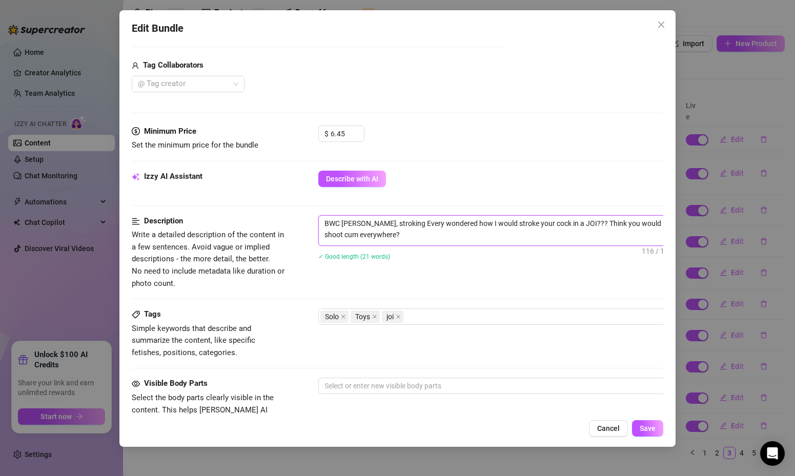
scroll to position [0, 0]
click at [648, 427] on span "Save" at bounding box center [648, 428] width 16 height 8
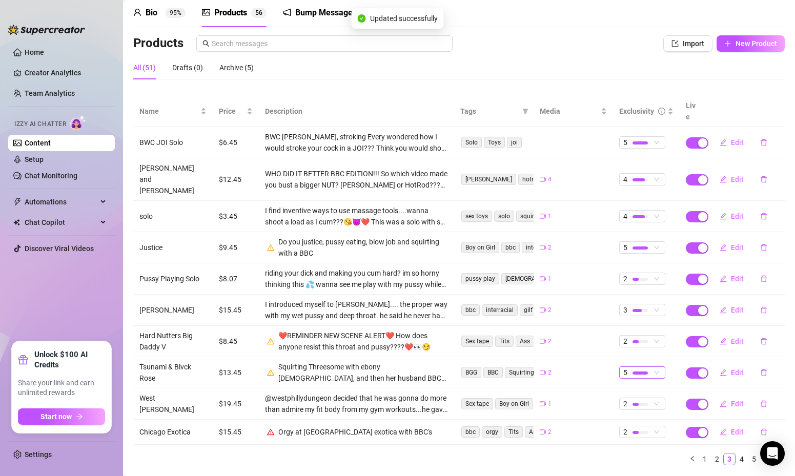
scroll to position [48, 0]
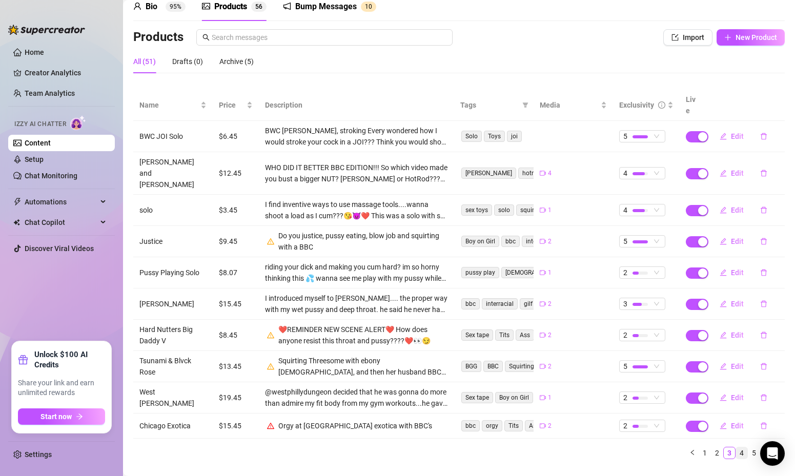
click at [740, 447] on link "4" at bounding box center [741, 452] width 11 height 11
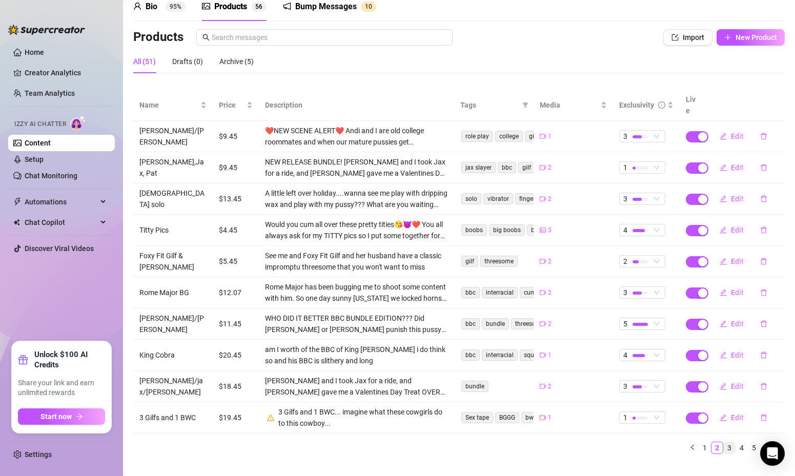
click at [731, 442] on link "3" at bounding box center [729, 447] width 11 height 11
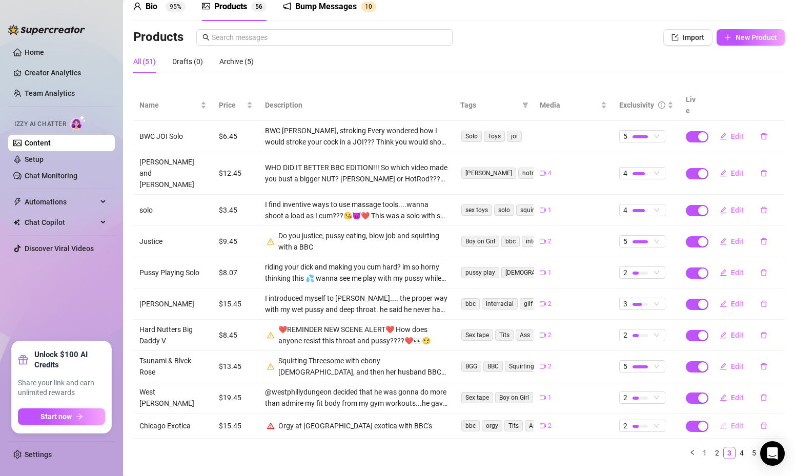
click at [736, 422] on span "Edit" at bounding box center [737, 426] width 13 height 8
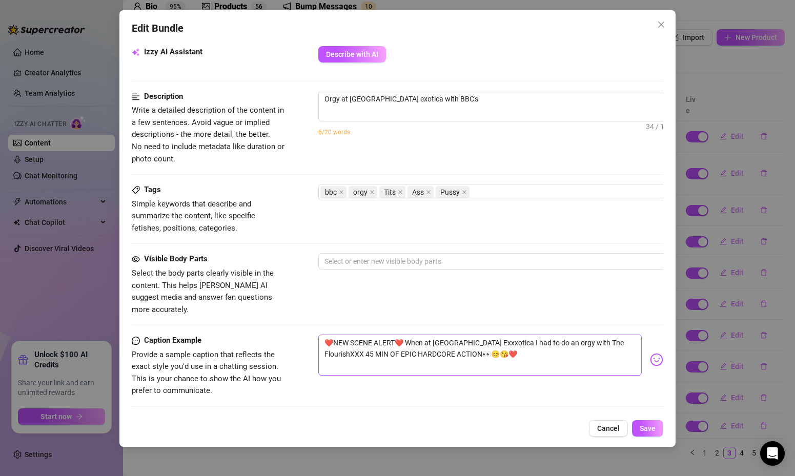
scroll to position [410, 0]
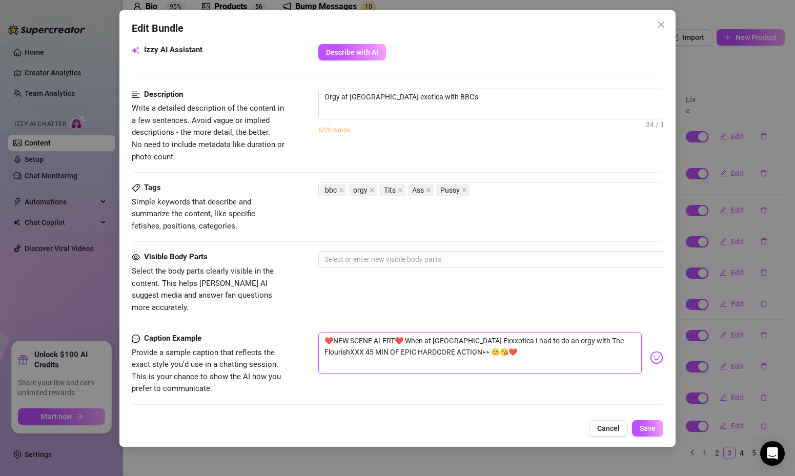
drag, startPoint x: 408, startPoint y: 328, endPoint x: 432, endPoint y: 338, distance: 25.7
click at [432, 338] on textarea "❤️NEW SCENE ALERT❤️ When at [GEOGRAPHIC_DATA] Exxxotica I had to do an orgy wit…" at bounding box center [480, 353] width 324 height 41
click at [463, 103] on textarea "Orgy at [GEOGRAPHIC_DATA] exotica with BBC's" at bounding box center [498, 96] width 358 height 15
paste textarea "When at [GEOGRAPHIC_DATA] Exxxotica I had to do an orgy with The FlourishXXX 45…"
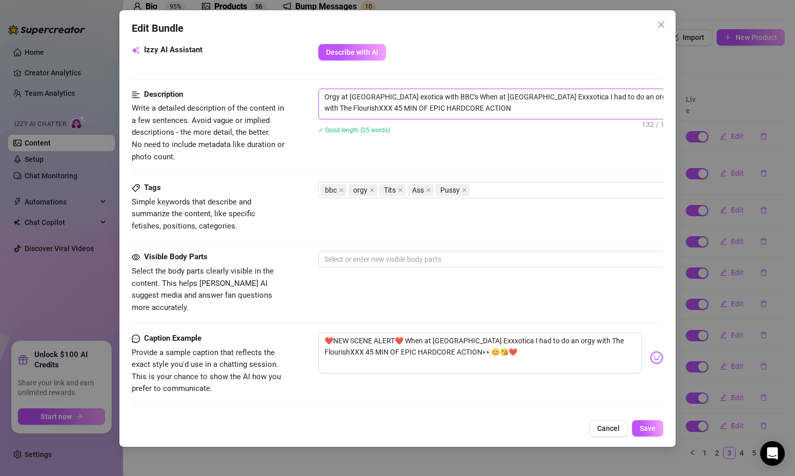
scroll to position [0, 0]
click at [646, 427] on span "Save" at bounding box center [648, 428] width 16 height 8
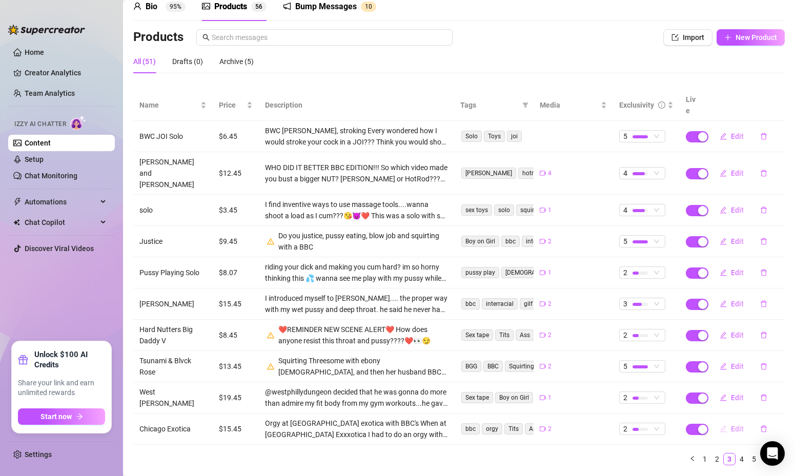
click at [735, 425] on span "Edit" at bounding box center [737, 429] width 13 height 8
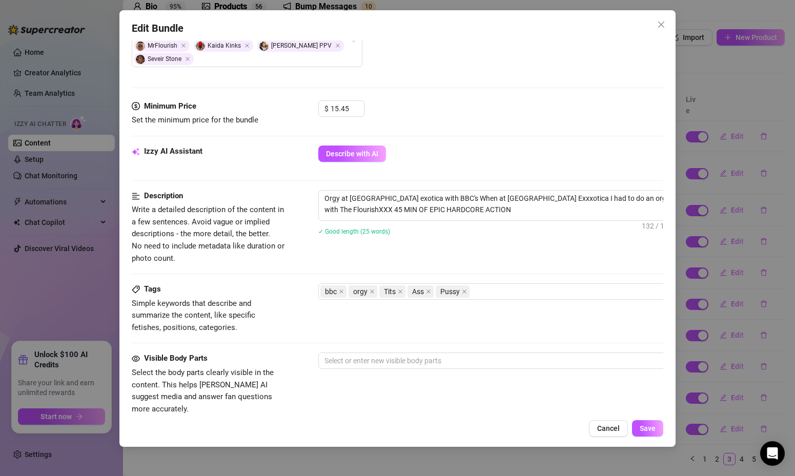
scroll to position [300, 0]
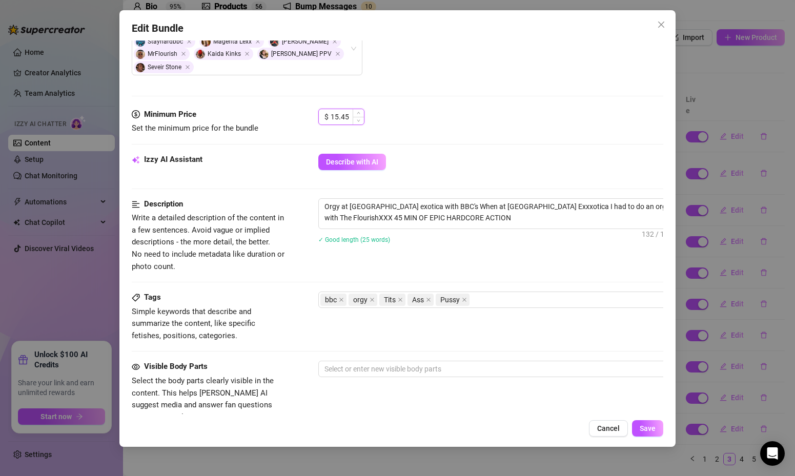
click at [337, 117] on input "15.45" at bounding box center [347, 116] width 33 height 15
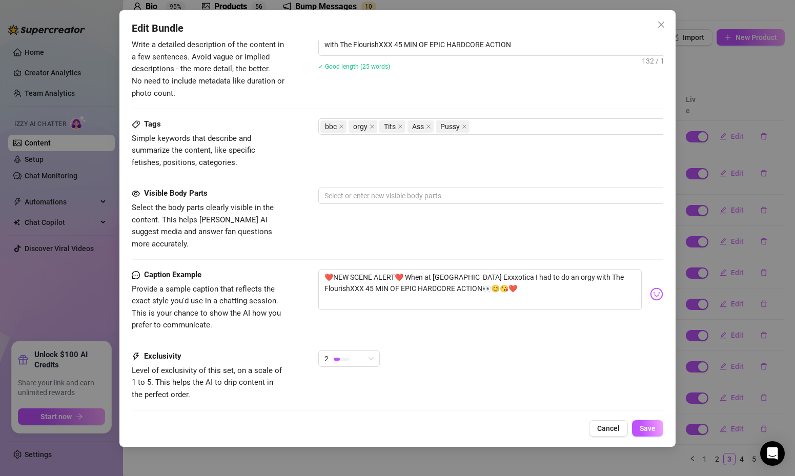
scroll to position [525, 0]
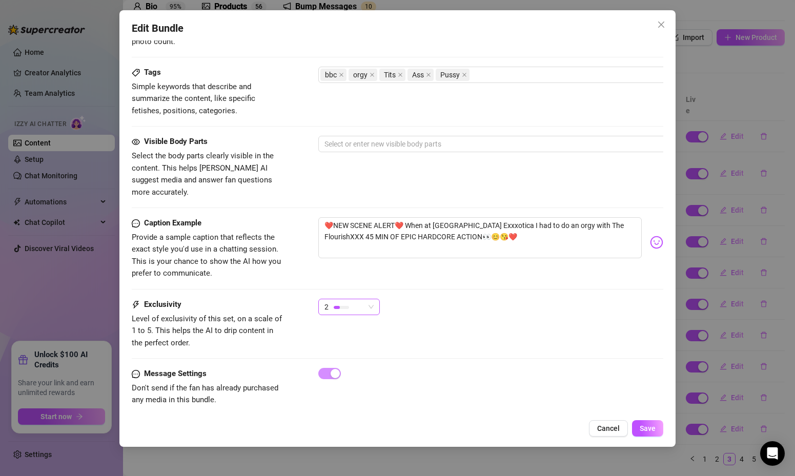
click at [344, 302] on div at bounding box center [341, 307] width 15 height 10
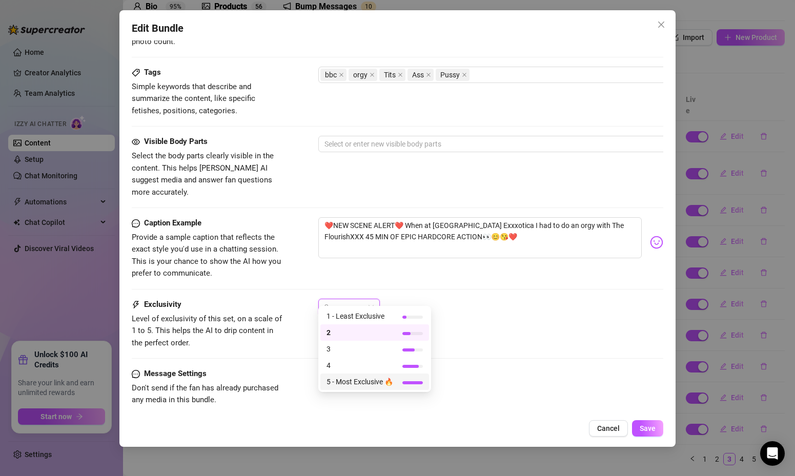
click at [369, 376] on span "5 - Most Exclusive 🔥" at bounding box center [359, 381] width 67 height 11
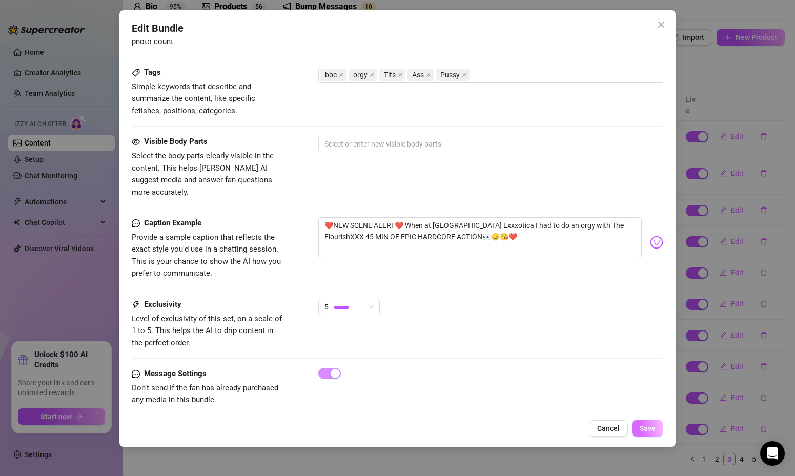
click at [649, 427] on span "Save" at bounding box center [648, 428] width 16 height 8
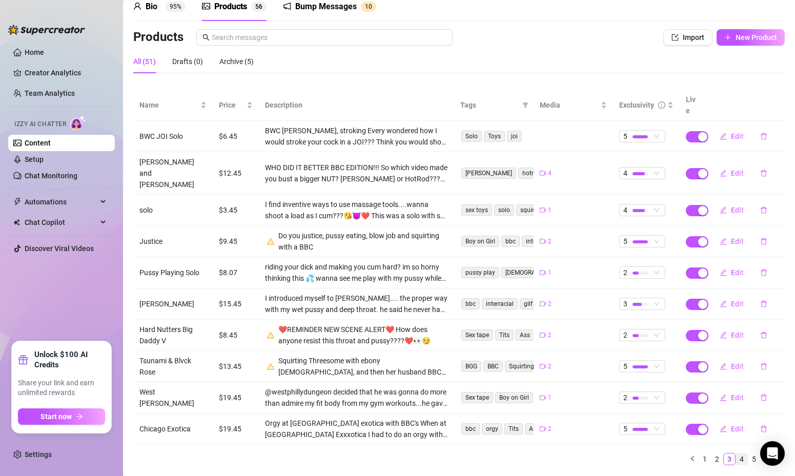
click at [742, 454] on link "4" at bounding box center [741, 459] width 11 height 11
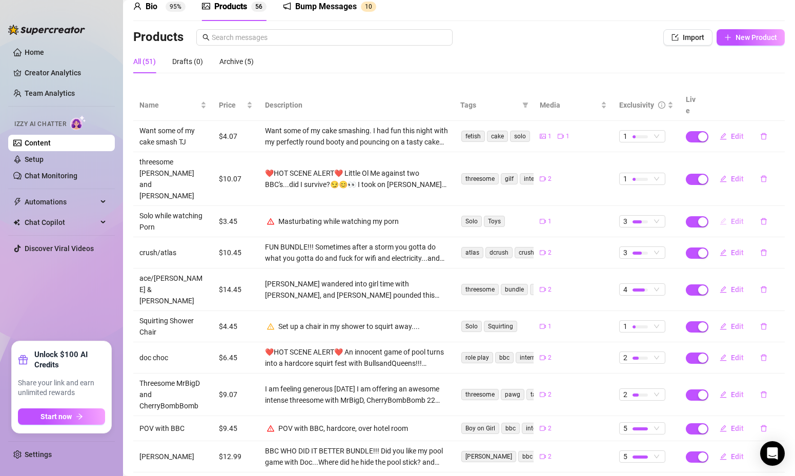
click at [734, 217] on span "Edit" at bounding box center [737, 221] width 13 height 8
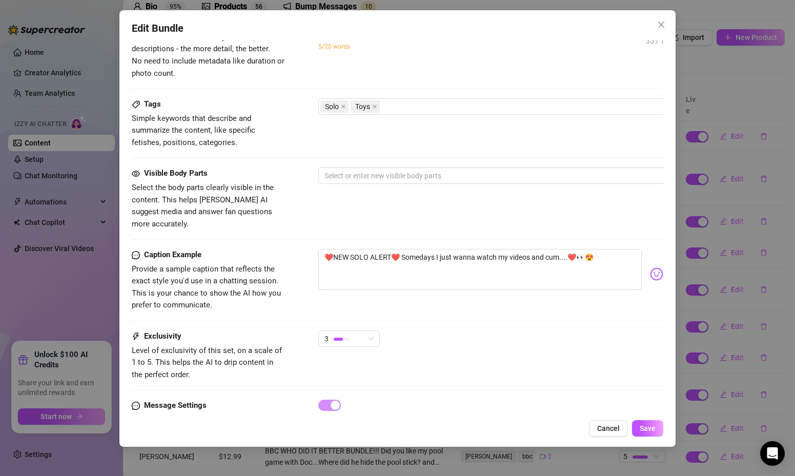
scroll to position [460, 0]
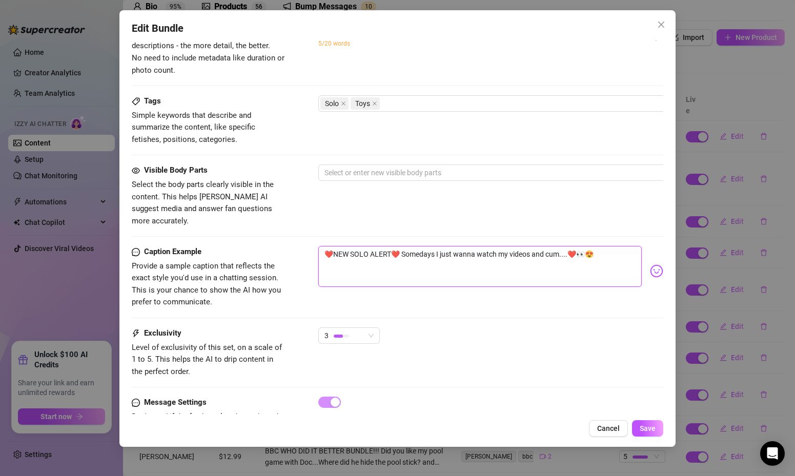
drag, startPoint x: 402, startPoint y: 243, endPoint x: 559, endPoint y: 240, distance: 156.9
click at [559, 246] on textarea "❤️NEW SOLO ALERT❤️ Somedays I just wanna watch my videos and cum....❤️👀😍" at bounding box center [480, 266] width 324 height 41
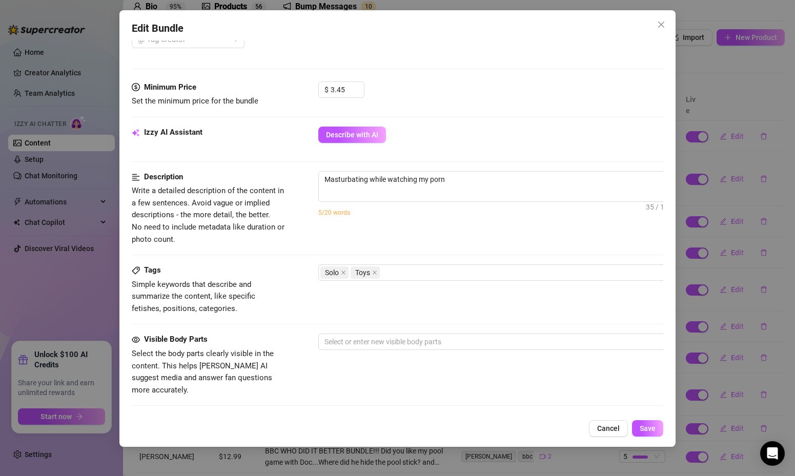
scroll to position [264, 0]
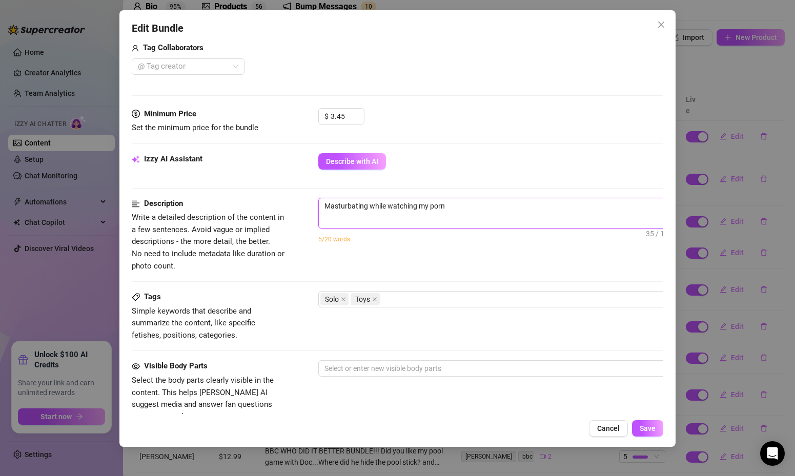
click at [322, 207] on textarea "Masturbating while watching my porn" at bounding box center [498, 205] width 358 height 15
paste textarea "Somedays I just wanna watch my videos and cum"
click at [627, 213] on textarea "Somedays I just wanna watch my videos and cum aka Masturbating while watching m…" at bounding box center [498, 205] width 358 height 15
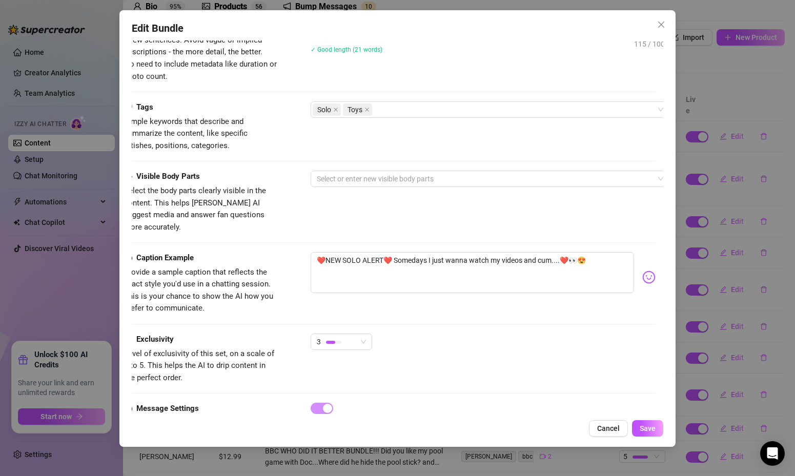
scroll to position [488, 8]
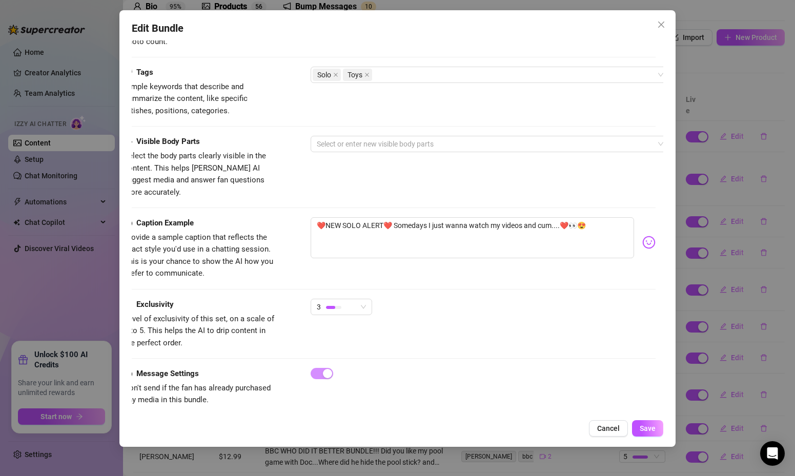
click at [653, 438] on div "Edit Bundle Account [PERSON_NAME] (@cockloveslanavip) Name Name is for your int…" at bounding box center [397, 228] width 557 height 437
click at [653, 427] on span "Save" at bounding box center [648, 428] width 16 height 8
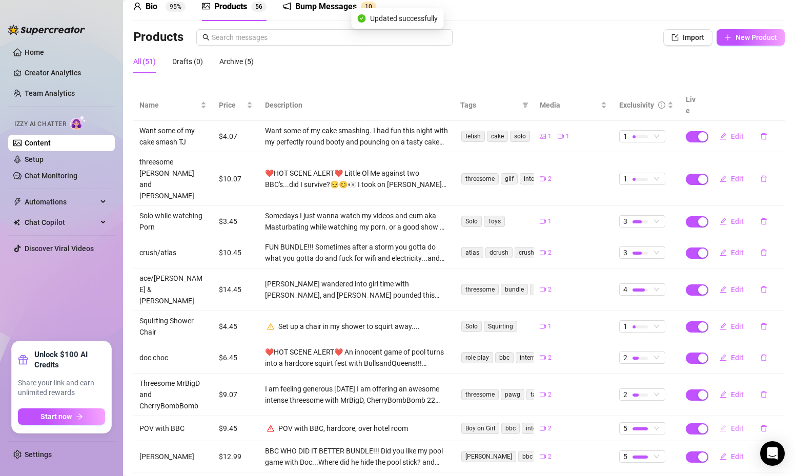
click at [738, 424] on span "Edit" at bounding box center [737, 428] width 13 height 8
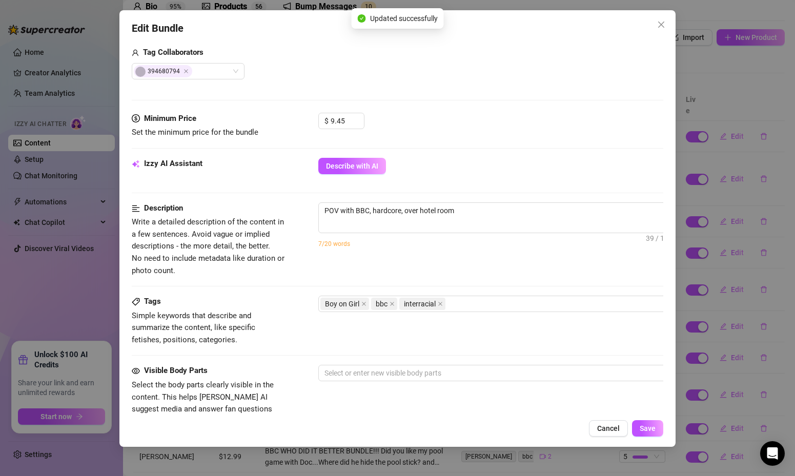
scroll to position [471, 0]
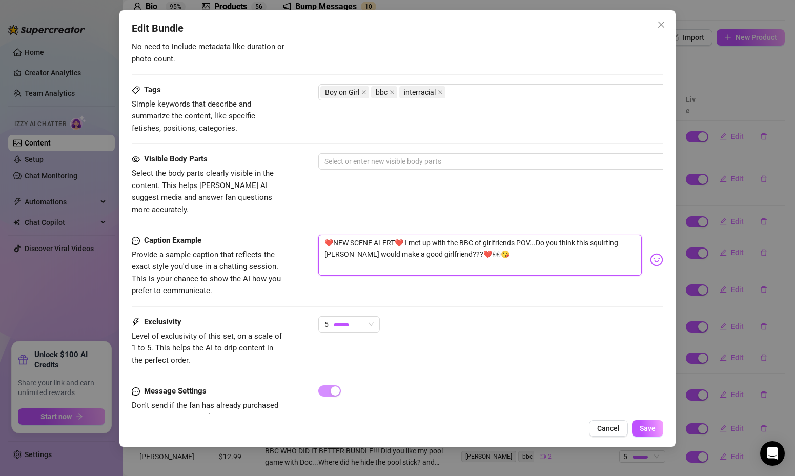
drag, startPoint x: 406, startPoint y: 232, endPoint x: 432, endPoint y: 241, distance: 27.2
click at [432, 241] on textarea "❤️NEW SCENE ALERT❤️ I met up with the BBC of girlfriends POV...Do you think thi…" at bounding box center [480, 255] width 324 height 41
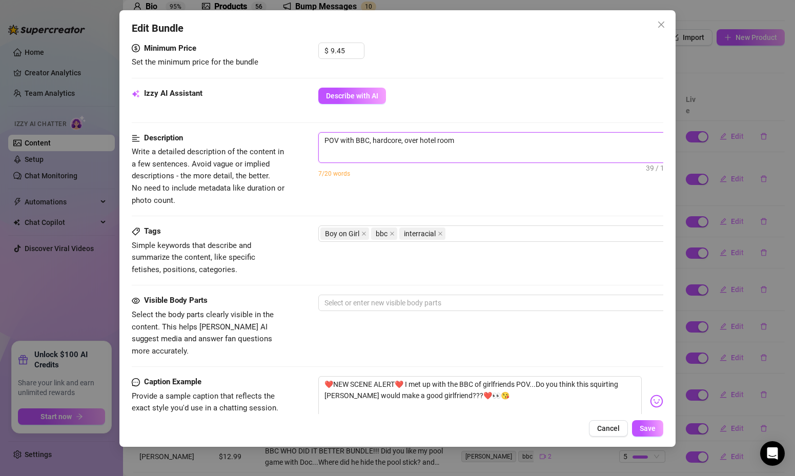
click at [323, 140] on textarea "POV with BBC, hardcore, over hotel room" at bounding box center [498, 140] width 358 height 15
paste textarea "I met up with the BBC of girlfriends POV...Do you think this squirting [PERSON_…"
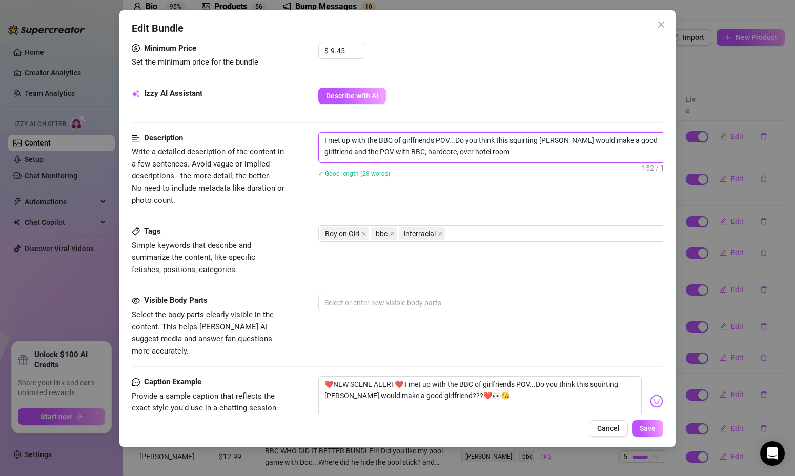
click at [352, 154] on textarea "I met up with the BBC of girlfriends POV...Do you think this squirting [PERSON_…" at bounding box center [498, 146] width 358 height 27
click at [439, 154] on textarea "I met up with the BBC of girlfriends POV...Do you think this squirting [PERSON_…" at bounding box center [498, 146] width 358 height 27
click at [645, 426] on span "Save" at bounding box center [648, 428] width 16 height 8
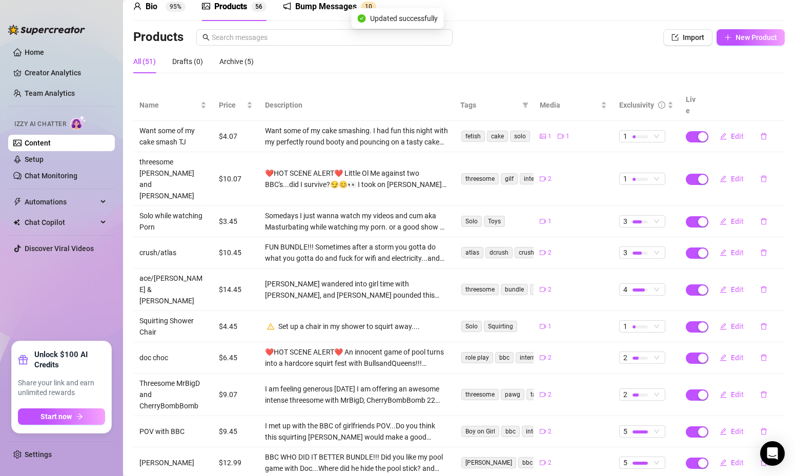
scroll to position [76, 0]
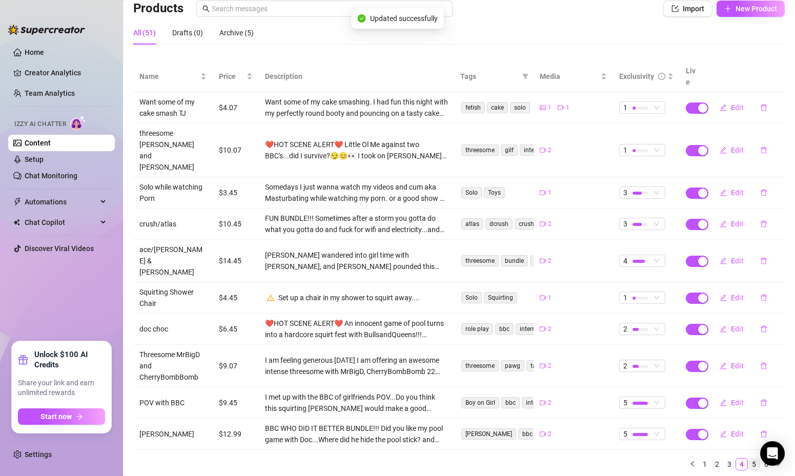
click at [757, 459] on link "5" at bounding box center [753, 464] width 11 height 11
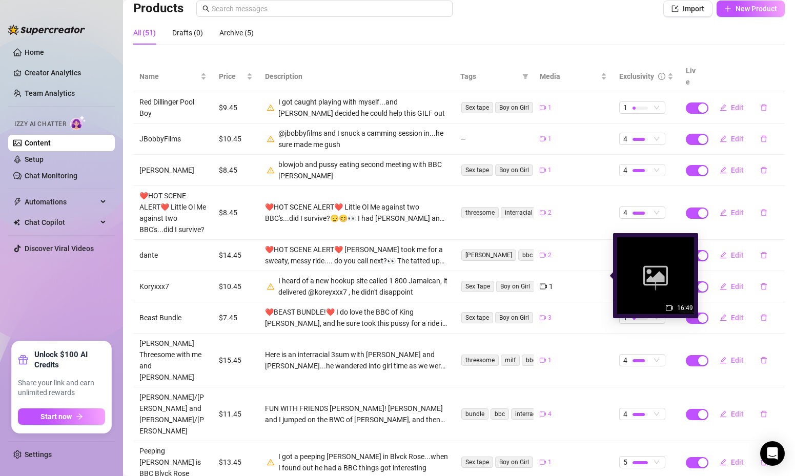
scroll to position [88, 0]
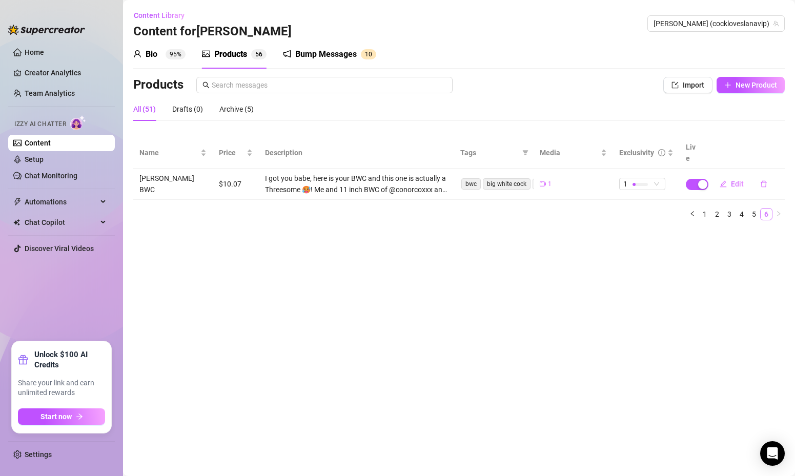
scroll to position [0, 0]
click at [707, 209] on link "1" at bounding box center [704, 214] width 11 height 11
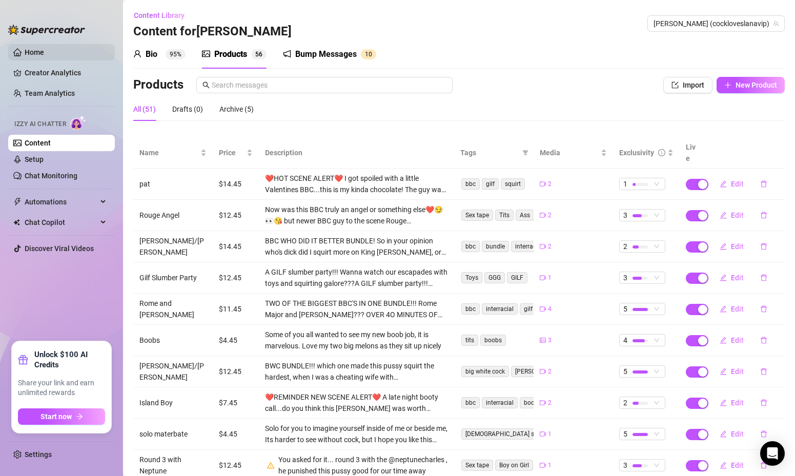
click at [44, 51] on link "Home" at bounding box center [34, 52] width 19 height 8
